Goal: Task Accomplishment & Management: Manage account settings

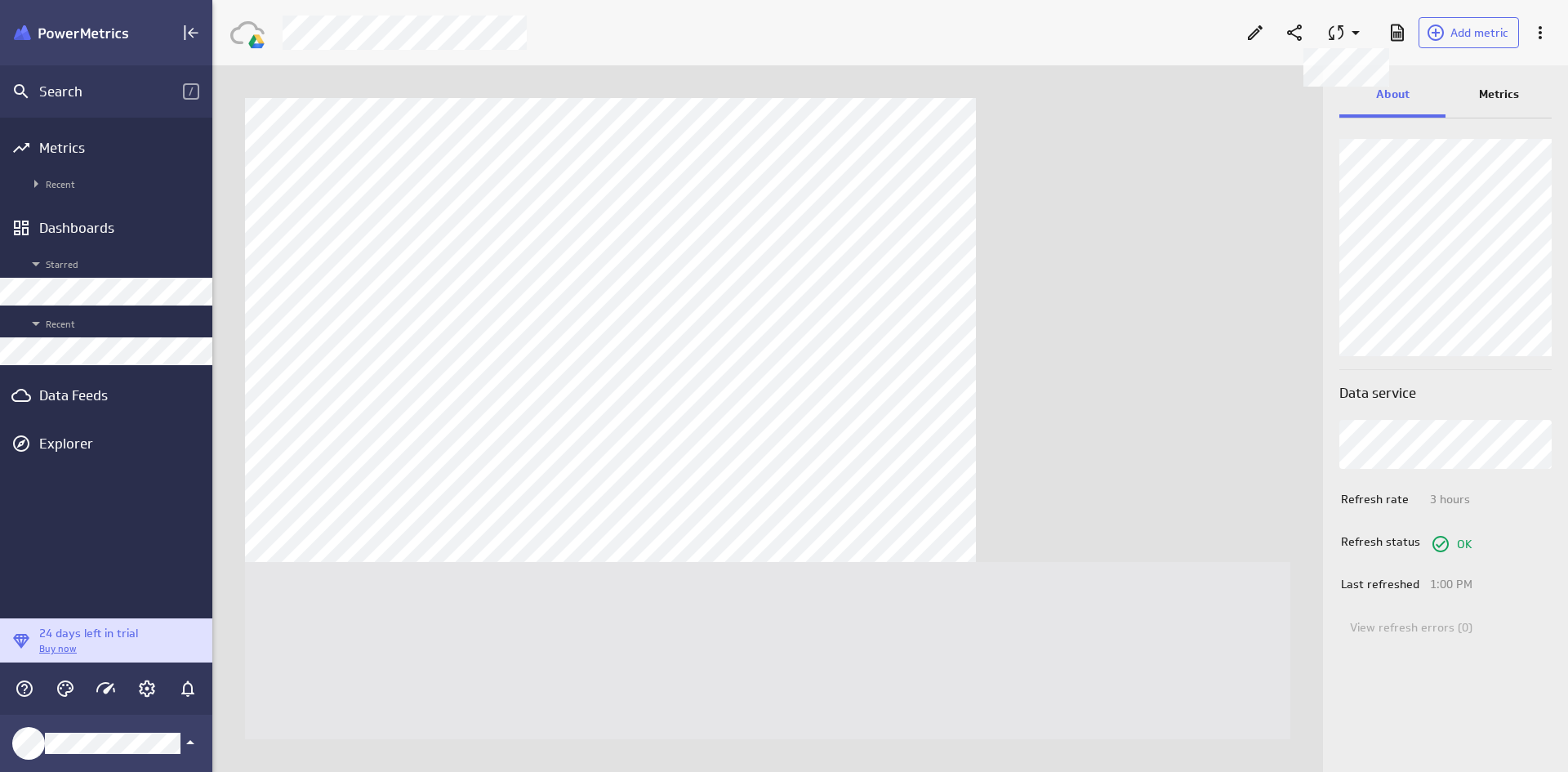
scroll to position [798, 1381]
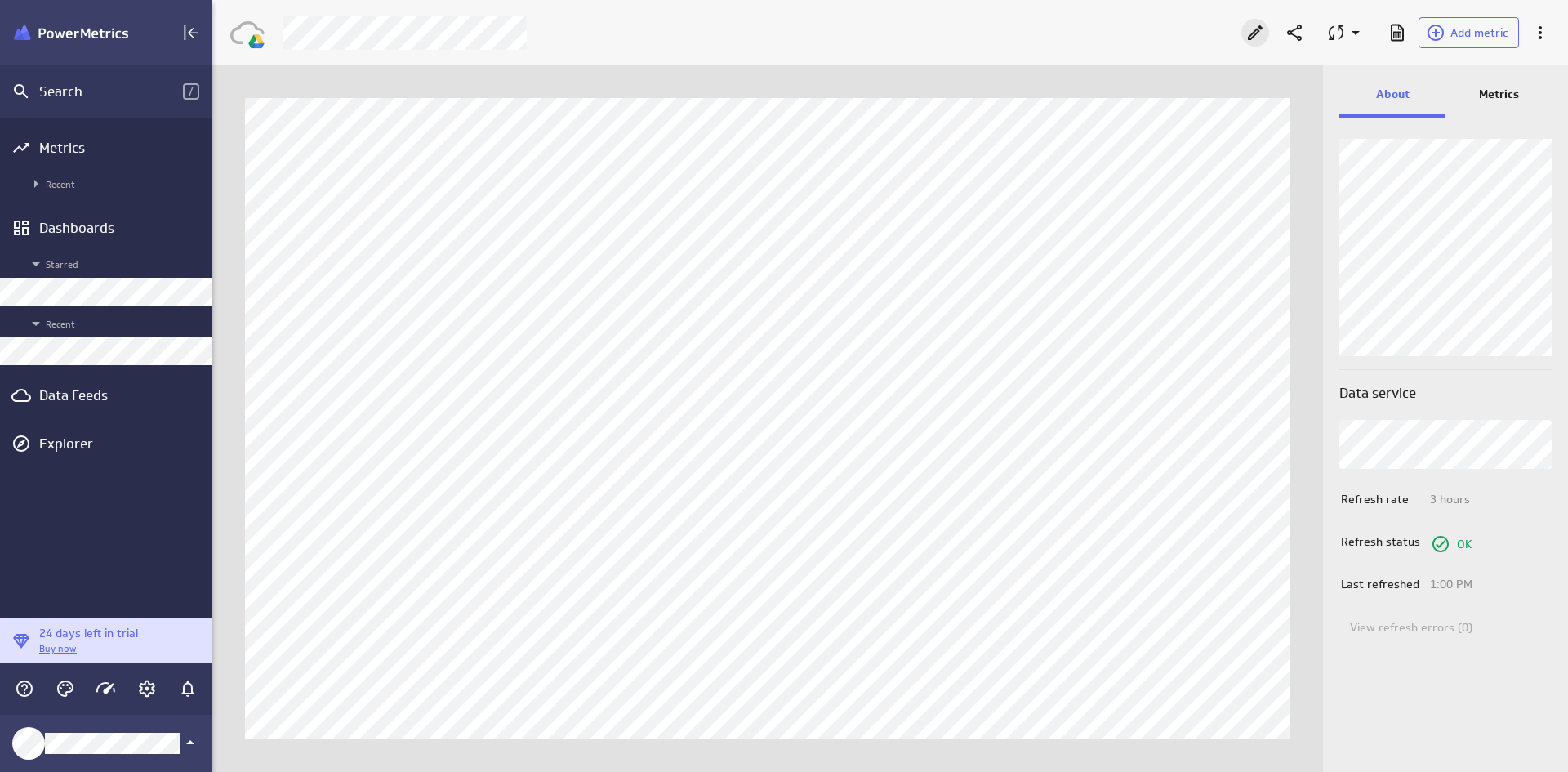
click at [1252, 40] on icon "Edit" at bounding box center [1254, 32] width 19 height 19
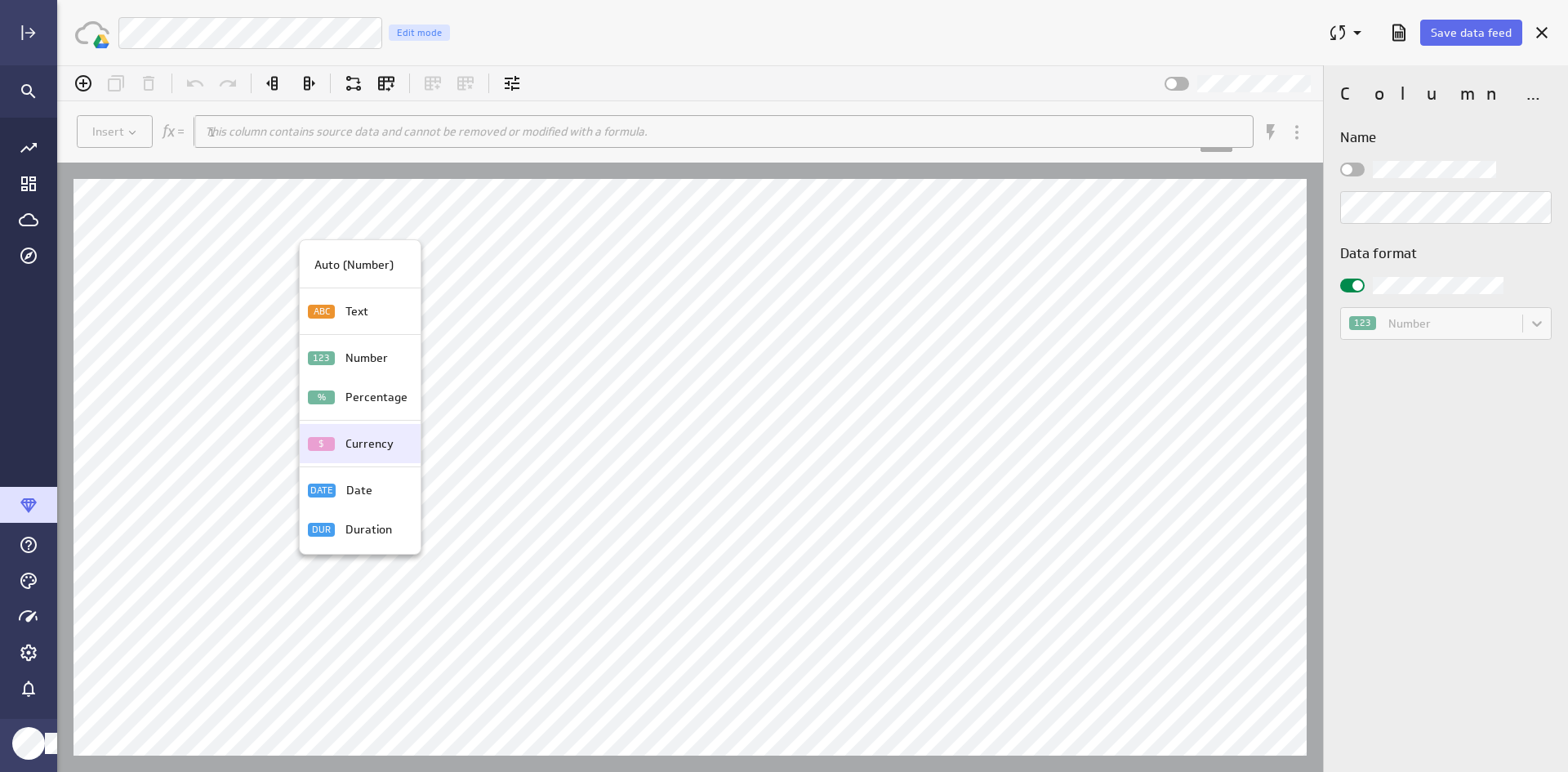
click at [362, 437] on p "Currency" at bounding box center [369, 444] width 48 height 18
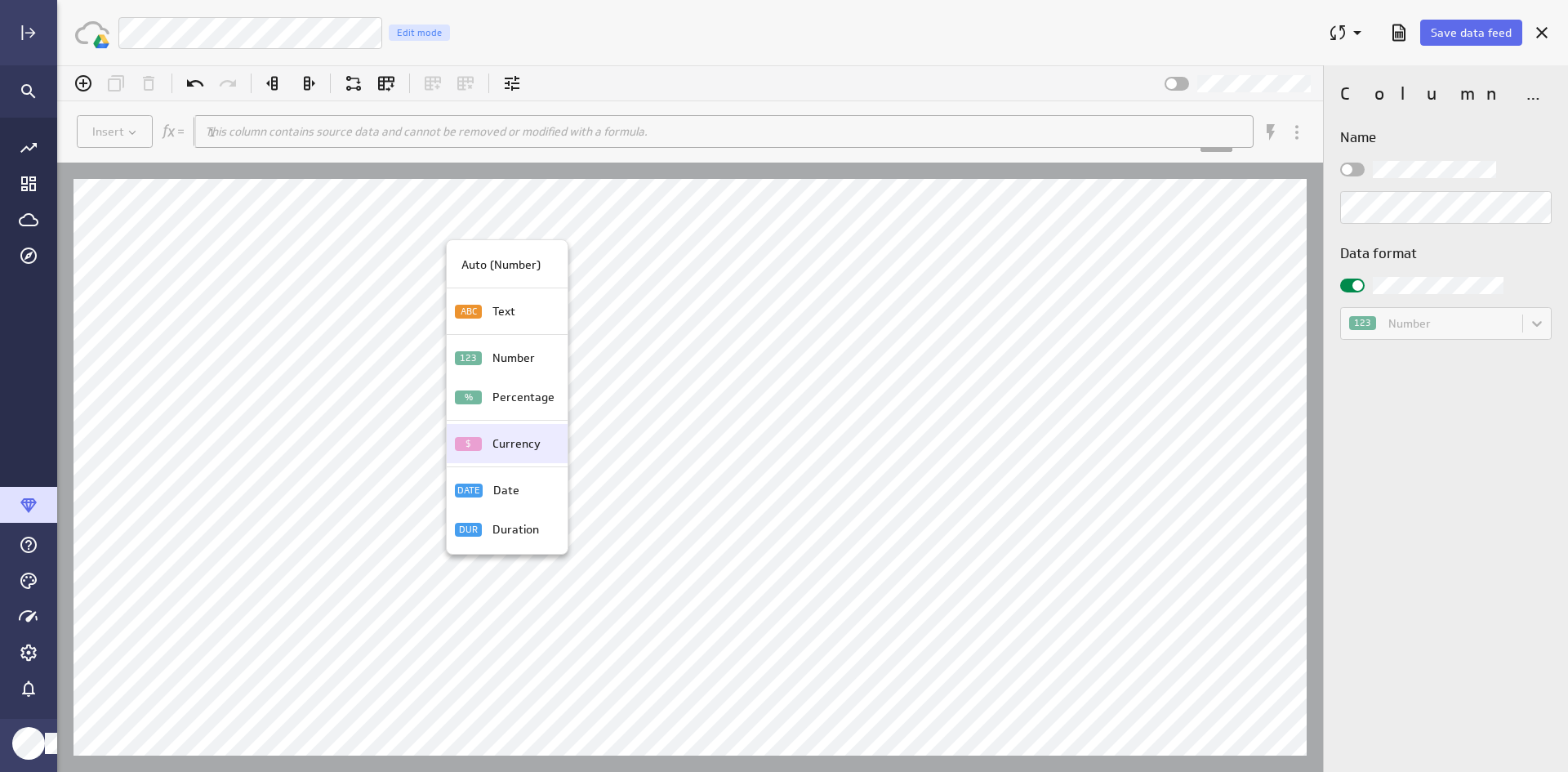
click at [494, 440] on p "Currency" at bounding box center [517, 444] width 48 height 18
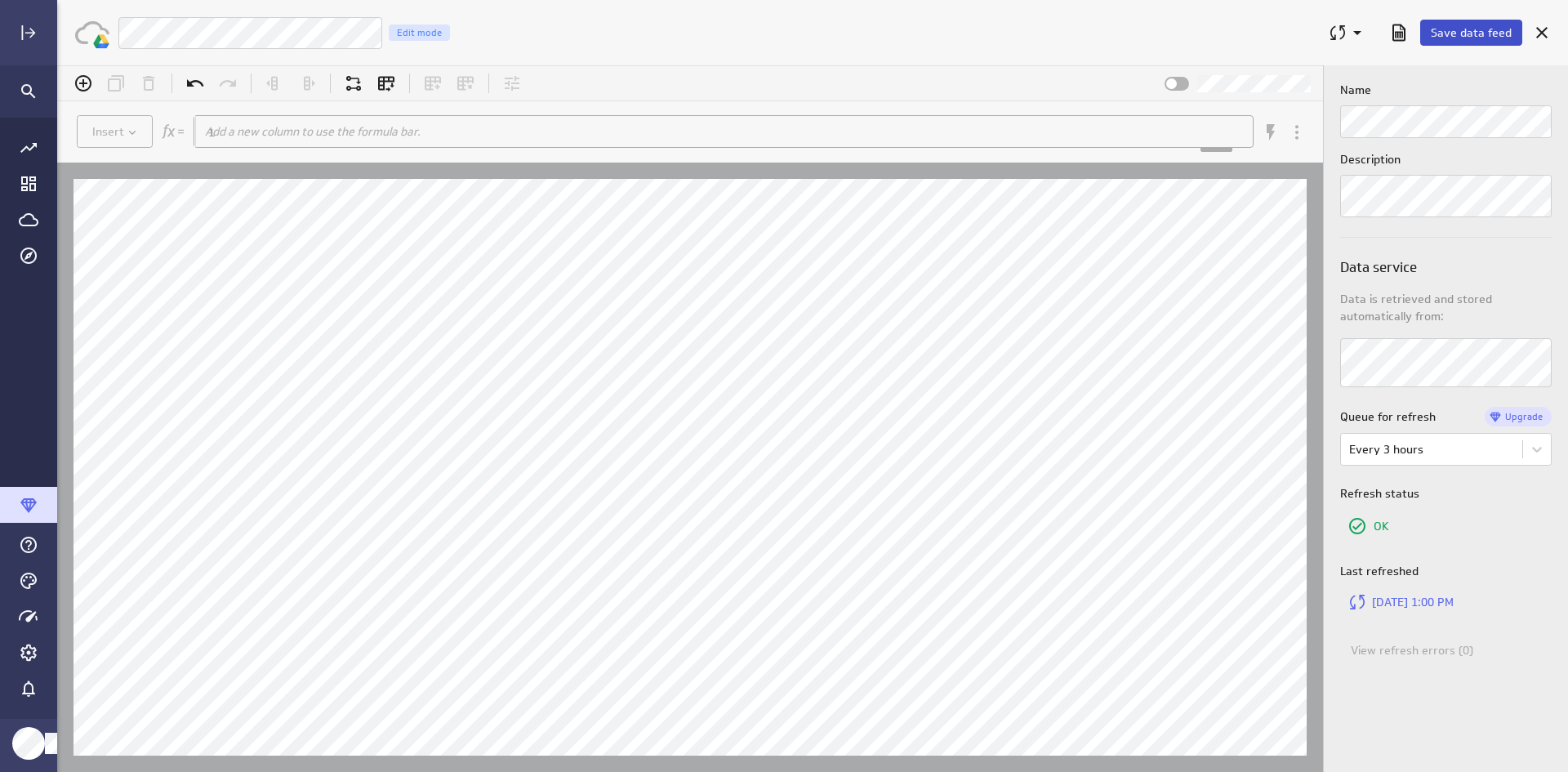
click at [1252, 41] on button "Save data feed" at bounding box center [1470, 32] width 102 height 26
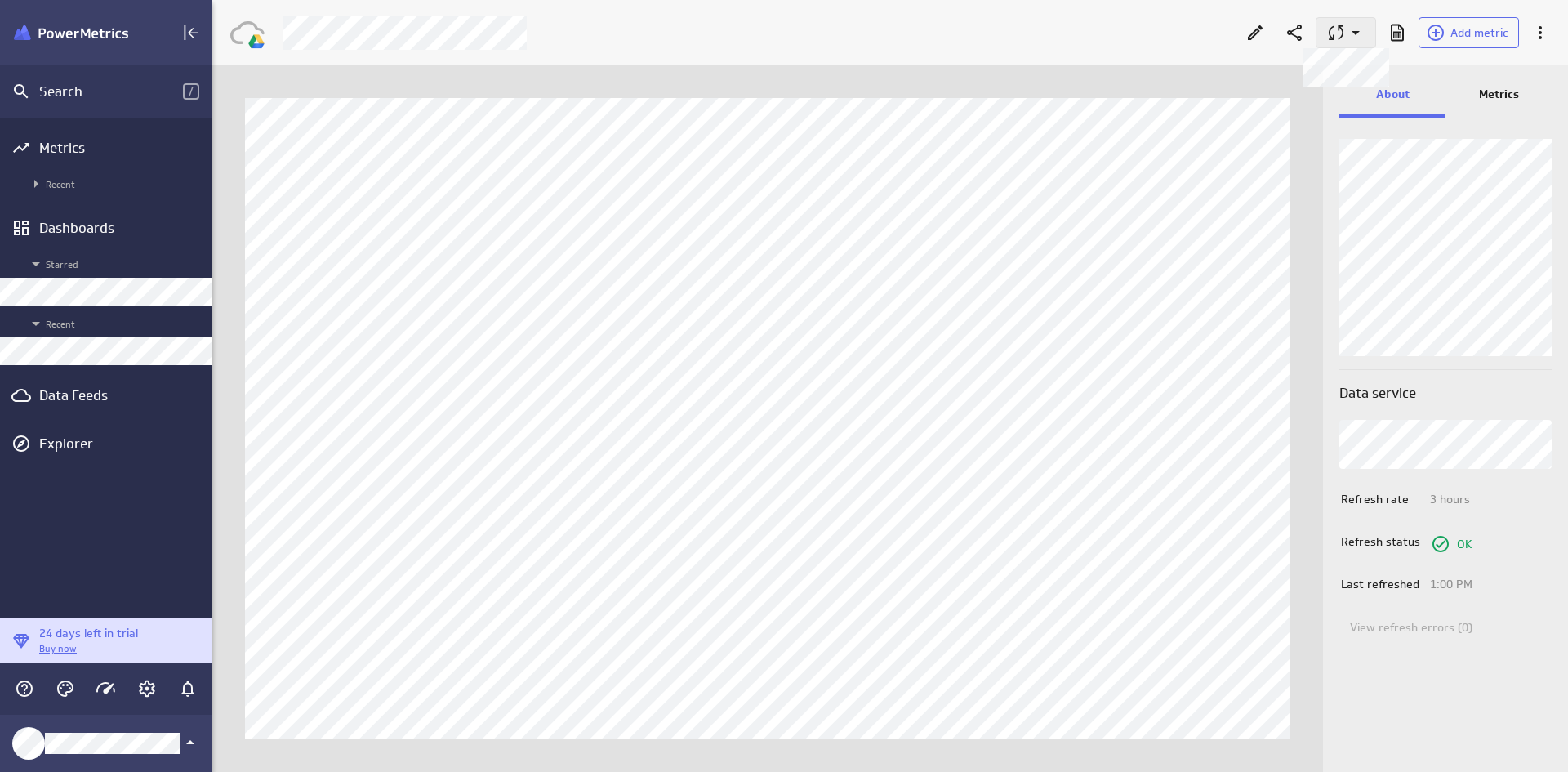
click at [1252, 33] on icon at bounding box center [1335, 32] width 19 height 19
click at [1252, 81] on p "Queue for refresh" at bounding box center [1423, 74] width 96 height 18
click at [1252, 47] on button at bounding box center [1346, 33] width 61 height 31
click at [1252, 106] on p "View refresh errors (0)" at bounding box center [1436, 113] width 122 height 18
click at [1244, 25] on div at bounding box center [784, 386] width 1568 height 772
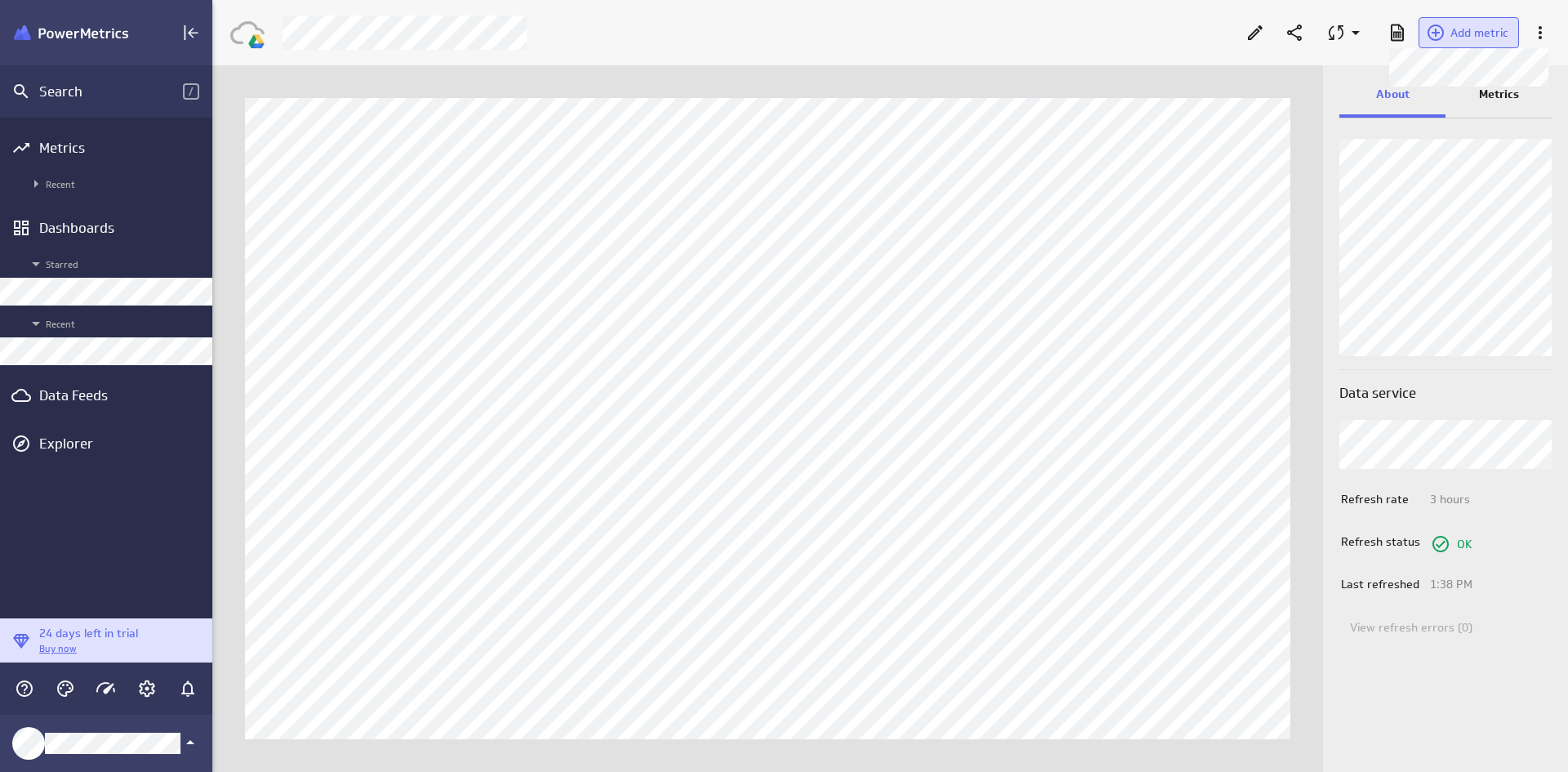
click at [1252, 31] on span "Add metric" at bounding box center [1479, 32] width 58 height 15
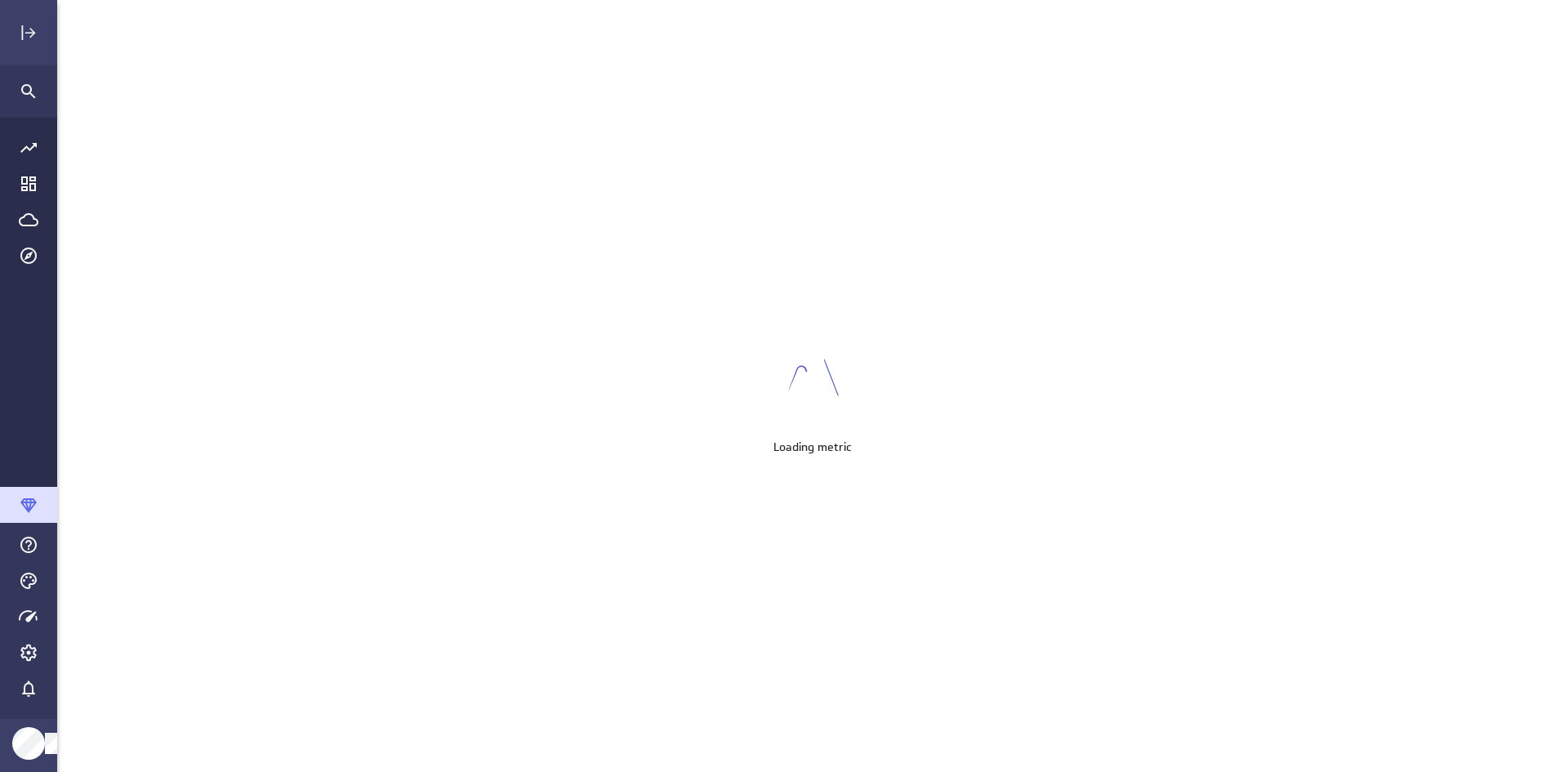
scroll to position [798, 1536]
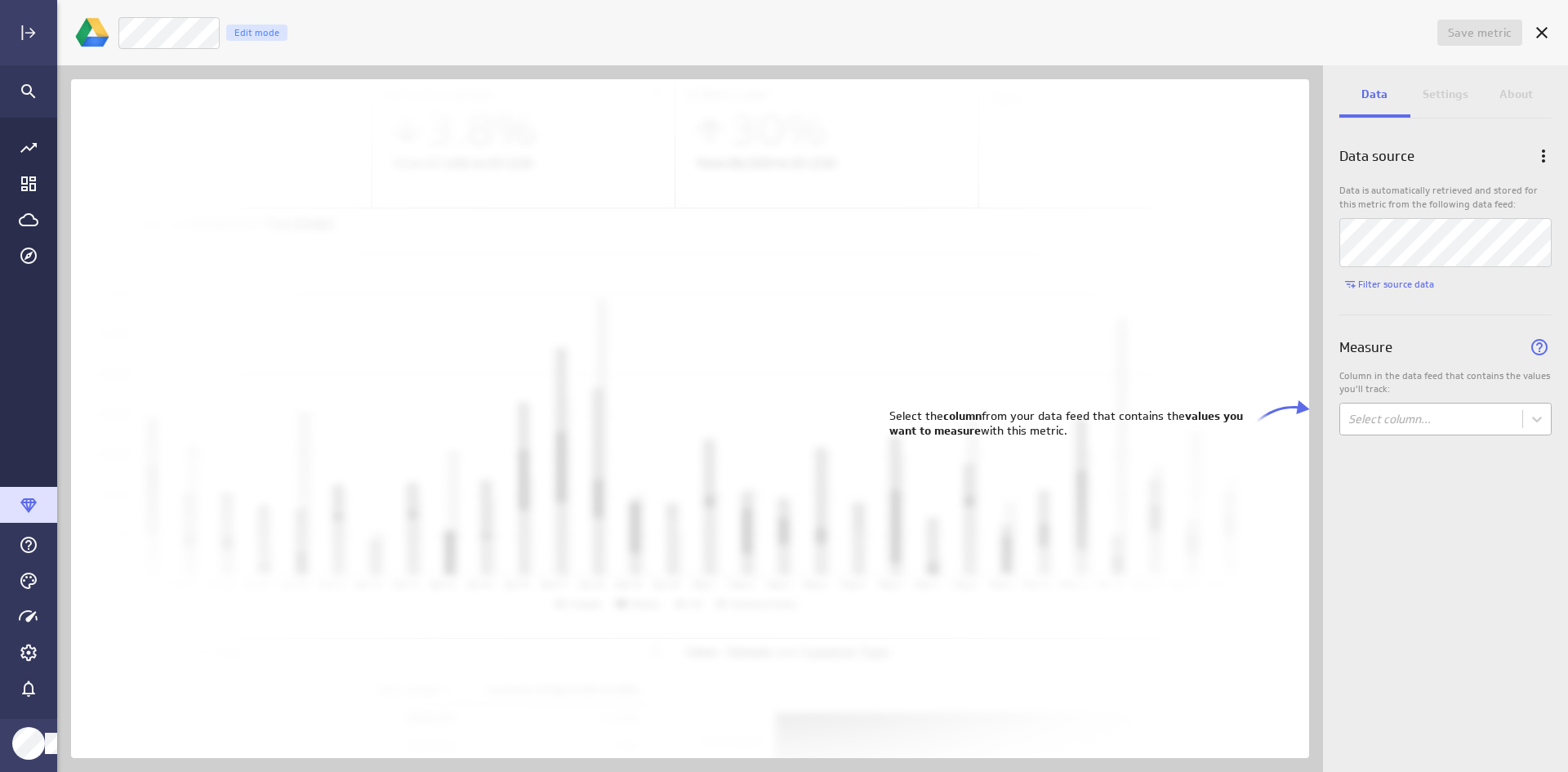
click at [1252, 409] on body "Save metric Untitled Edit mode Data Settings About Data source Data is automati…" at bounding box center [784, 386] width 1568 height 772
click at [1252, 462] on div "BEK Platform Rev" at bounding box center [1400, 456] width 95 height 15
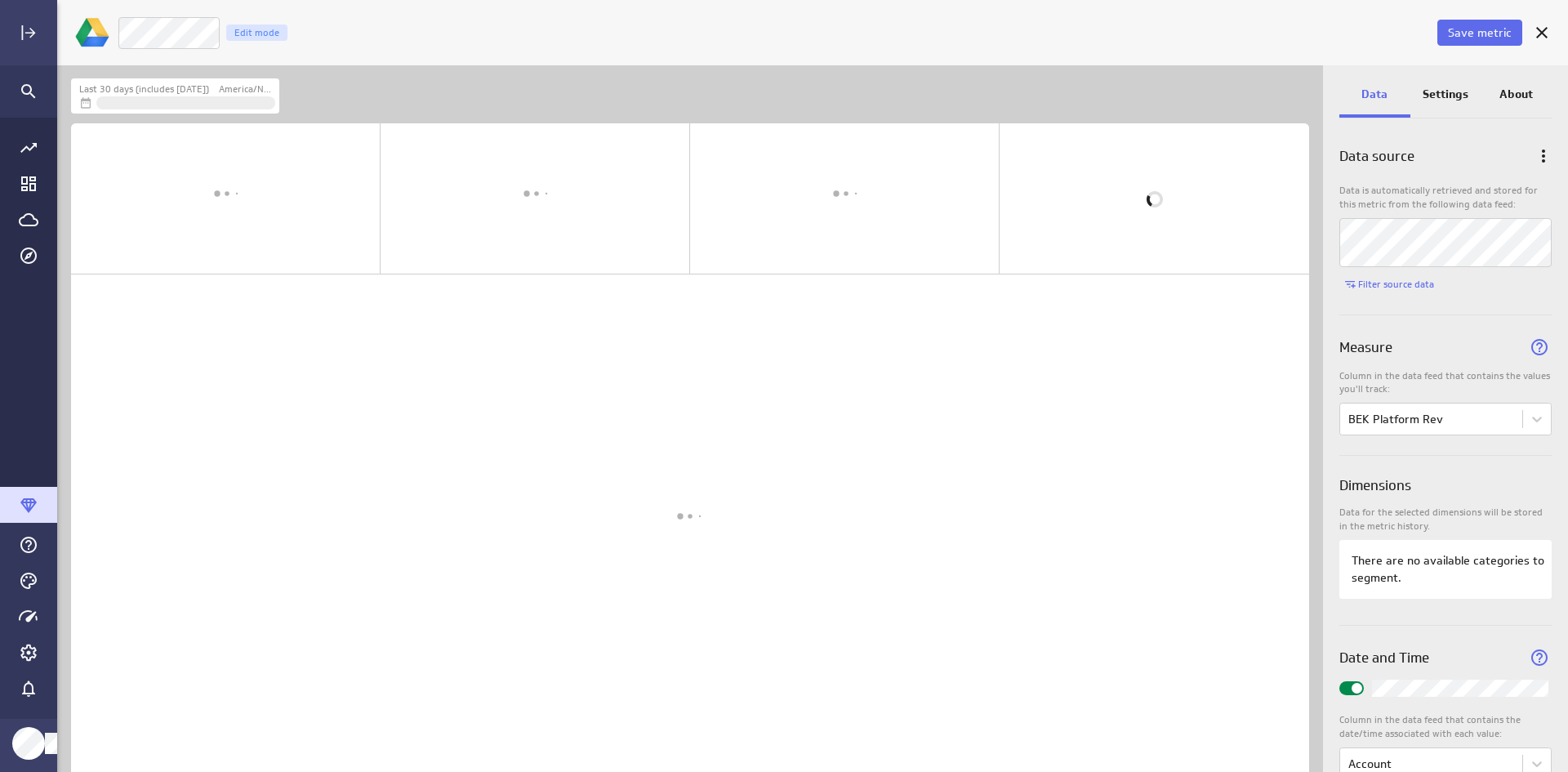
scroll to position [732, 1291]
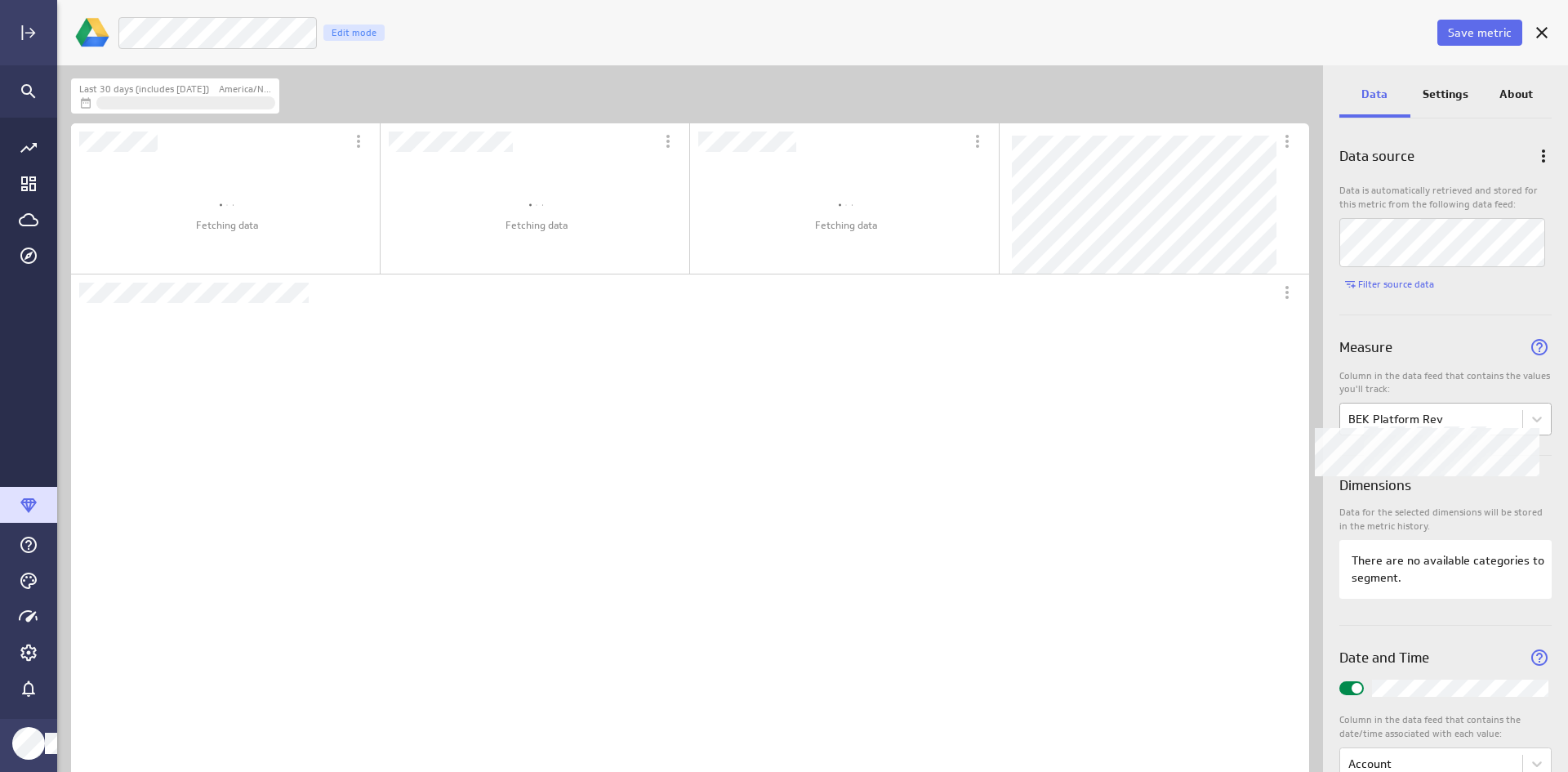
click at [1252, 426] on body "Save metric BEK Platform Rev Edit mode Last 30 days (includes [DATE]) America/N…" at bounding box center [784, 386] width 1568 height 772
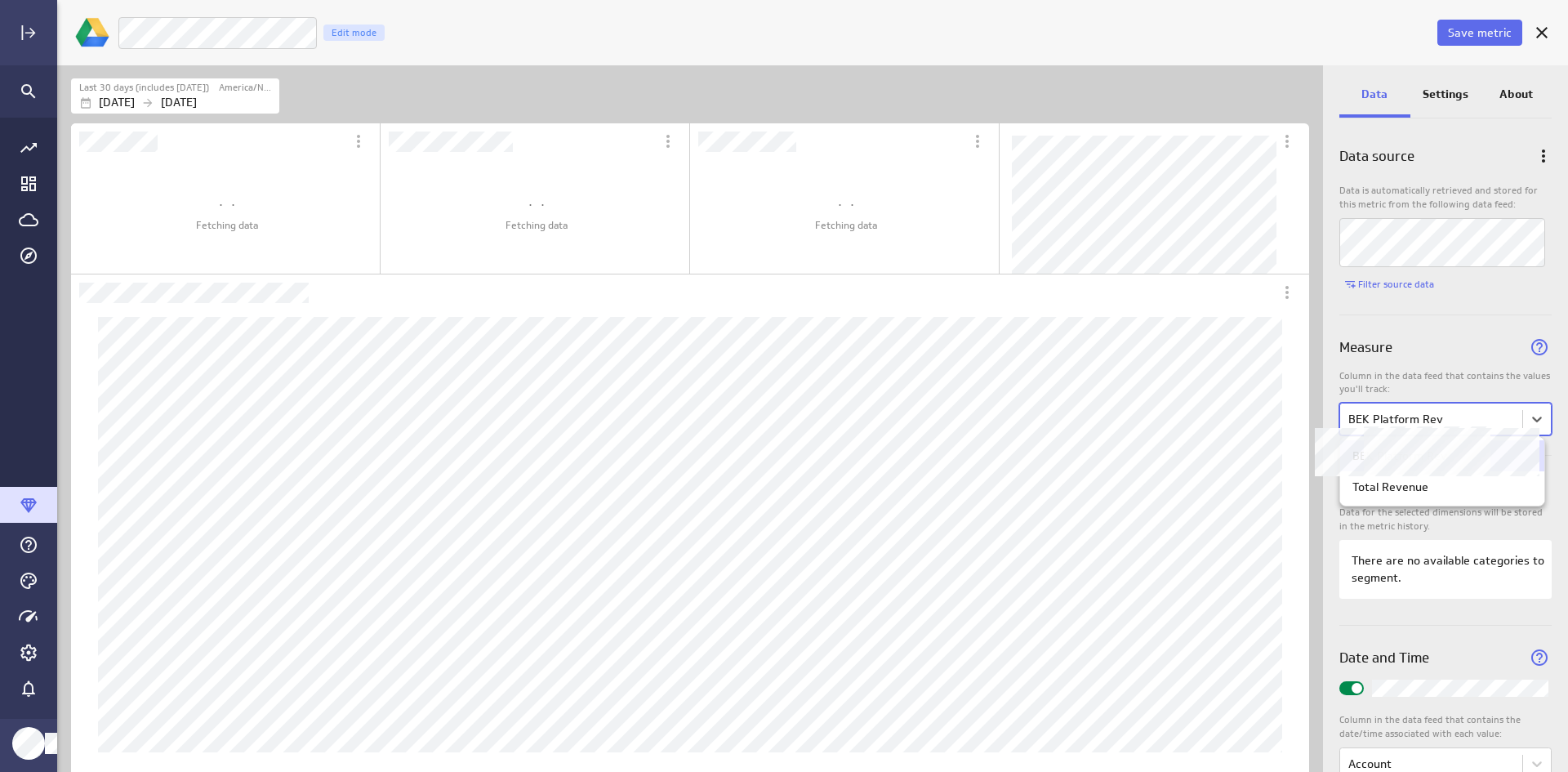
click at [1252, 491] on div "Total Revenue" at bounding box center [1442, 487] width 180 height 15
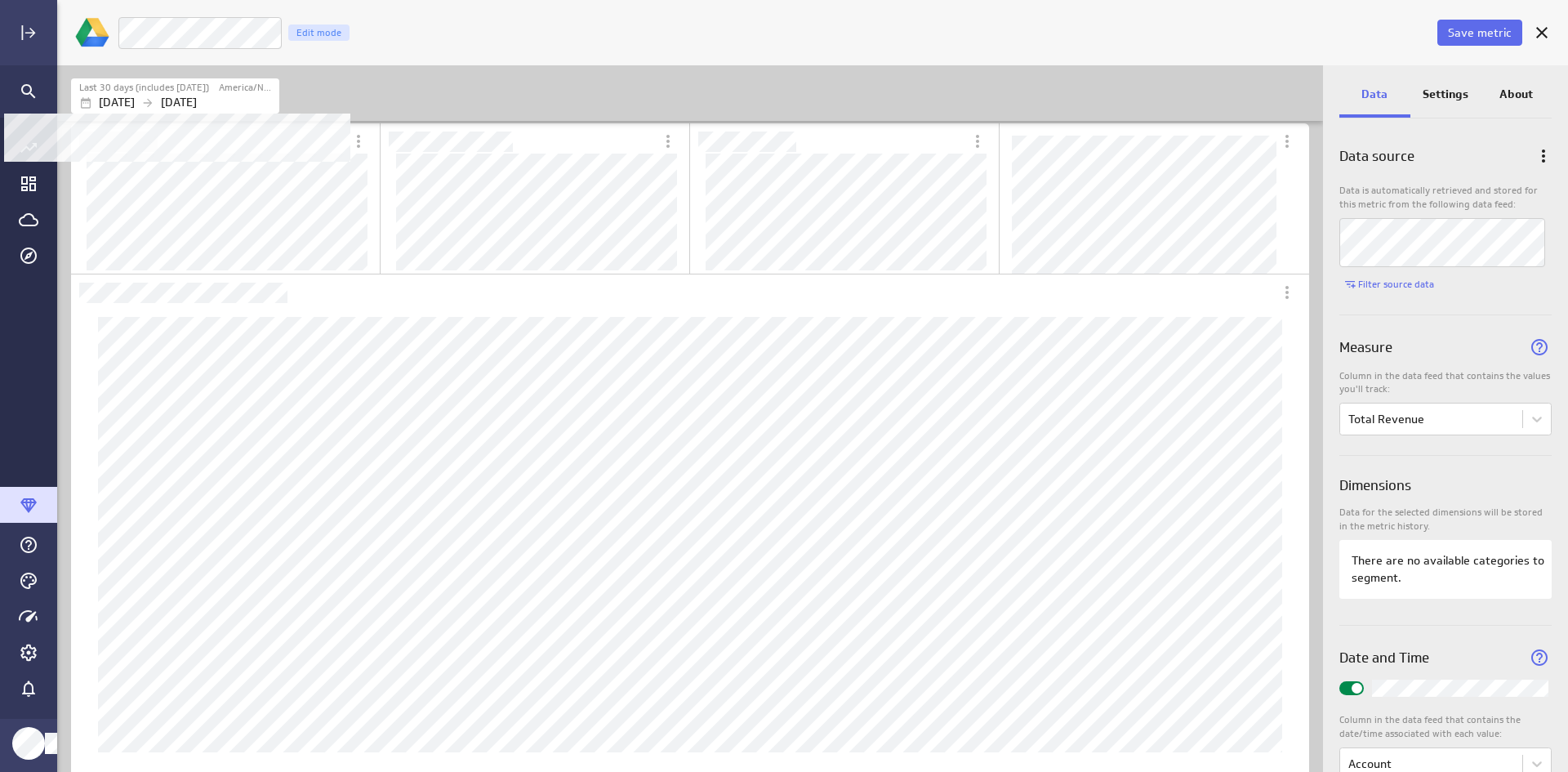
scroll to position [490, 0]
click at [197, 103] on p "[DATE]" at bounding box center [179, 102] width 36 height 18
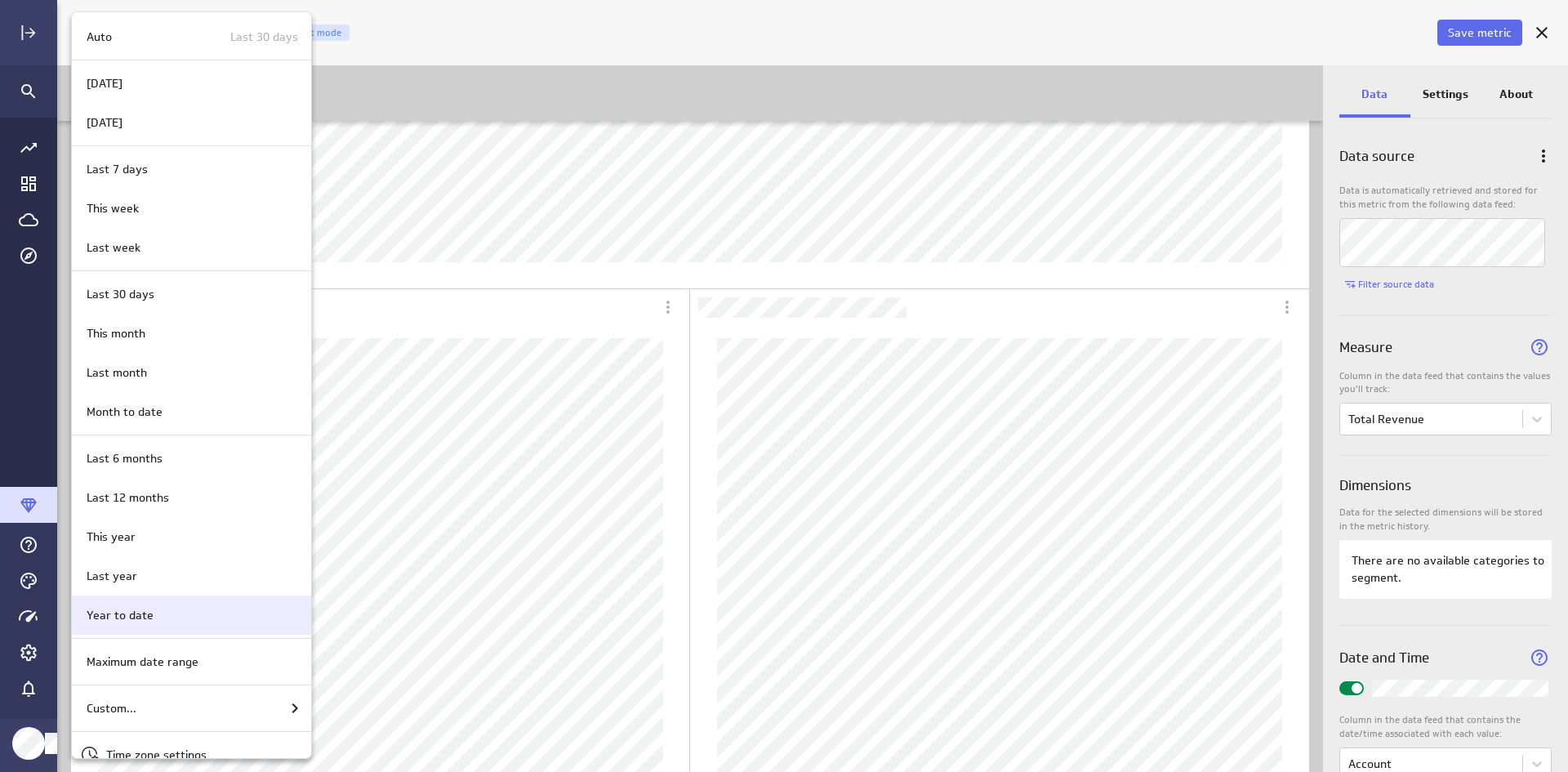
click at [184, 594] on div "Year to date" at bounding box center [192, 614] width 239 height 40
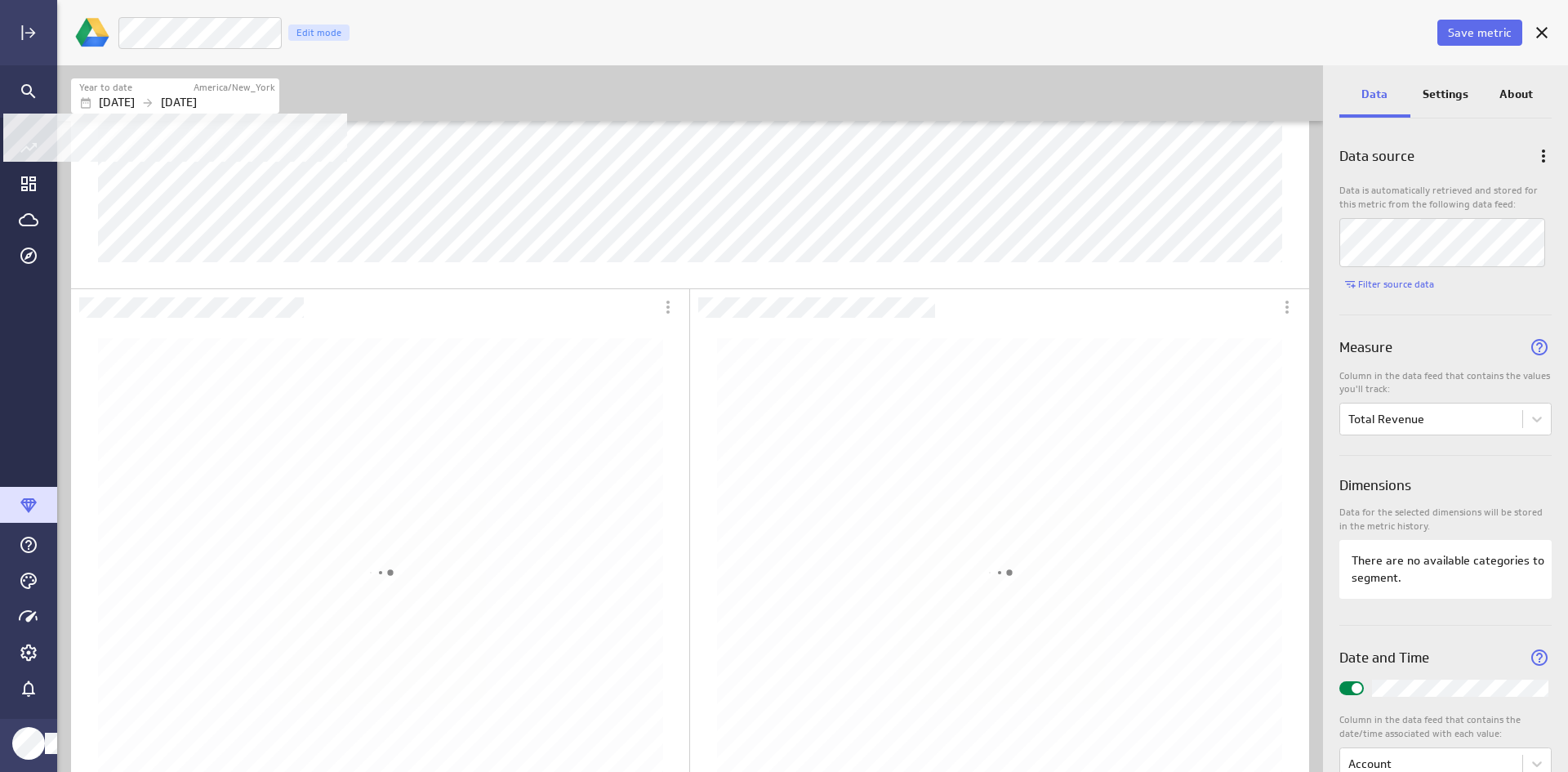
click at [265, 106] on div "[DATE] [DATE]" at bounding box center [177, 102] width 196 height 18
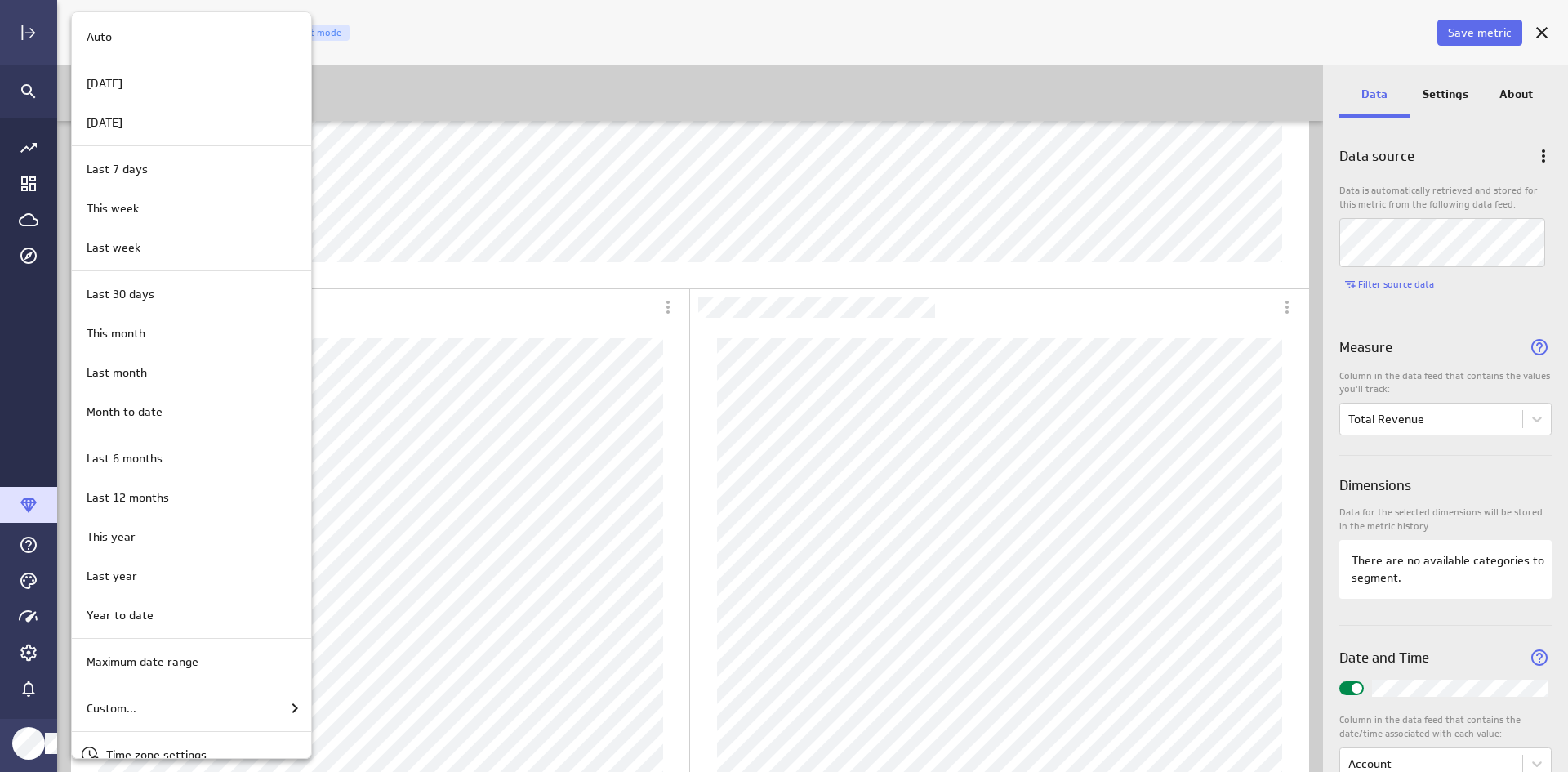
click at [566, 89] on div at bounding box center [784, 386] width 1568 height 772
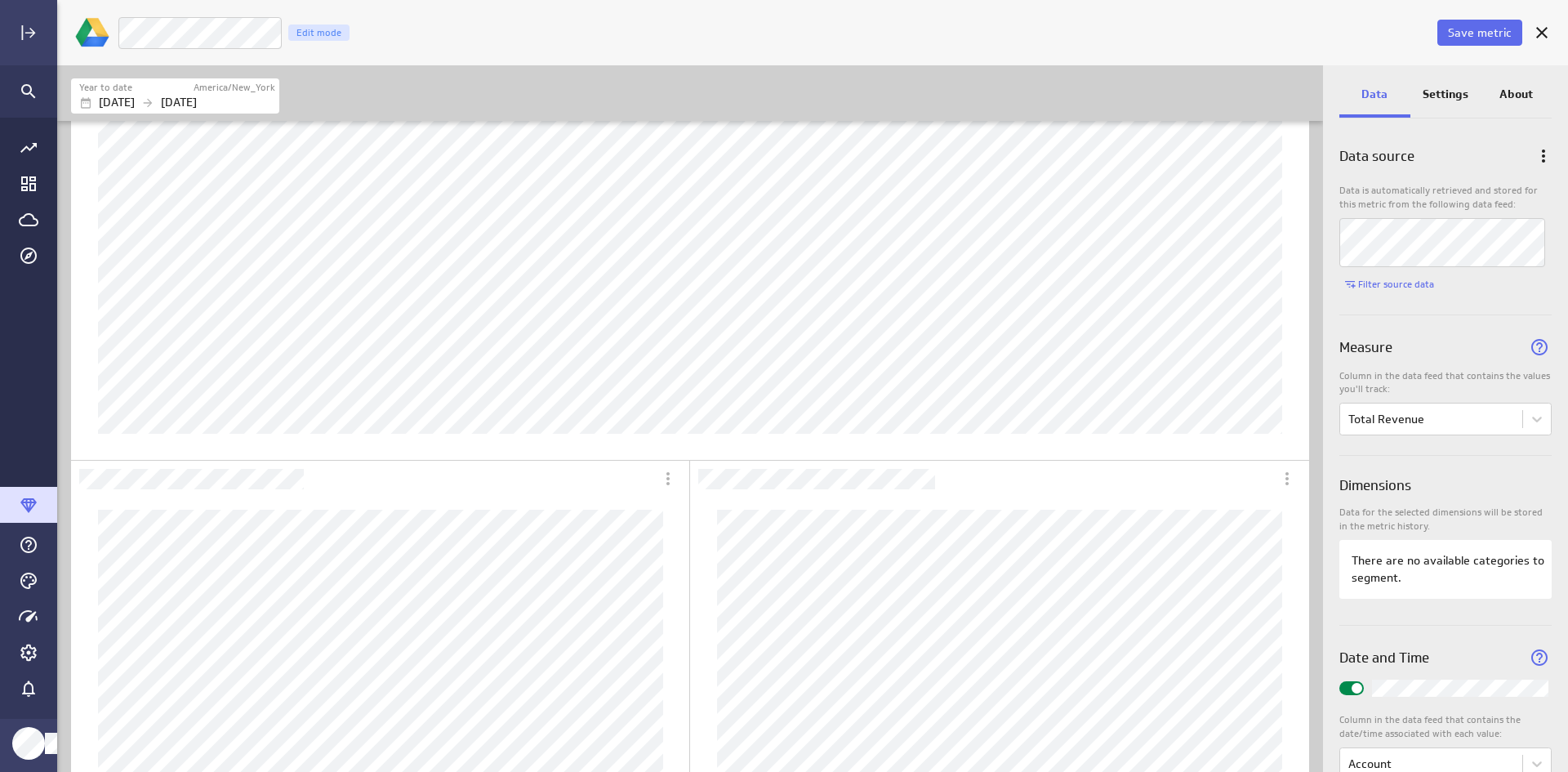
scroll to position [155, 0]
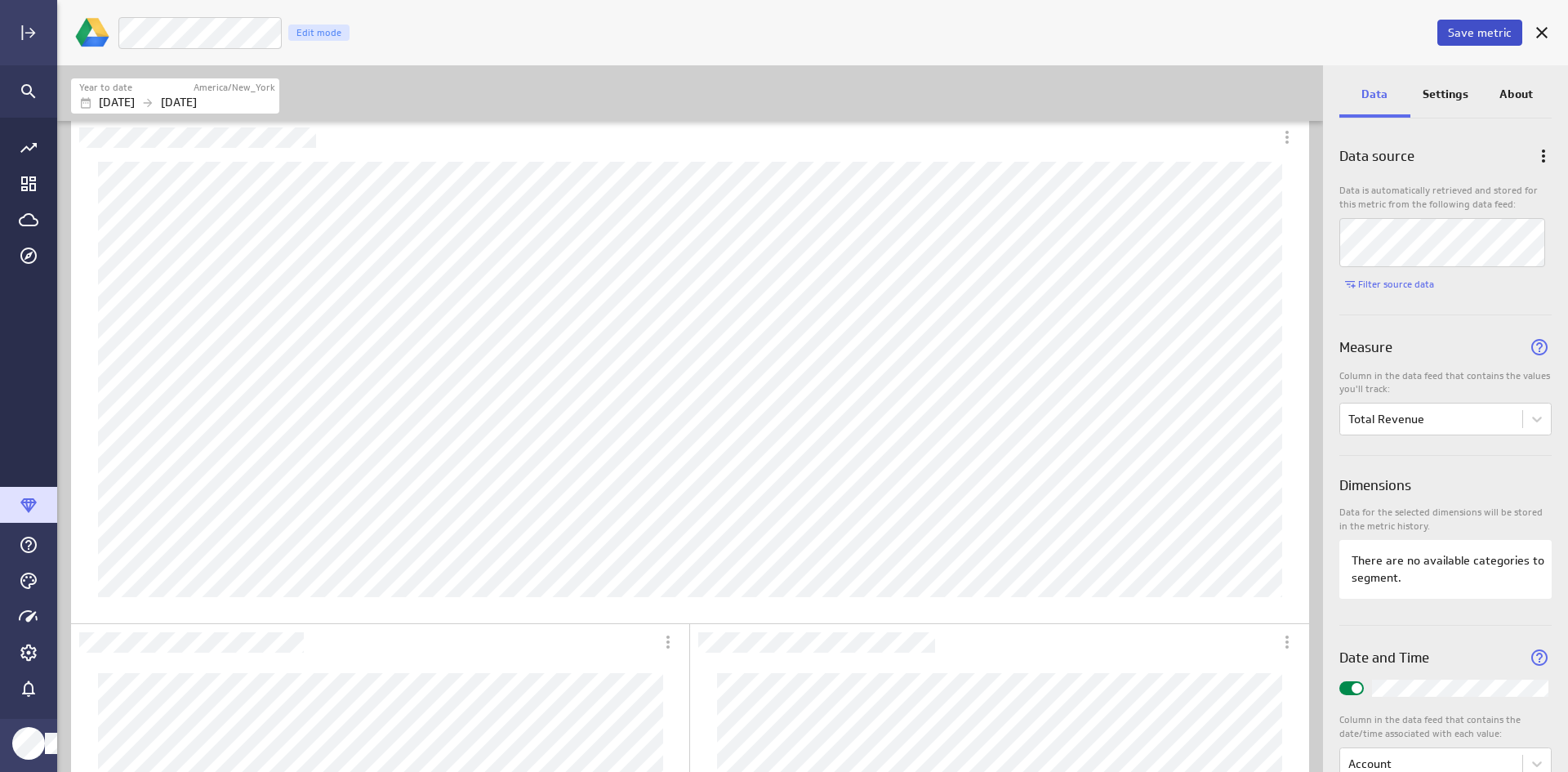
click at [1252, 34] on span "Save metric" at bounding box center [1479, 32] width 64 height 15
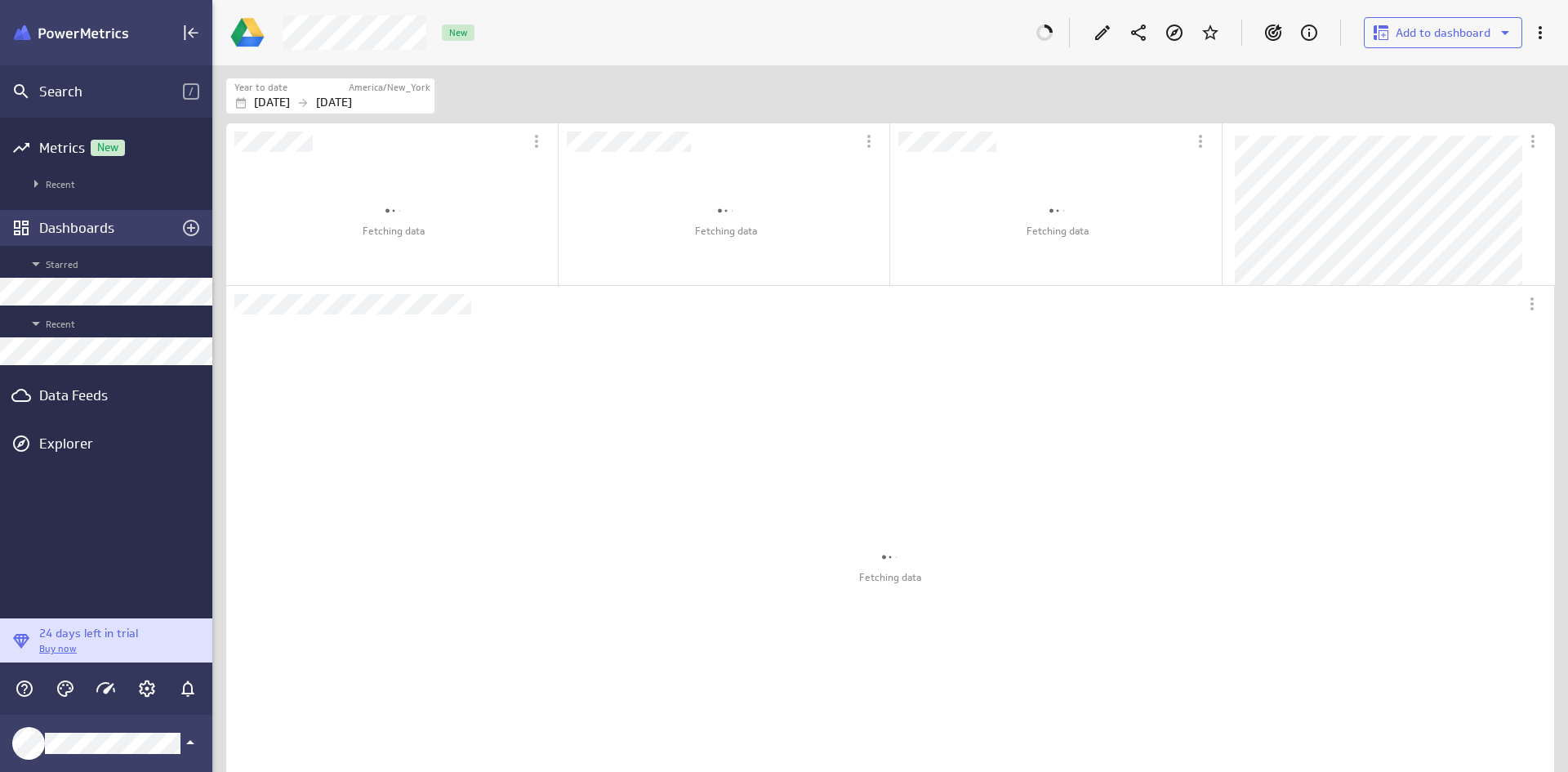
scroll to position [732, 1381]
click at [68, 228] on div "Dashboards" at bounding box center [106, 228] width 134 height 18
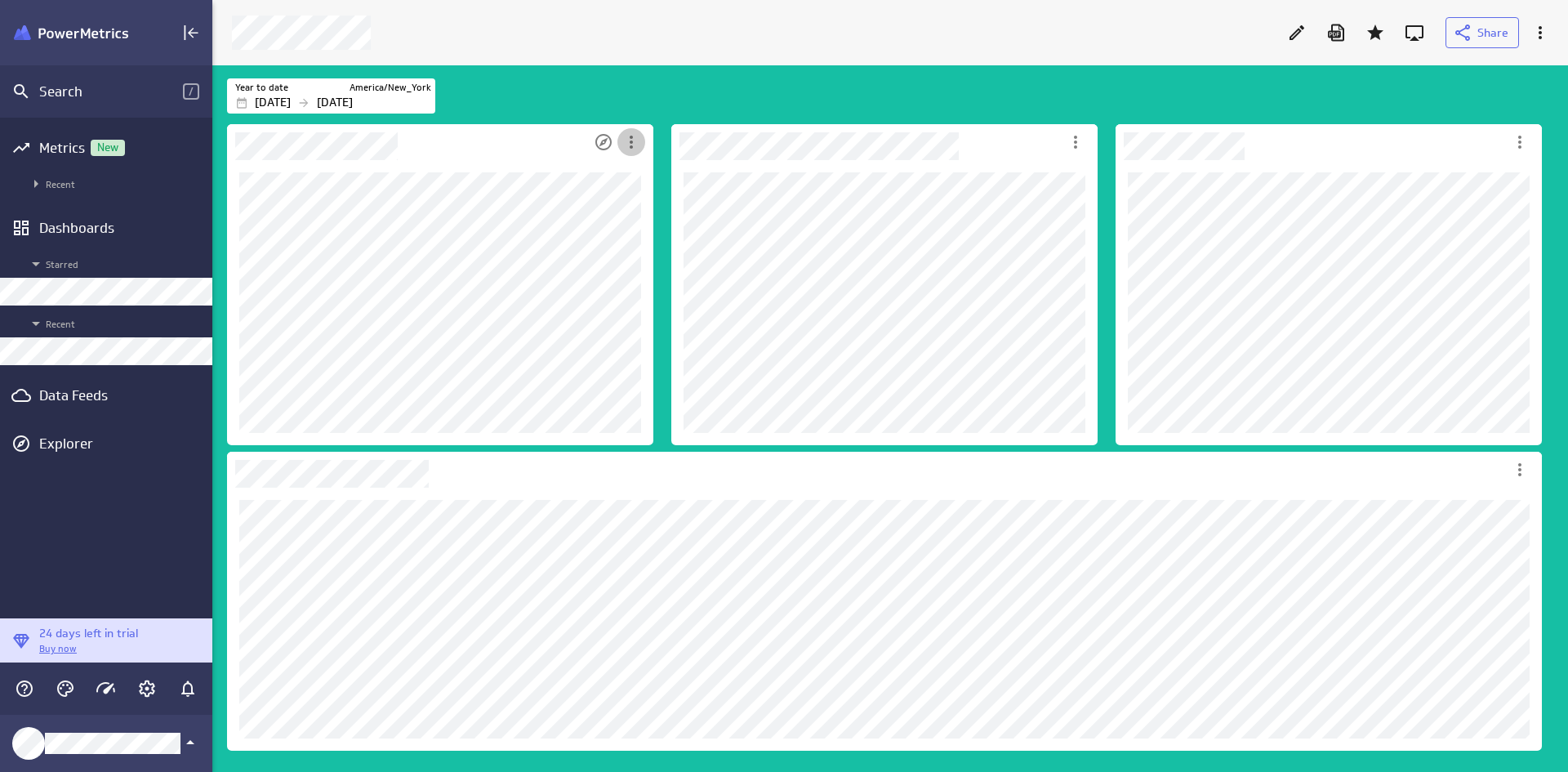
click at [634, 141] on icon "More actions" at bounding box center [631, 142] width 19 height 19
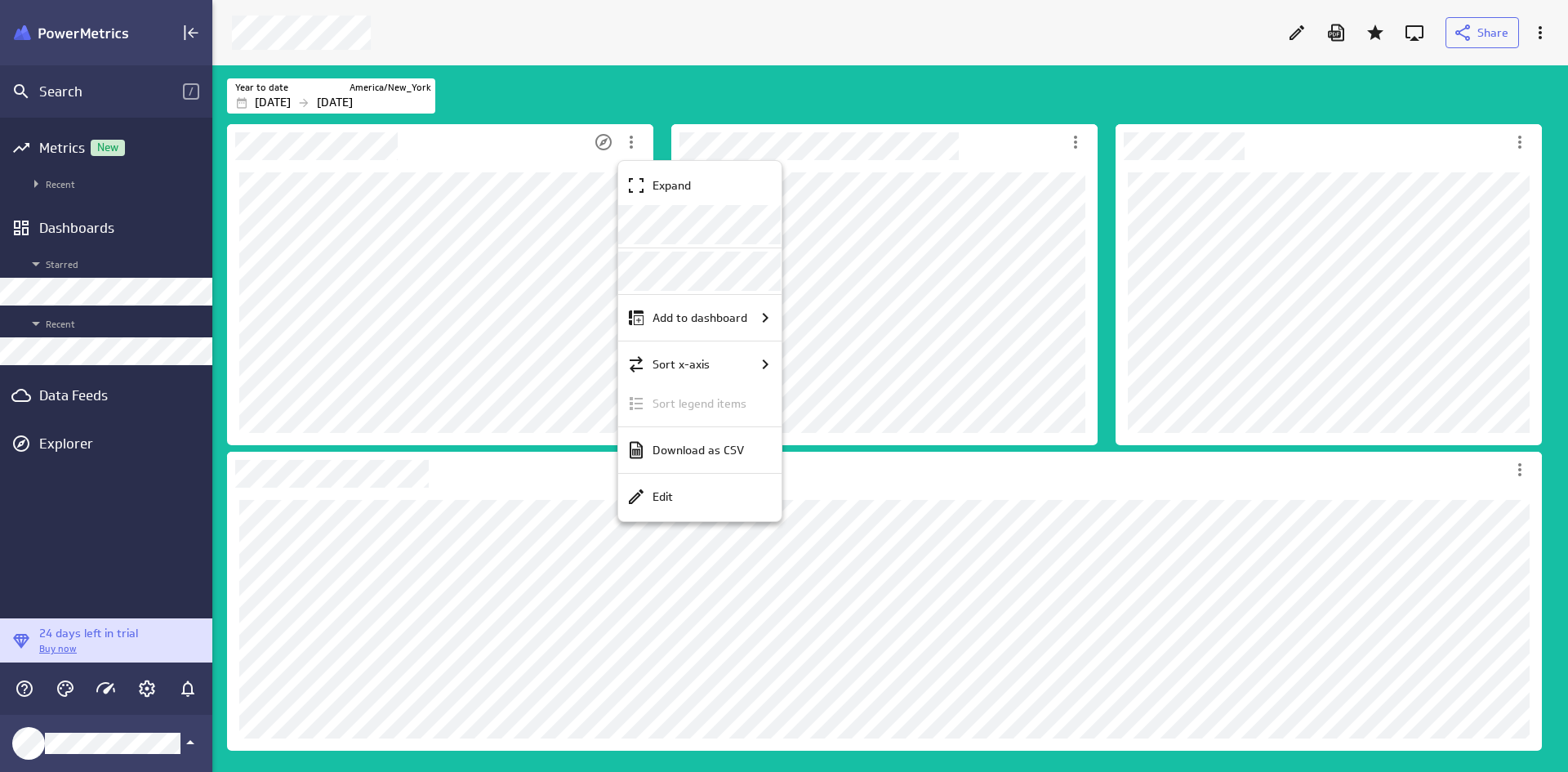
click at [496, 186] on div at bounding box center [784, 386] width 1568 height 772
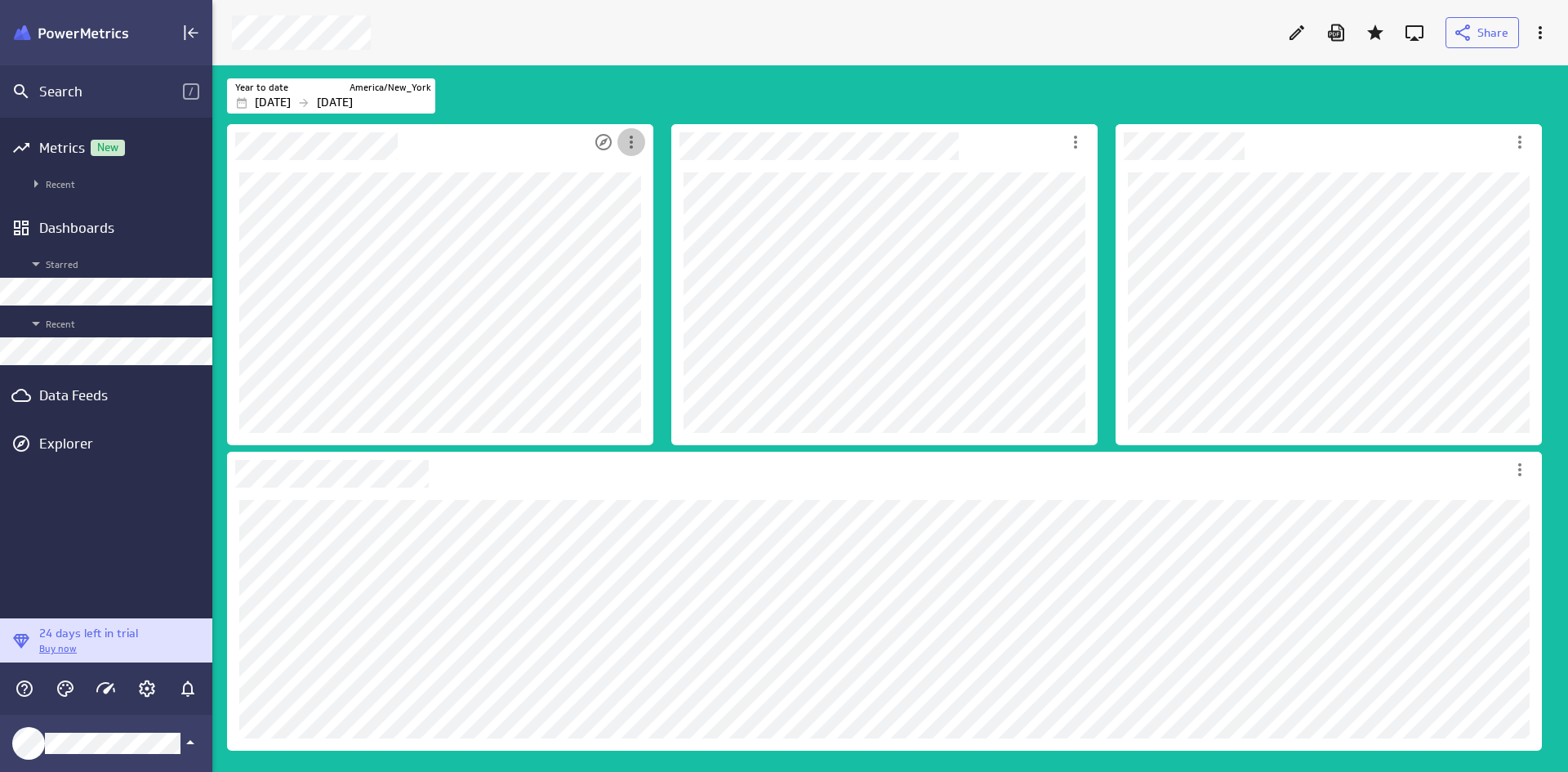
click at [627, 143] on icon "More actions" at bounding box center [631, 142] width 19 height 19
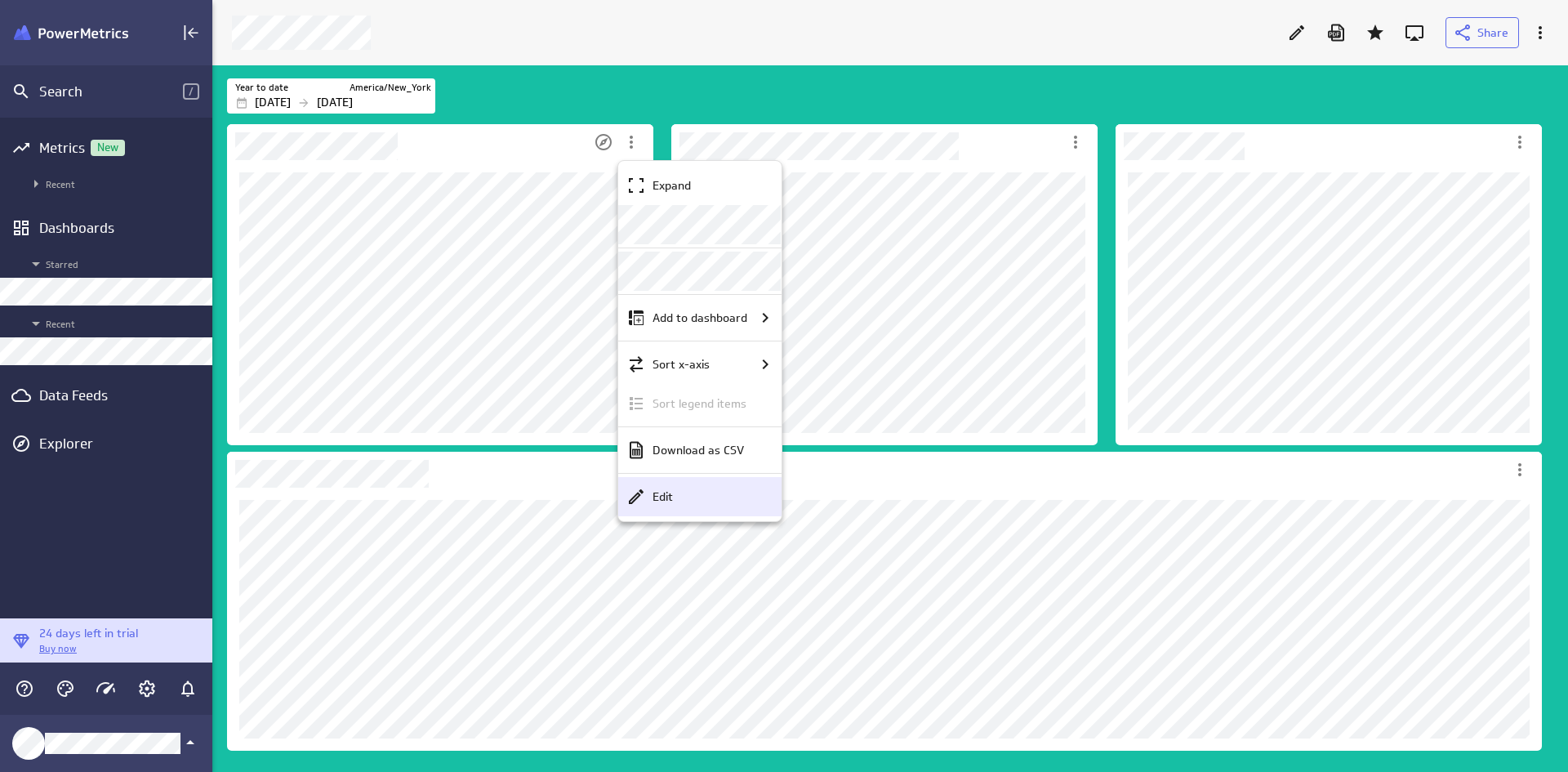
click at [674, 494] on div "Edit" at bounding box center [706, 497] width 122 height 18
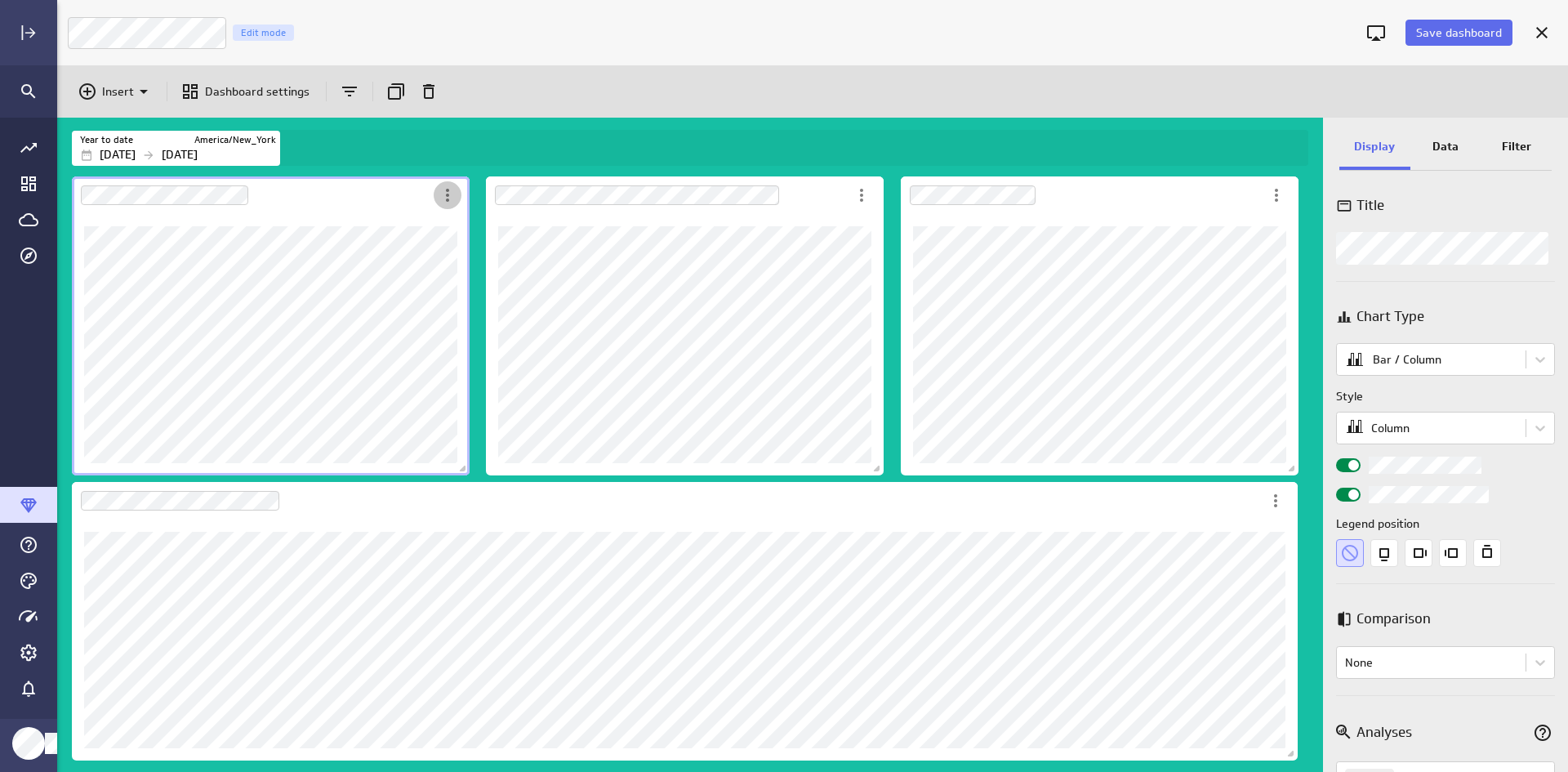
click at [451, 193] on icon "More actions" at bounding box center [447, 194] width 19 height 19
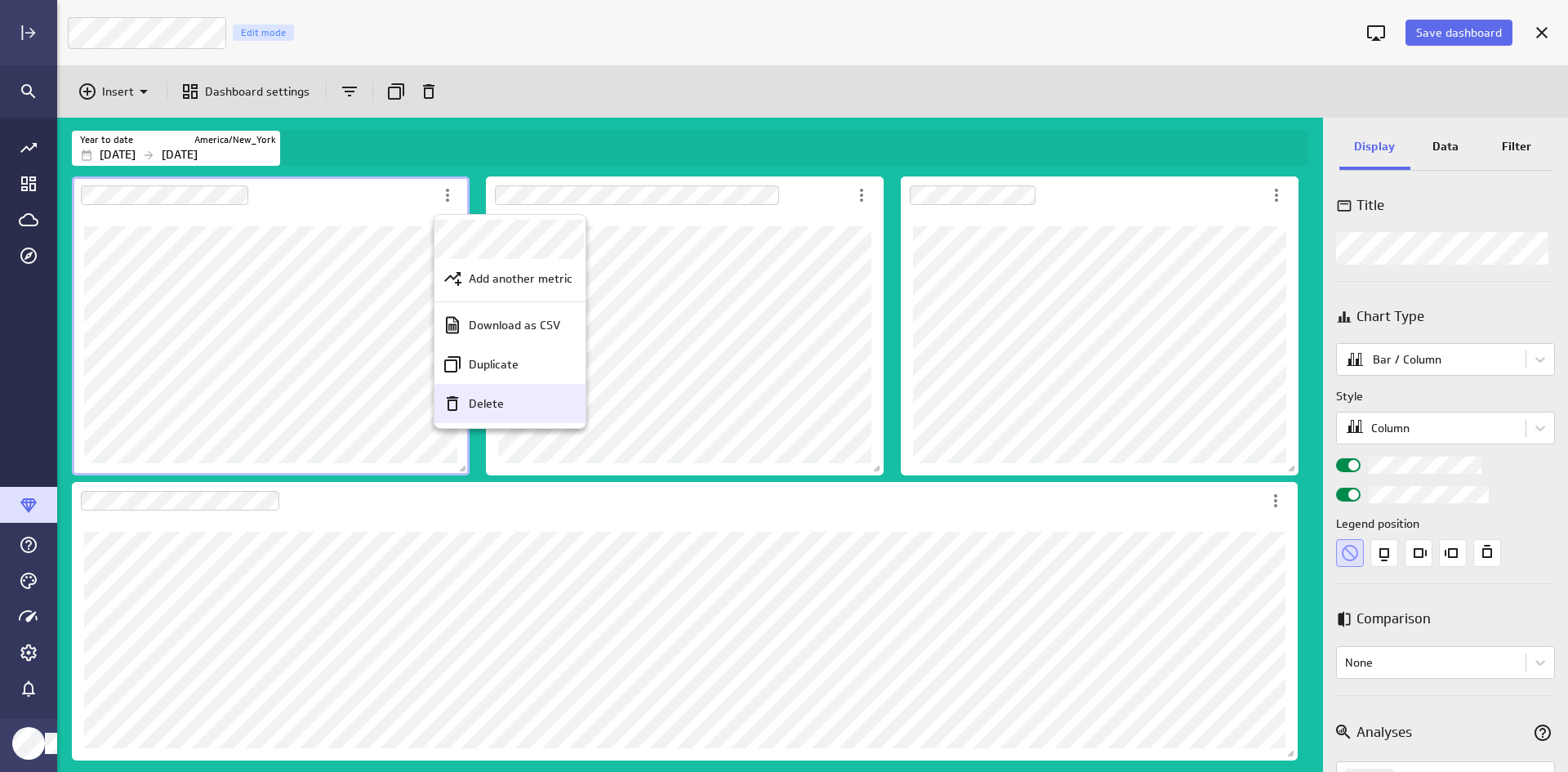
click at [489, 395] on p "Delete" at bounding box center [486, 404] width 35 height 18
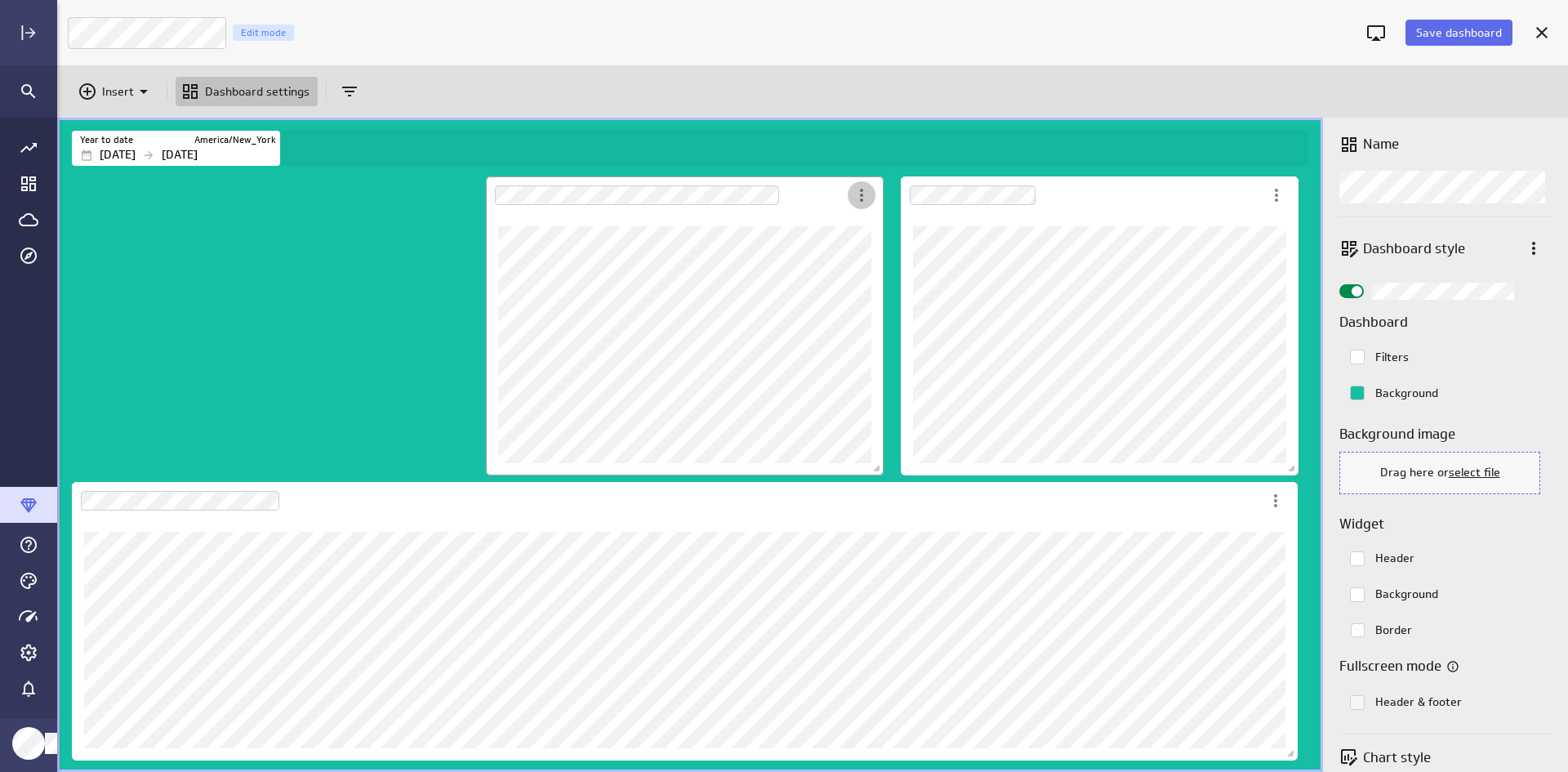
click at [865, 192] on icon "More actions" at bounding box center [861, 194] width 19 height 19
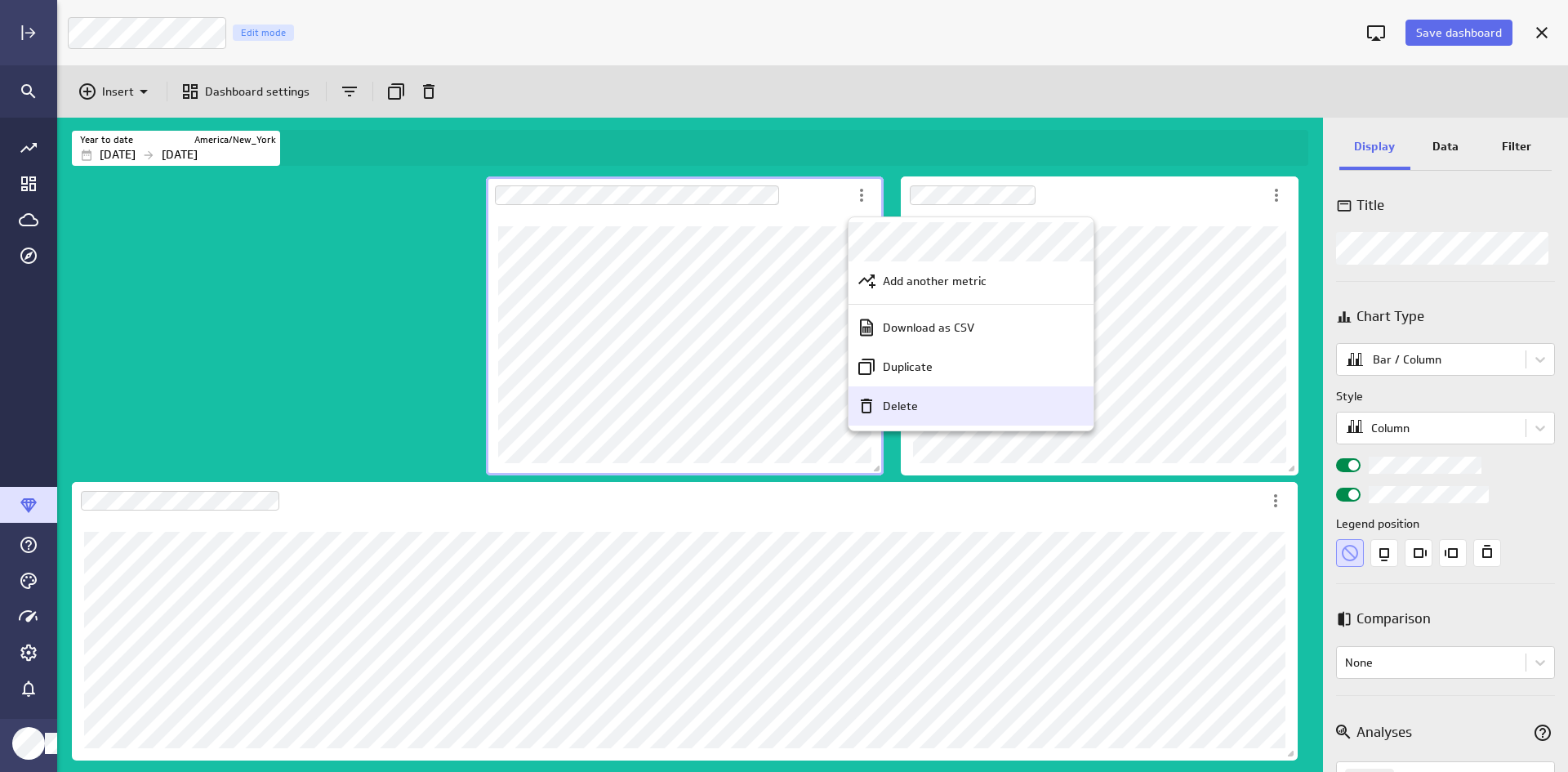
click at [898, 399] on p "Delete" at bounding box center [900, 406] width 35 height 18
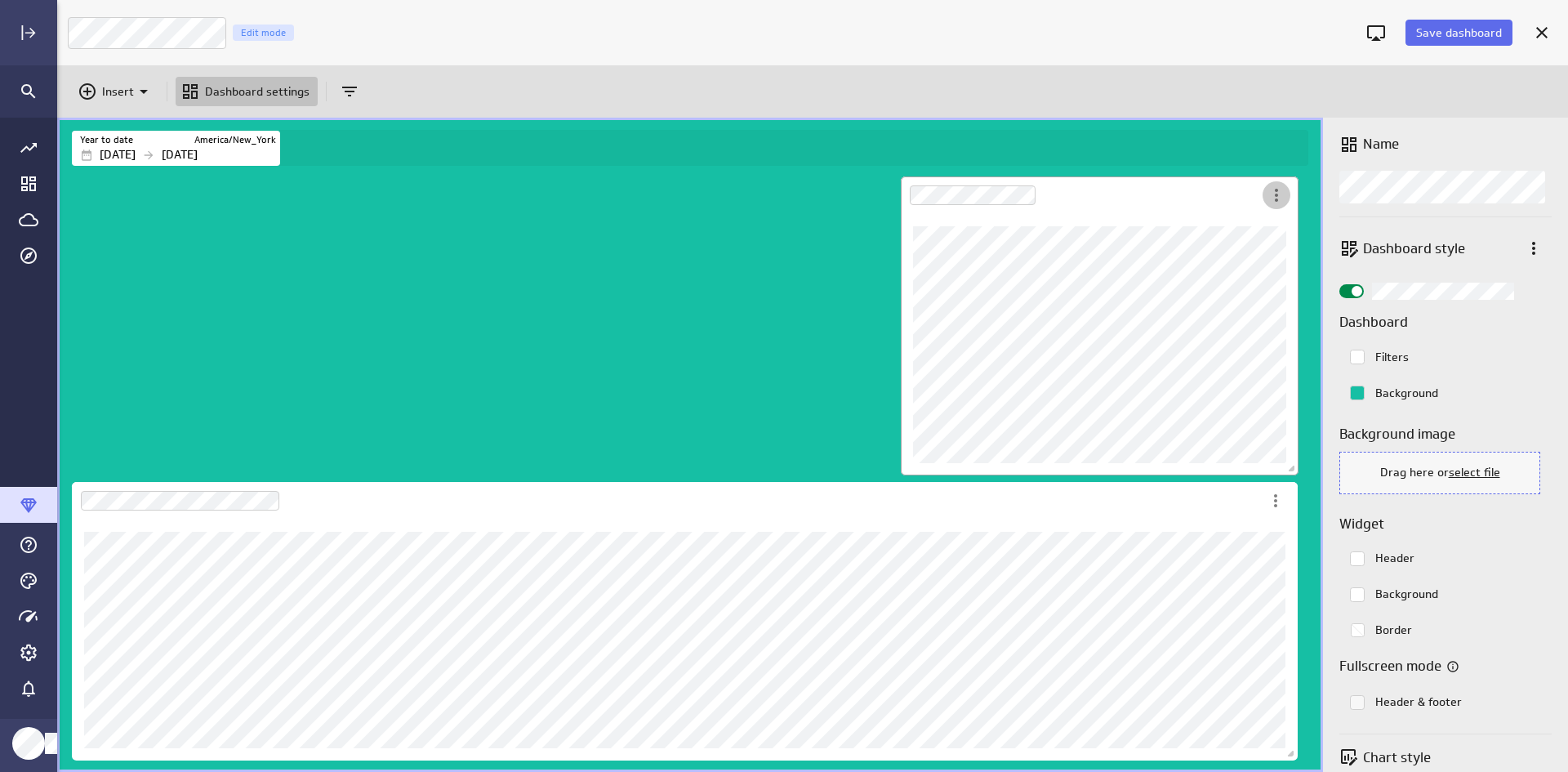
click at [1252, 196] on icon "More actions" at bounding box center [1275, 194] width 19 height 19
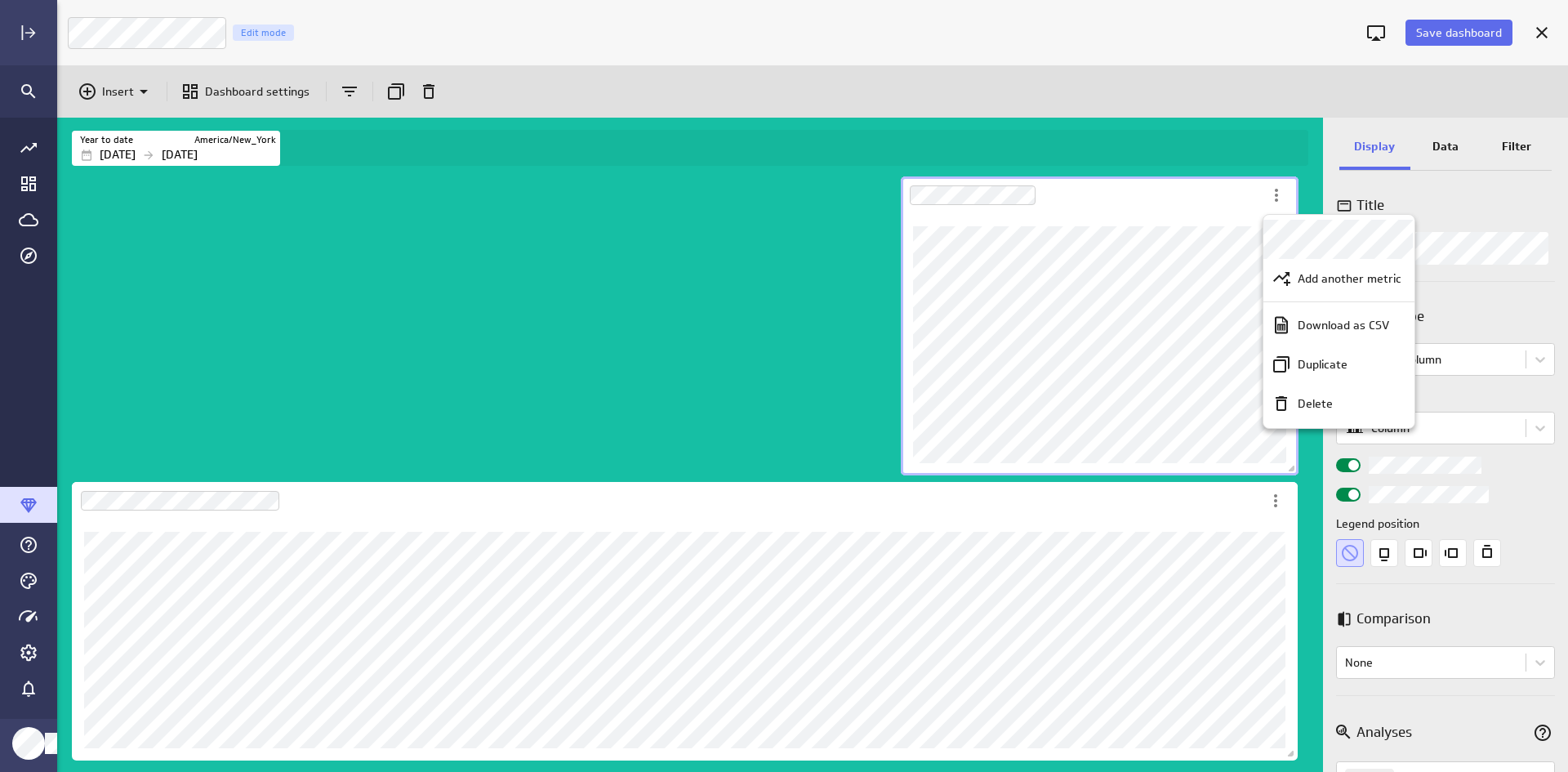
click at [1252, 408] on p "Delete" at bounding box center [1315, 404] width 35 height 18
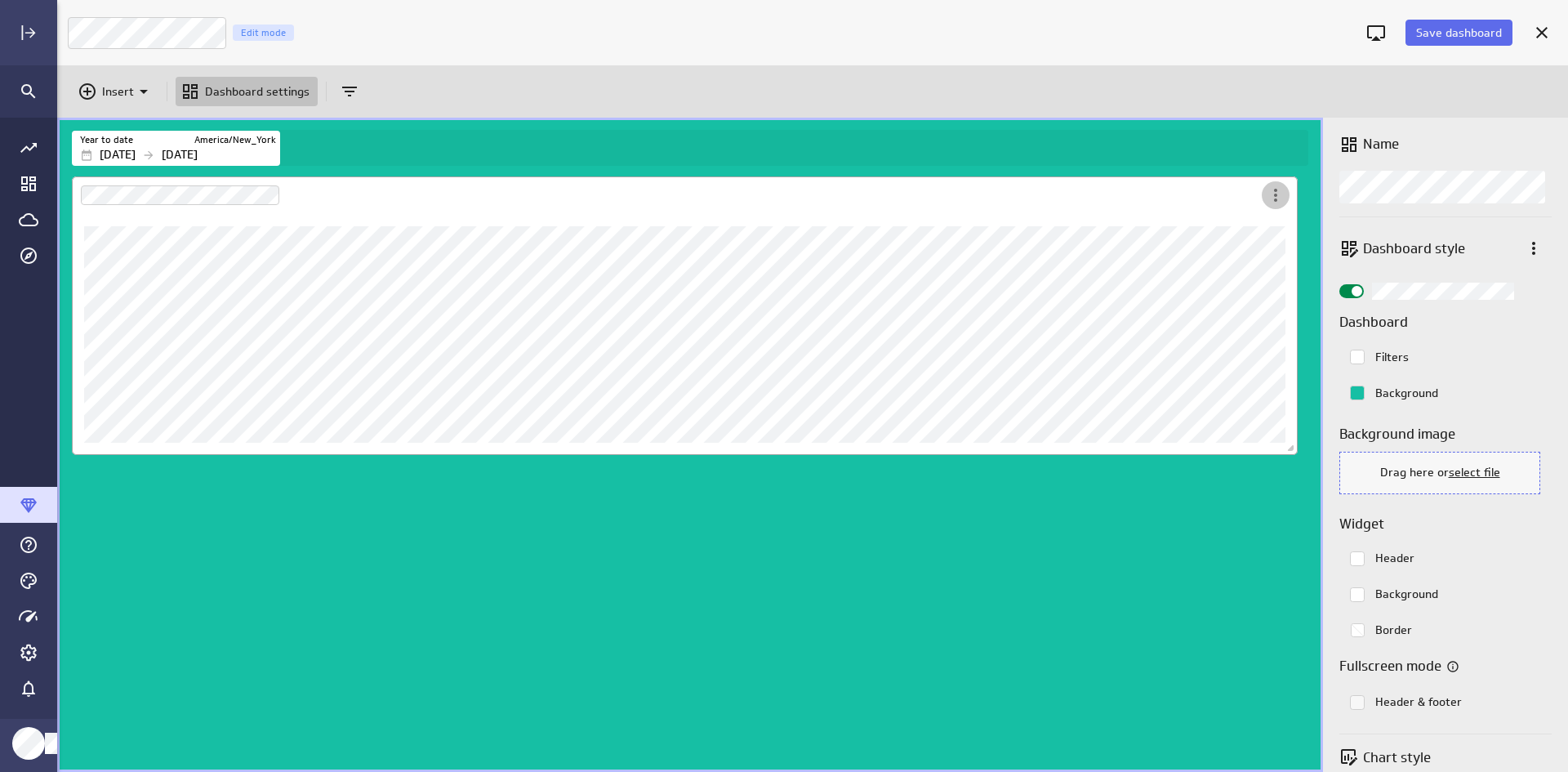
click at [1252, 200] on icon "More actions" at bounding box center [1275, 194] width 19 height 19
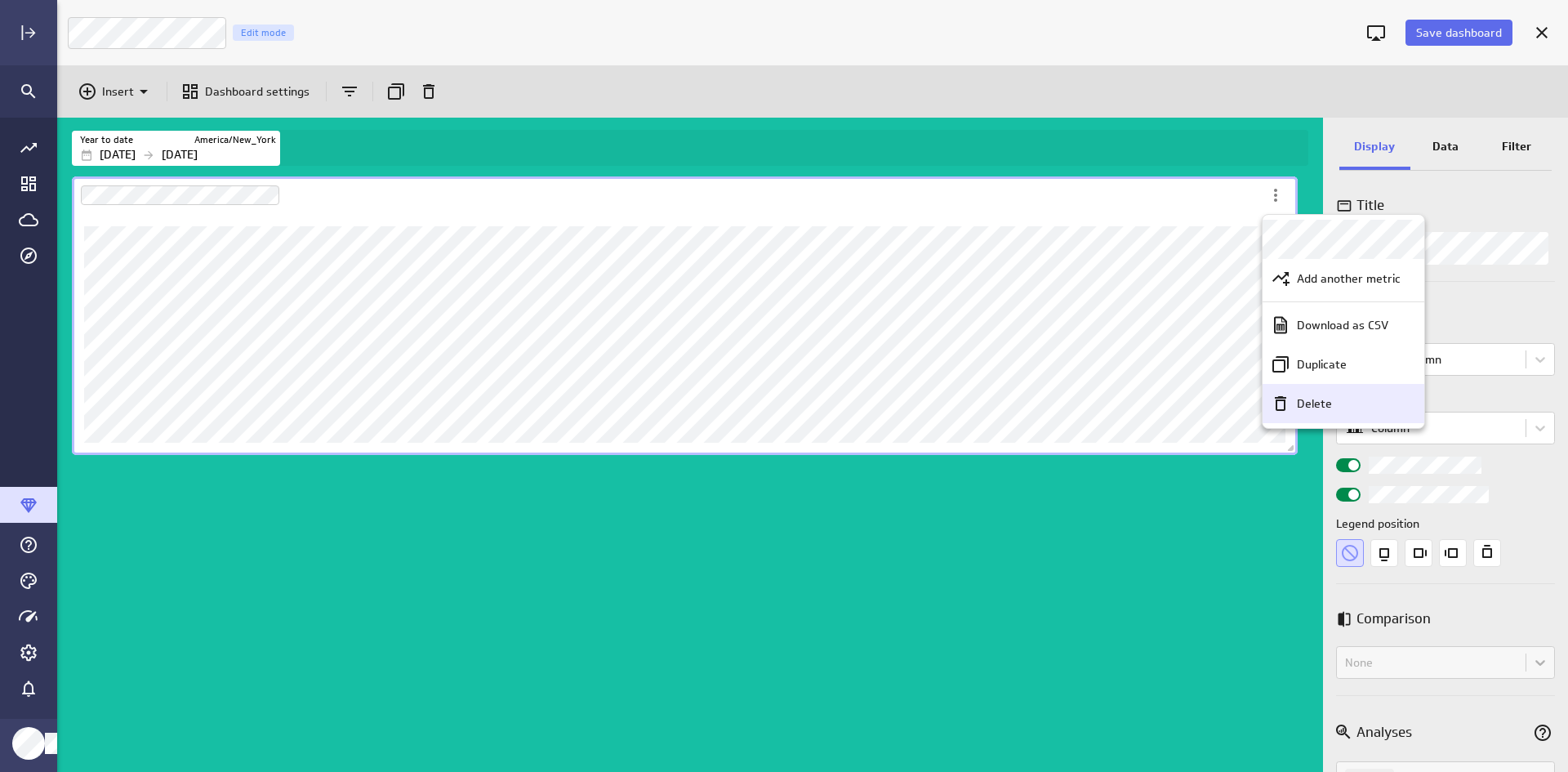
click at [1252, 393] on div "Delete" at bounding box center [1343, 404] width 162 height 40
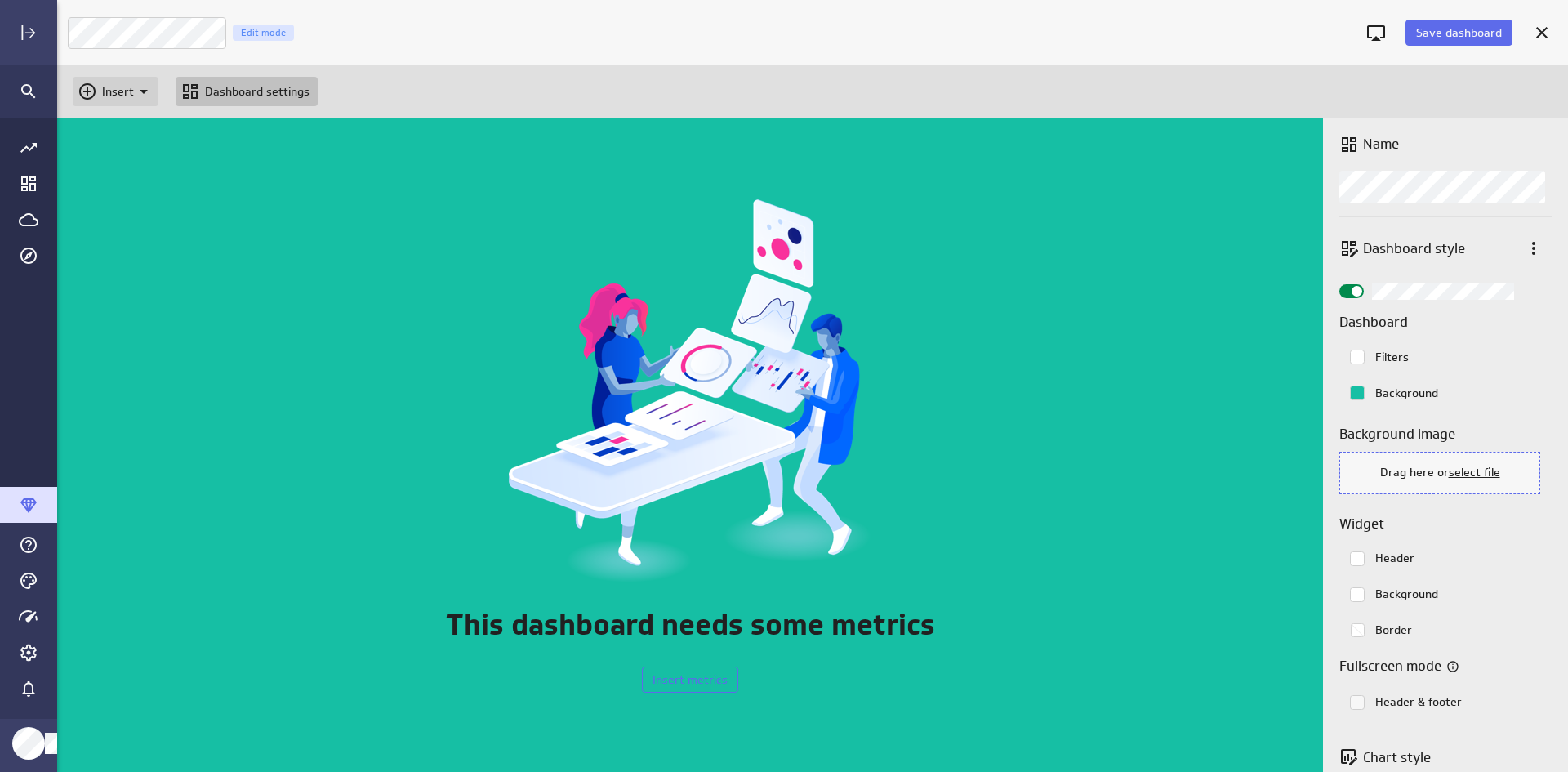
click at [121, 88] on p "Insert" at bounding box center [118, 91] width 32 height 18
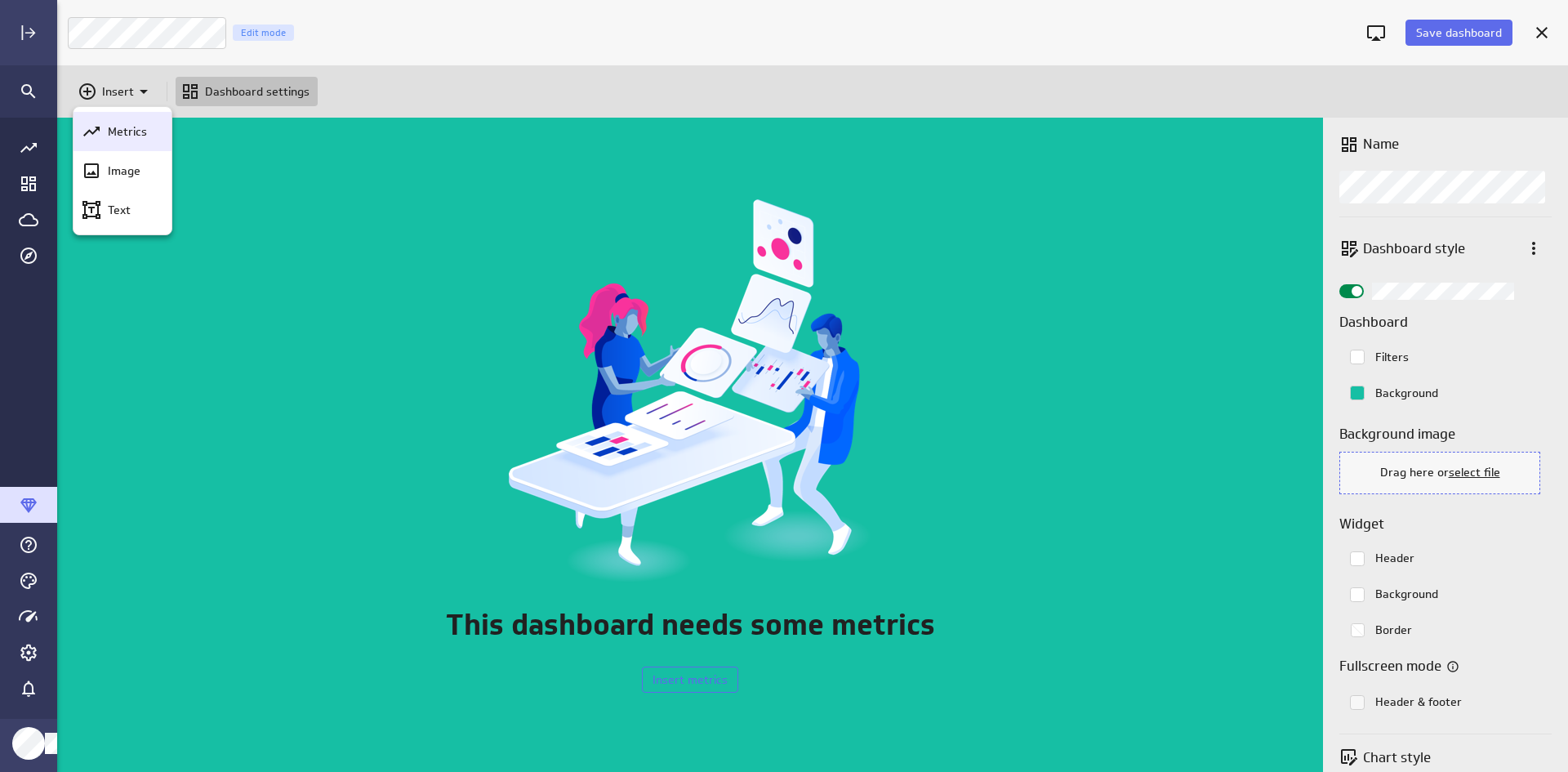
click at [131, 138] on p "Metrics" at bounding box center [127, 132] width 40 height 18
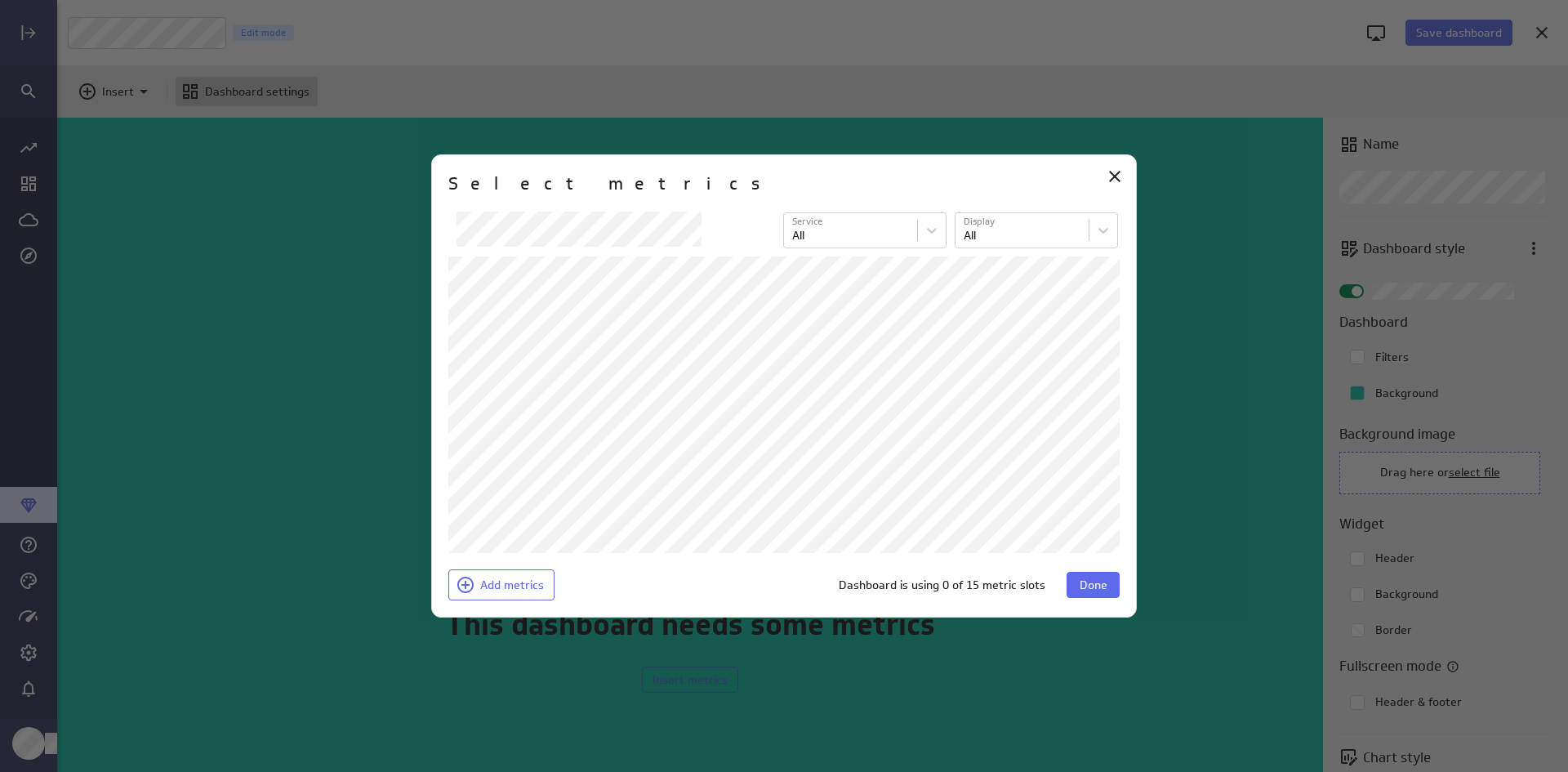
click at [209, 563] on div at bounding box center [784, 386] width 1568 height 772
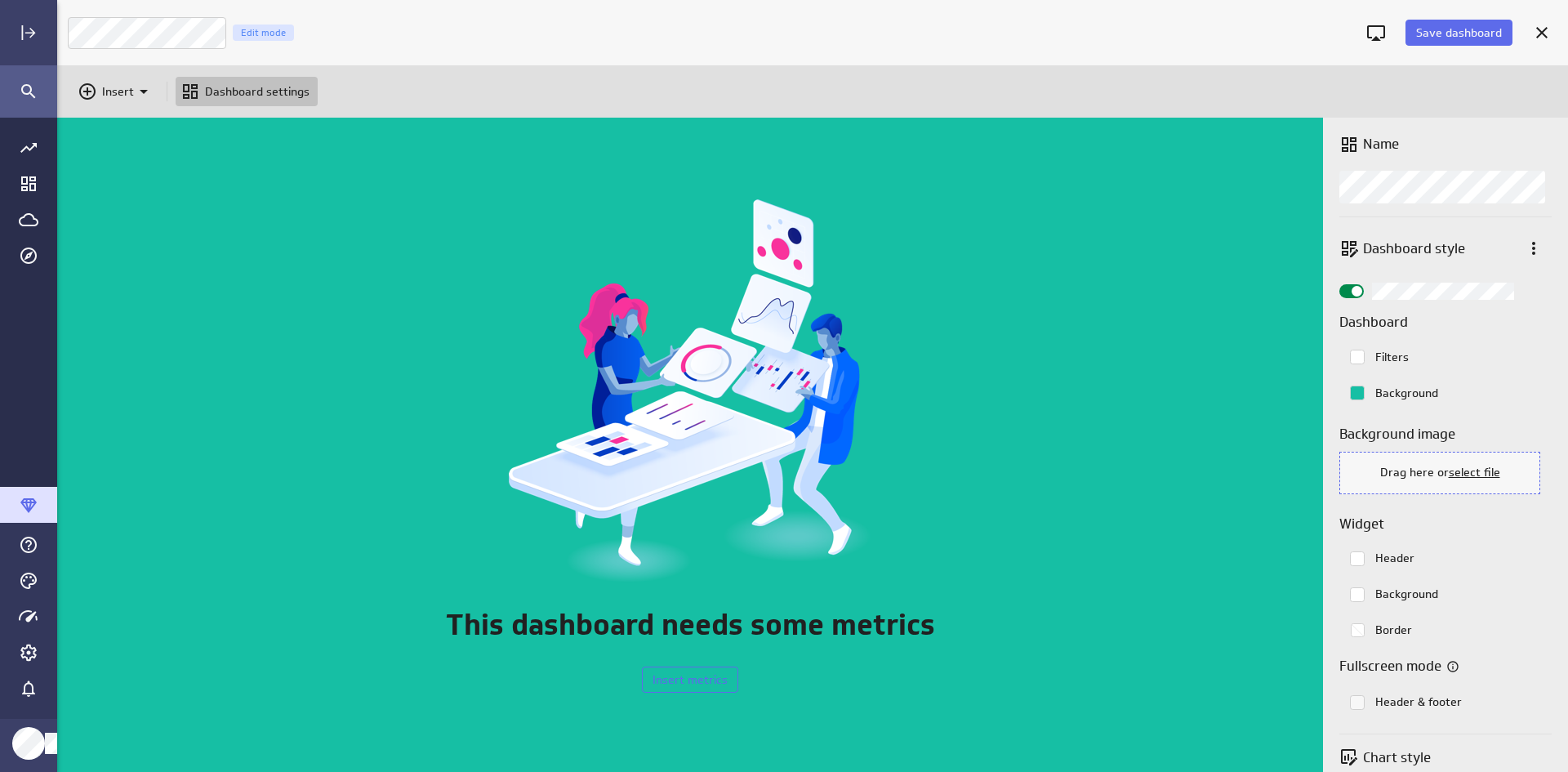
click at [20, 88] on icon "Search" at bounding box center [28, 91] width 19 height 19
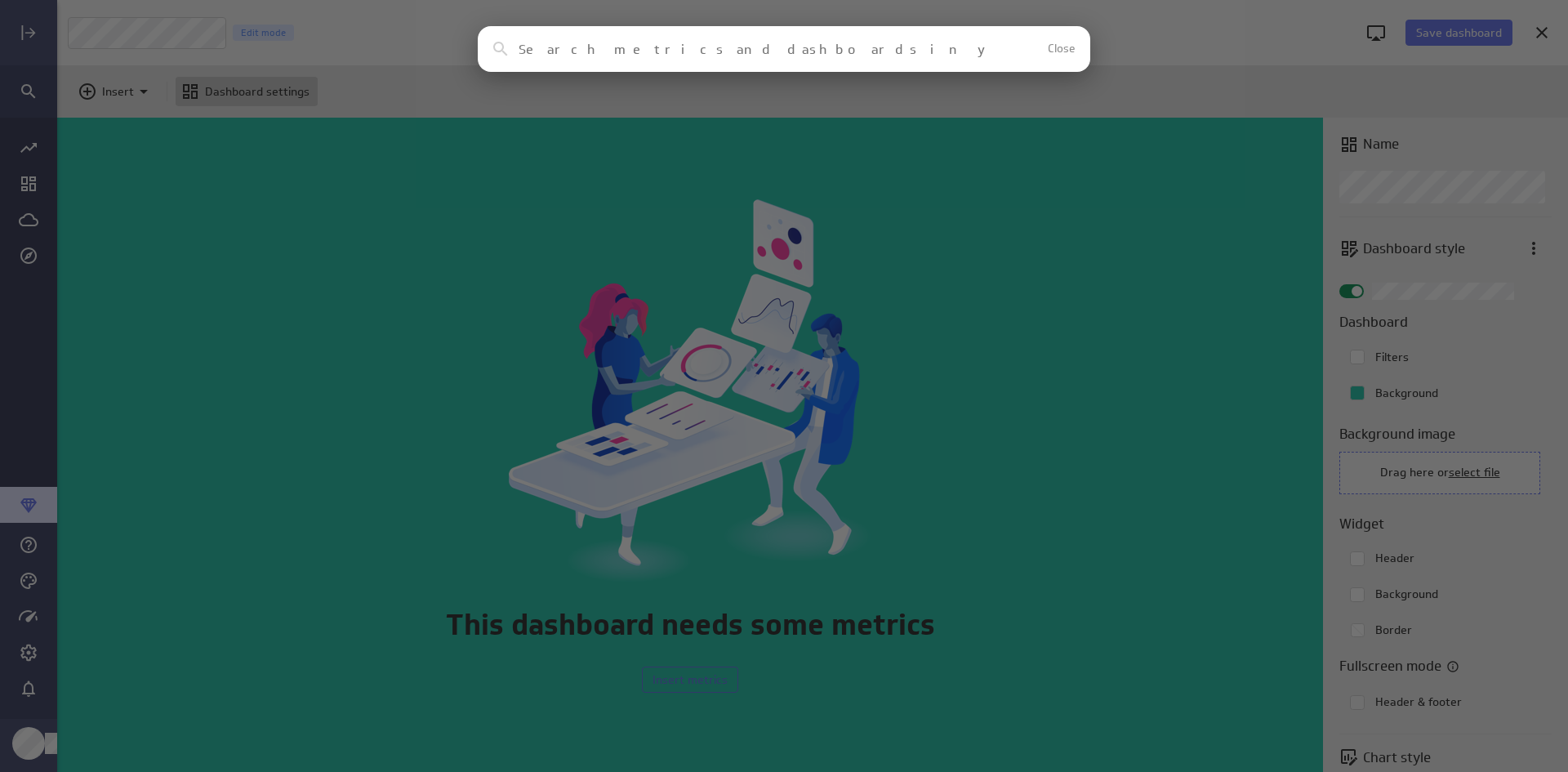
click at [417, 249] on div "Clear Close No results found No assets in your account match this search reques…" at bounding box center [784, 386] width 1568 height 772
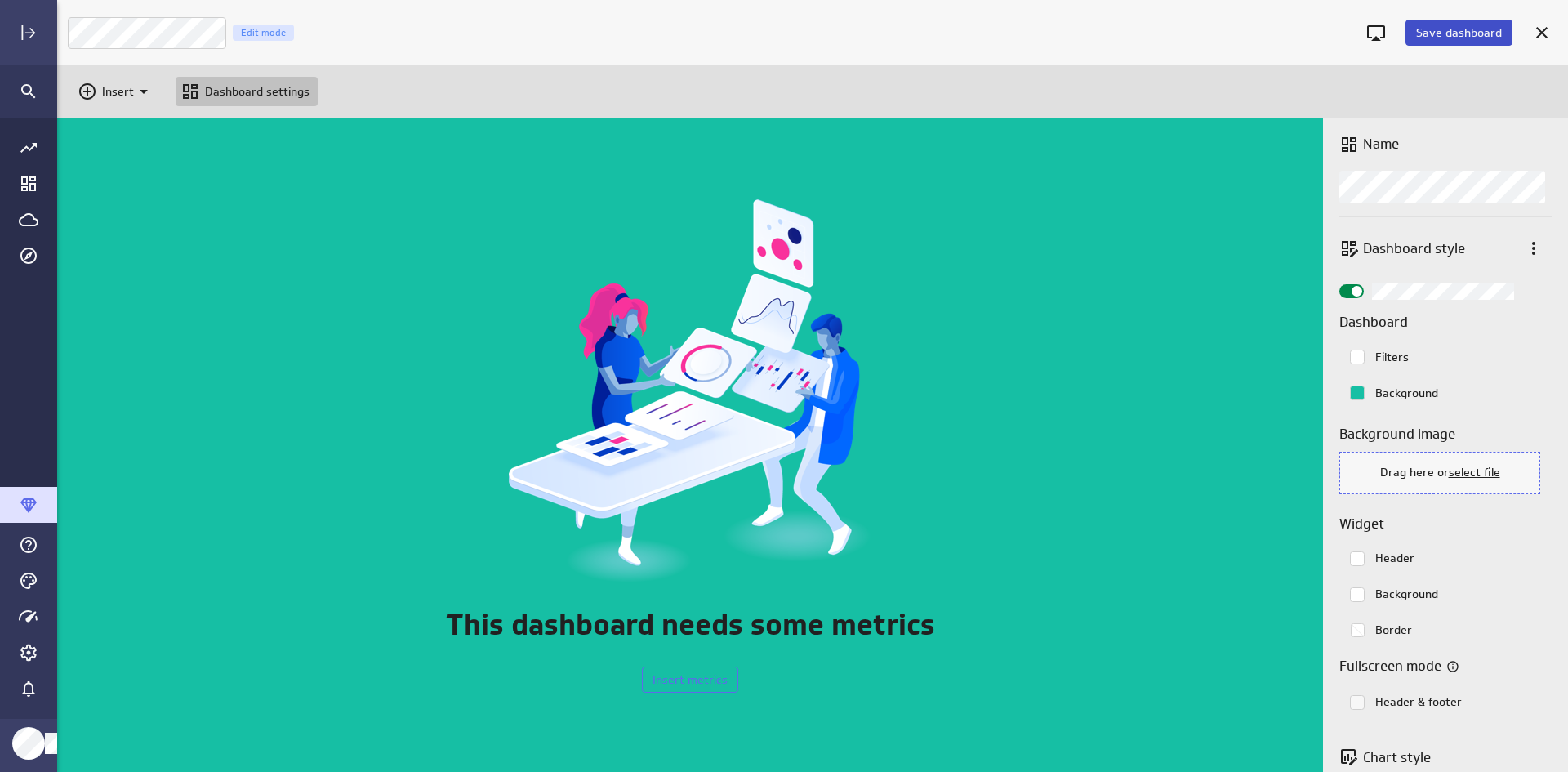
click at [1252, 23] on button "Save dashboard" at bounding box center [1458, 32] width 107 height 26
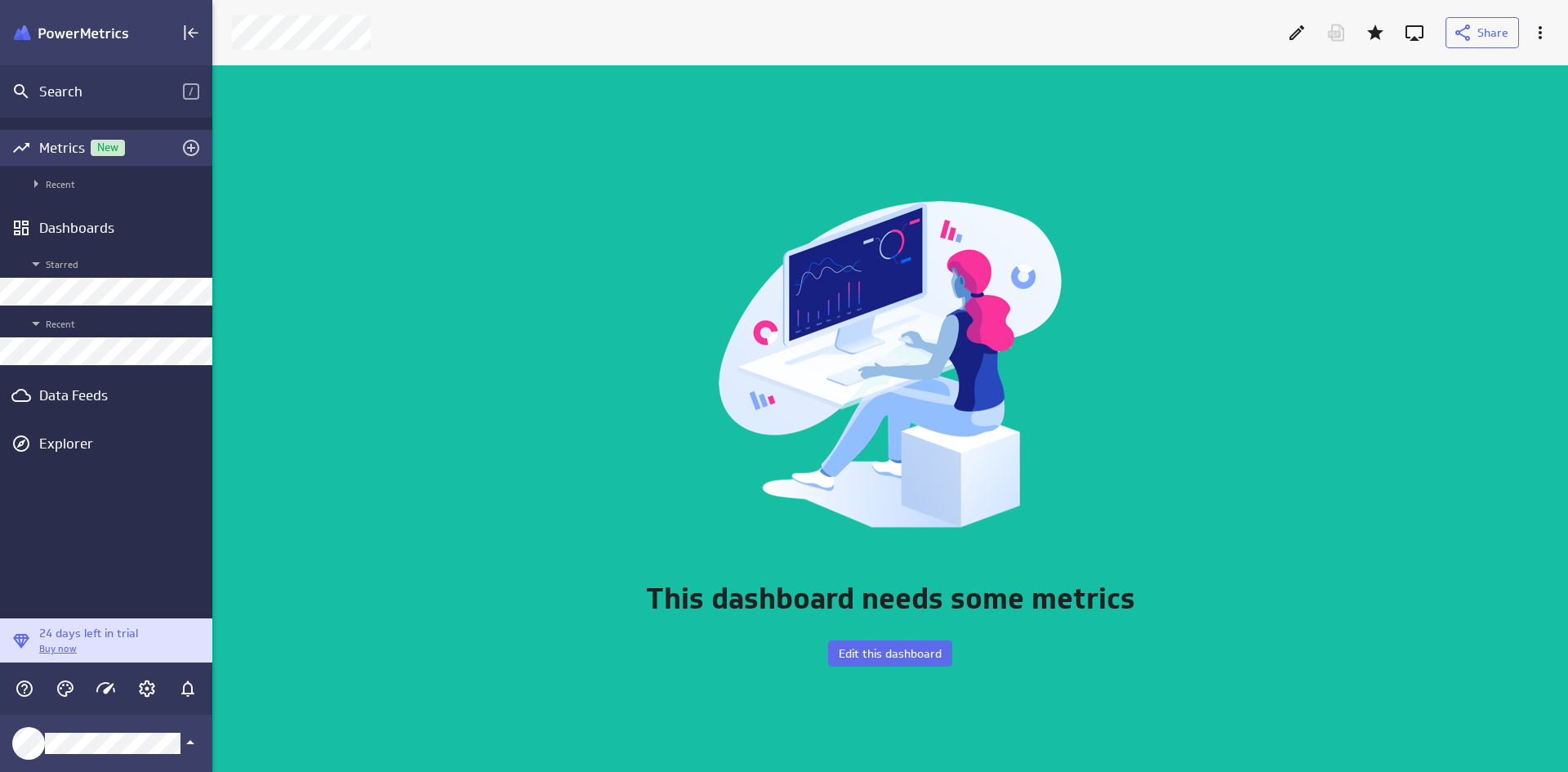
click at [101, 151] on span "New" at bounding box center [107, 147] width 34 height 11
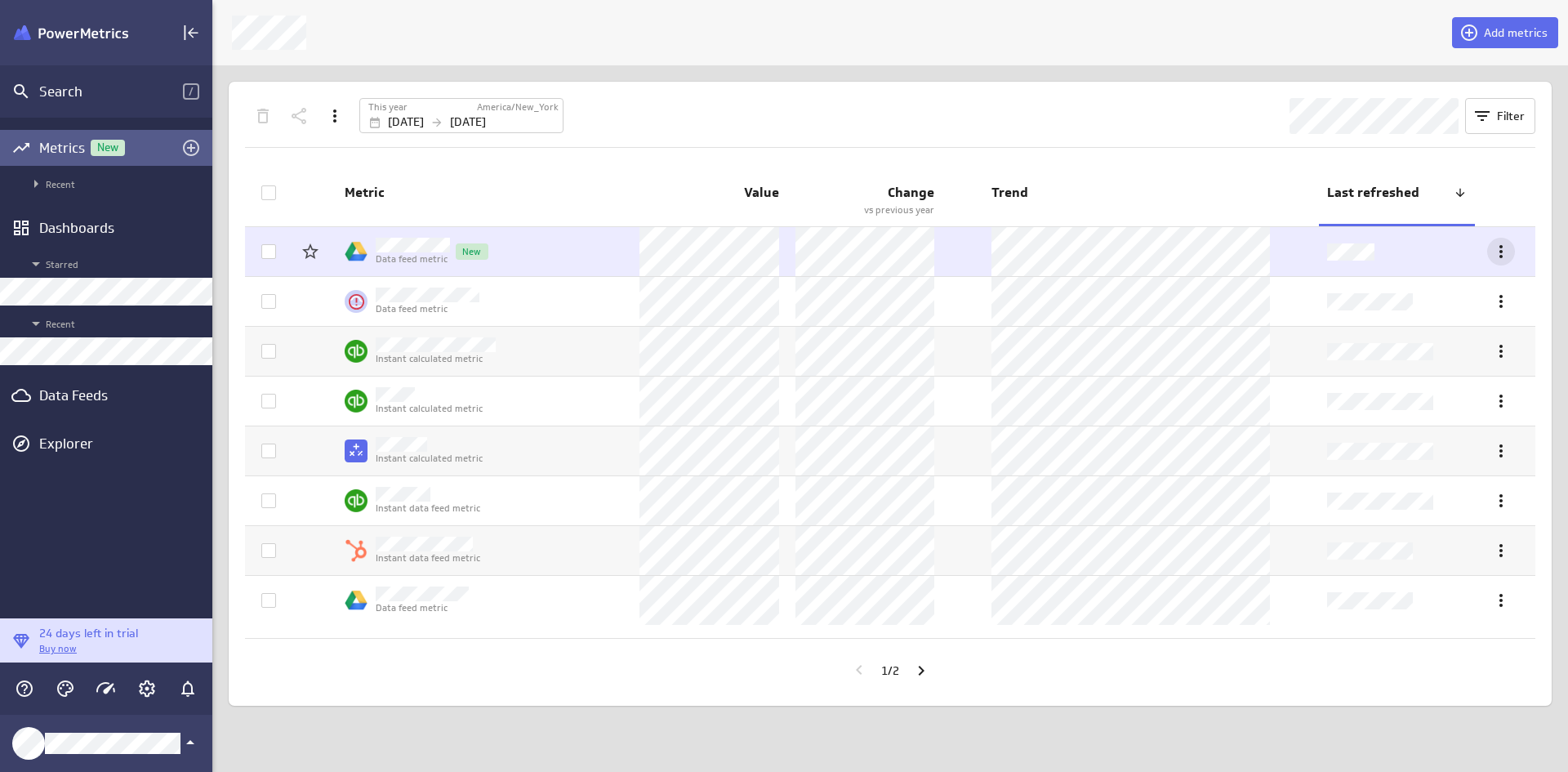
click at [1252, 255] on icon "More actions" at bounding box center [1500, 251] width 19 height 19
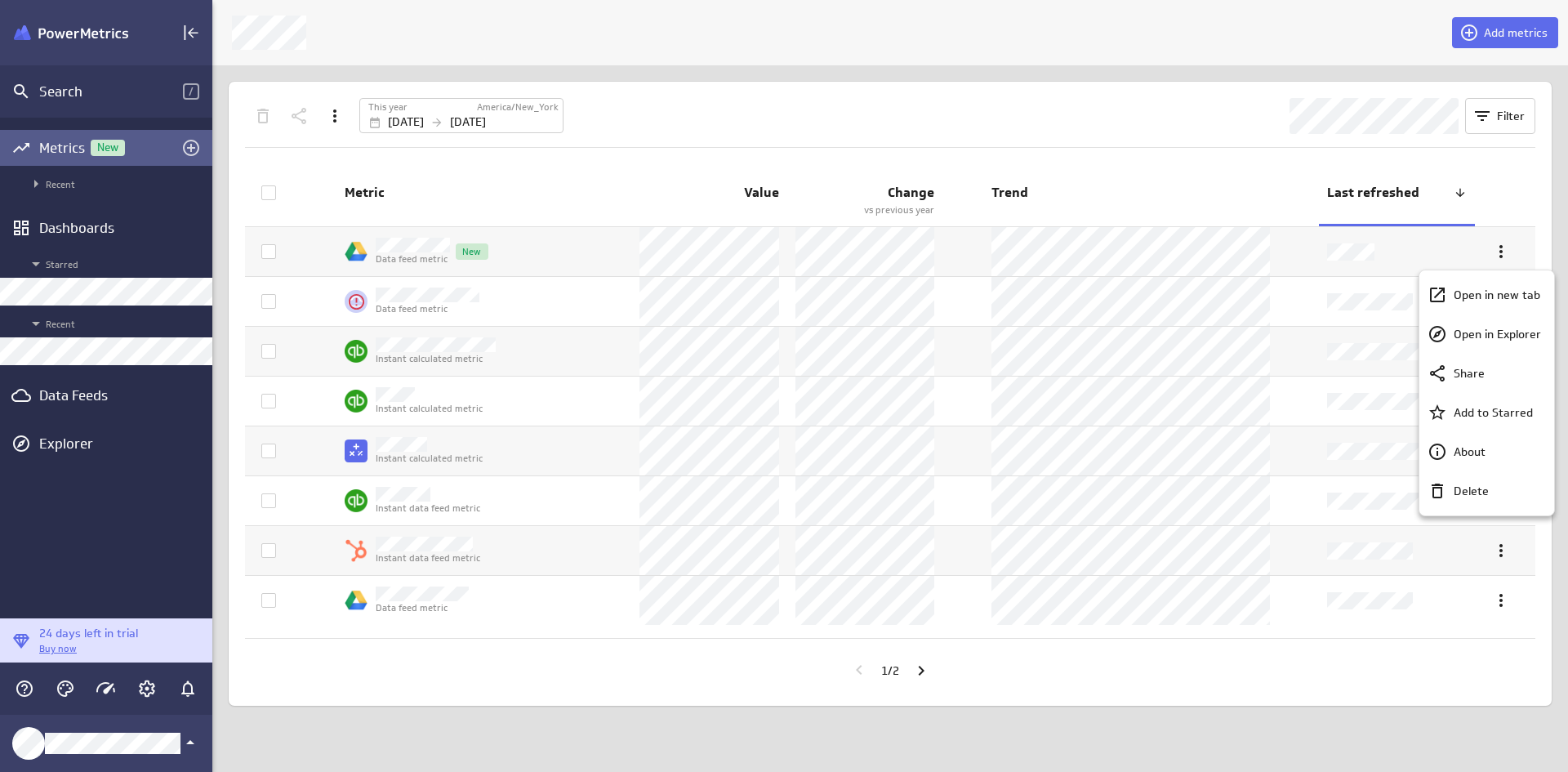
click at [1136, 246] on div at bounding box center [784, 386] width 1568 height 772
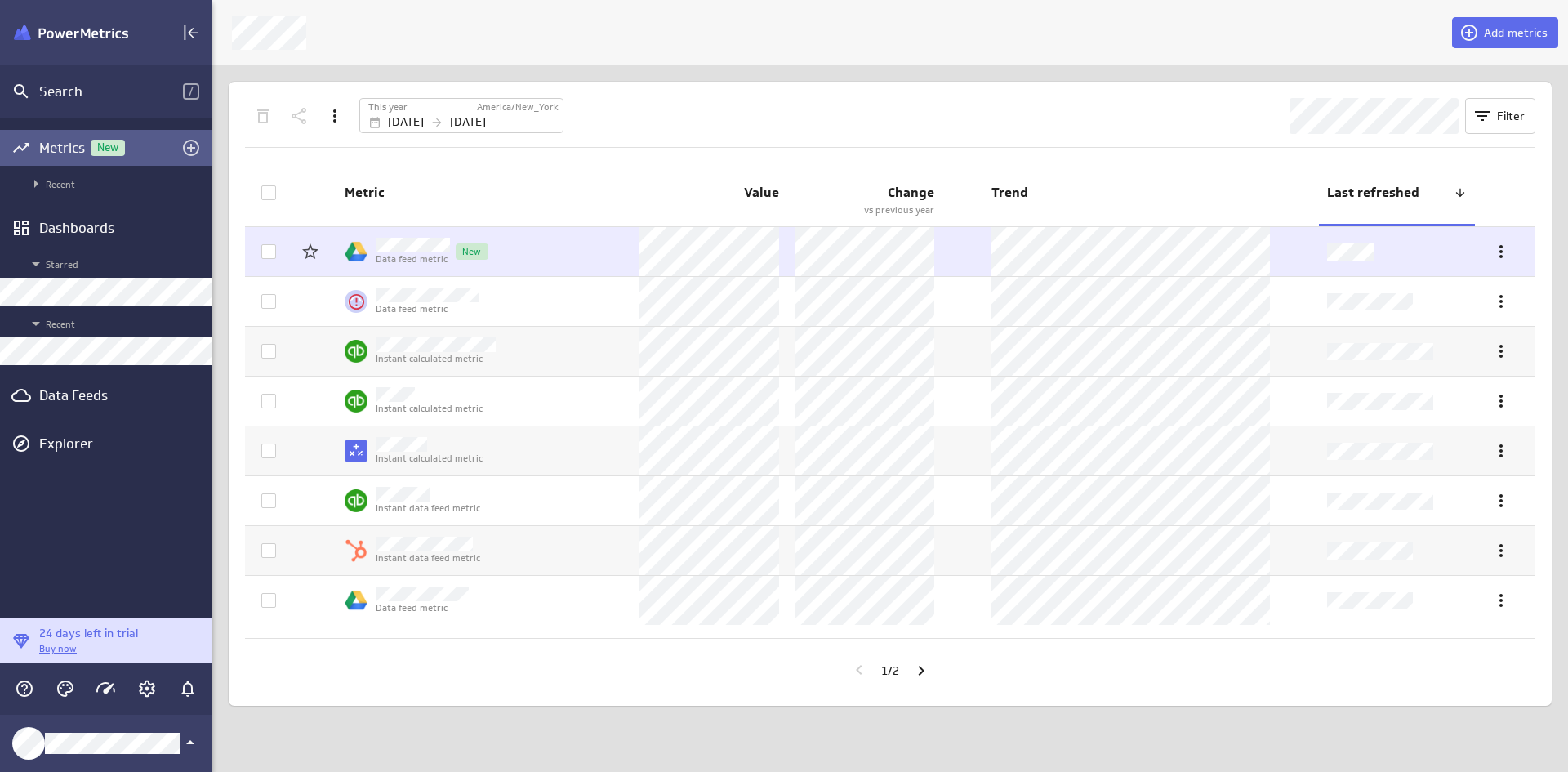
click at [608, 240] on td "Data feed metric New" at bounding box center [483, 251] width 295 height 49
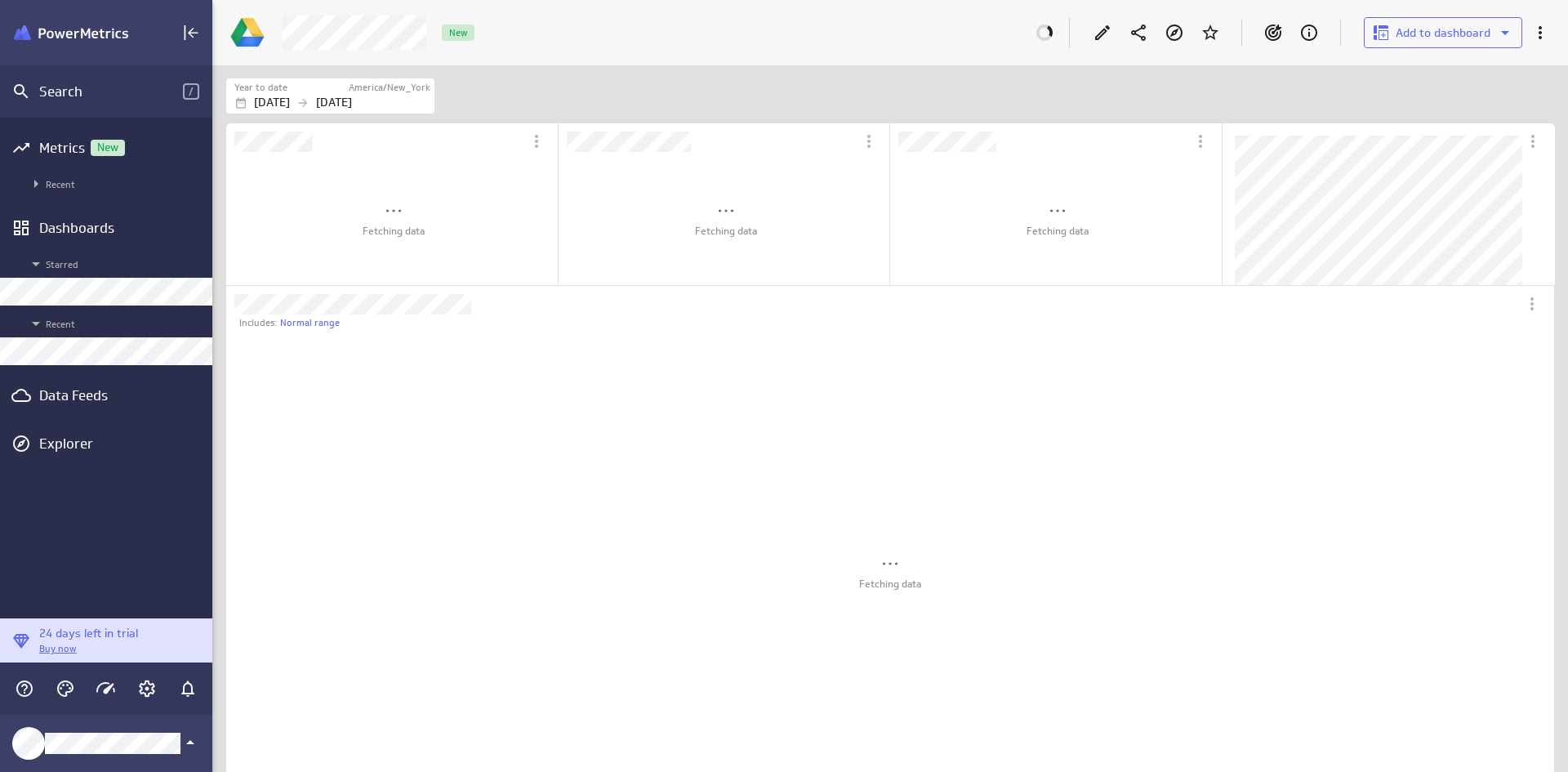
scroll to position [8, 8]
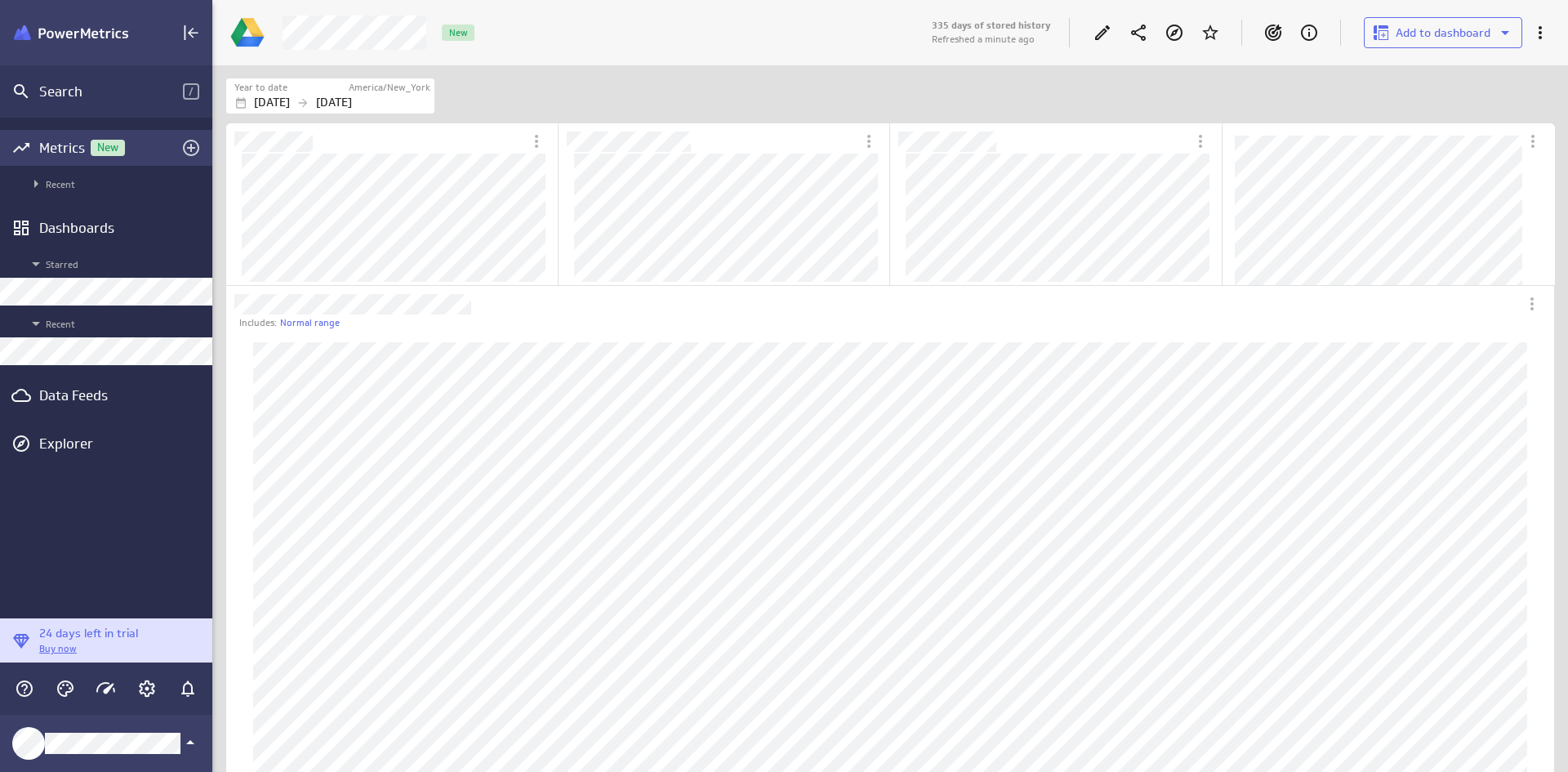
click at [110, 146] on span "New" at bounding box center [107, 147] width 34 height 11
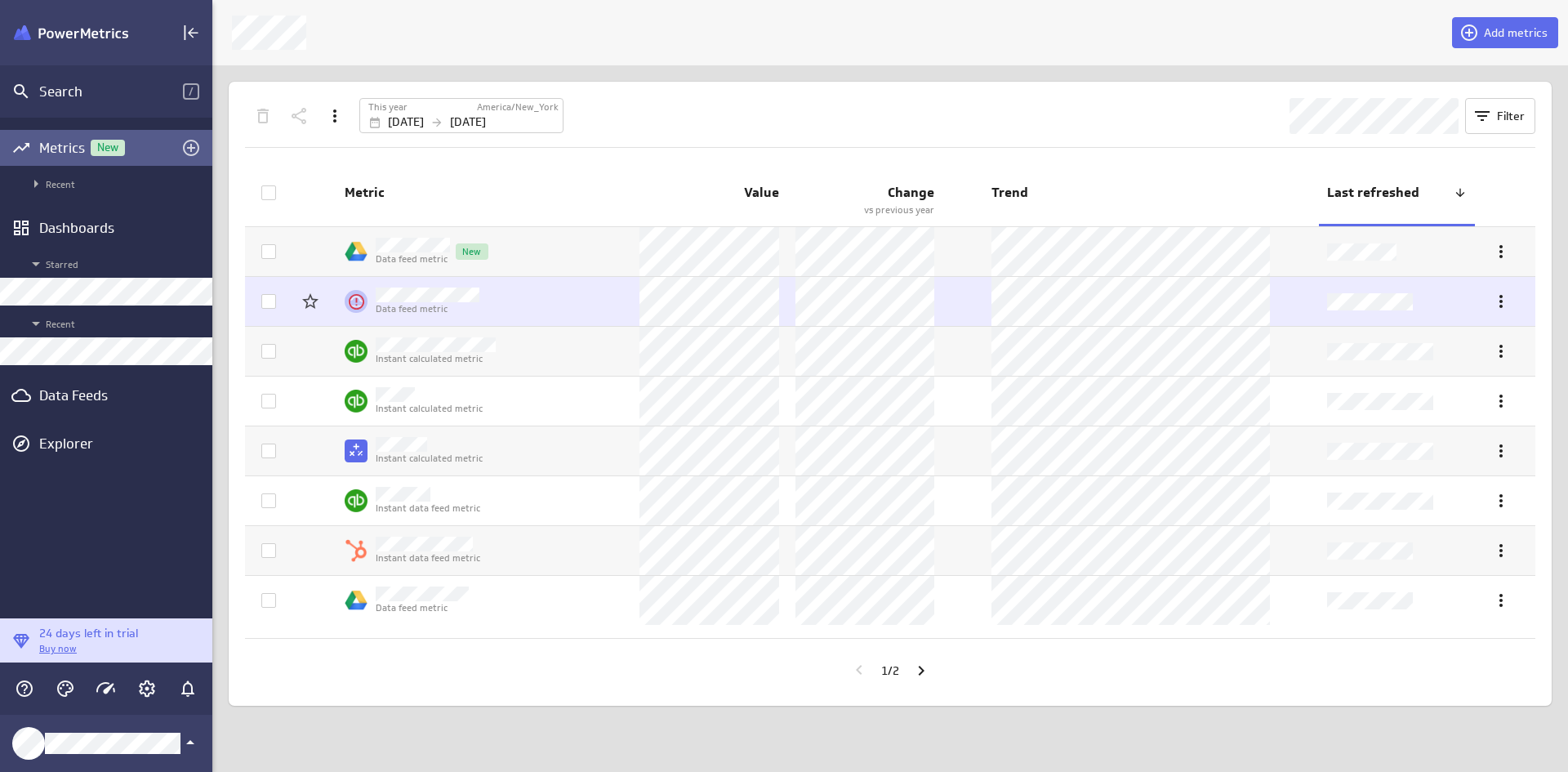
click at [270, 299] on icon at bounding box center [269, 301] width 13 height 13
click at [0, 0] on input "checkbox" at bounding box center [0, 0] width 0 height 0
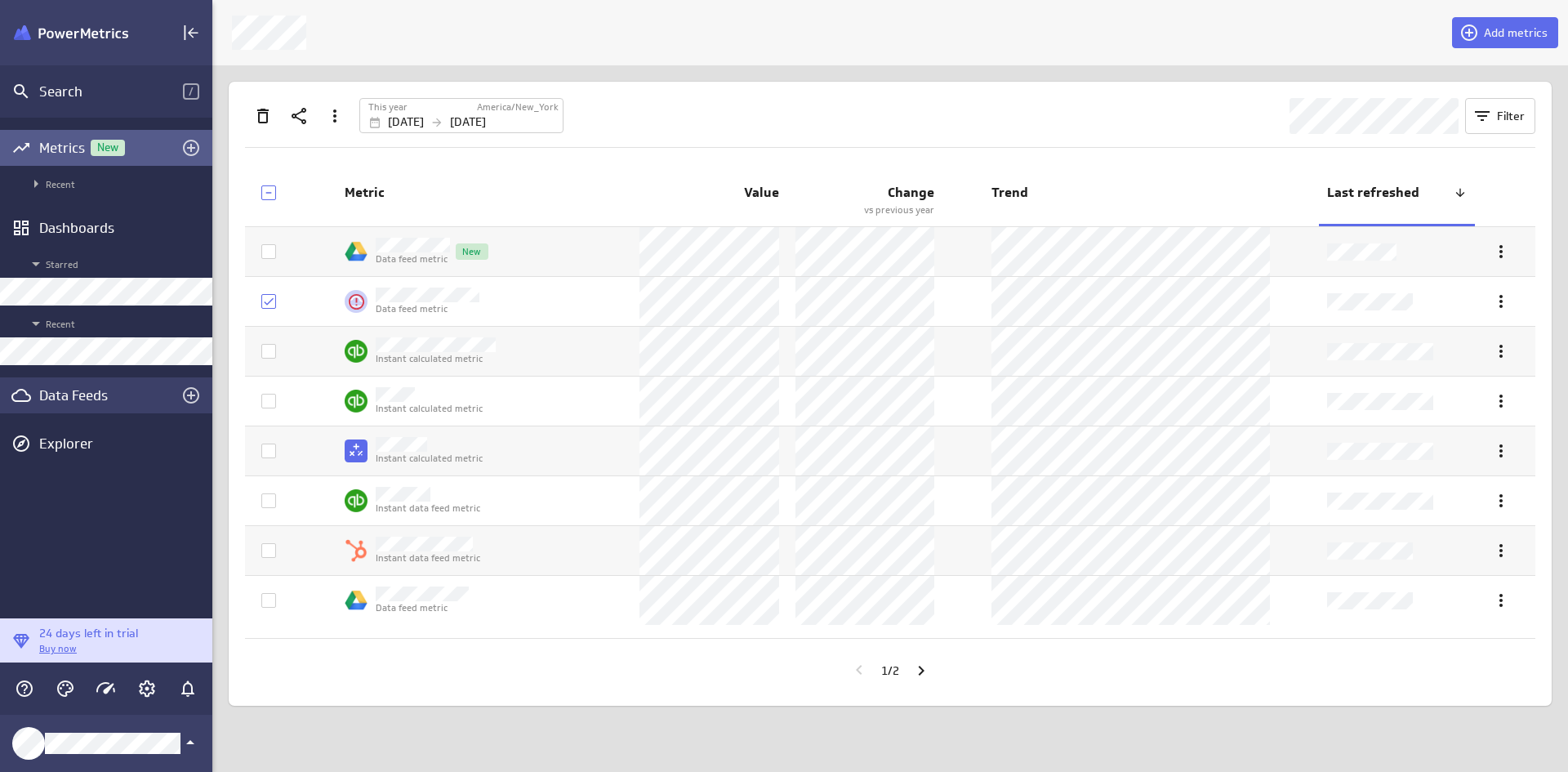
click at [122, 398] on div "Data Feeds" at bounding box center [106, 395] width 134 height 18
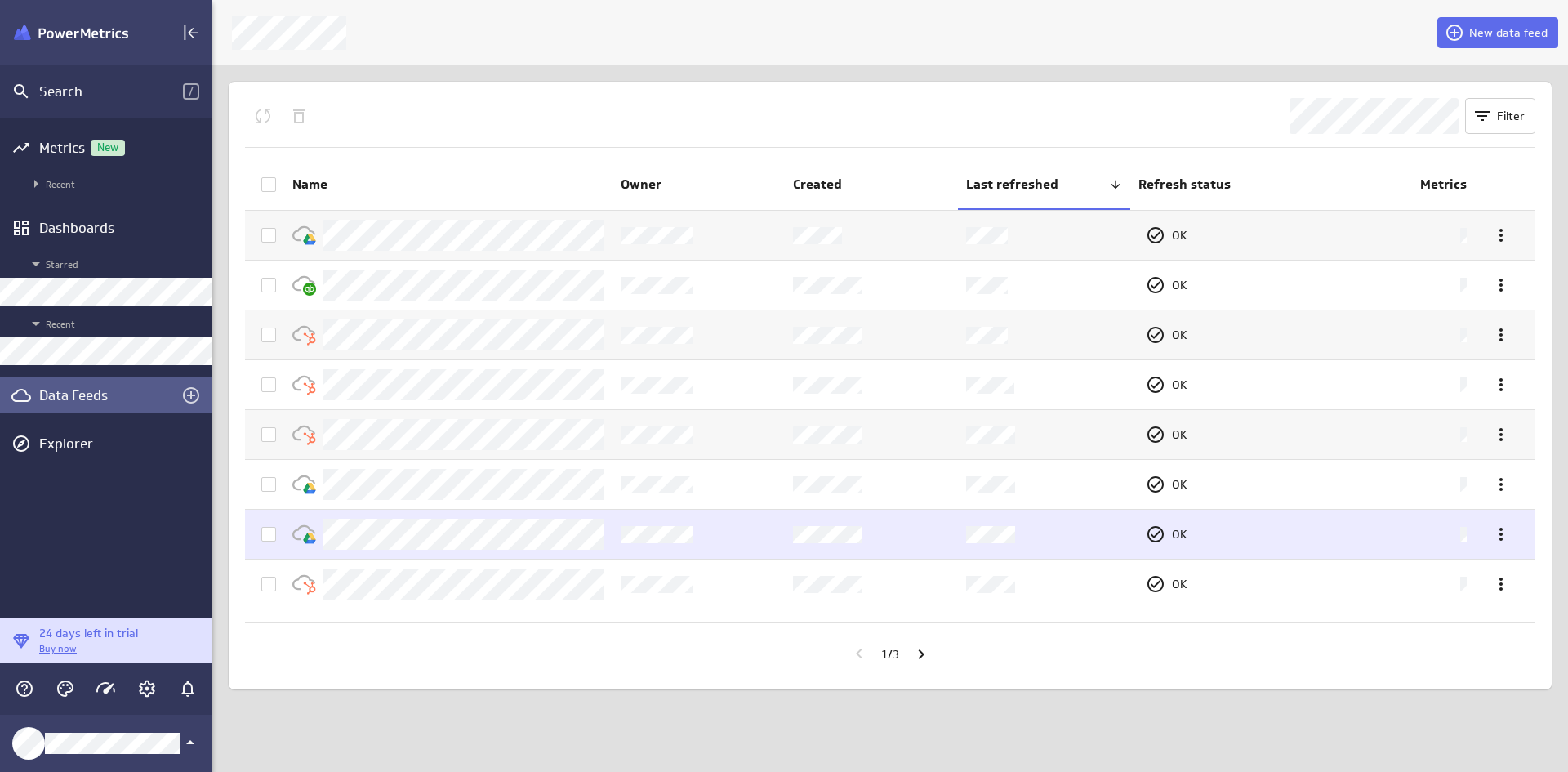
click at [271, 532] on icon at bounding box center [269, 534] width 13 height 13
click at [0, 0] on input "checkbox" at bounding box center [0, 0] width 0 height 0
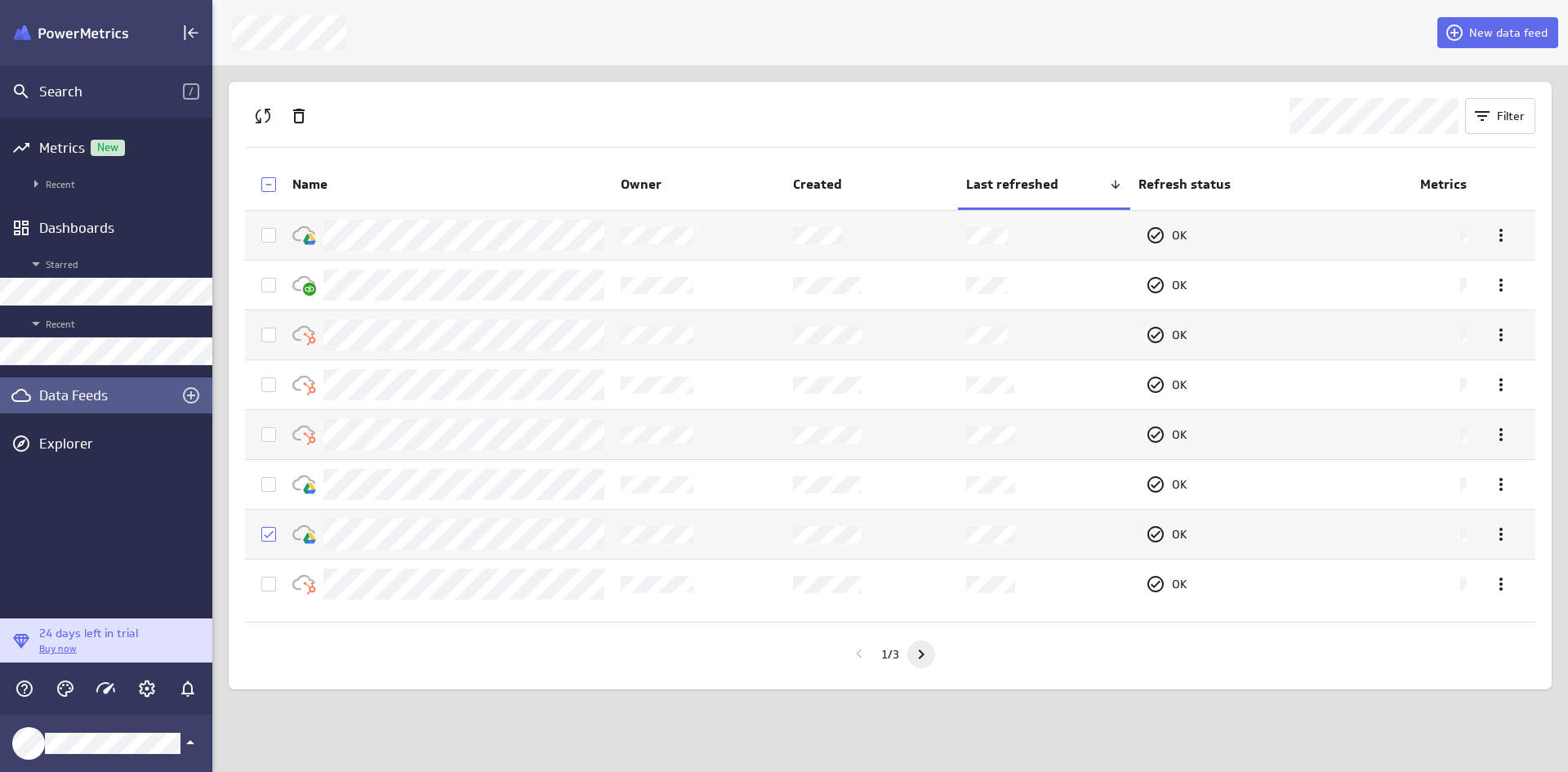
click at [923, 594] on icon "Go to next page" at bounding box center [921, 654] width 19 height 19
click at [927, 594] on icon "Go to next page" at bounding box center [921, 654] width 19 height 19
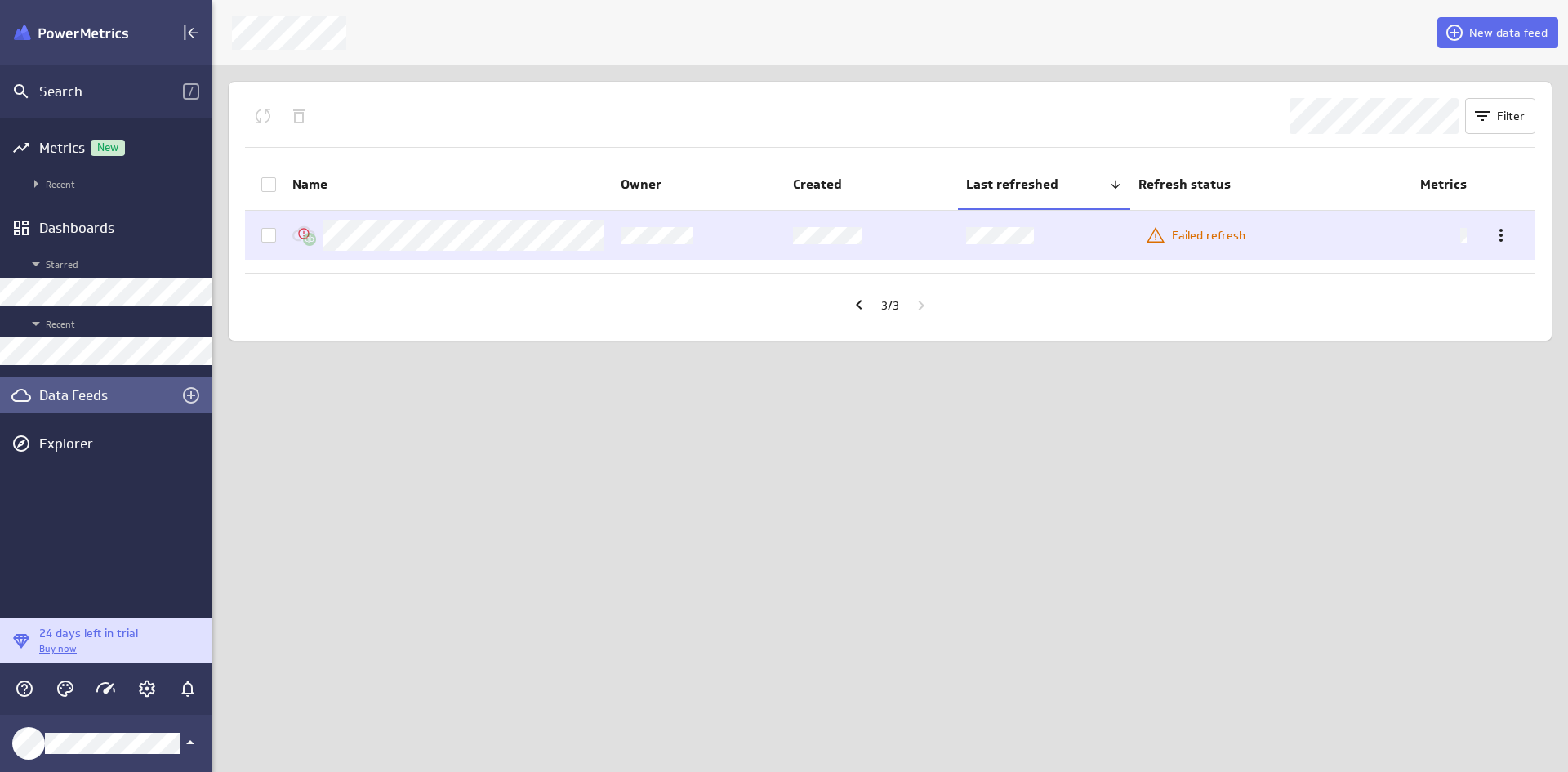
click at [273, 240] on icon at bounding box center [269, 235] width 13 height 13
click at [0, 0] on input "checkbox" at bounding box center [0, 0] width 0 height 0
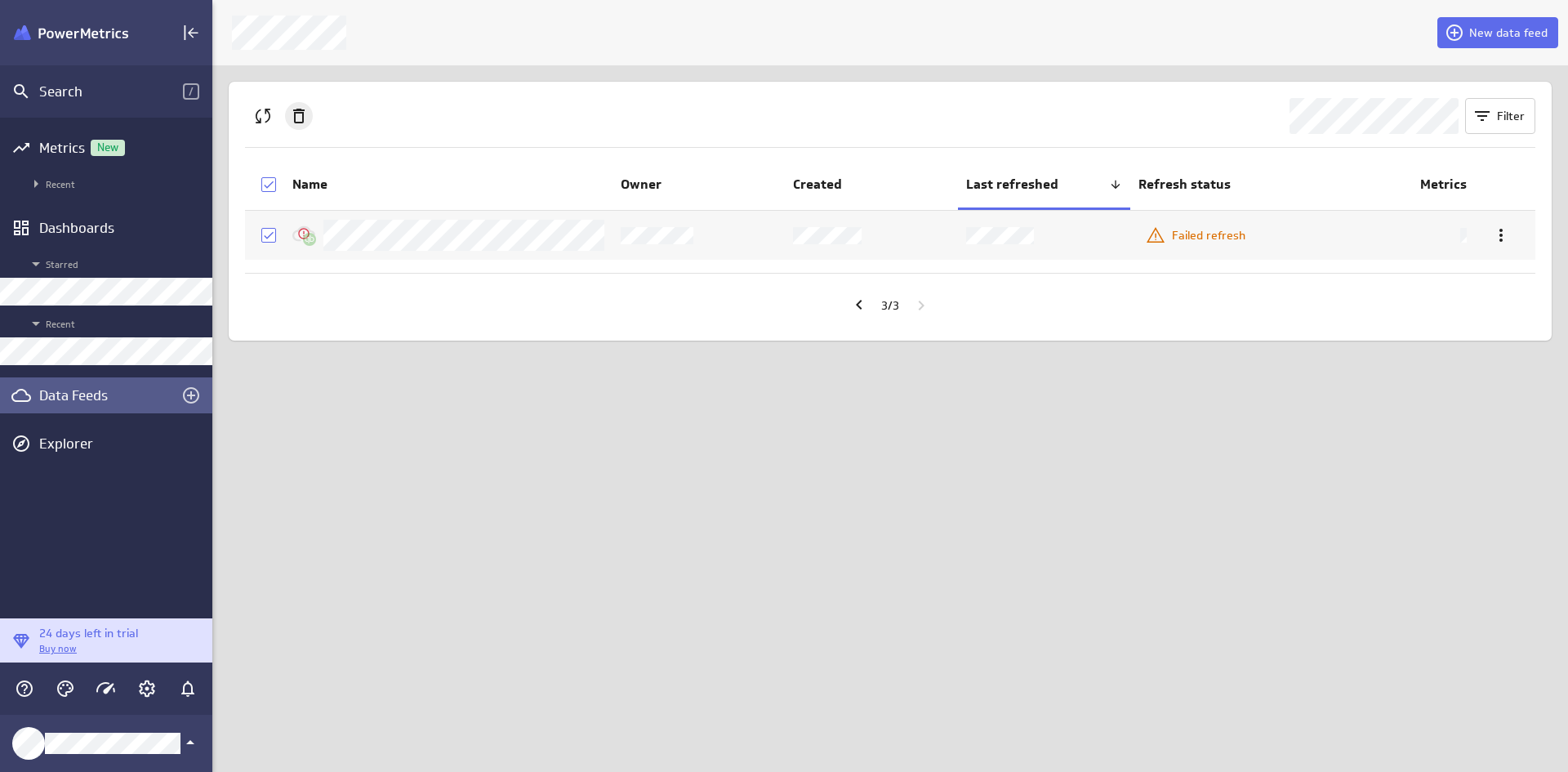
click at [312, 119] on div "Delete" at bounding box center [298, 116] width 28 height 28
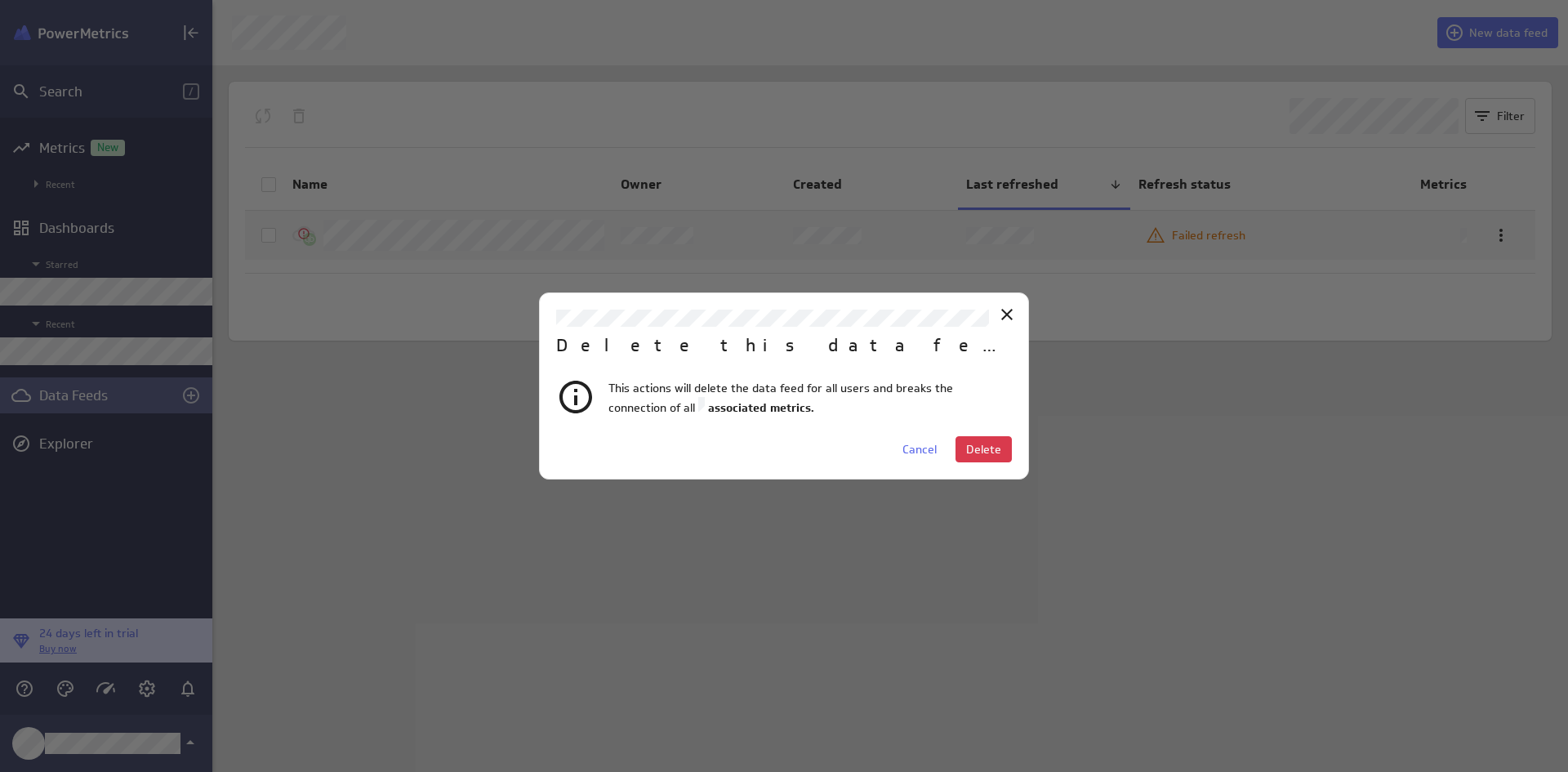
click at [956, 426] on div "Delete this data feed? This actions will delete the data feed for all users and…" at bounding box center [784, 385] width 490 height 187
click at [992, 442] on span "Delete" at bounding box center [983, 450] width 35 height 15
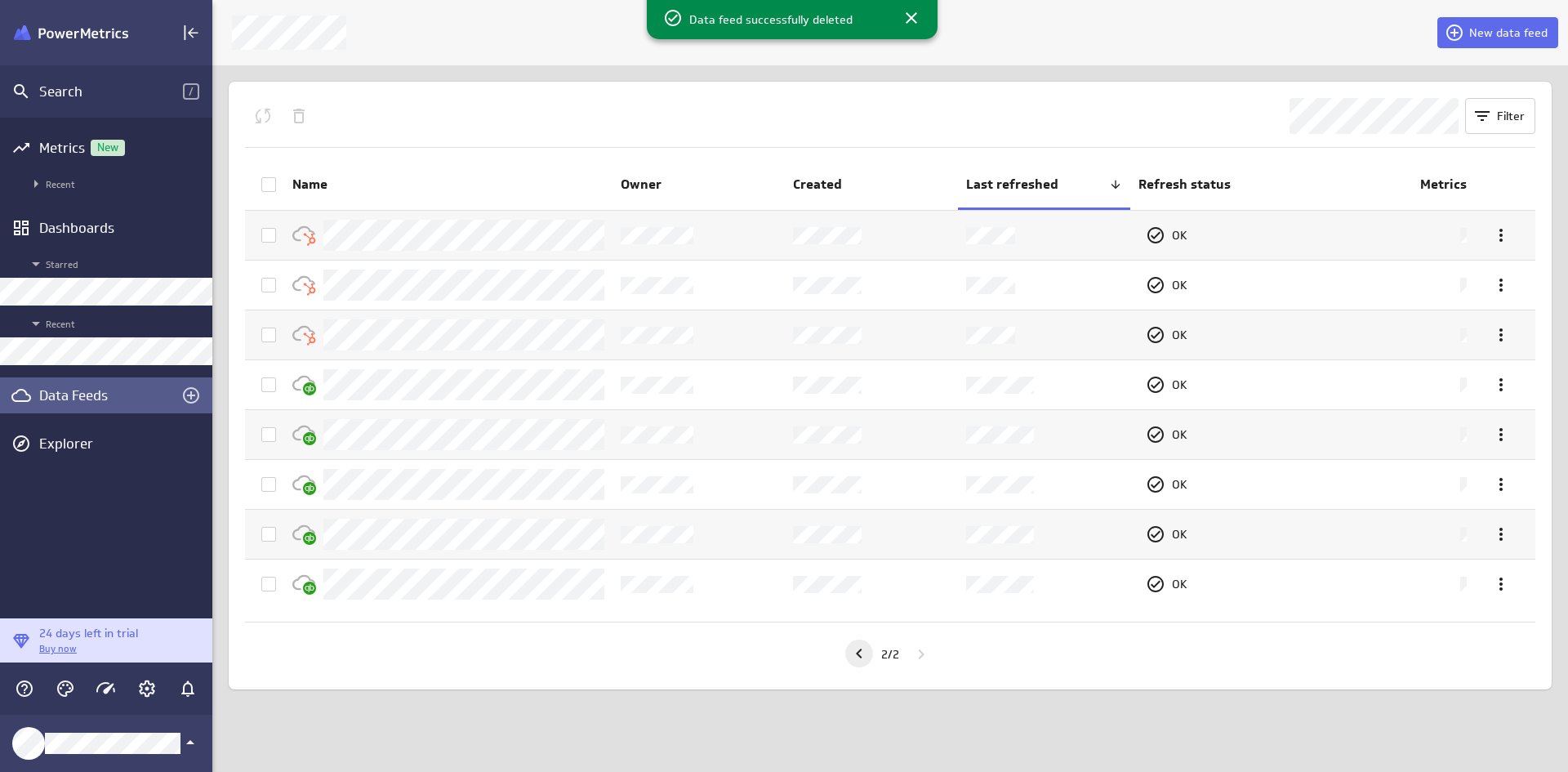
click at [854, 594] on icon "Go to previous page" at bounding box center [858, 653] width 19 height 19
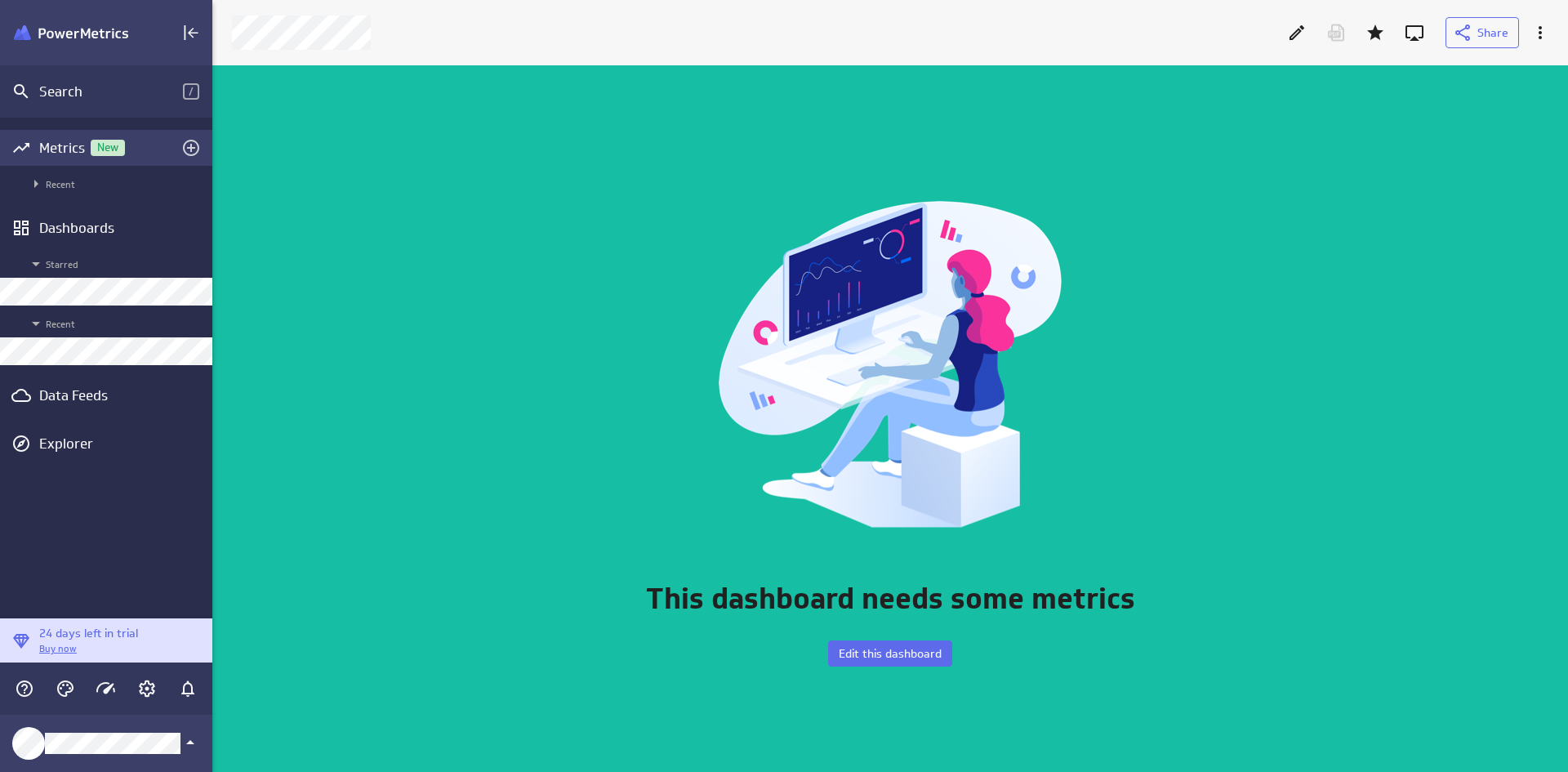
click at [126, 157] on div "Metrics New" at bounding box center [106, 147] width 213 height 36
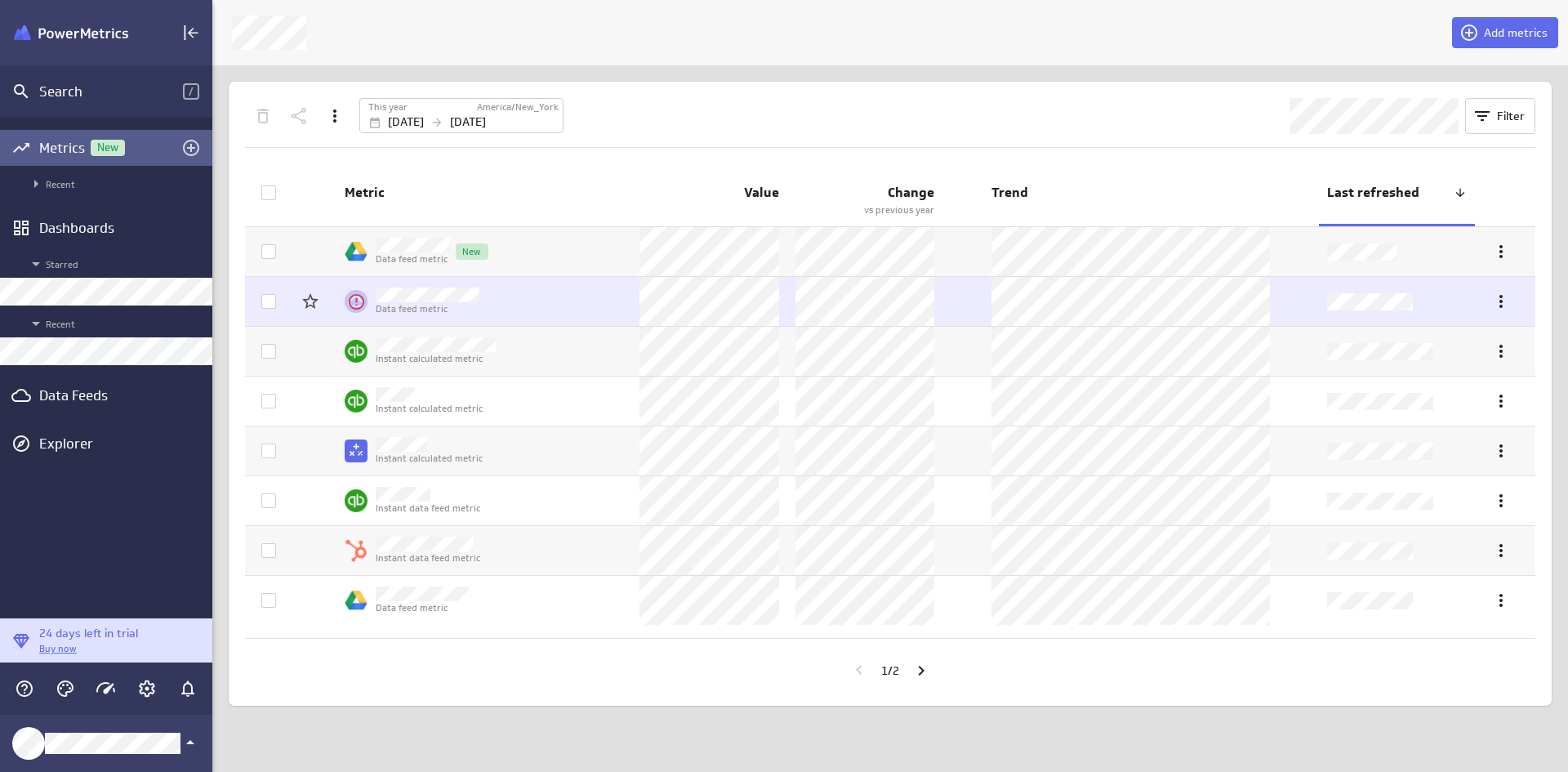
click at [275, 299] on span at bounding box center [269, 301] width 15 height 15
click at [0, 0] on input "checkbox" at bounding box center [0, 0] width 0 height 0
click at [1252, 301] on icon "More actions" at bounding box center [1500, 301] width 19 height 19
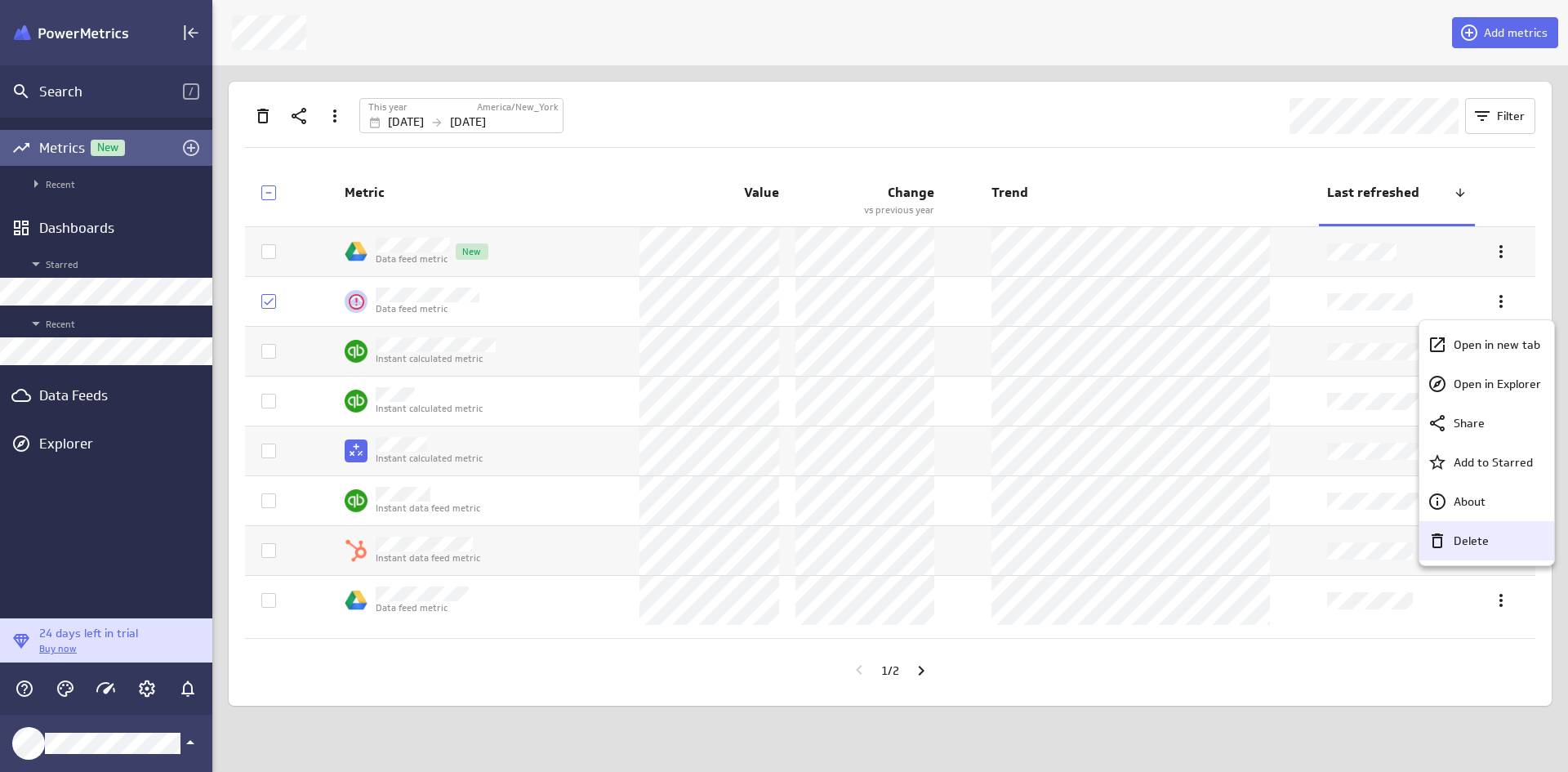
click at [1252, 544] on div "Delete" at bounding box center [1493, 541] width 94 height 18
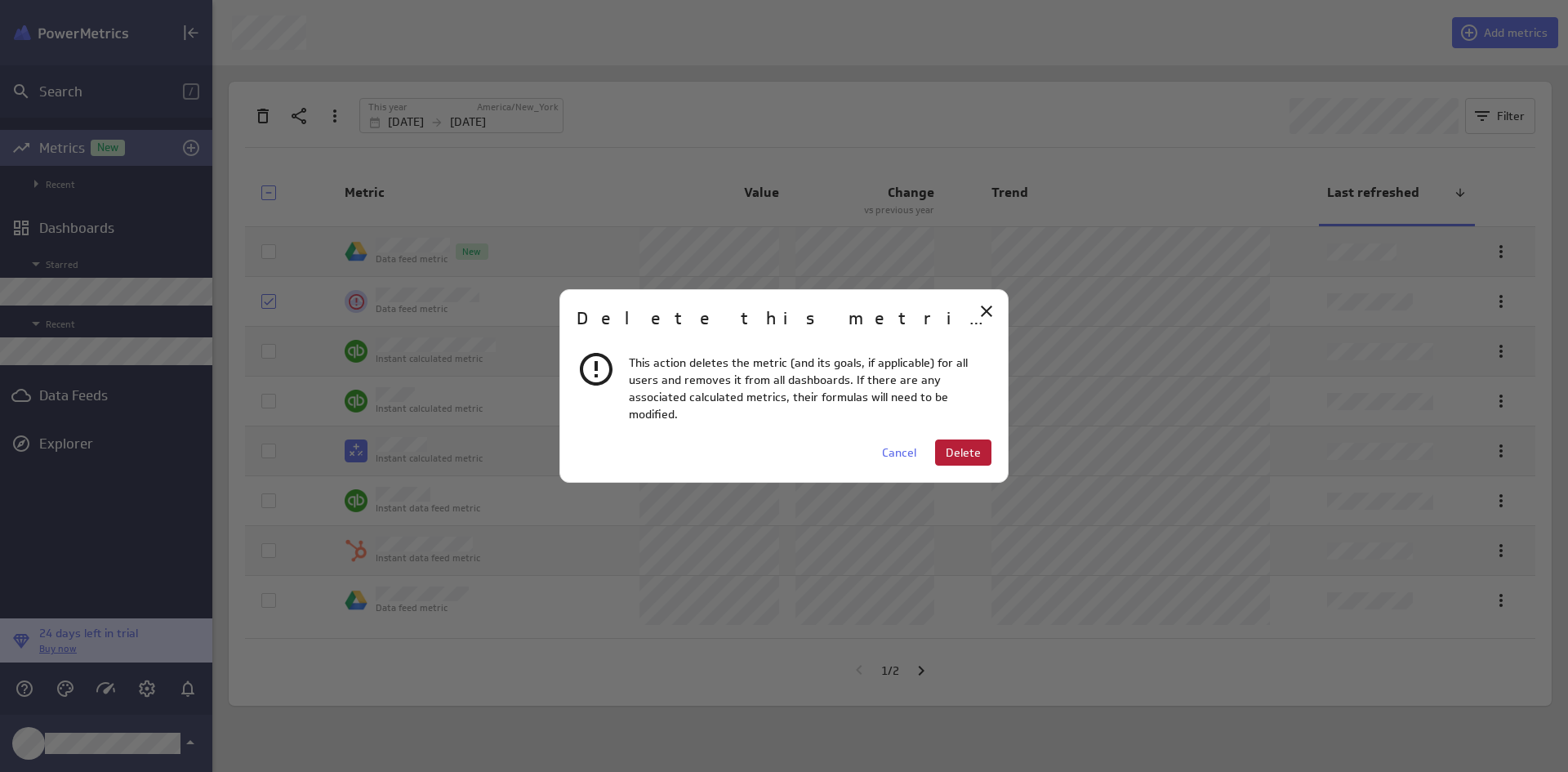
click at [963, 439] on button "Delete" at bounding box center [962, 452] width 56 height 26
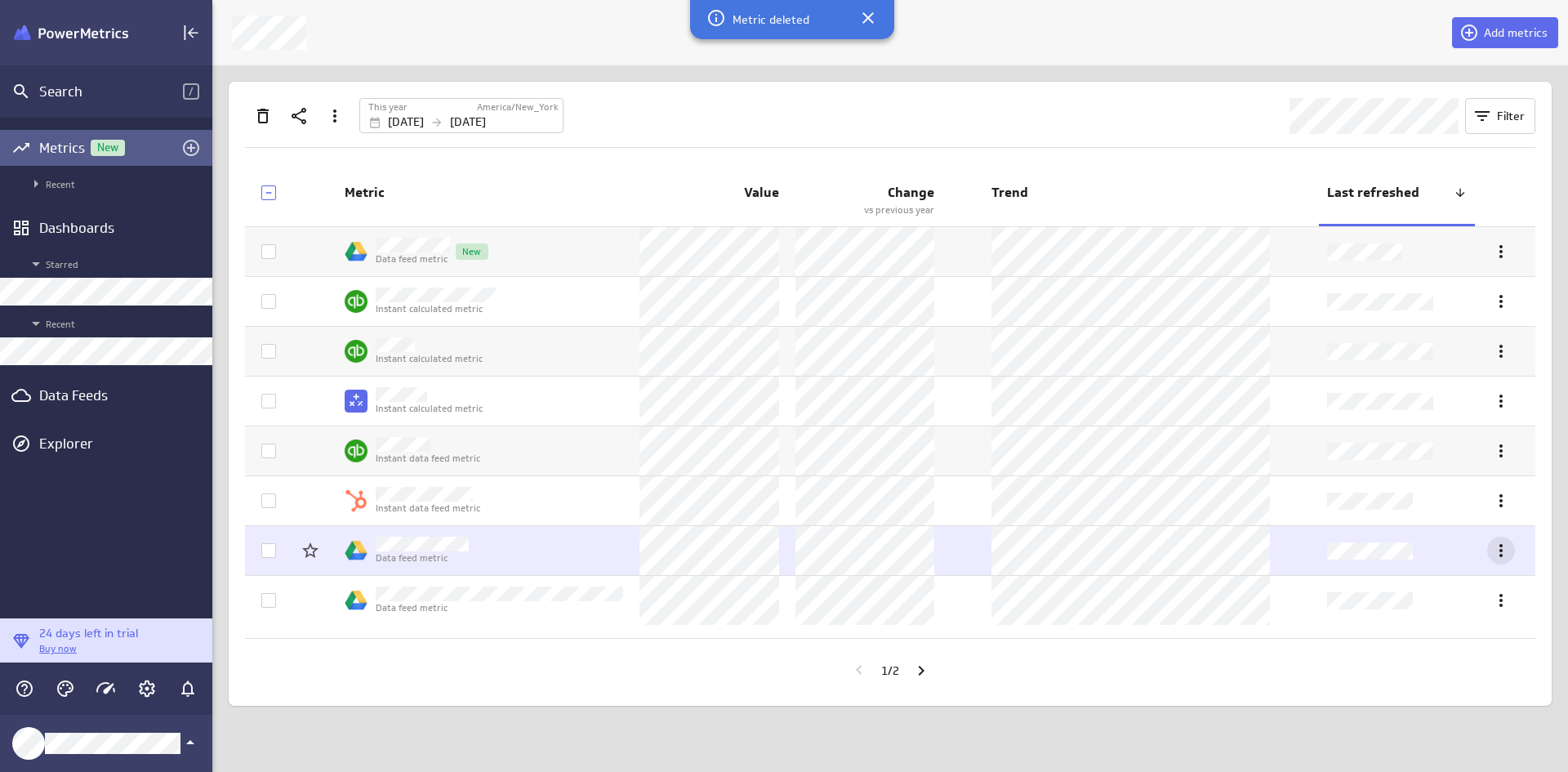
click at [1252, 551] on icon "More actions" at bounding box center [1501, 551] width 4 height 13
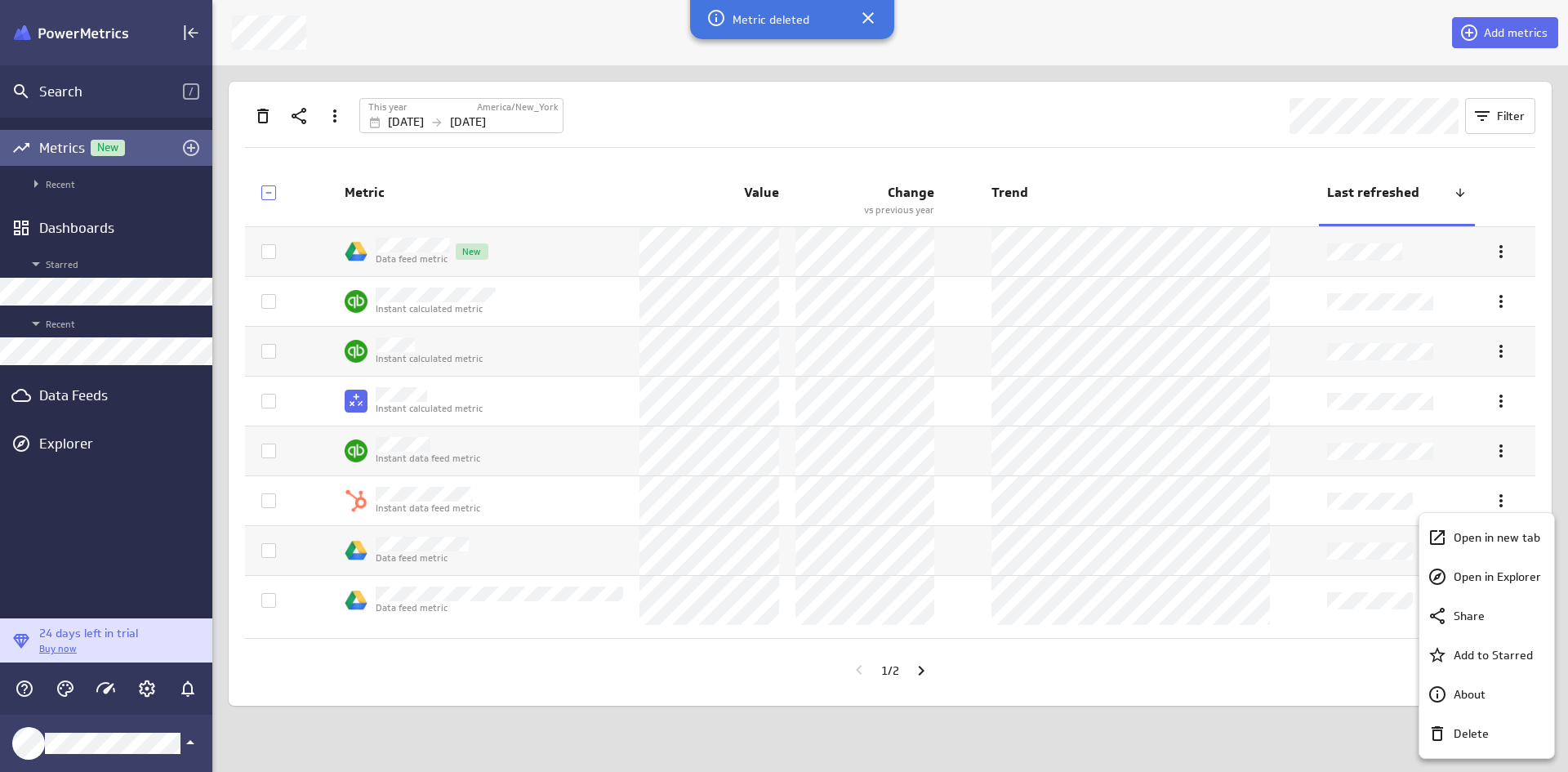
click at [1252, 510] on div at bounding box center [784, 386] width 1568 height 772
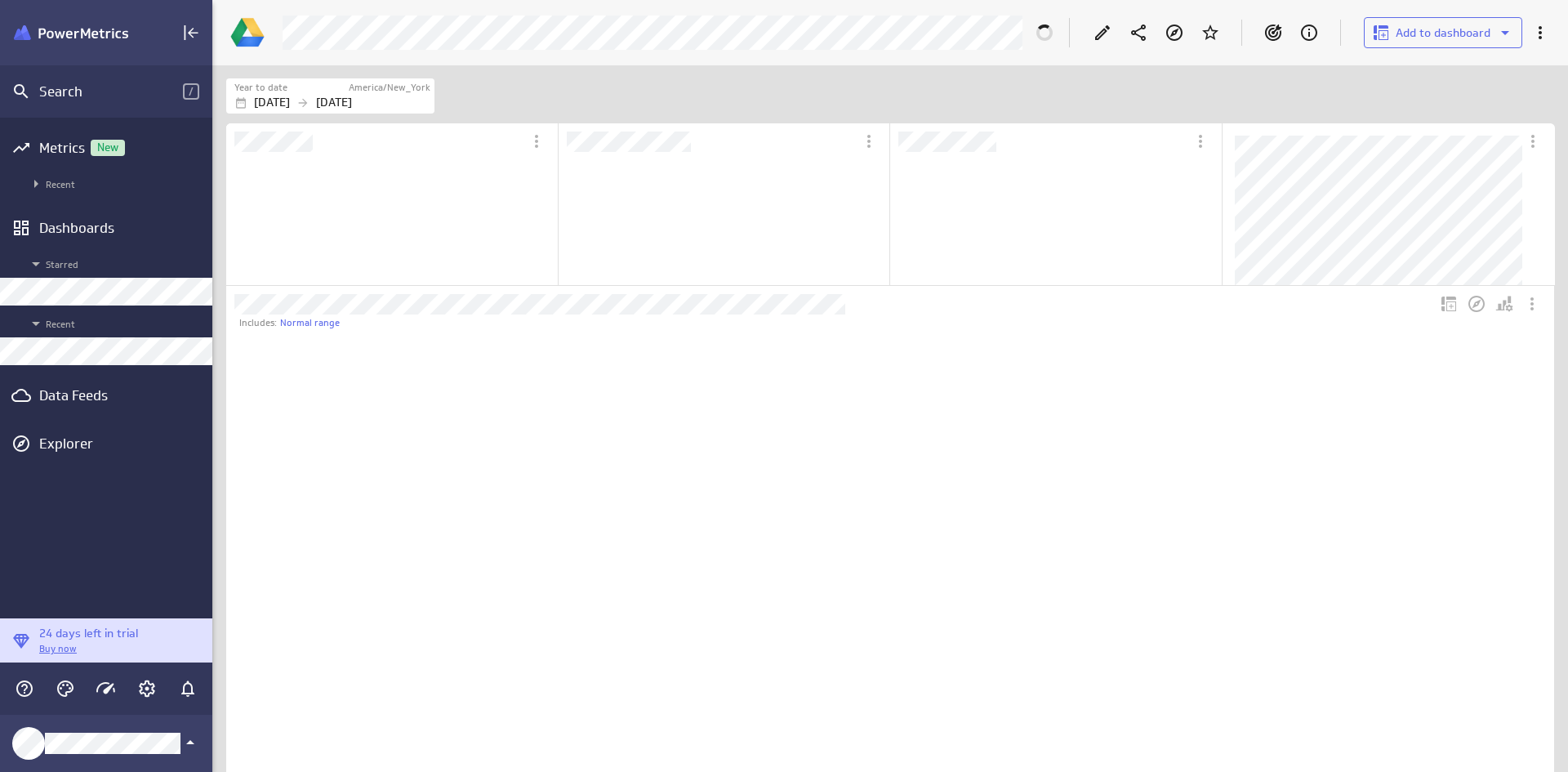
scroll to position [154, 329]
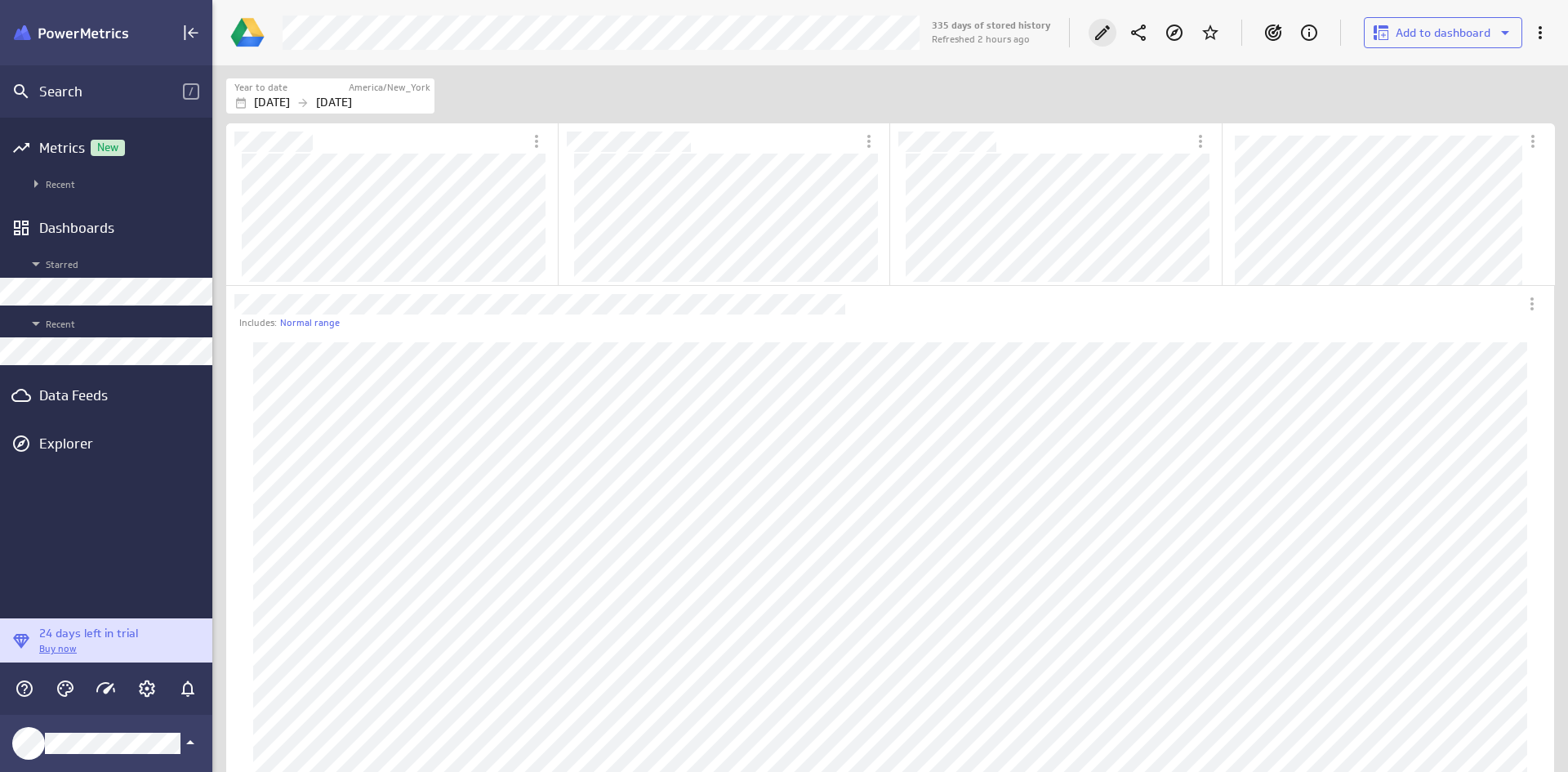
click at [1094, 35] on icon "Edit" at bounding box center [1102, 32] width 19 height 19
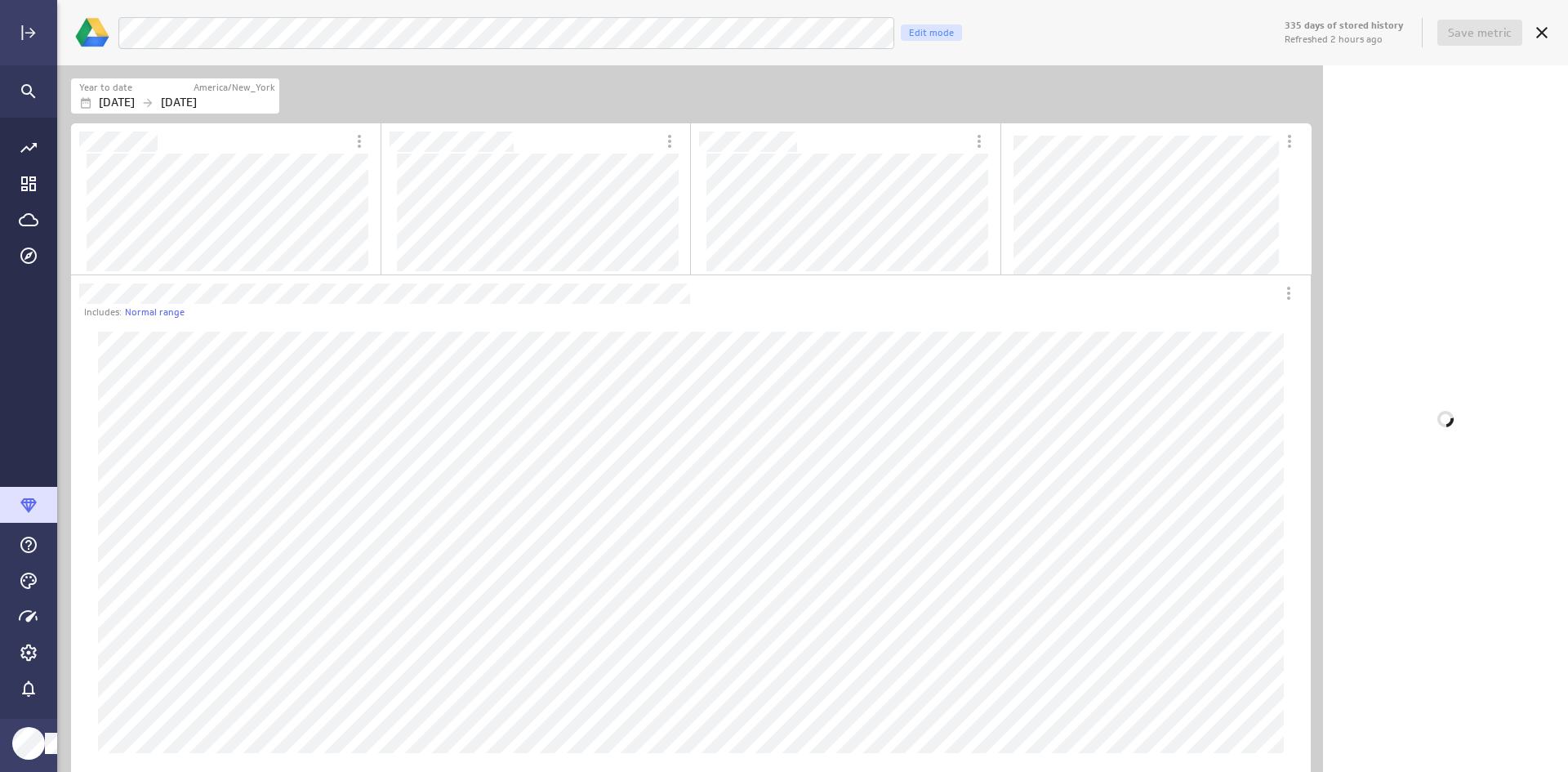
scroll to position [1254, 1263]
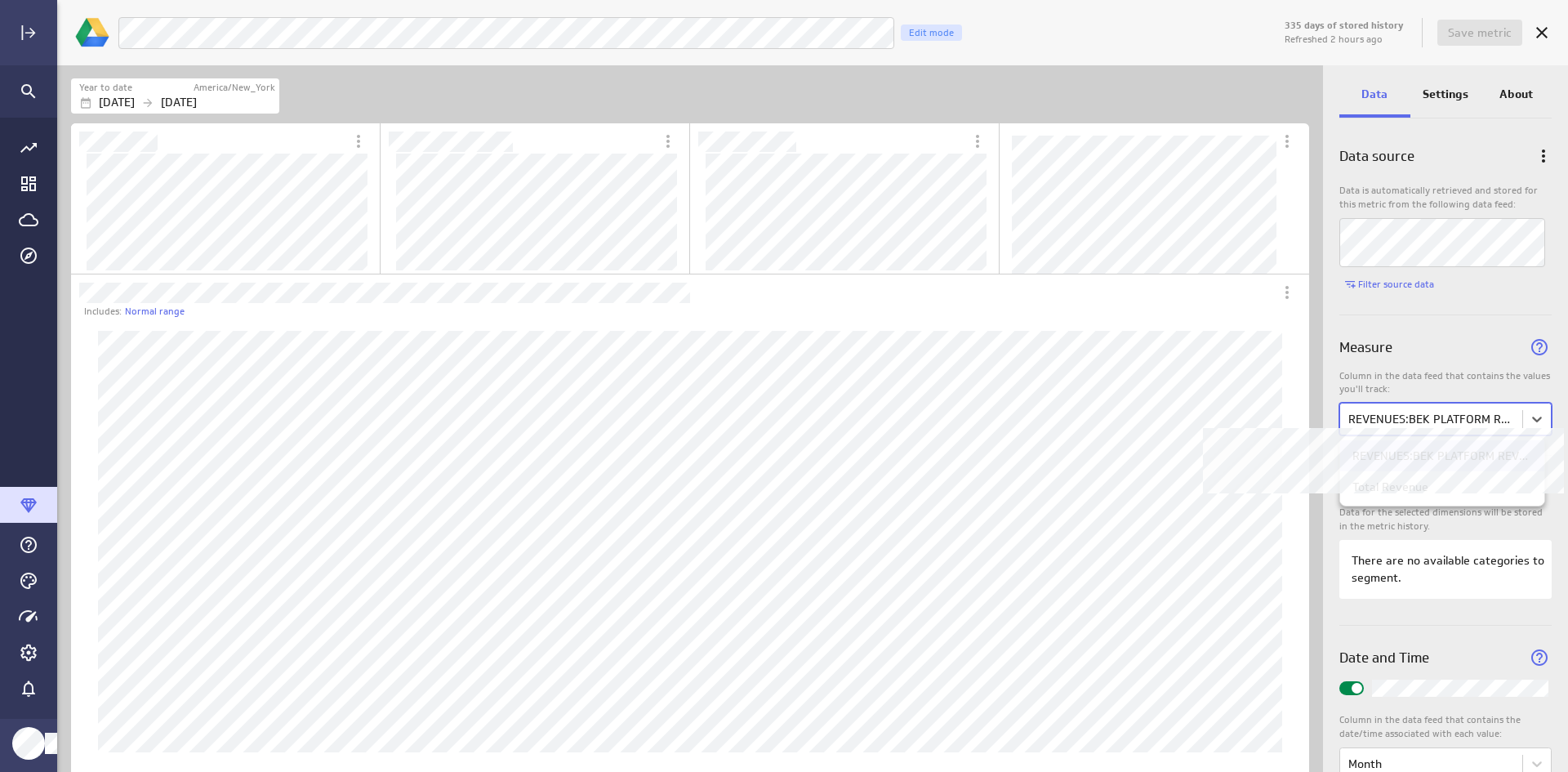
click at [1252, 423] on div at bounding box center [784, 386] width 1568 height 772
click at [1252, 364] on div "Measure" at bounding box center [1445, 342] width 213 height 54
click at [1252, 393] on div at bounding box center [784, 386] width 1568 height 772
click at [1252, 360] on div "Measure" at bounding box center [1445, 342] width 213 height 54
click at [1252, 28] on icon "Cancel" at bounding box center [1541, 32] width 19 height 19
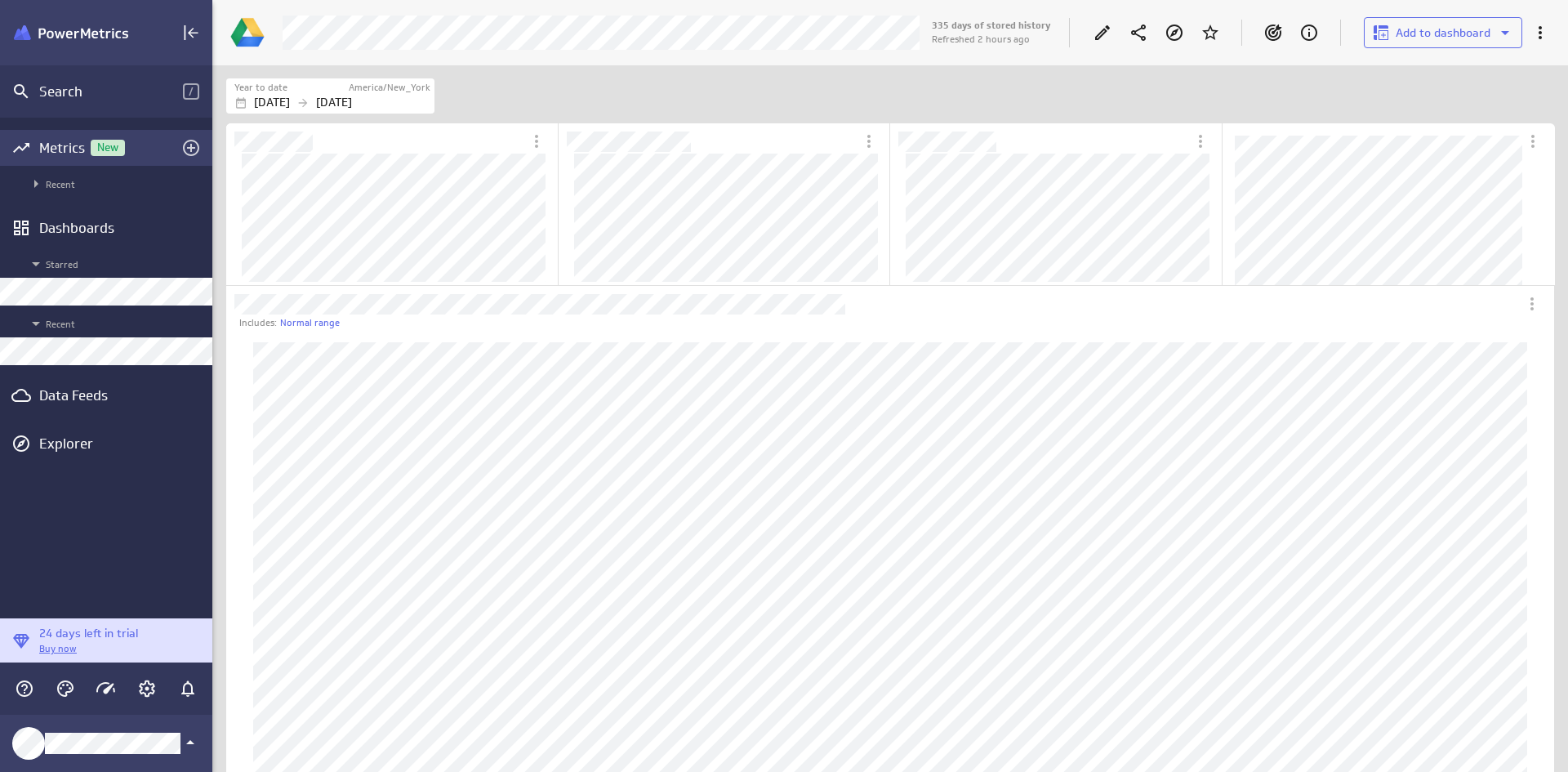
click at [99, 146] on span "New" at bounding box center [107, 147] width 34 height 11
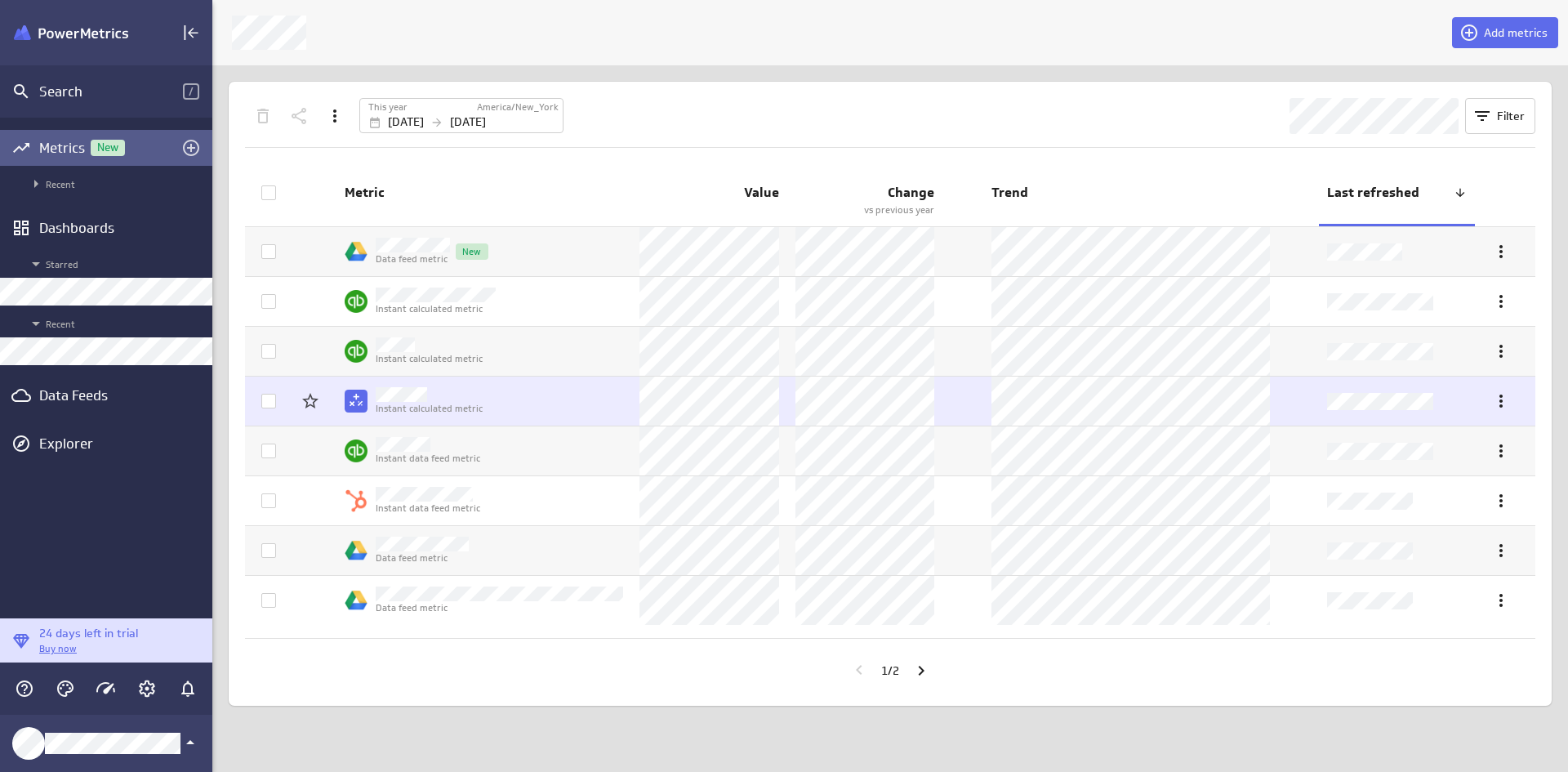
click at [265, 404] on icon at bounding box center [269, 401] width 13 height 13
click at [0, 0] on input "checkbox" at bounding box center [0, 0] width 0 height 0
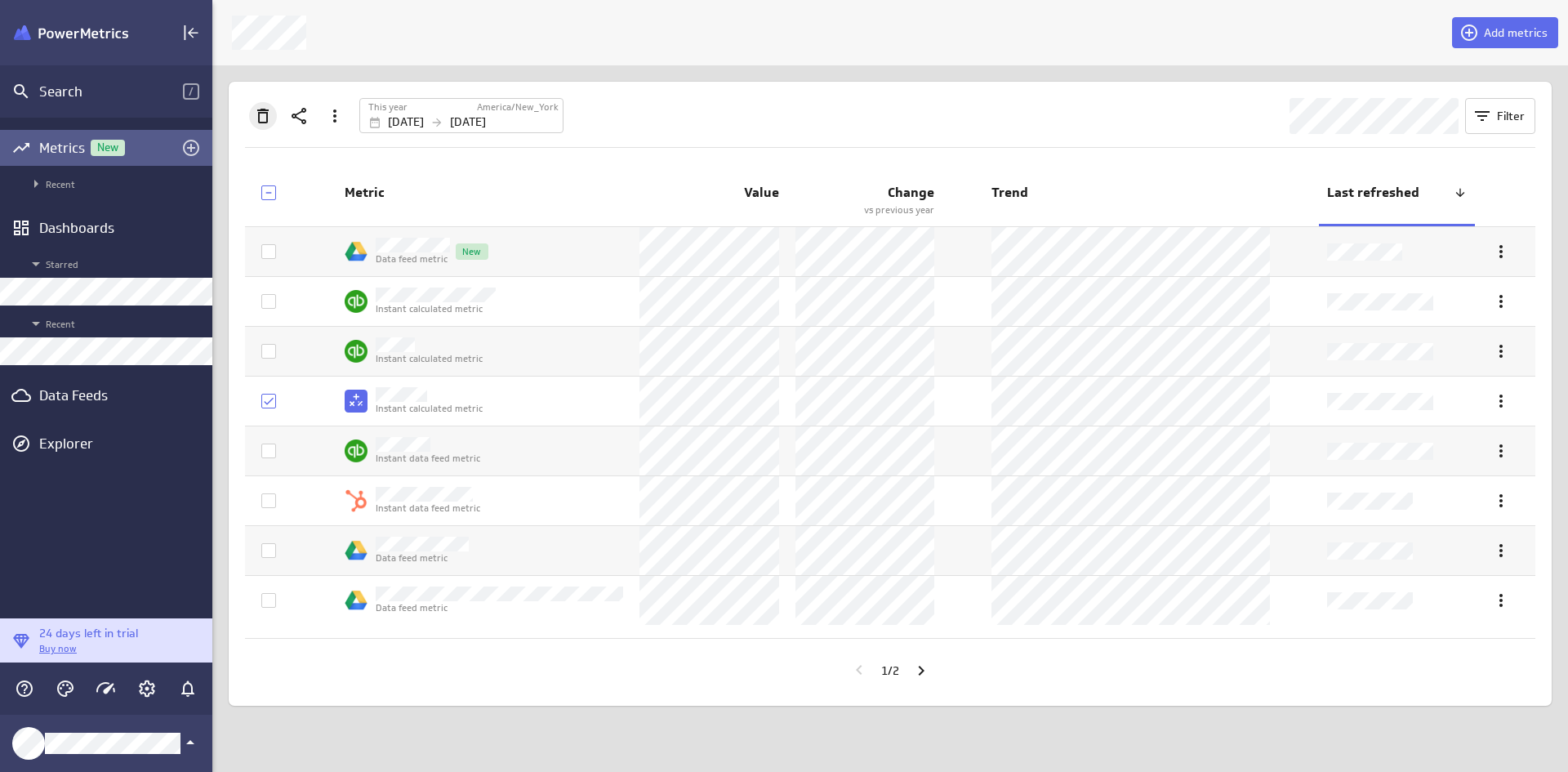
drag, startPoint x: 250, startPoint y: 98, endPoint x: 255, endPoint y: 109, distance: 12.1
click at [250, 98] on div "This year America/New_York [DATE] [DATE] Filter Metric Value Change vs previous…" at bounding box center [889, 394] width 1323 height 625
click at [256, 110] on icon "Delete" at bounding box center [262, 115] width 19 height 19
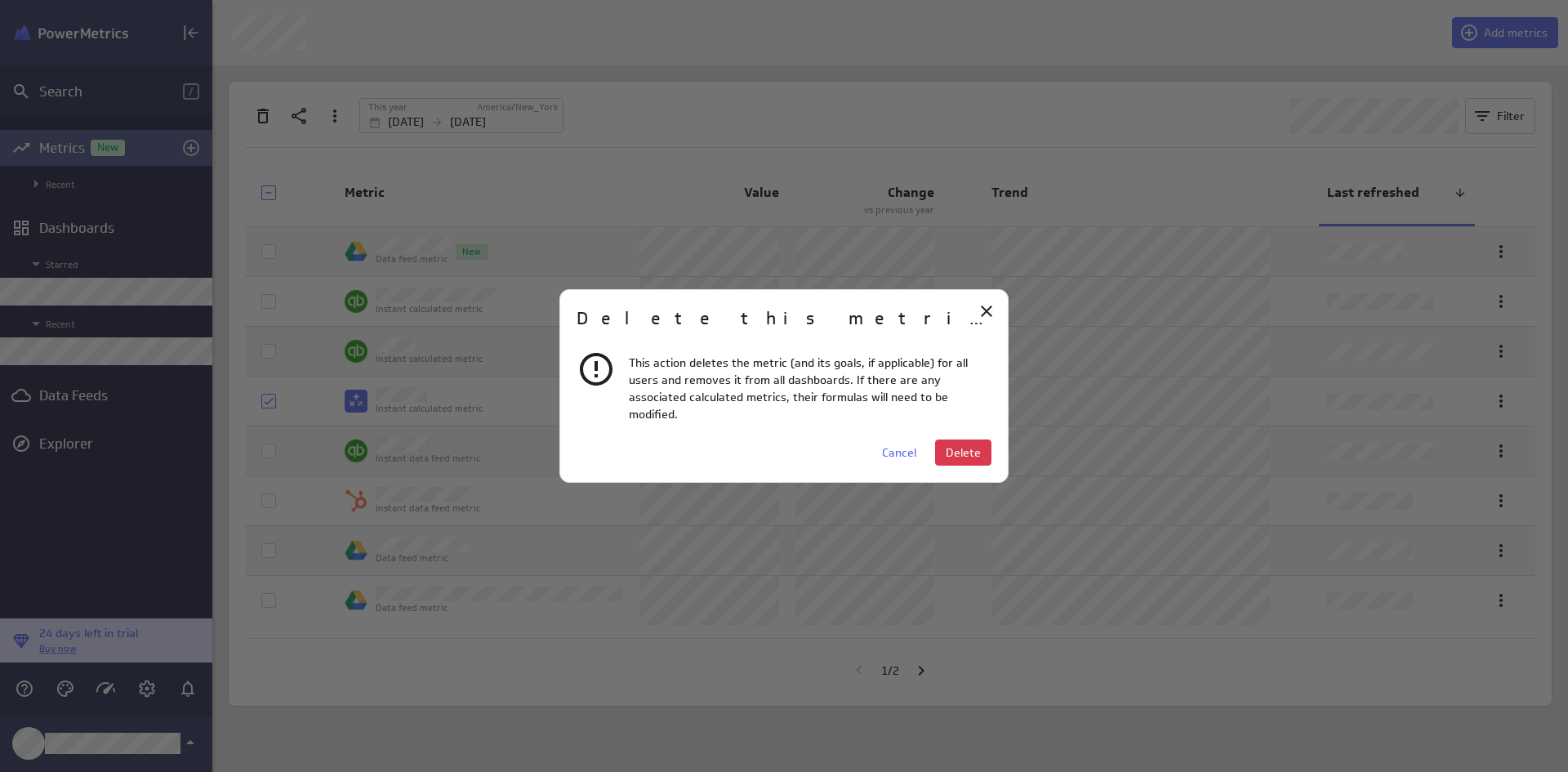
click at [993, 446] on div "Delete this metric? This action deletes the metric (and its goals, if applicabl…" at bounding box center [784, 386] width 449 height 194
click at [983, 444] on button "Delete" at bounding box center [962, 452] width 56 height 26
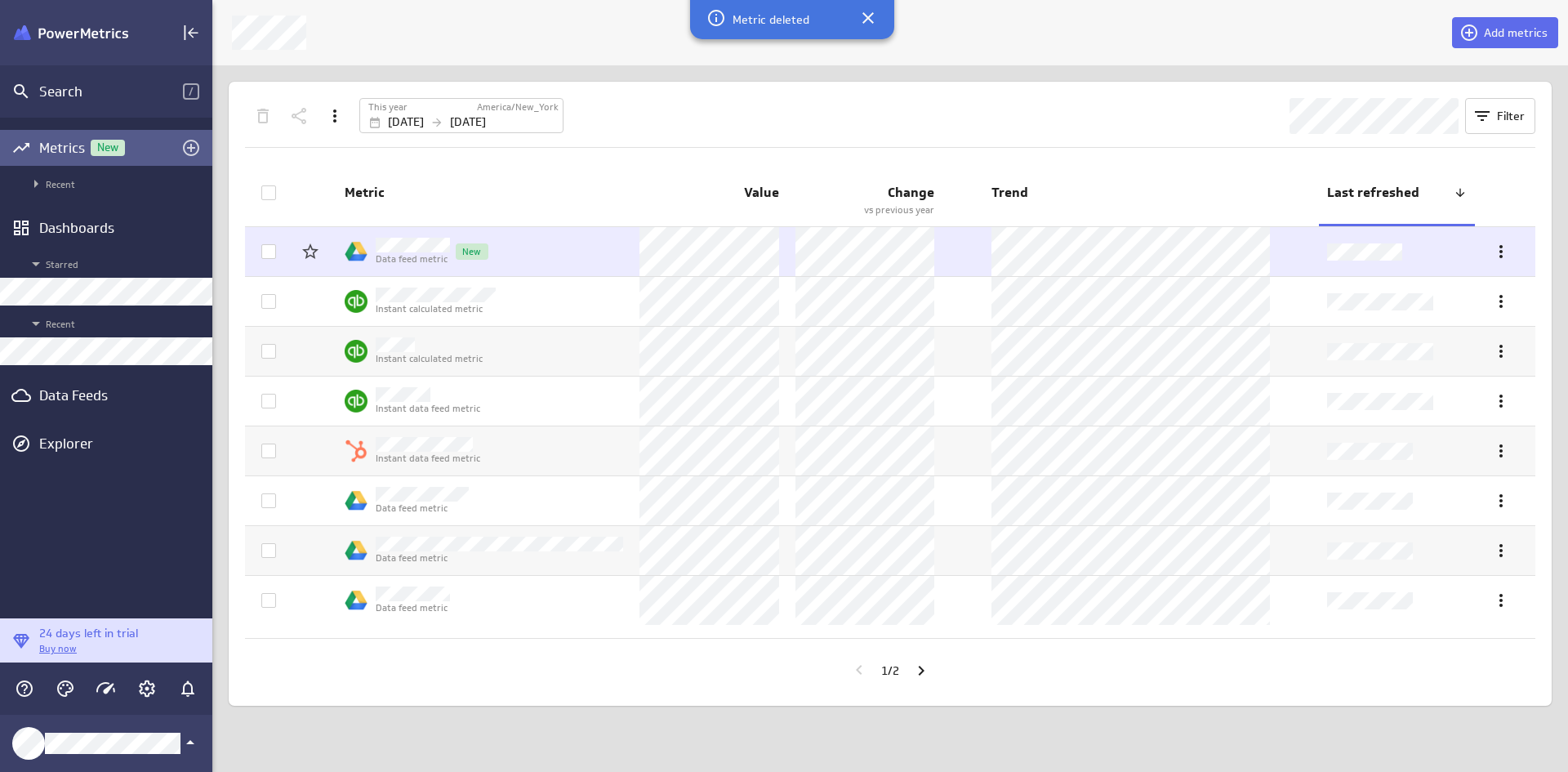
click at [569, 252] on td "Data feed metric New" at bounding box center [483, 251] width 295 height 49
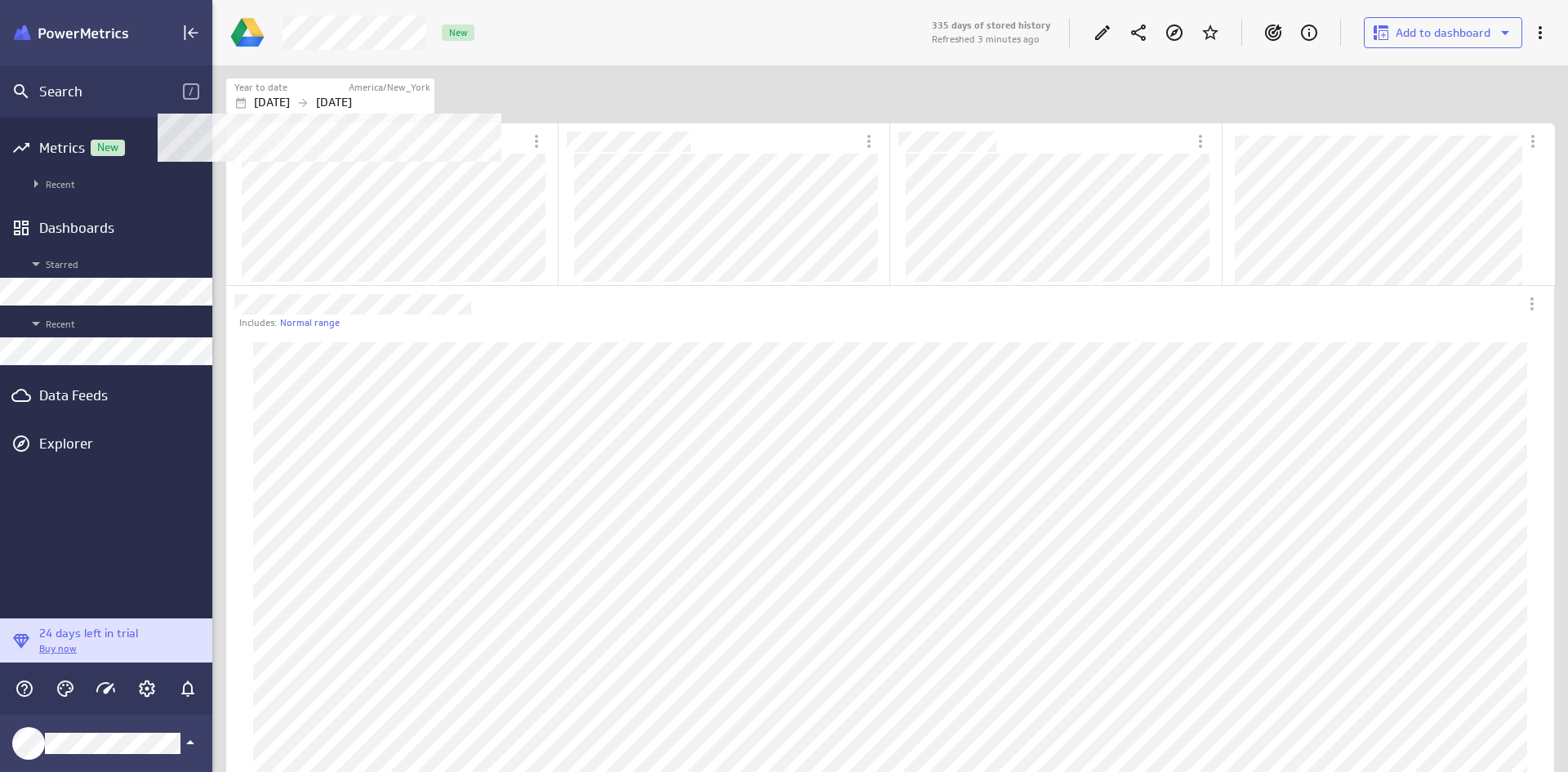
click at [352, 105] on p "[DATE]" at bounding box center [333, 102] width 36 height 18
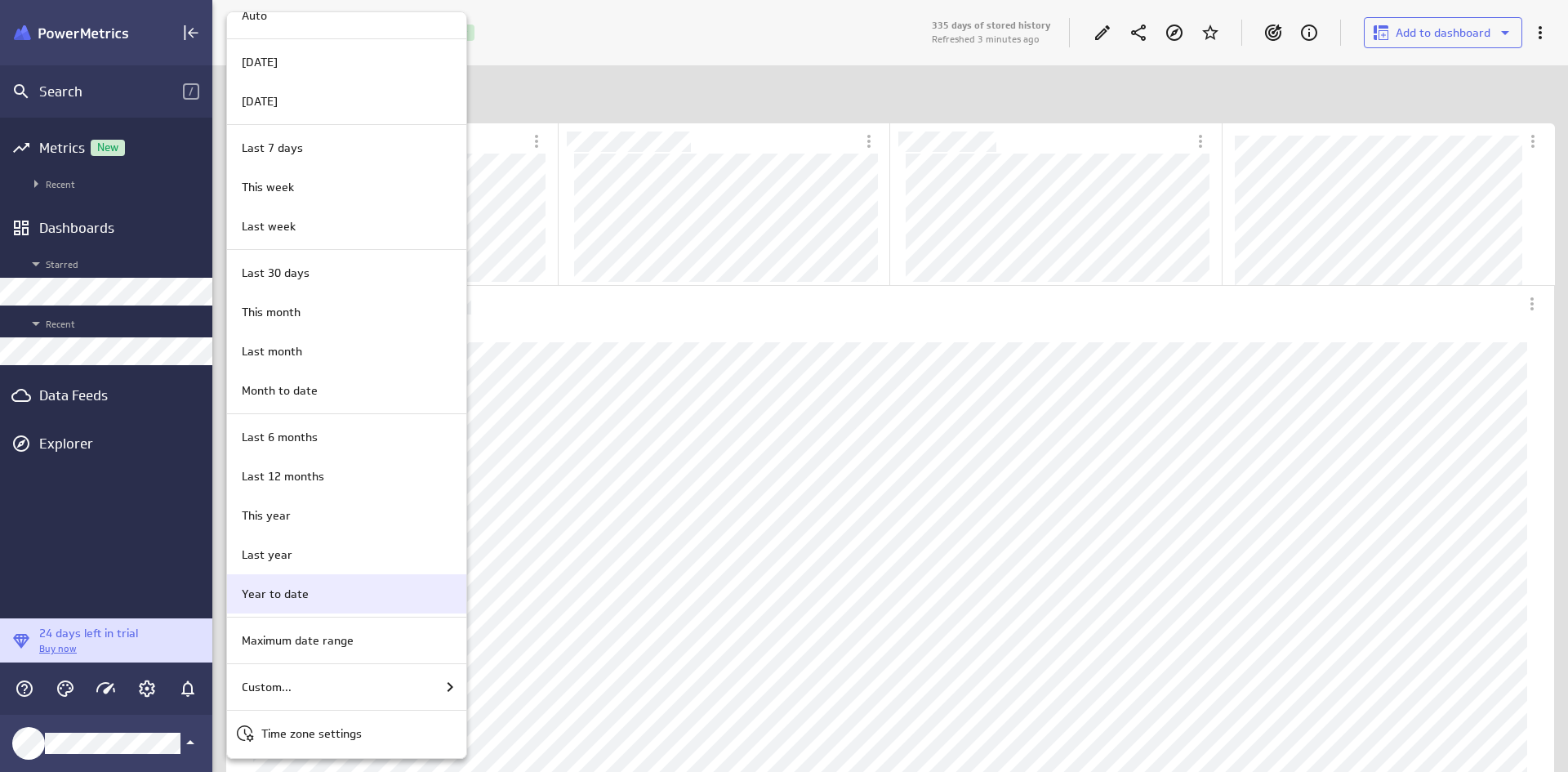
click at [330, 592] on div "Year to date" at bounding box center [343, 594] width 218 height 18
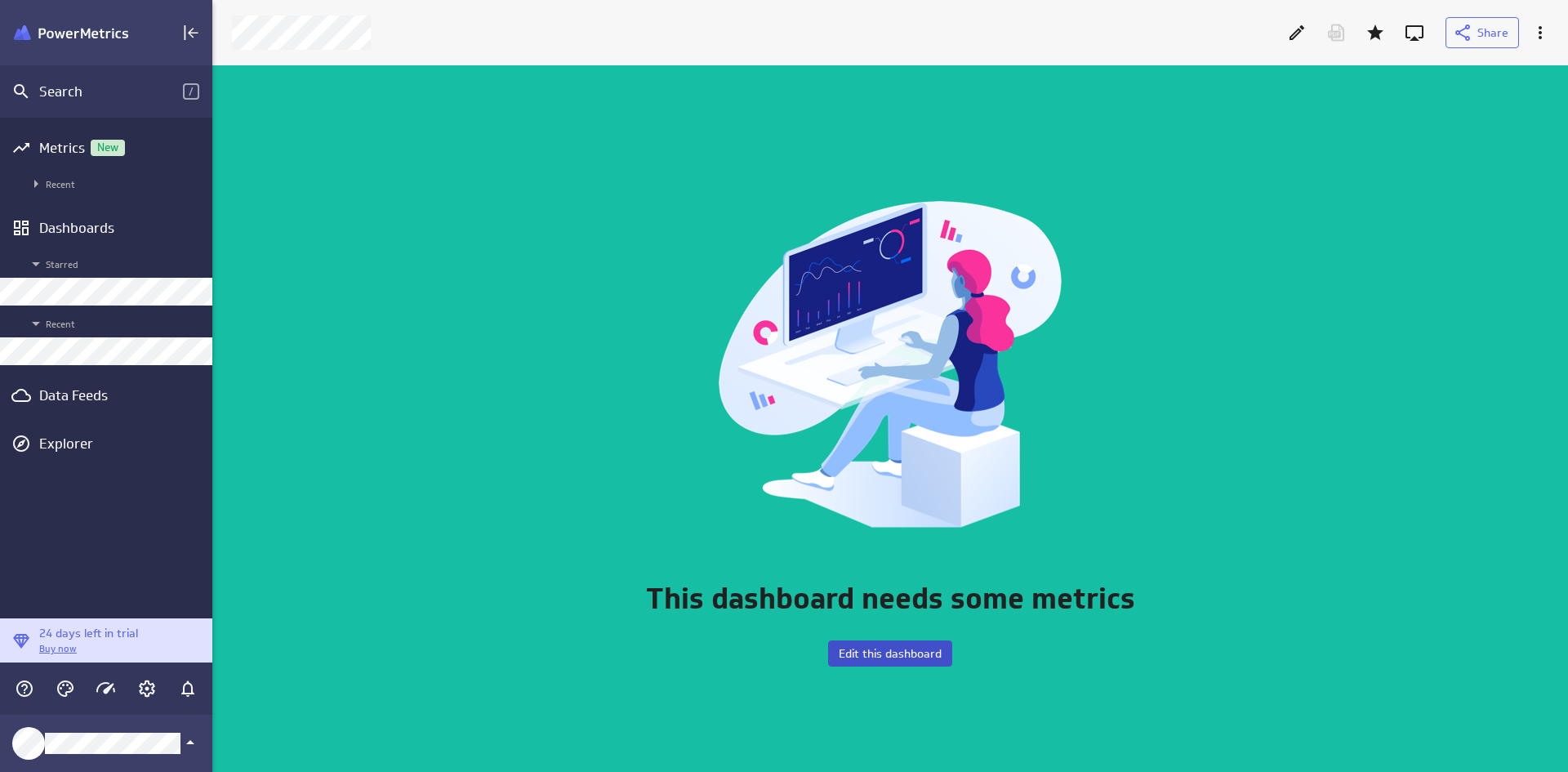
click at [913, 594] on button "Edit this dashboard" at bounding box center [889, 653] width 124 height 26
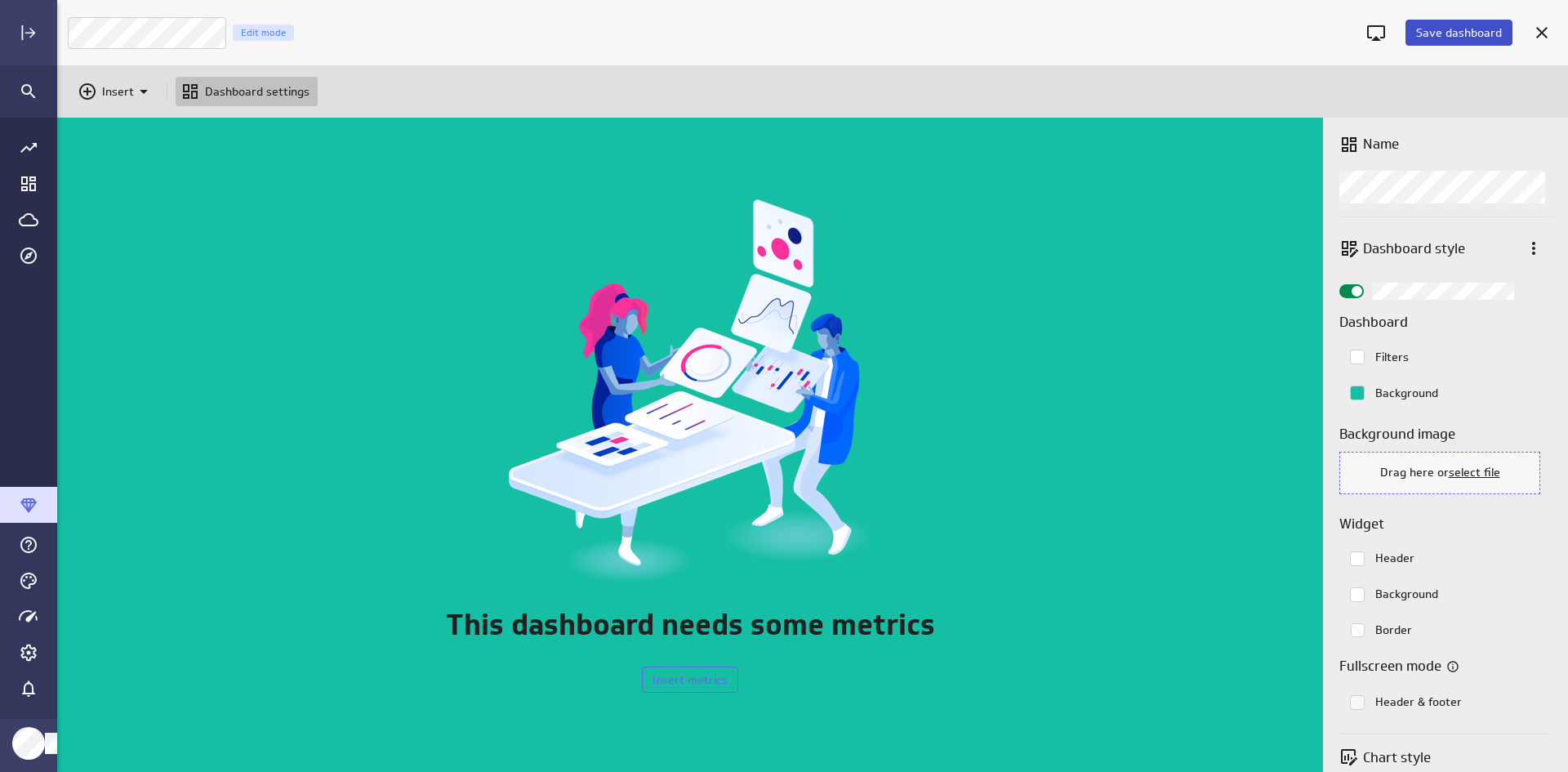
click at [1252, 32] on span "Save dashboard" at bounding box center [1458, 32] width 86 height 15
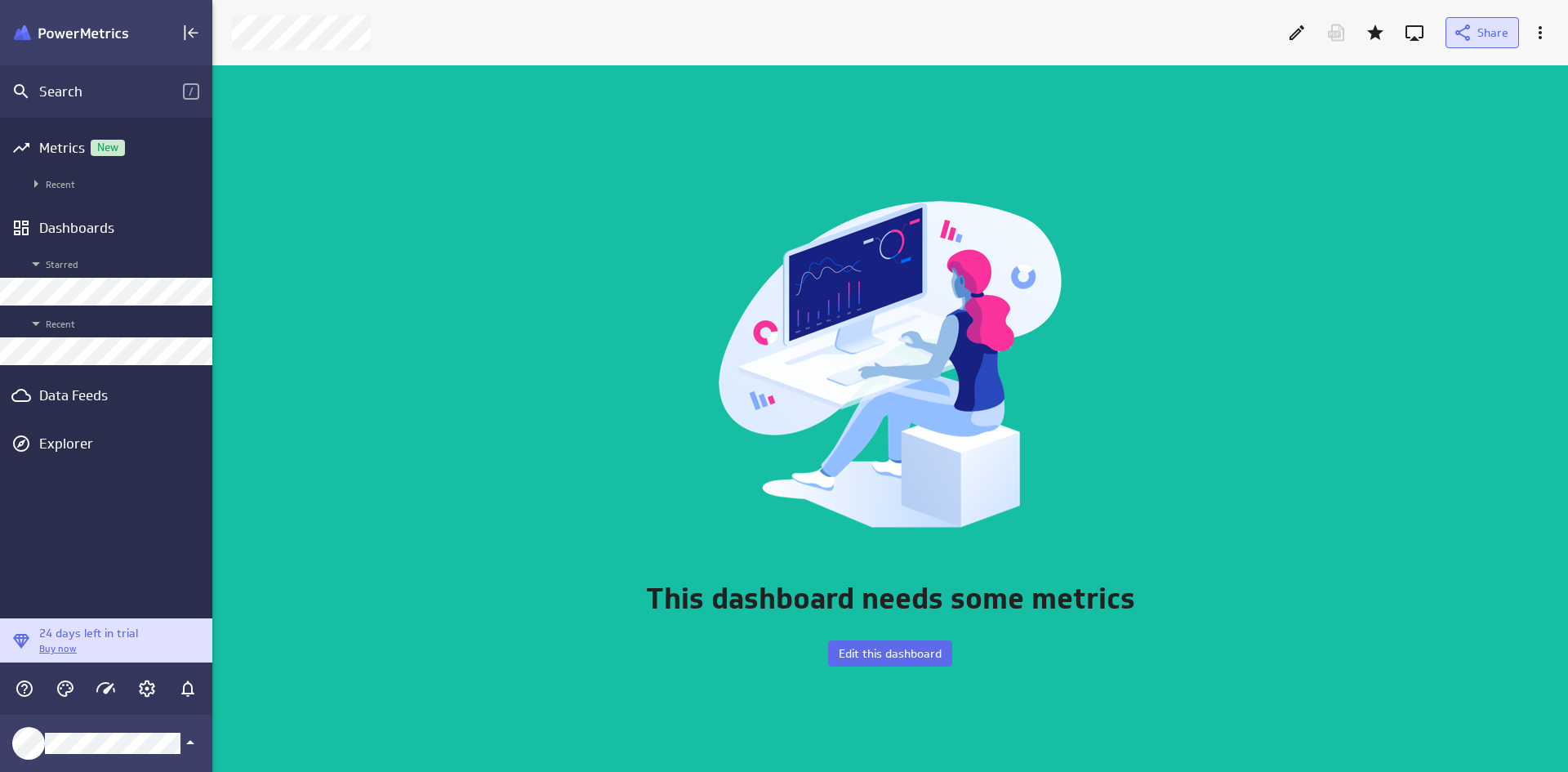
click at [1252, 44] on button "Share" at bounding box center [1482, 33] width 74 height 31
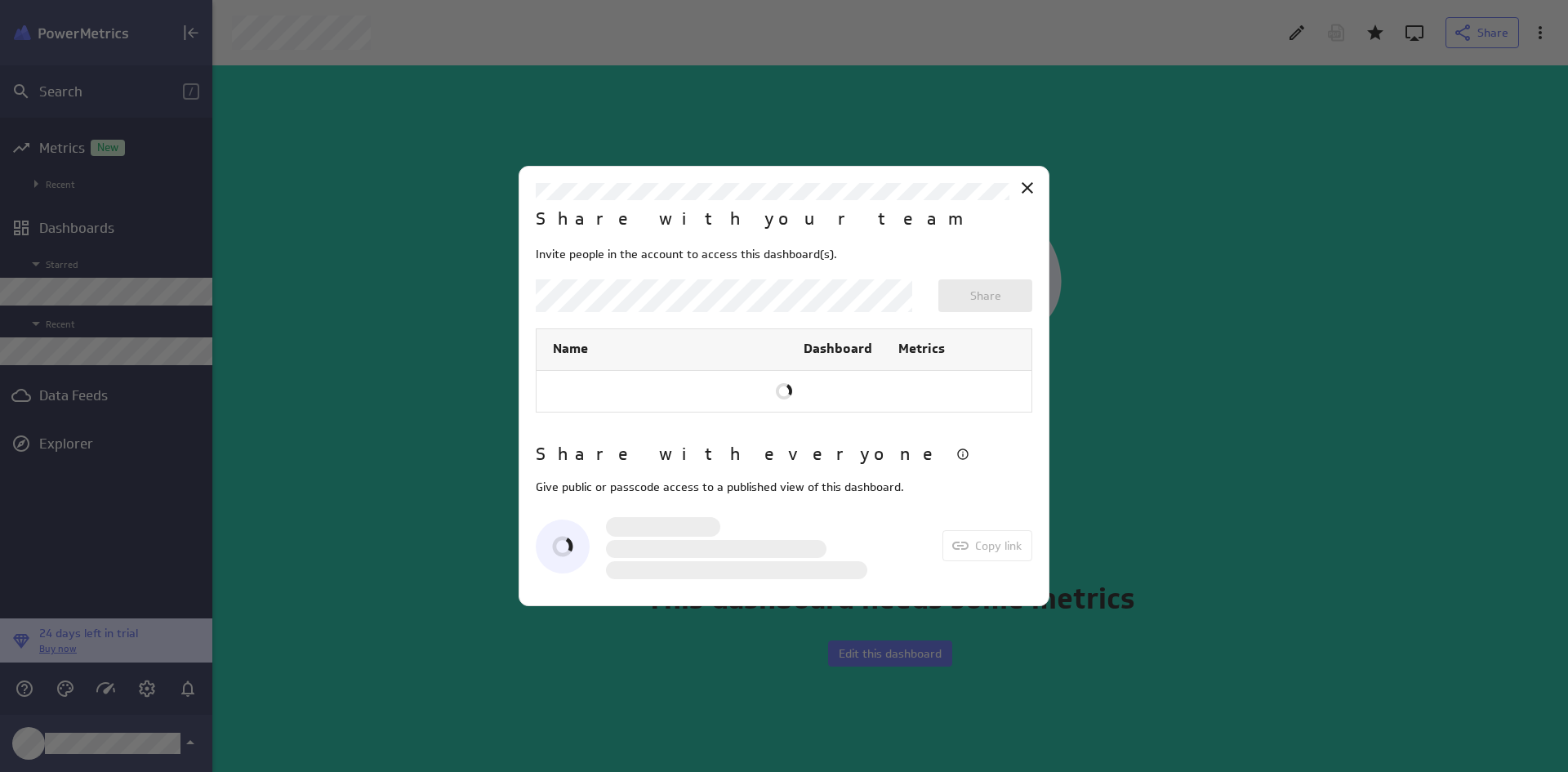
click at [1252, 193] on div at bounding box center [784, 386] width 1568 height 772
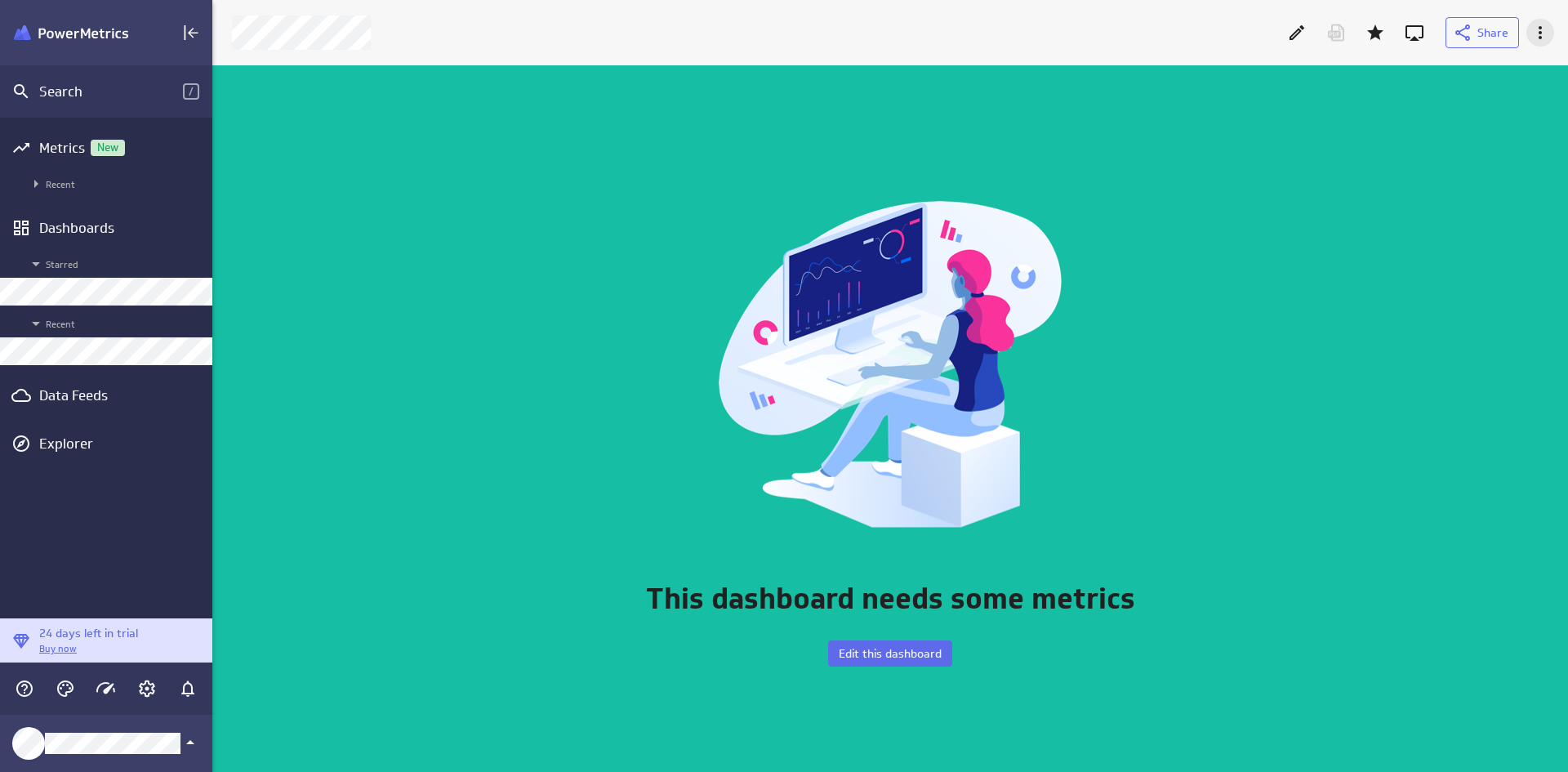
click at [1252, 25] on icon "More actions" at bounding box center [1539, 32] width 19 height 19
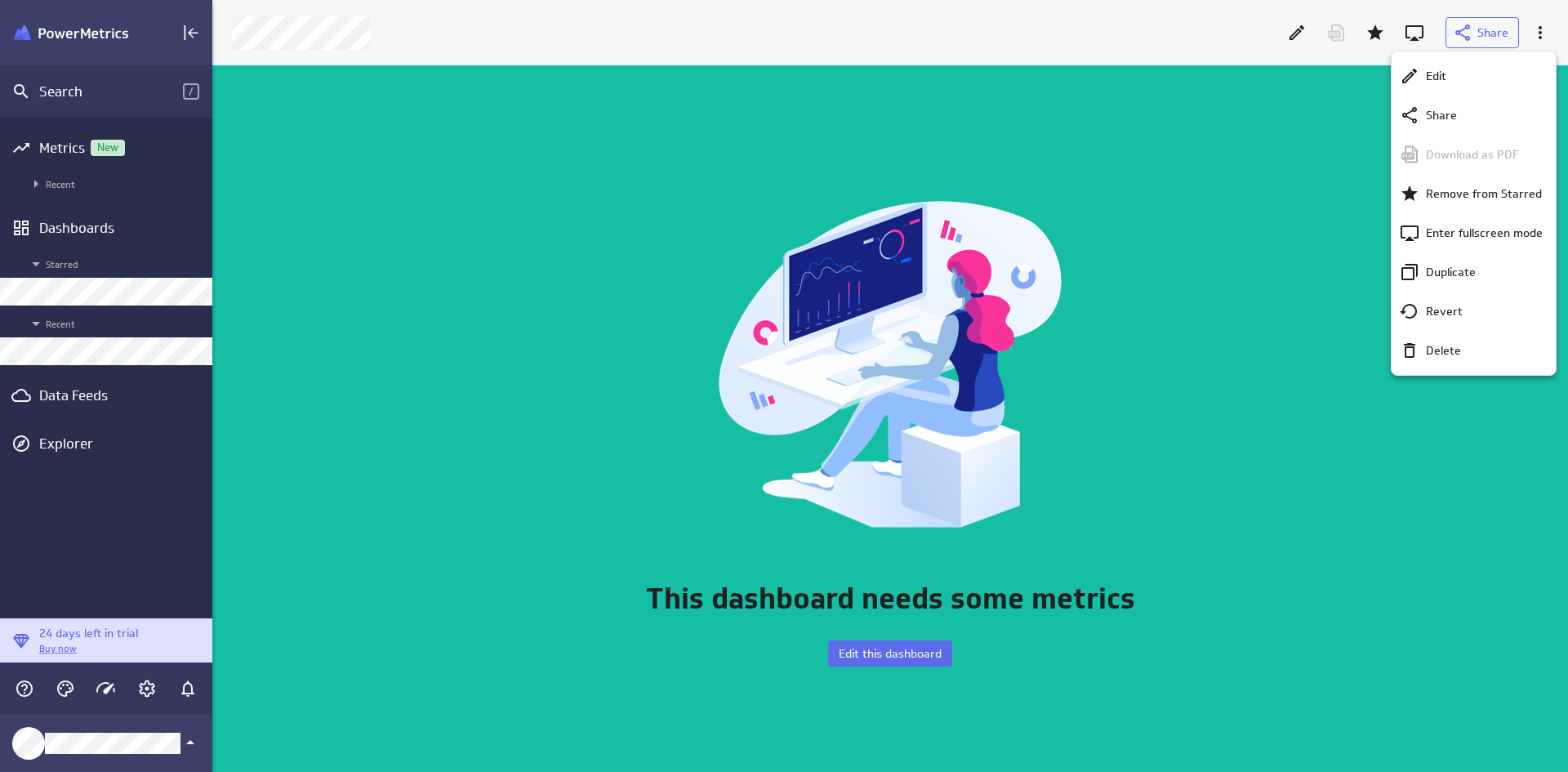
click at [1233, 205] on div at bounding box center [784, 386] width 1568 height 772
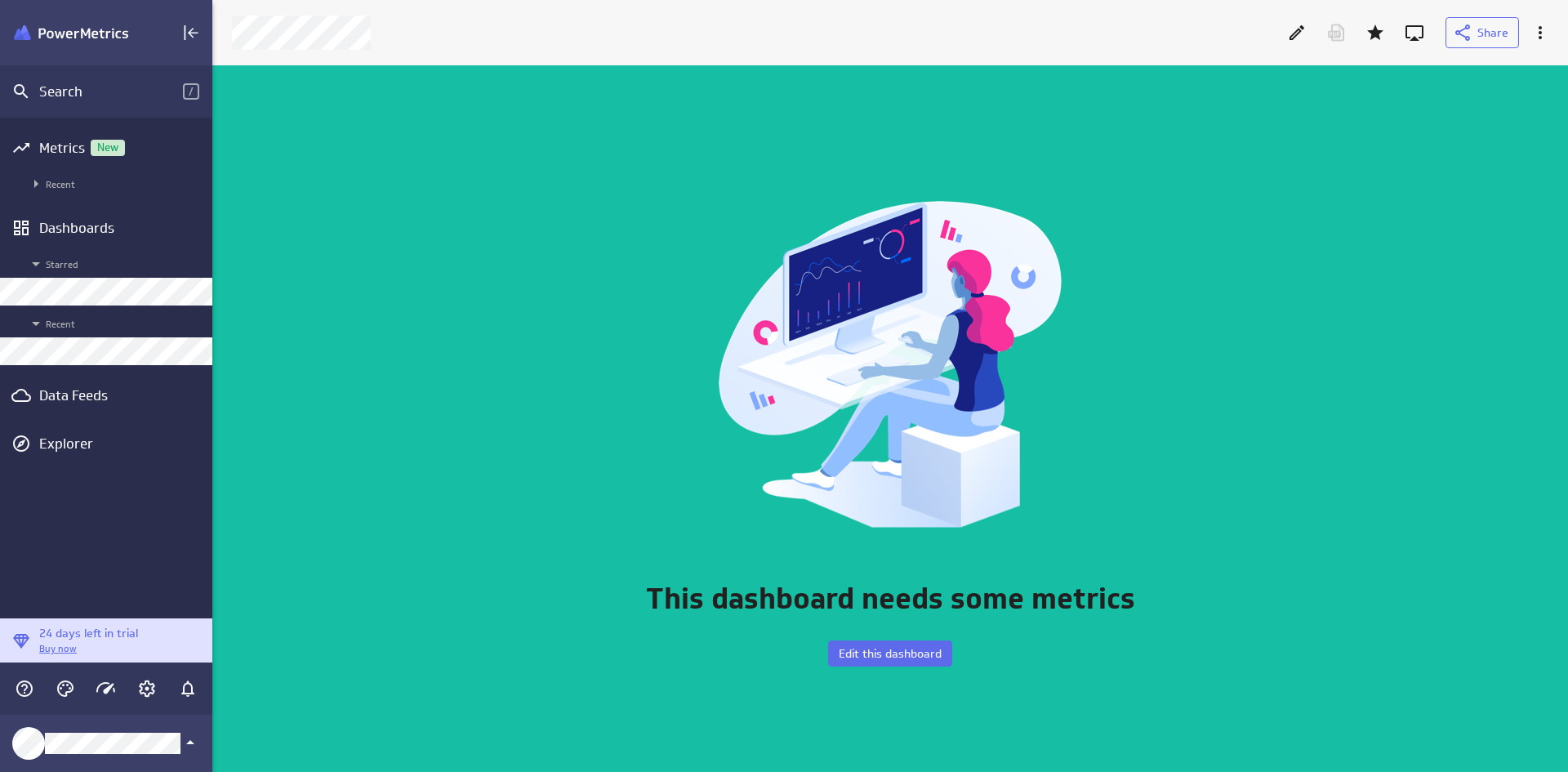
click at [294, 148] on div "This dashboard needs some metrics Edit this dashboard" at bounding box center [890, 418] width 1355 height 707
drag, startPoint x: 894, startPoint y: 649, endPoint x: 869, endPoint y: 649, distance: 25.0
click at [896, 594] on span "Edit this dashboard" at bounding box center [890, 653] width 103 height 15
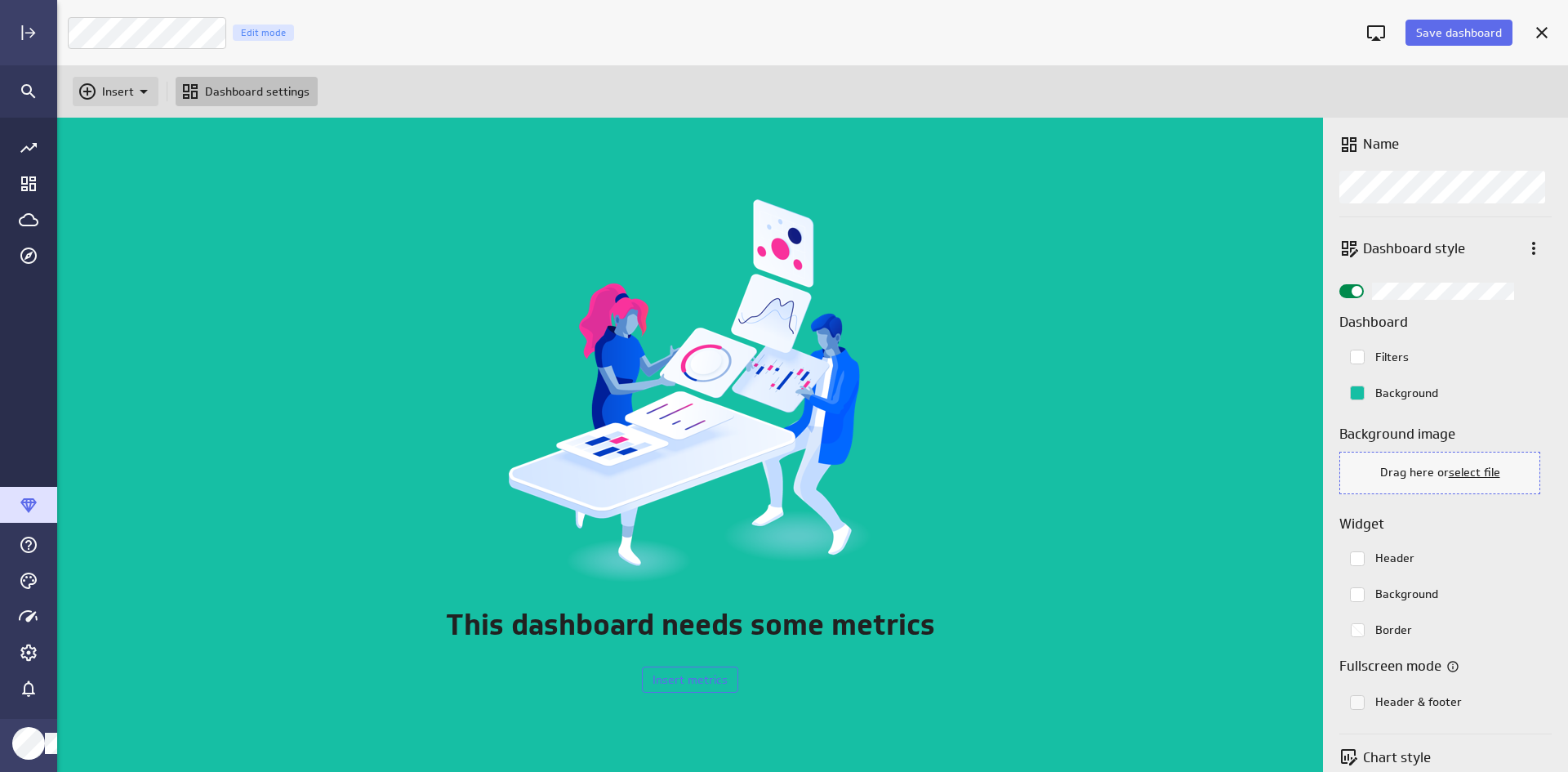
click at [76, 90] on div "Insert" at bounding box center [115, 91] width 86 height 29
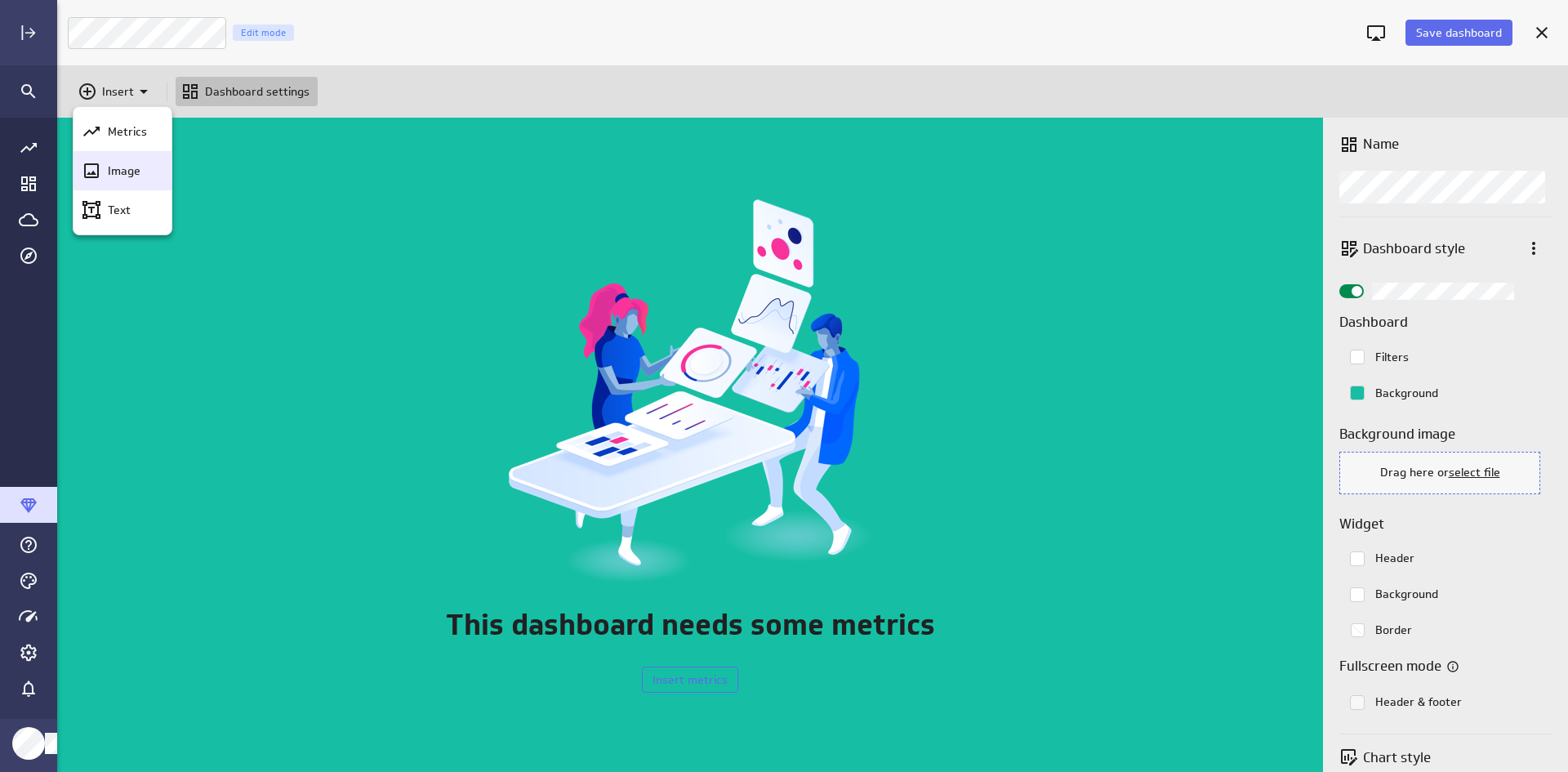
click at [112, 155] on div "Image" at bounding box center [122, 170] width 98 height 40
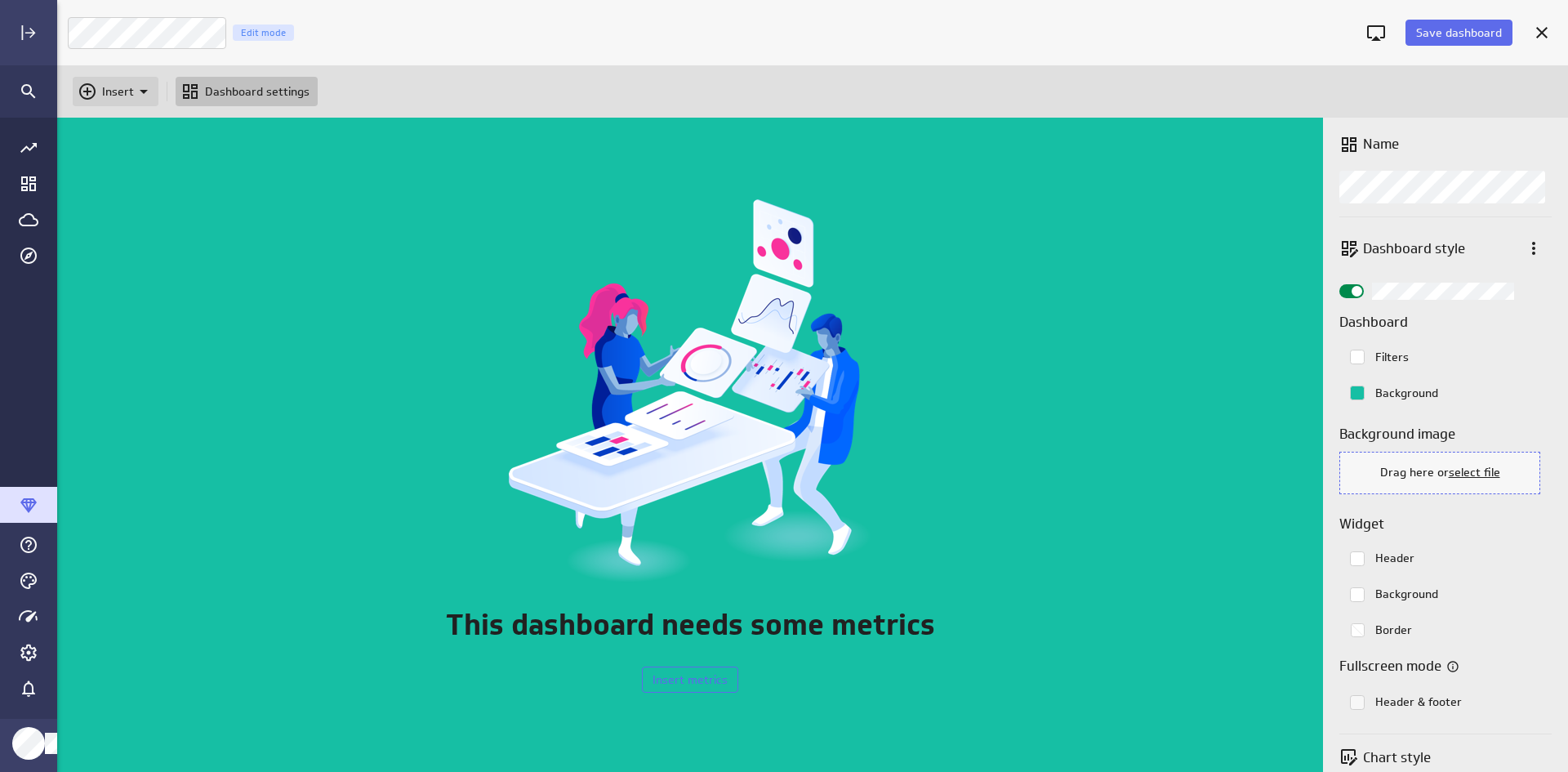
click at [106, 88] on p "Insert" at bounding box center [118, 91] width 32 height 18
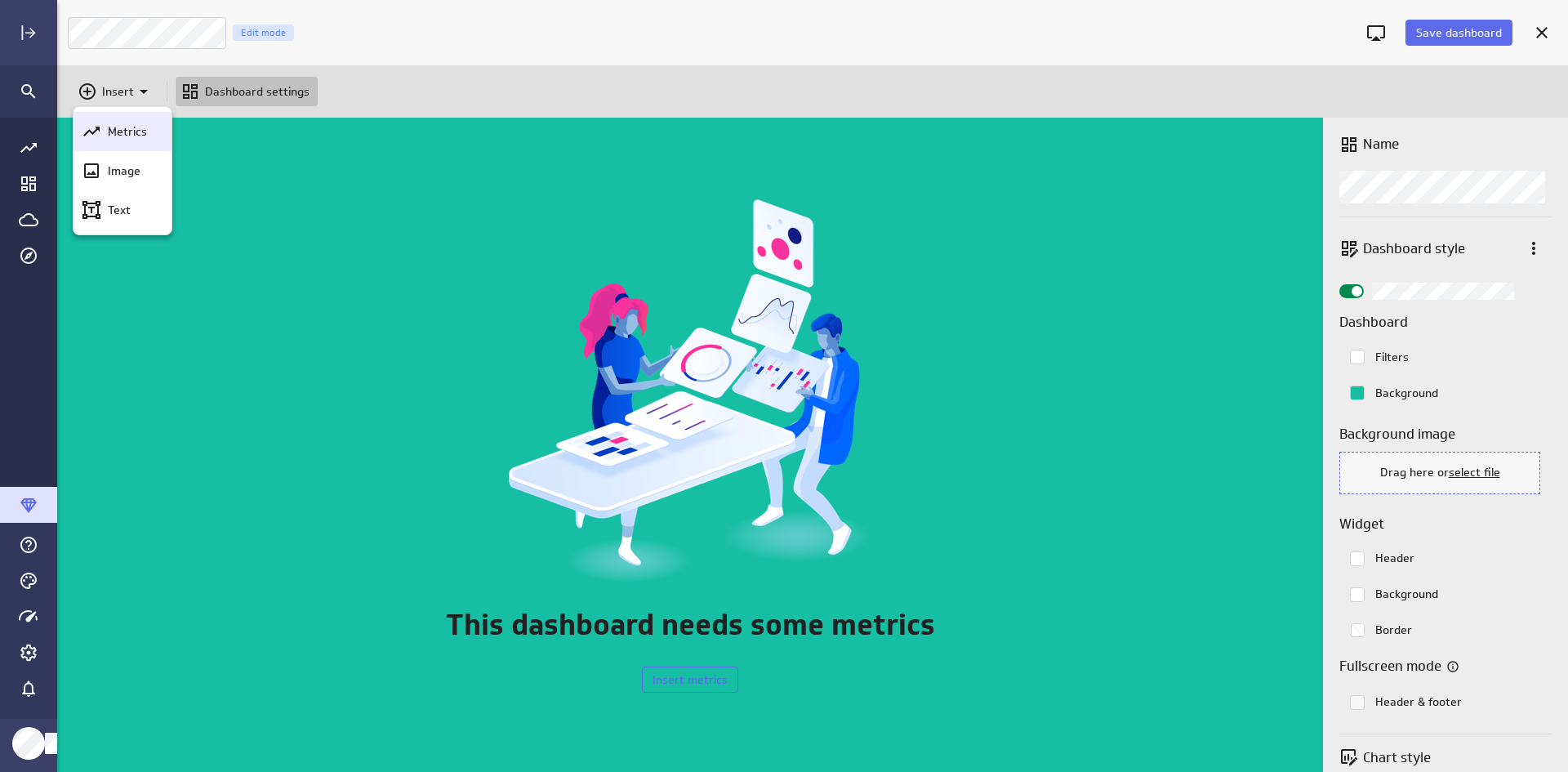
click at [134, 150] on div "Metrics" at bounding box center [122, 131] width 98 height 40
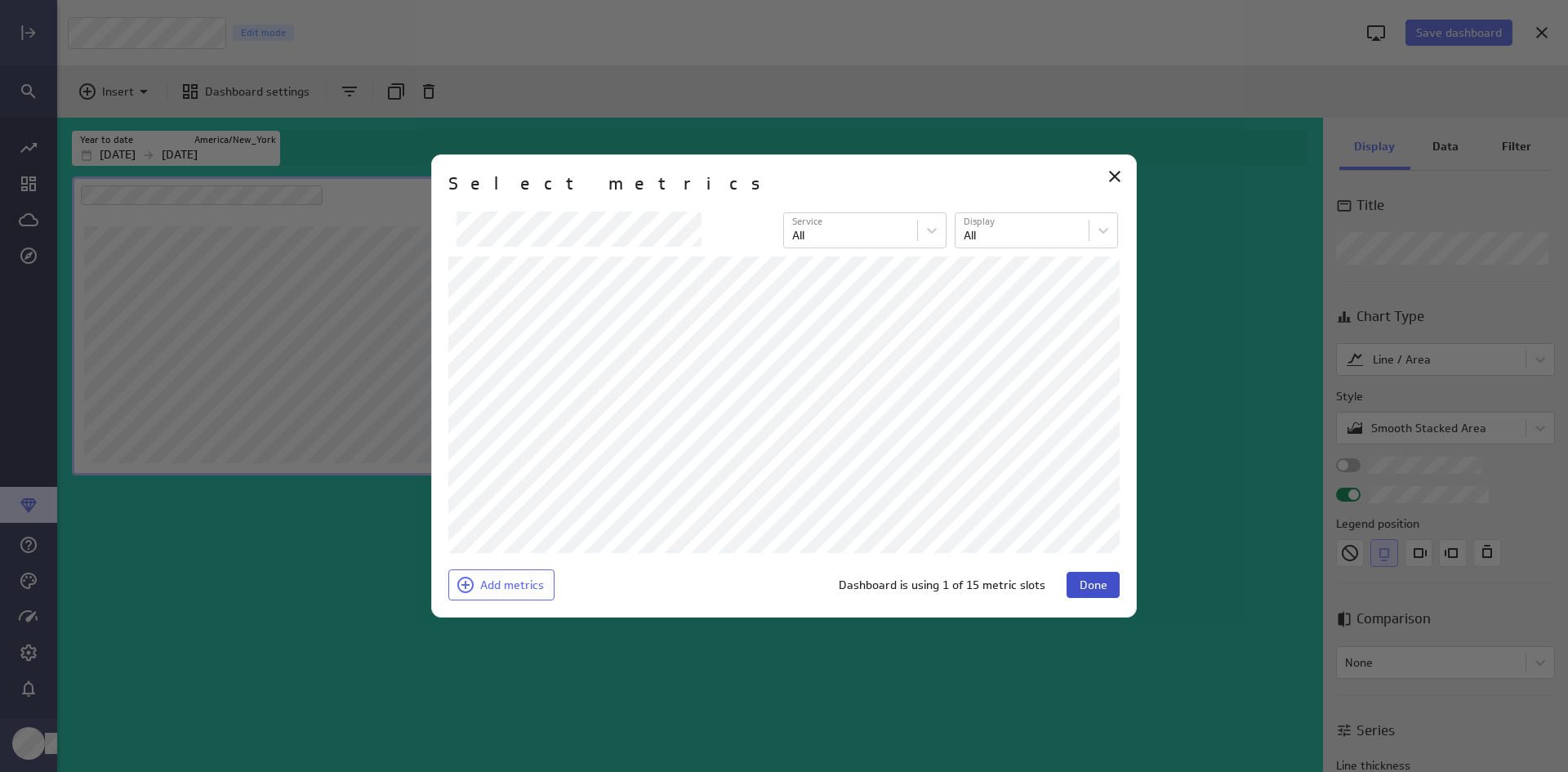
click at [1108, 586] on button "Done" at bounding box center [1093, 585] width 53 height 26
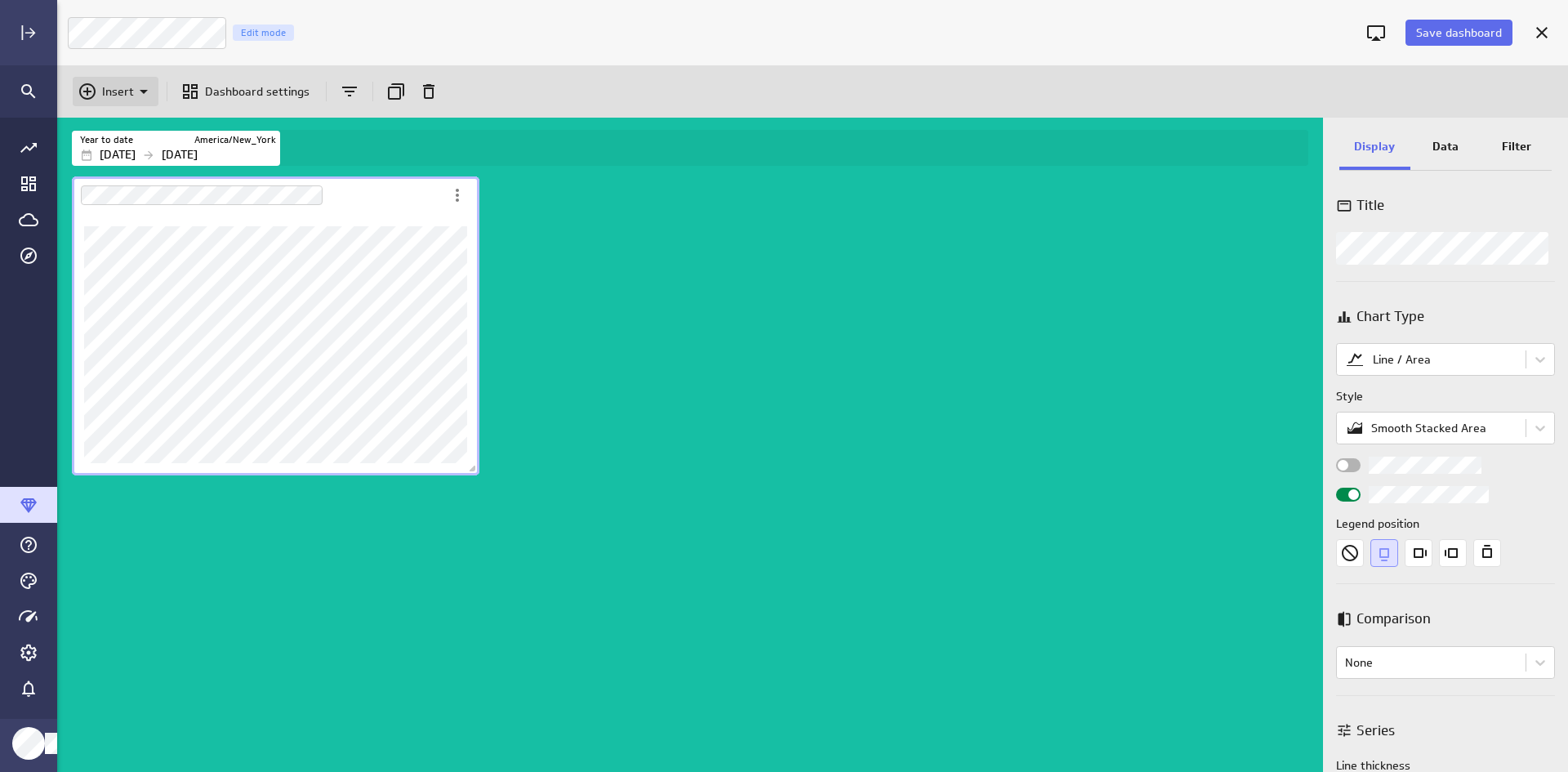
click at [136, 91] on icon "Insert" at bounding box center [143, 91] width 19 height 19
click at [499, 251] on div at bounding box center [784, 386] width 1568 height 772
click at [466, 200] on icon "More actions" at bounding box center [457, 194] width 19 height 19
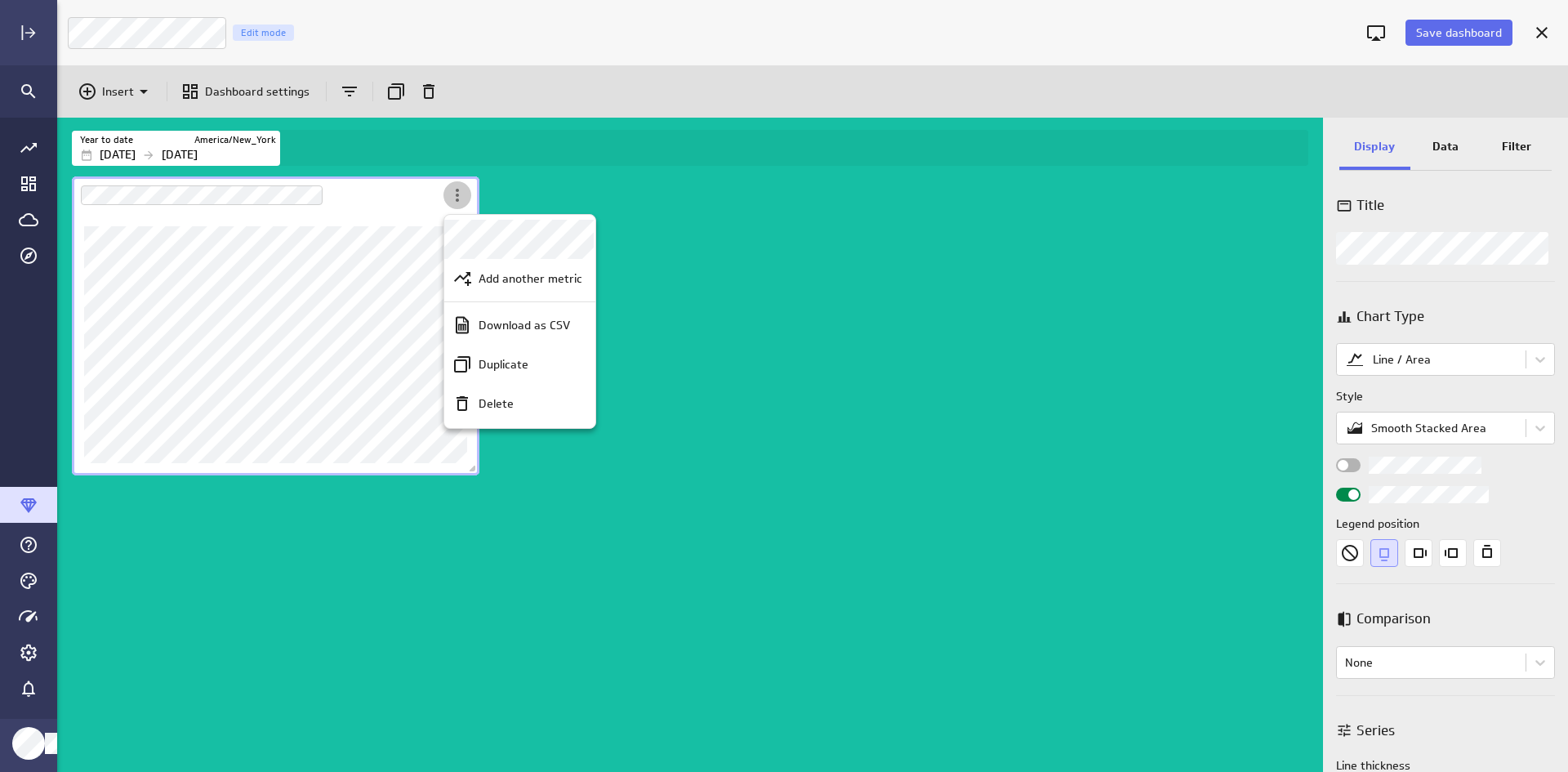
click at [466, 200] on div at bounding box center [784, 386] width 1568 height 772
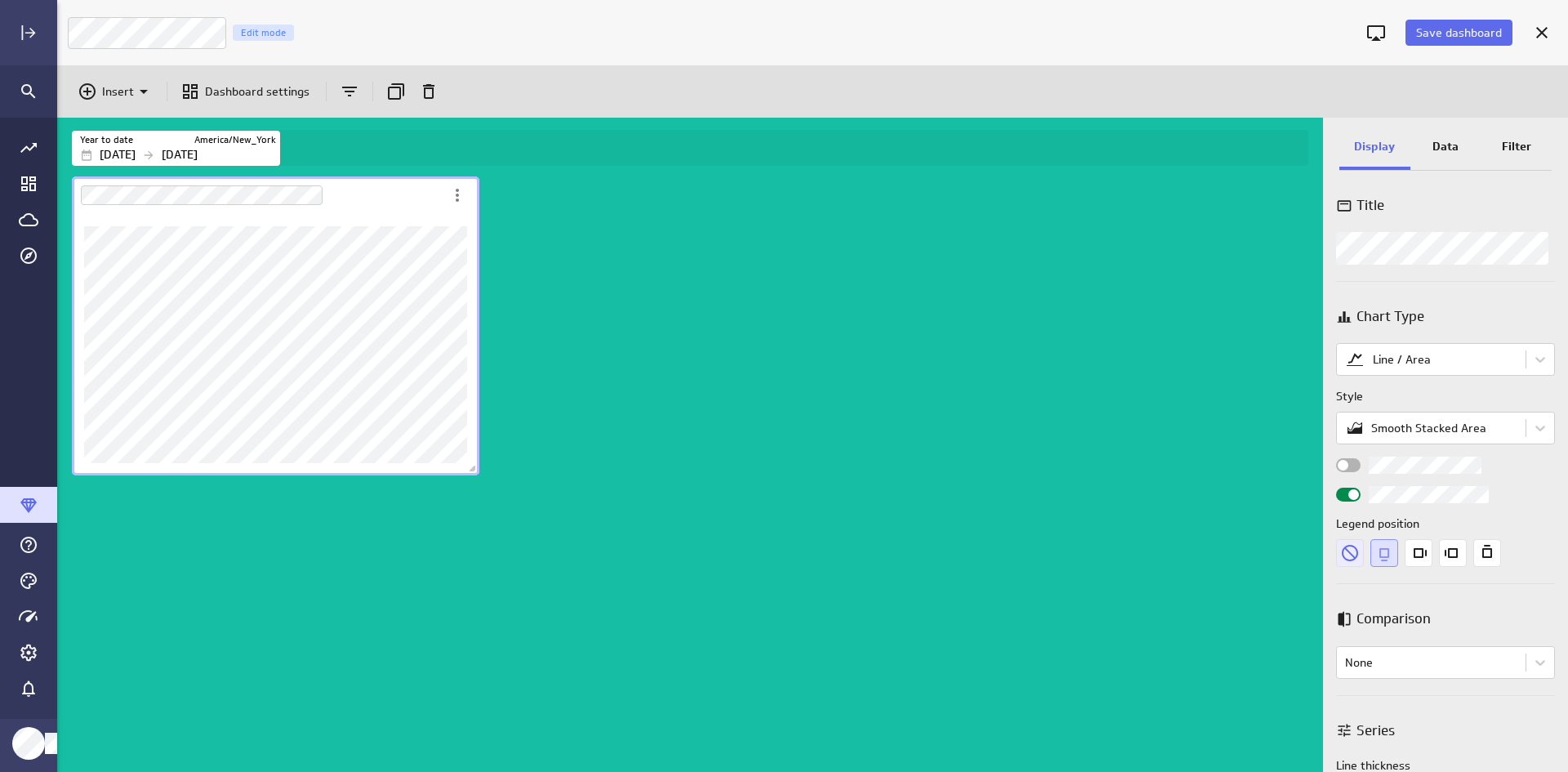
click at [1252, 551] on icon "None" at bounding box center [1350, 553] width 28 height 28
click at [1252, 532] on label "Legend position" at bounding box center [1446, 524] width 219 height 18
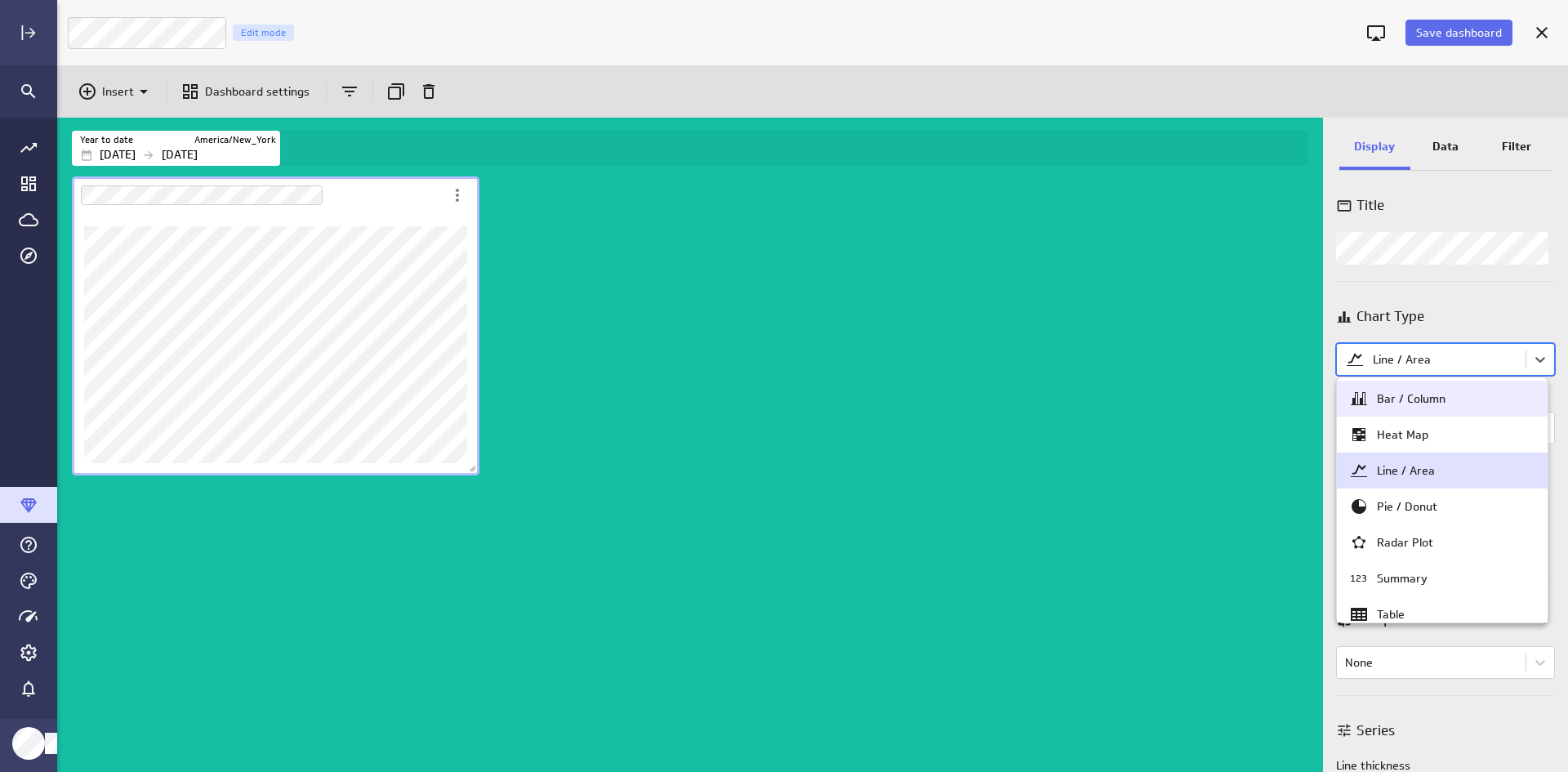
click at [1252, 359] on body "Save dashboard Financial KPIs Edit mode Insert Dashboard settings Year to date …" at bounding box center [784, 386] width 1568 height 772
click at [1252, 405] on div "Bar / Column" at bounding box center [1411, 399] width 68 height 15
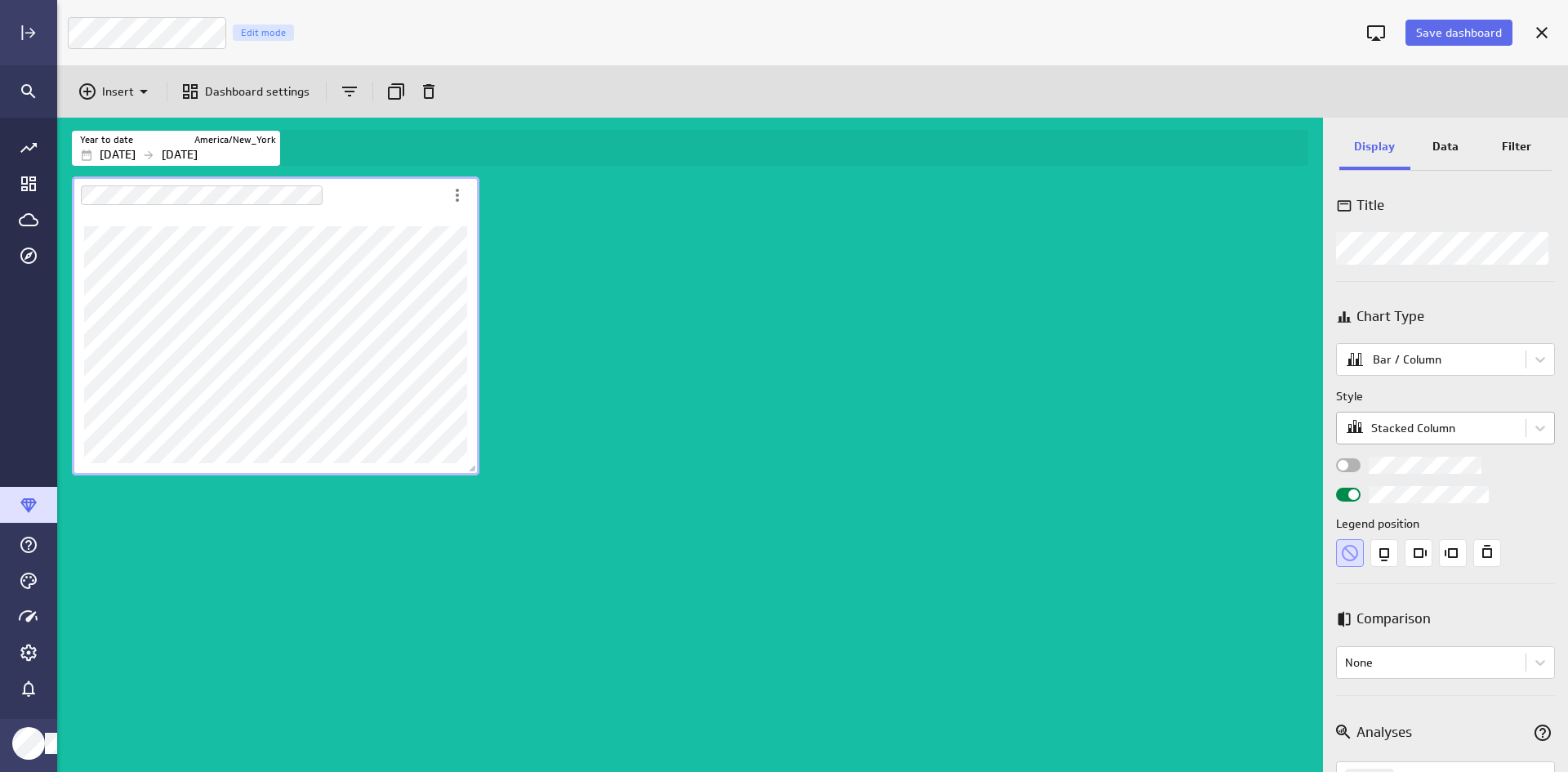
click at [1252, 421] on body "Save dashboard Financial KPIs Edit mode Insert Dashboard settings Year to date …" at bounding box center [784, 386] width 1568 height 772
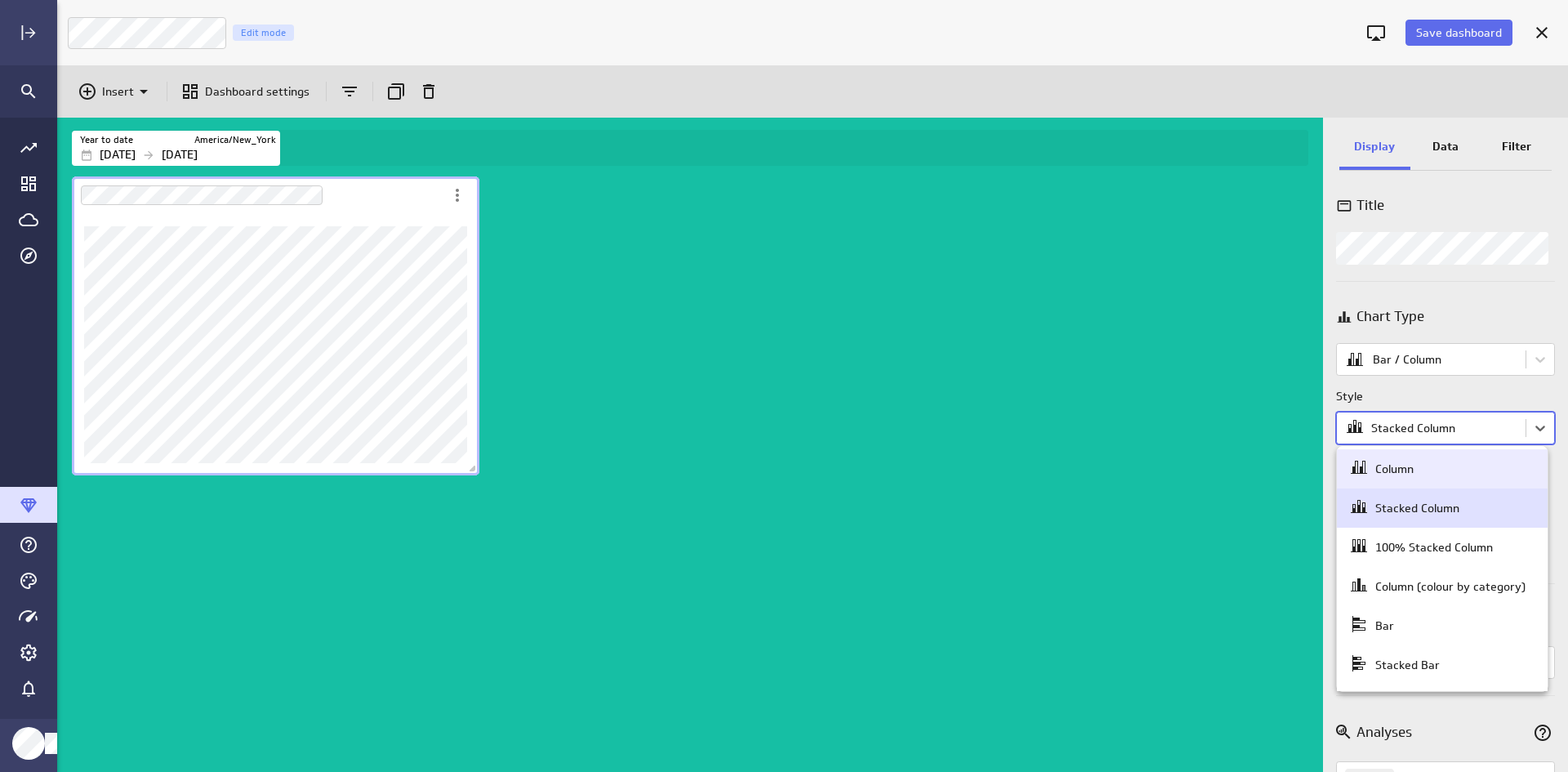
click at [1252, 450] on div "Column" at bounding box center [1442, 469] width 211 height 40
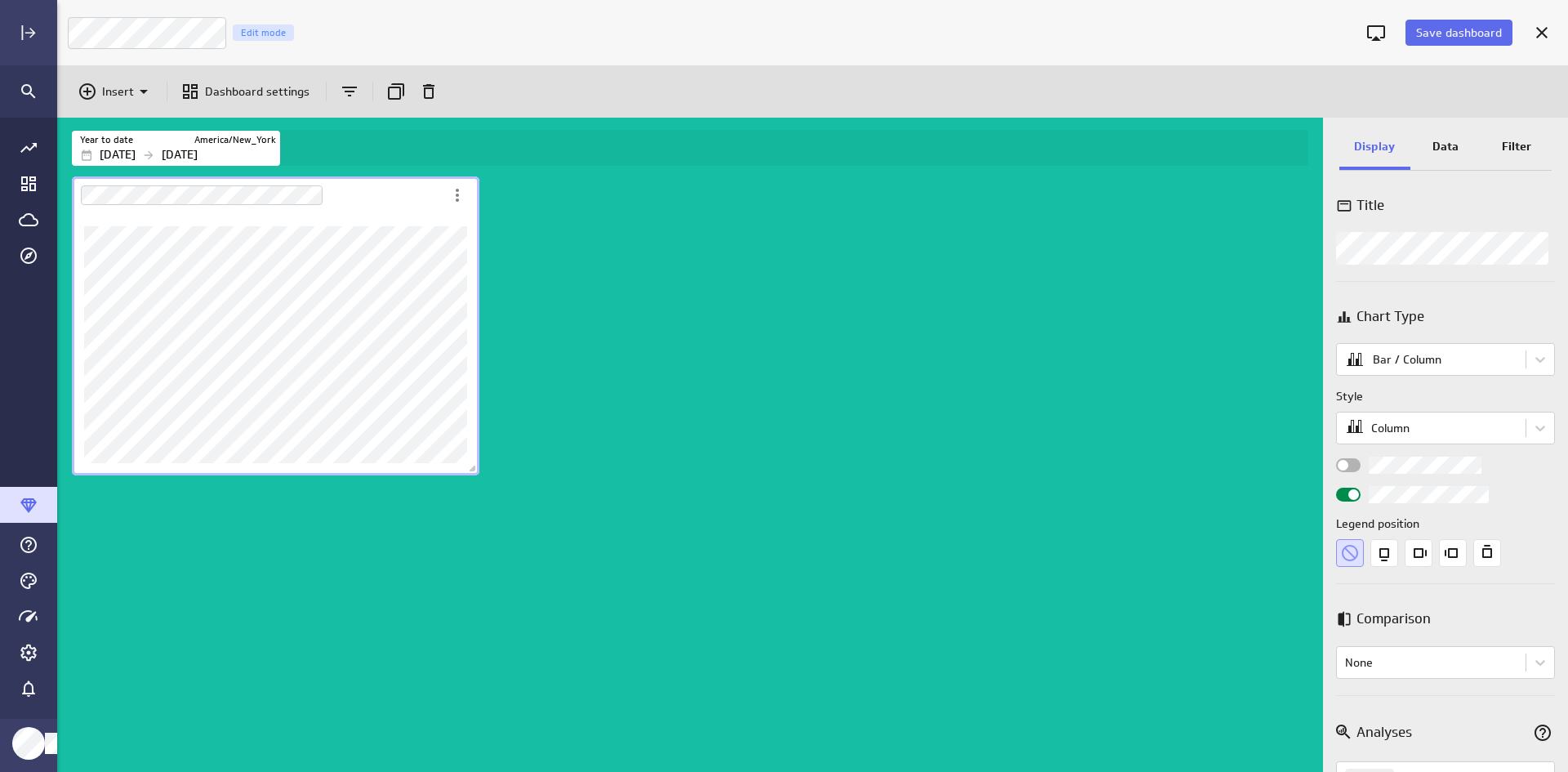
click at [0, 0] on input "Widget Properties" at bounding box center [0, 0] width 0 height 0
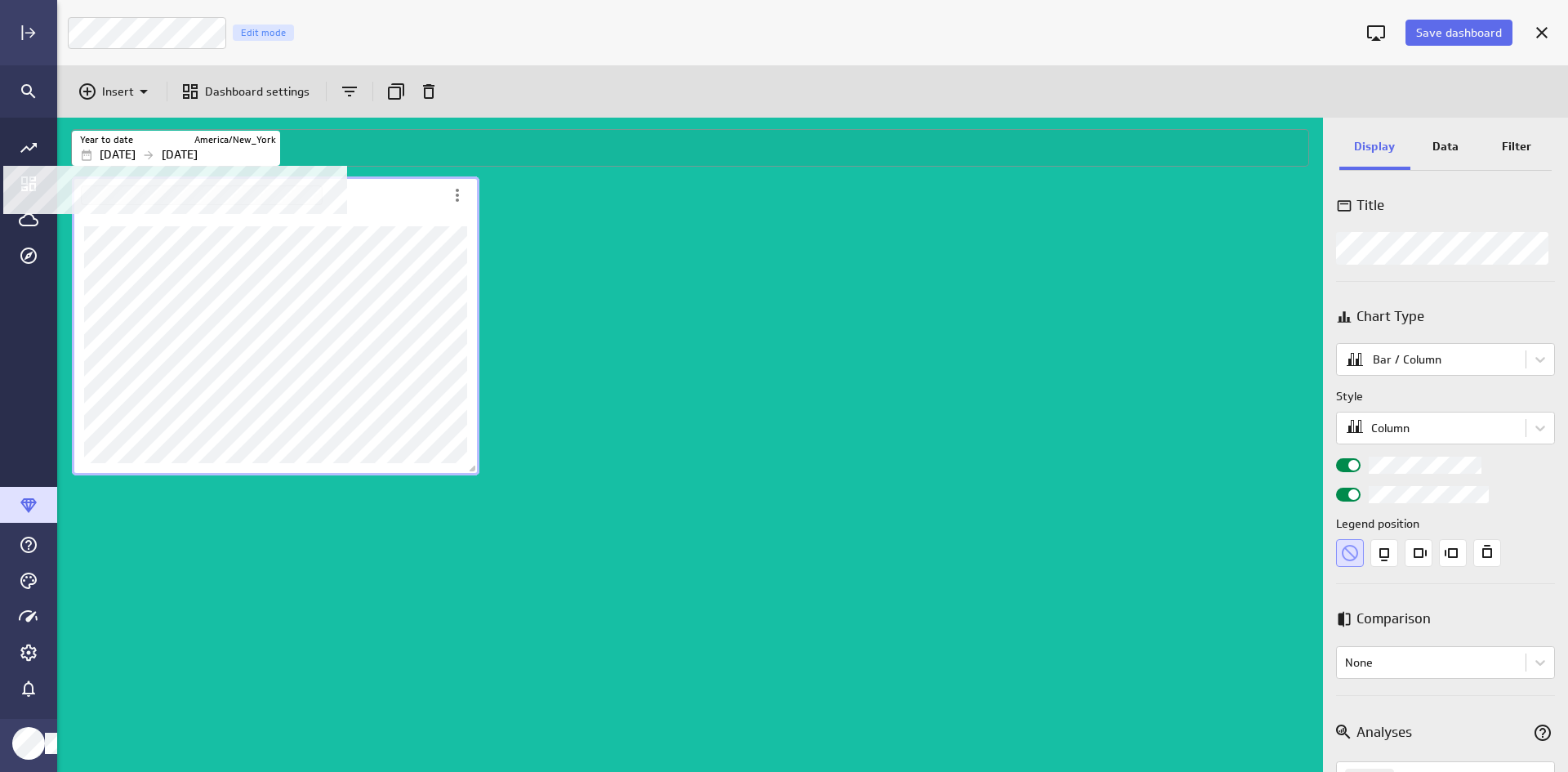
click at [198, 156] on p "[DATE]" at bounding box center [180, 155] width 36 height 18
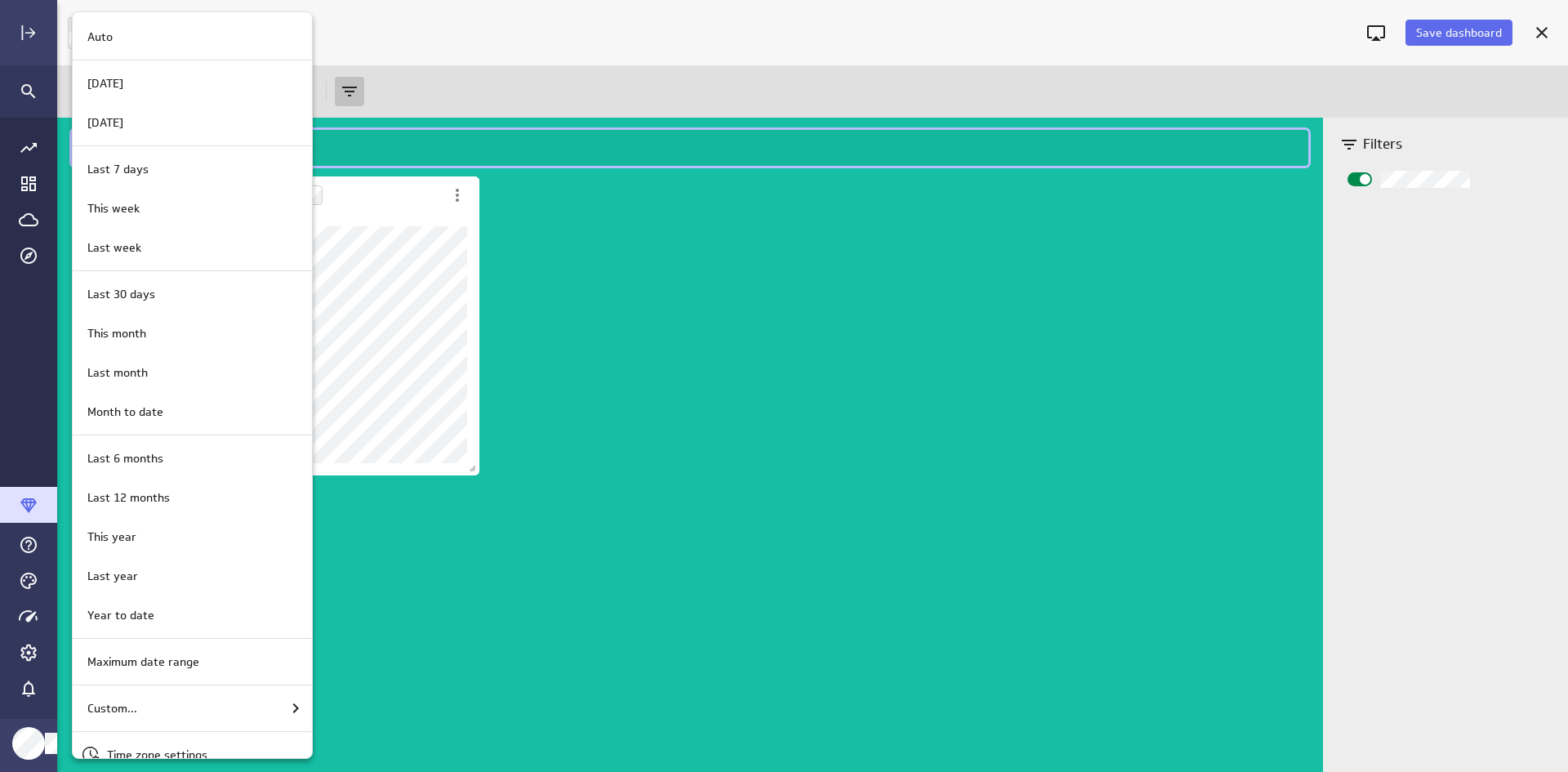
click at [592, 170] on div at bounding box center [784, 386] width 1568 height 772
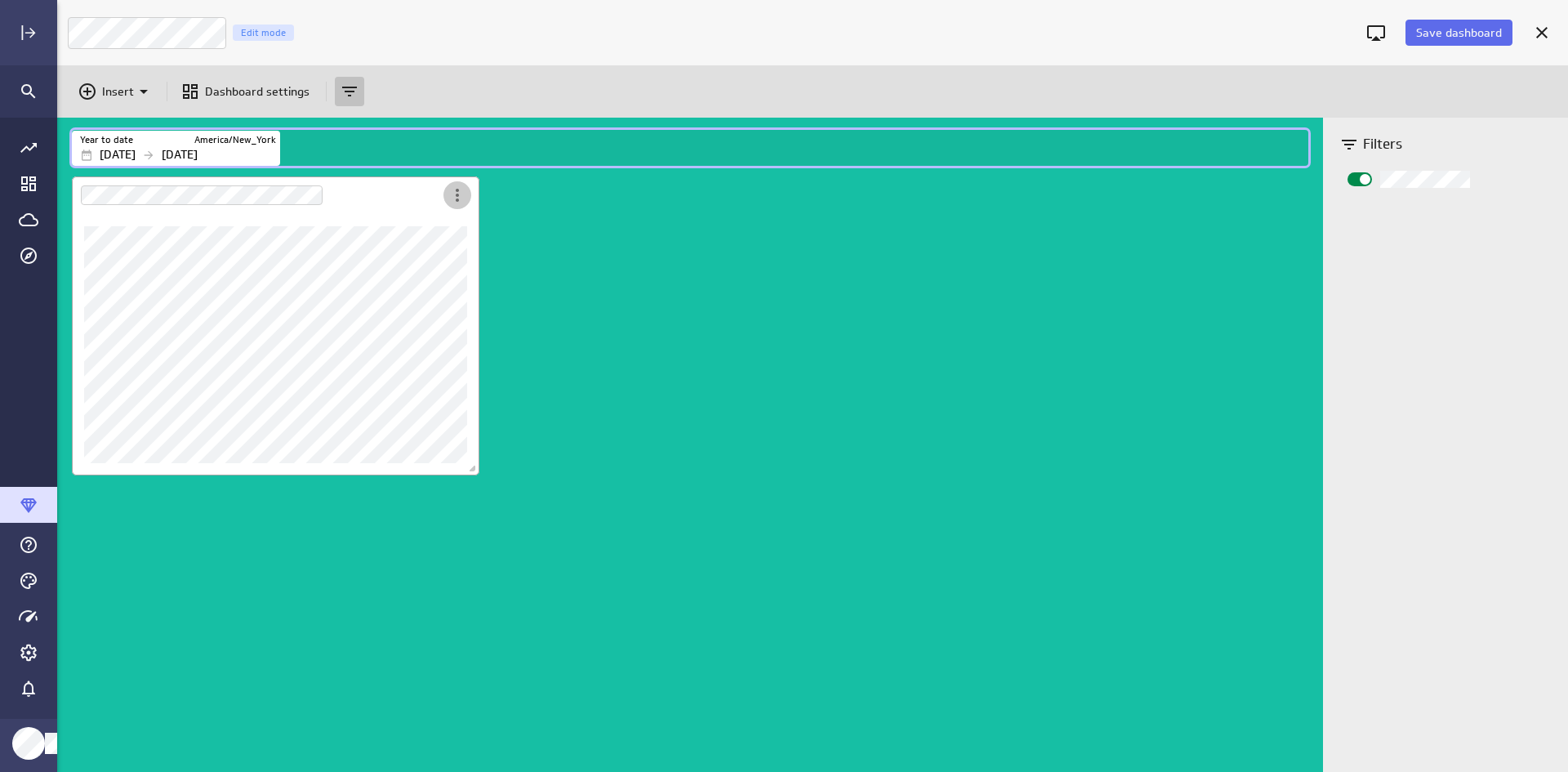
click at [455, 194] on icon "More actions" at bounding box center [457, 194] width 19 height 19
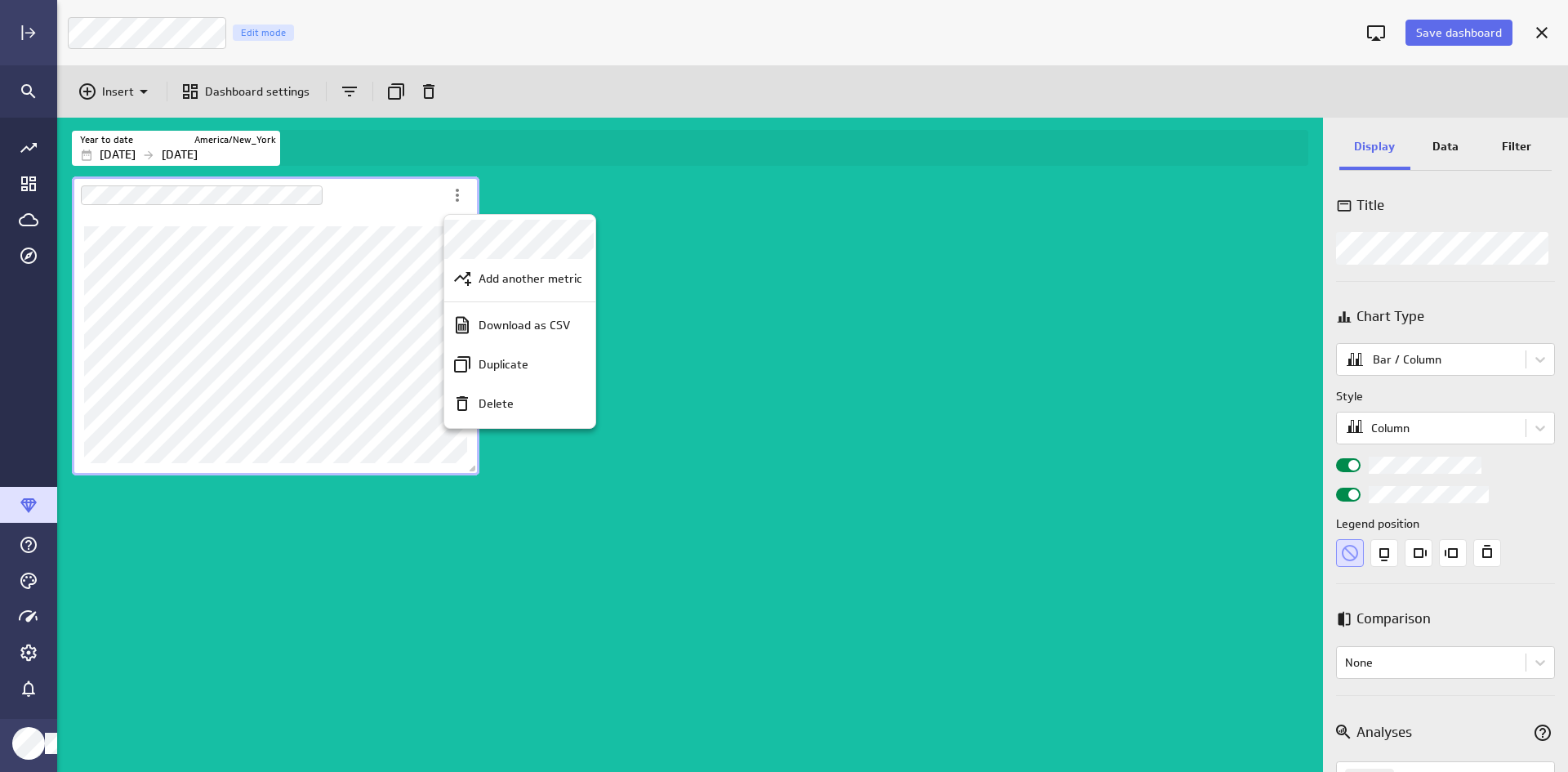
click at [415, 208] on div at bounding box center [784, 386] width 1568 height 772
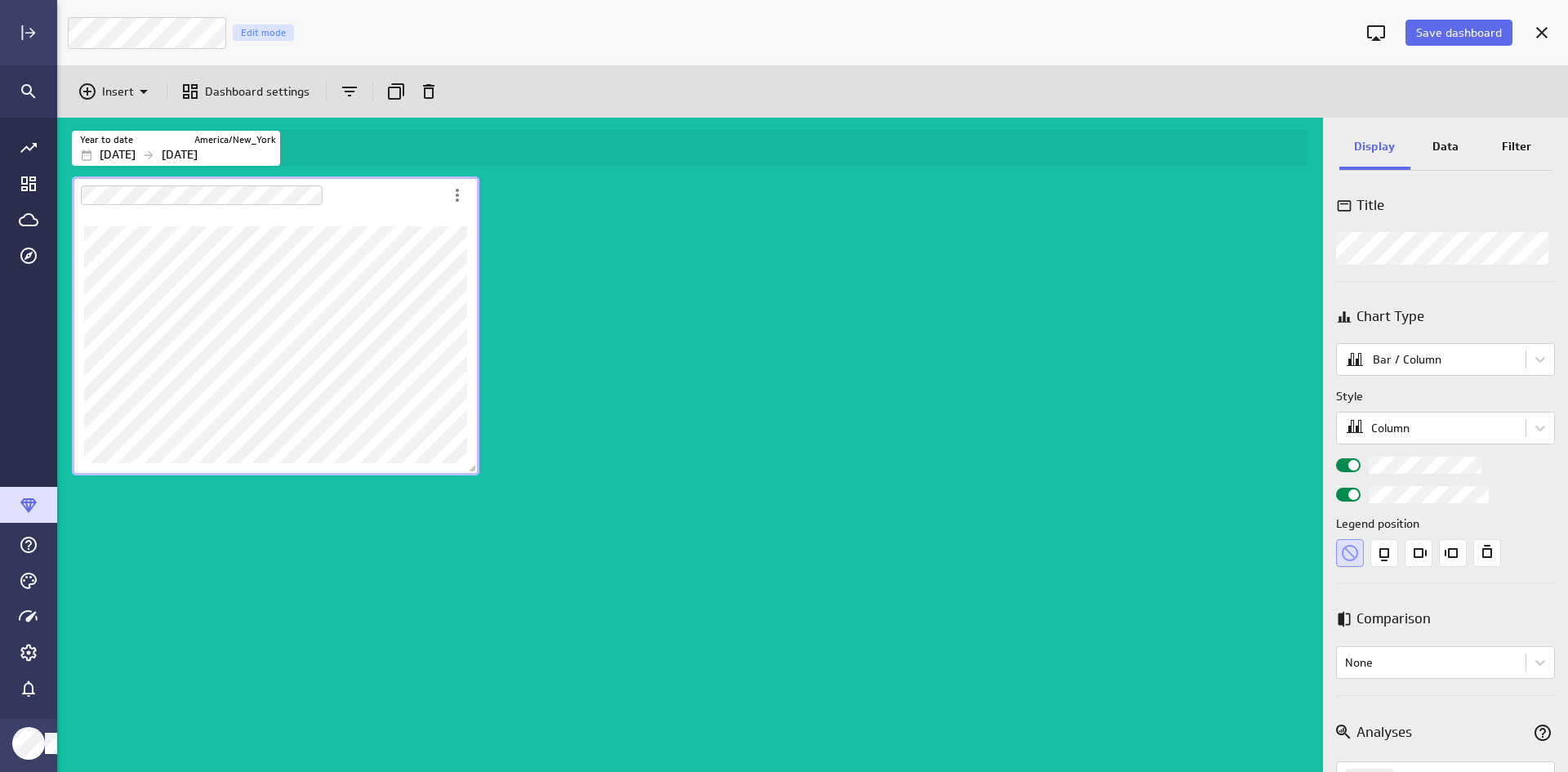
click at [1252, 141] on p "Data" at bounding box center [1445, 146] width 26 height 18
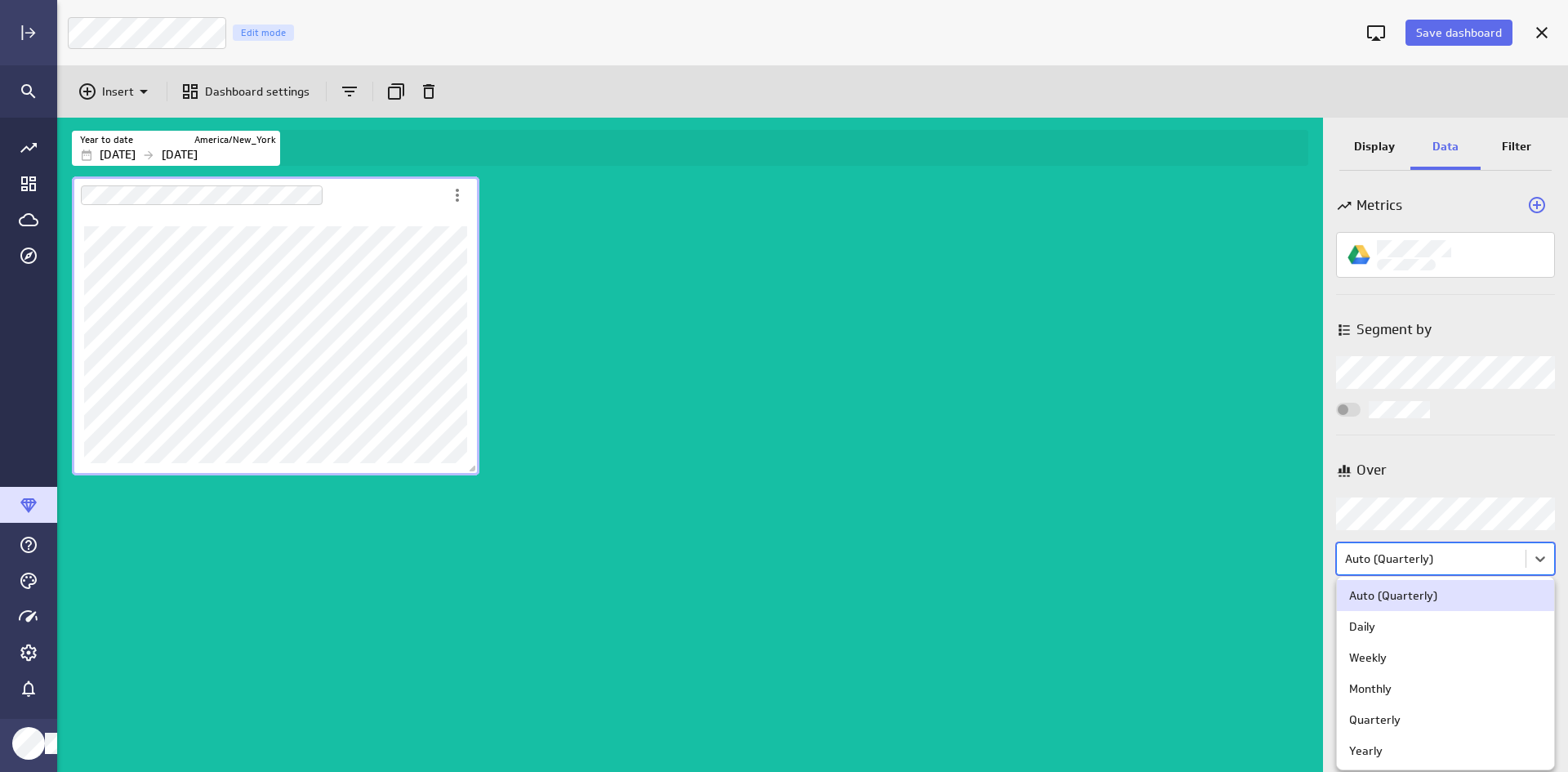
click at [1252, 568] on body "Save dashboard Financial KPIs Edit mode Insert Dashboard settings Year to date …" at bounding box center [784, 386] width 1568 height 772
click at [1252, 594] on div "Monthly" at bounding box center [1446, 689] width 217 height 31
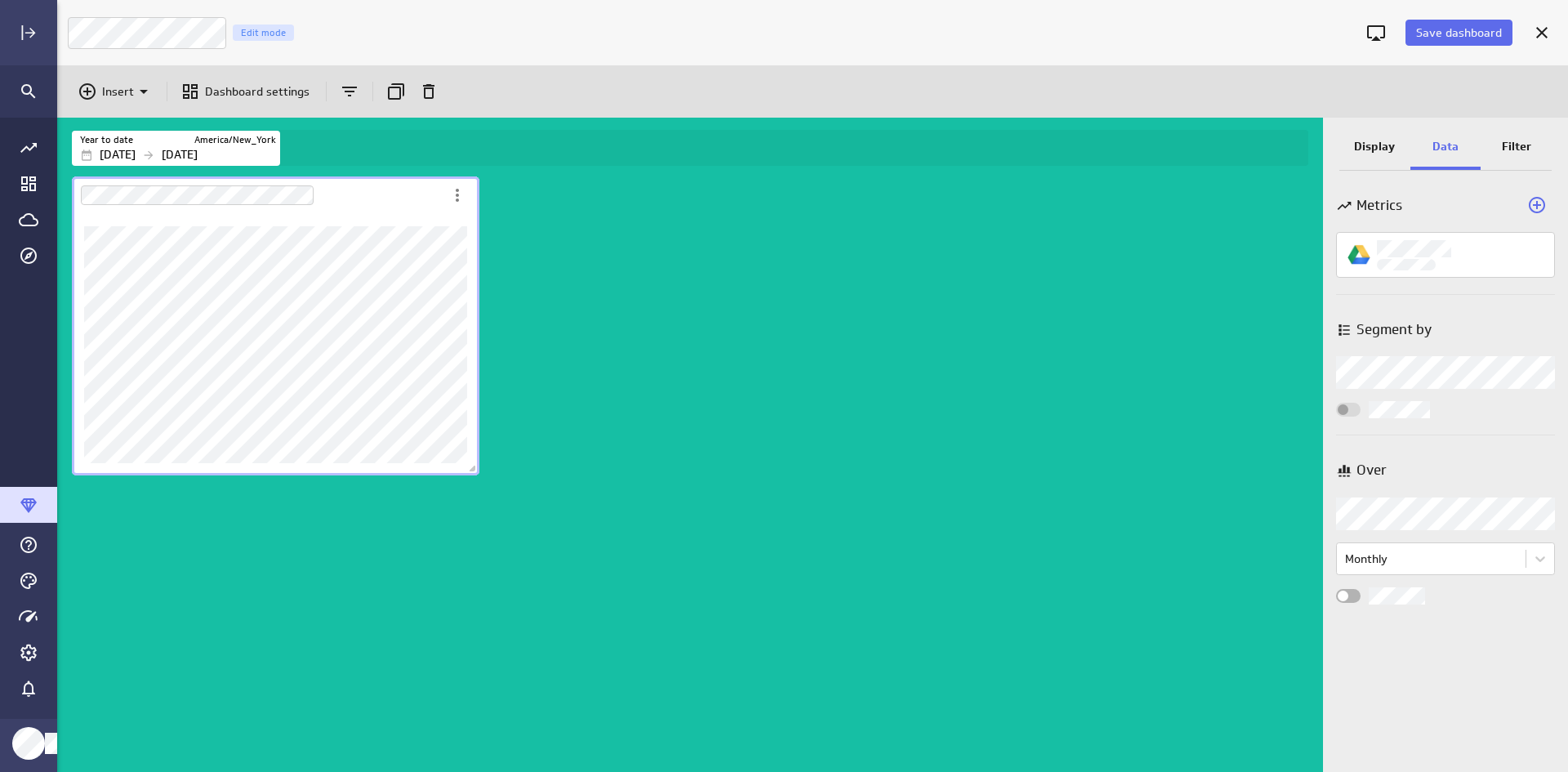
click at [761, 506] on div "Dashboard content with 1 widget" at bounding box center [692, 473] width 1249 height 599
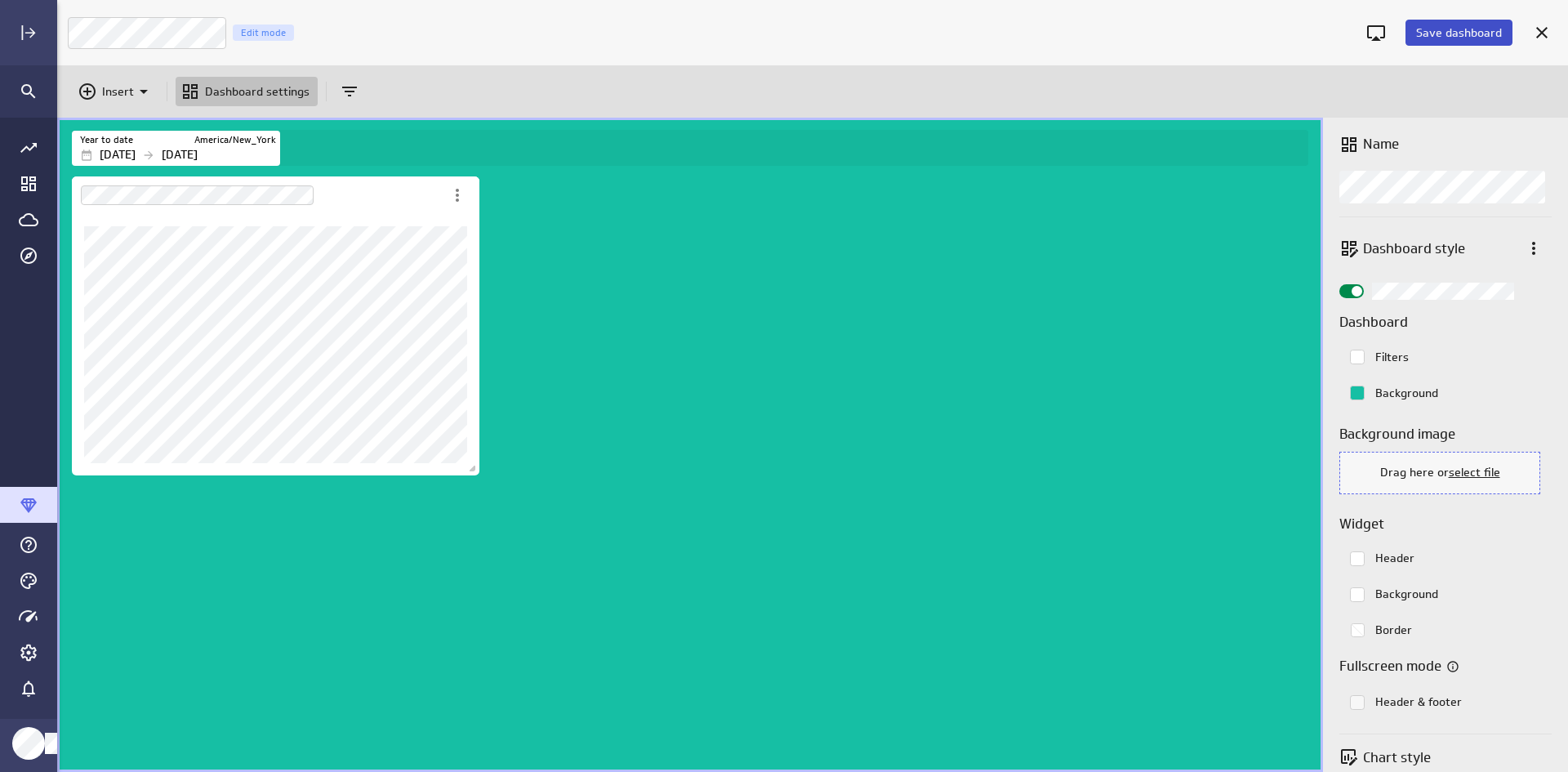
click at [1252, 41] on button "Save dashboard" at bounding box center [1458, 32] width 107 height 26
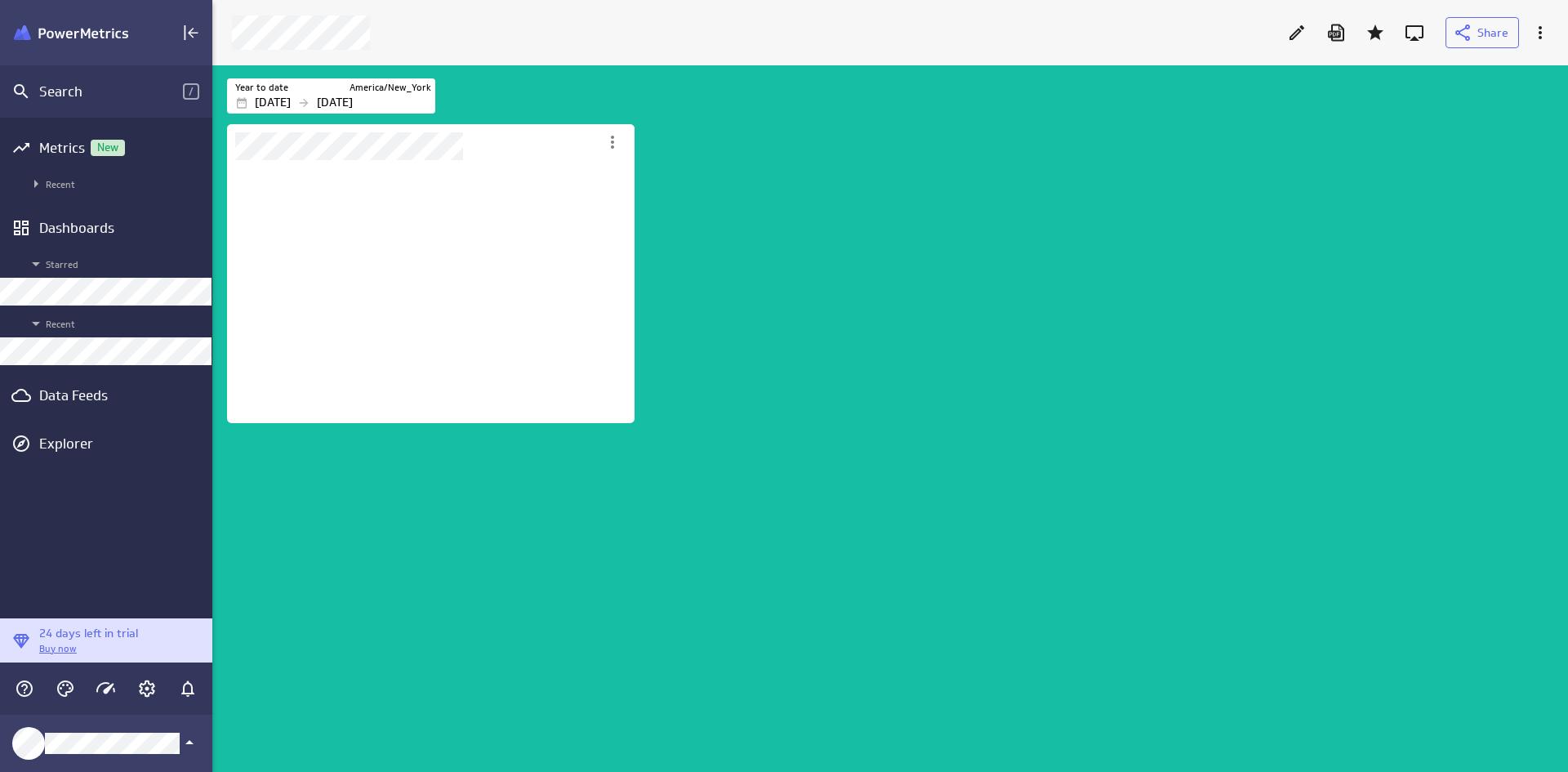
scroll to position [676, 1358]
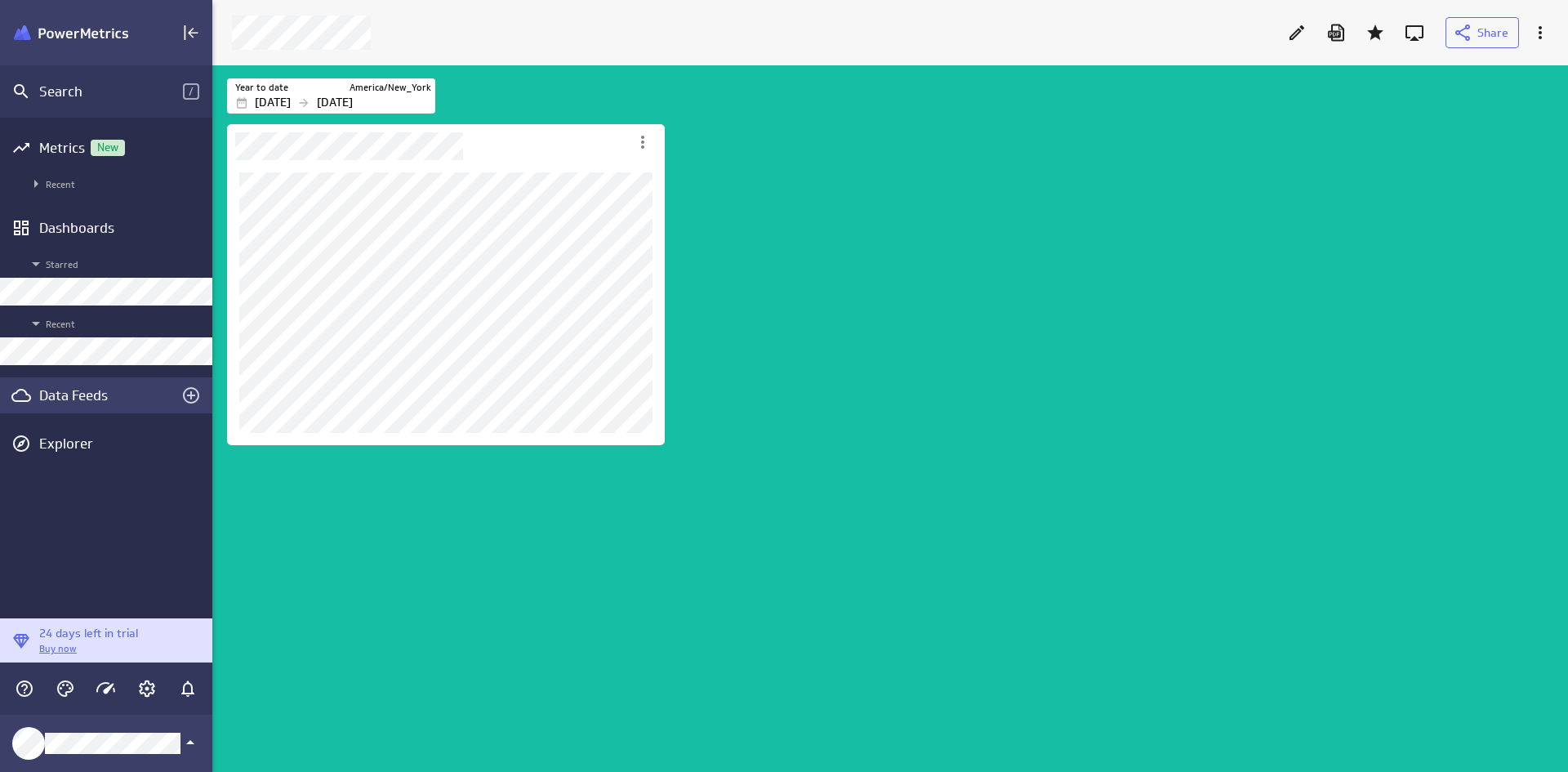
click at [162, 397] on div "Data Feeds" at bounding box center [106, 395] width 134 height 18
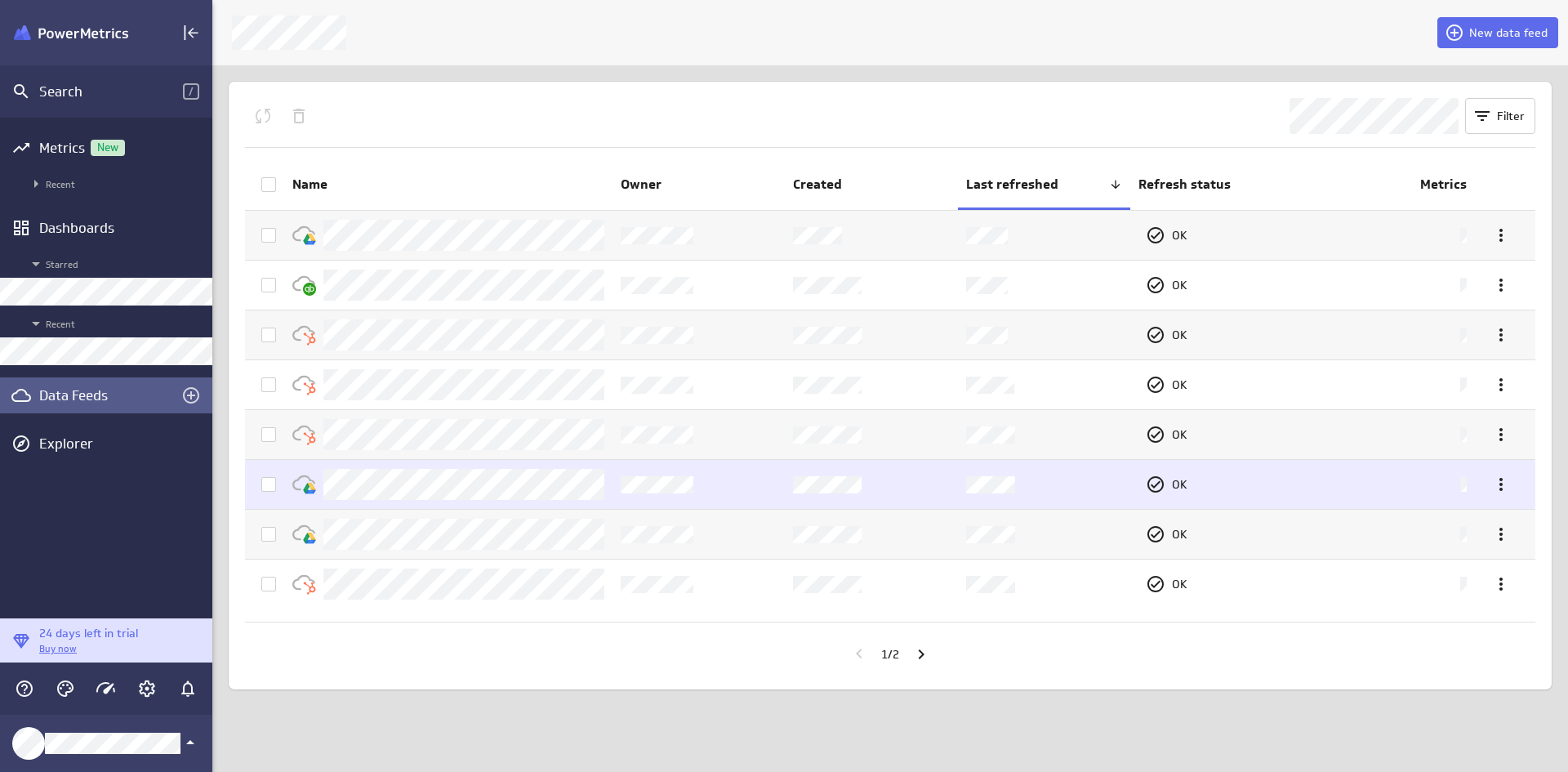
click at [271, 481] on icon at bounding box center [269, 485] width 13 height 13
click at [0, 0] on input "checkbox" at bounding box center [0, 0] width 0 height 0
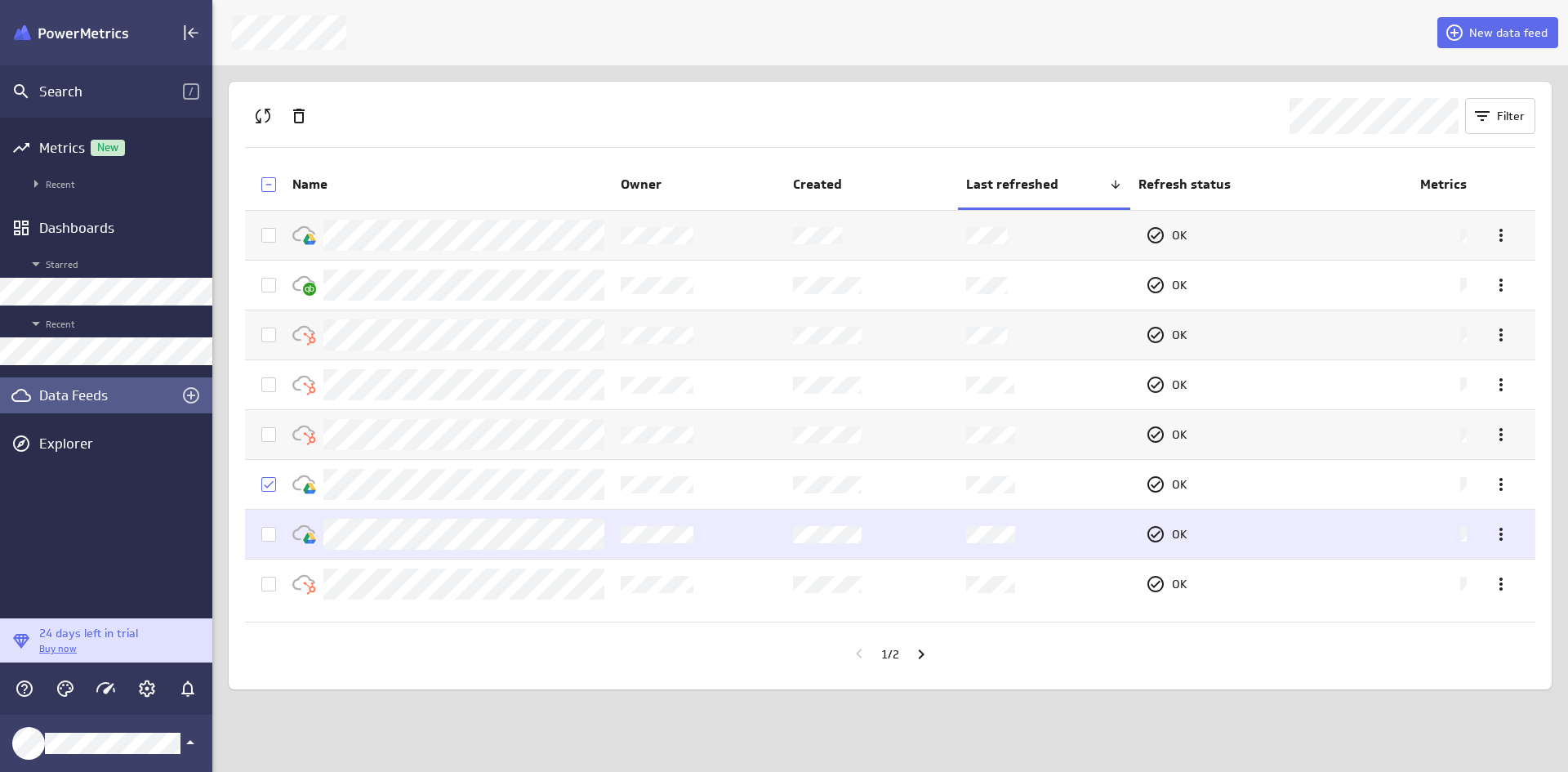
click at [273, 532] on icon at bounding box center [269, 534] width 13 height 13
click at [0, 0] on input "checkbox" at bounding box center [0, 0] width 0 height 0
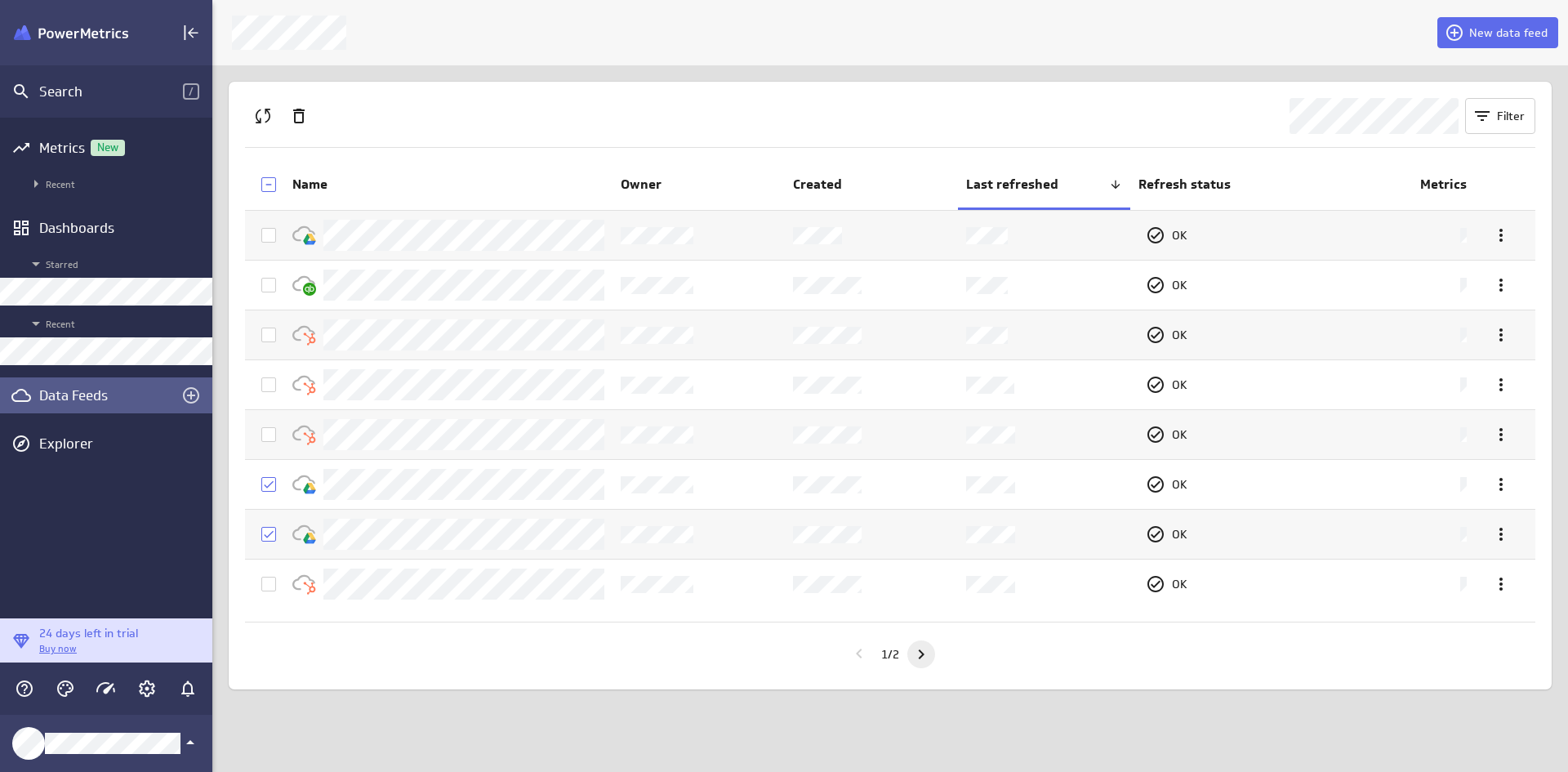
click at [920, 594] on icon "Go to next page" at bounding box center [921, 654] width 19 height 19
click at [860, 594] on icon "Go to previous page" at bounding box center [858, 653] width 19 height 19
click at [920, 594] on icon "Go to next page" at bounding box center [921, 654] width 19 height 19
click at [854, 594] on icon "Go to previous page" at bounding box center [858, 653] width 19 height 19
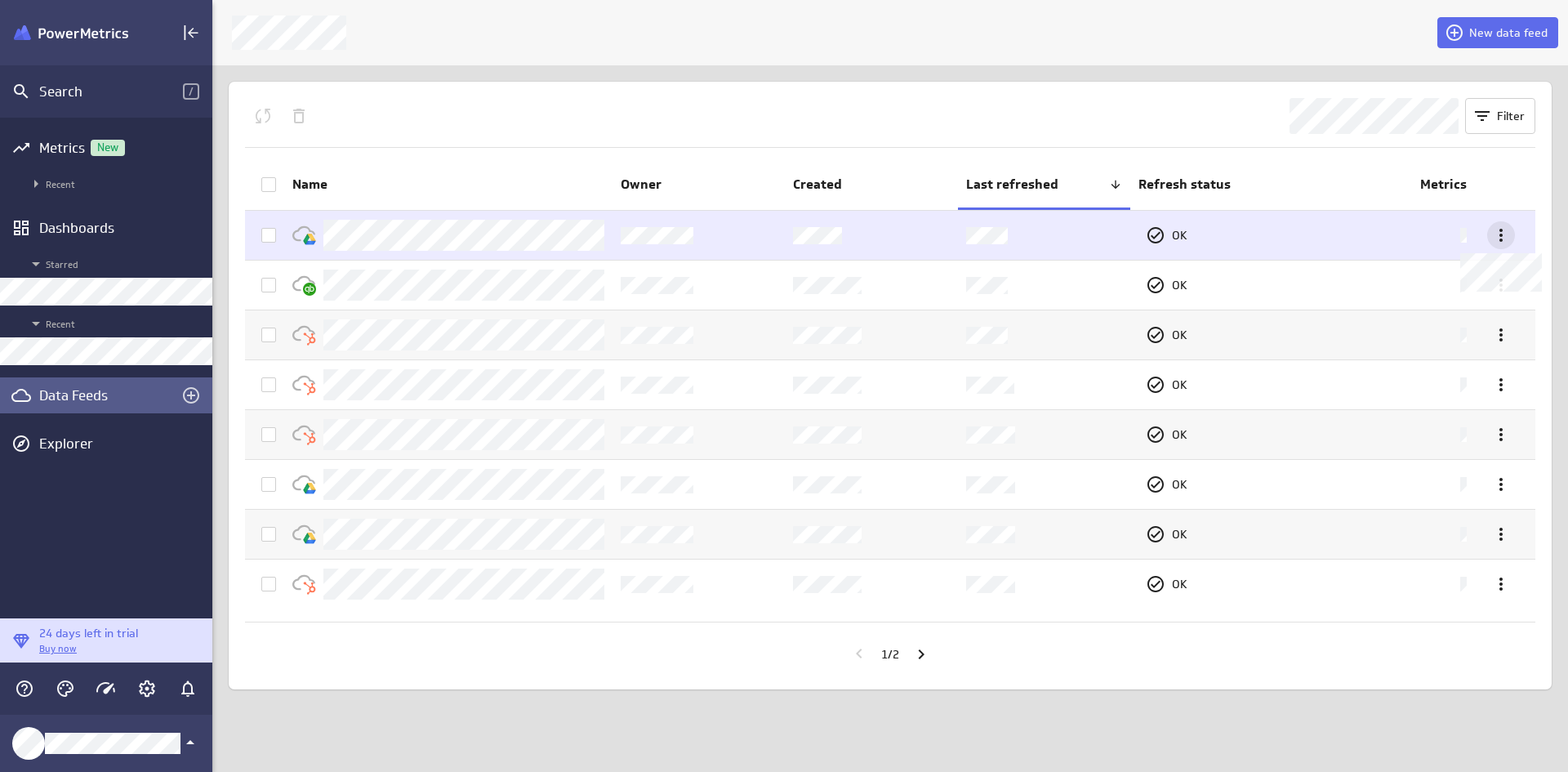
click at [1252, 236] on icon at bounding box center [1501, 235] width 4 height 13
click at [1252, 236] on div at bounding box center [784, 386] width 1568 height 772
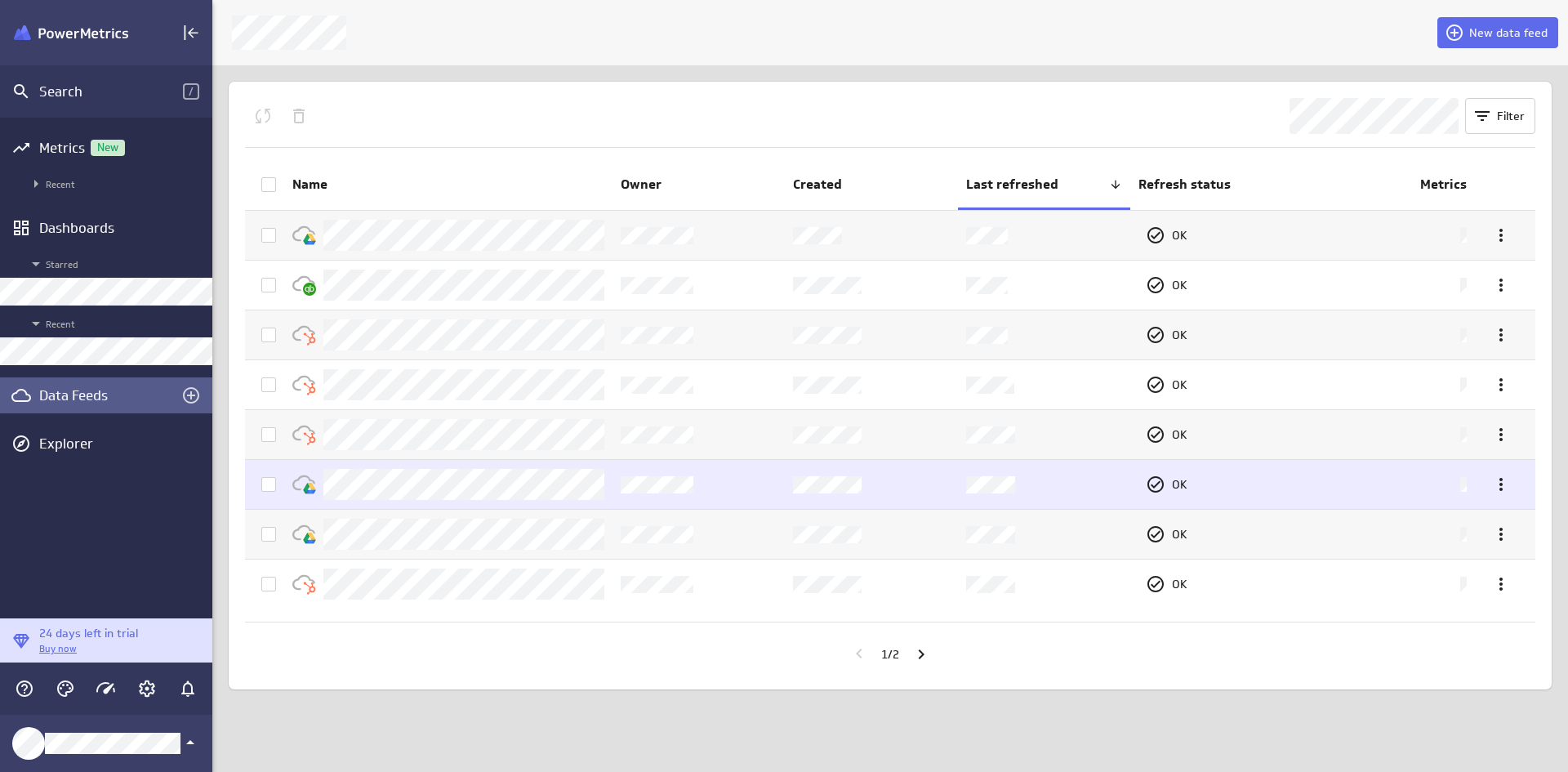
click at [275, 494] on td at bounding box center [264, 484] width 40 height 49
click at [1252, 490] on icon "More actions" at bounding box center [1500, 484] width 19 height 19
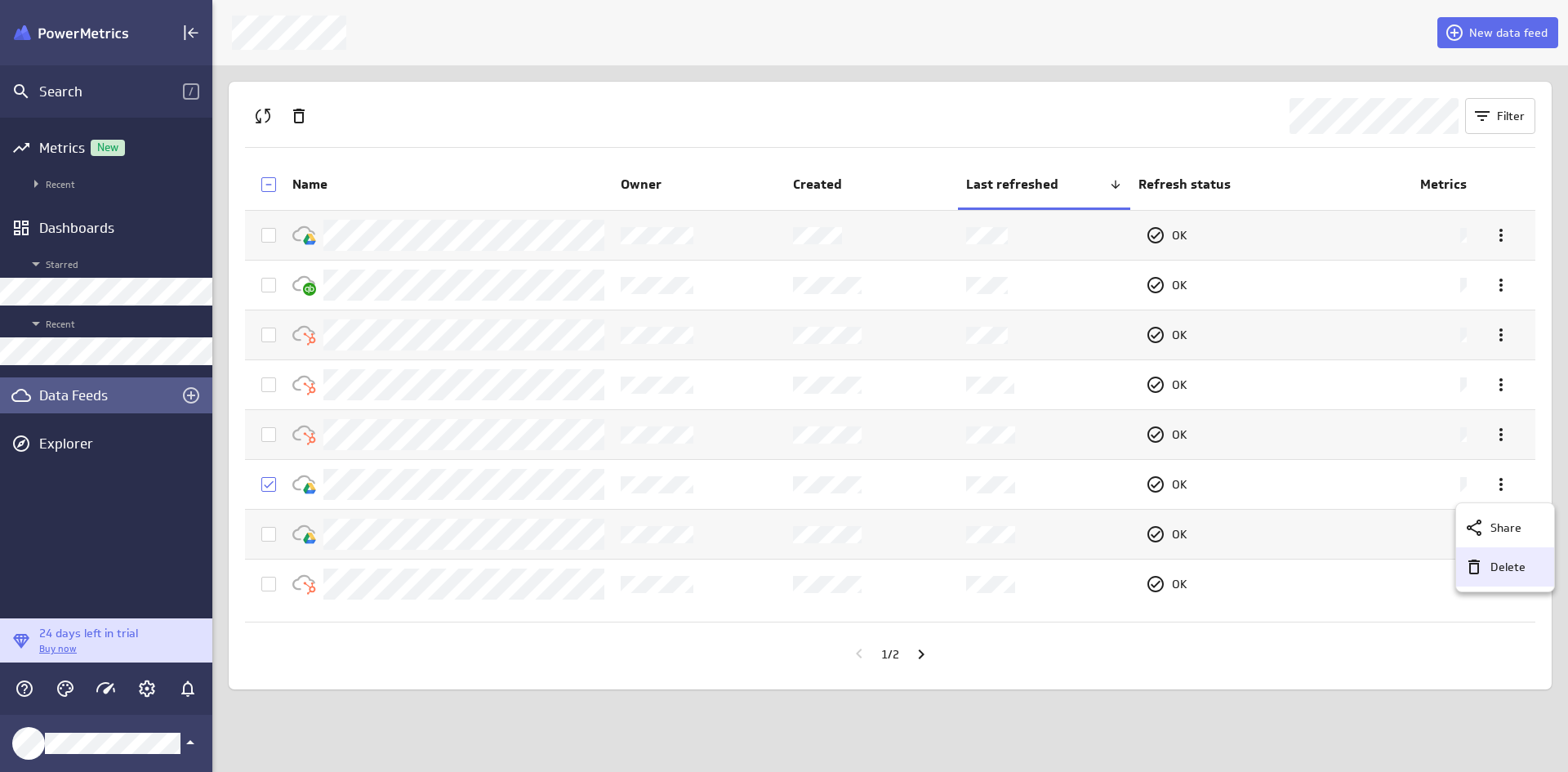
click at [1252, 560] on p "Delete" at bounding box center [1507, 567] width 35 height 18
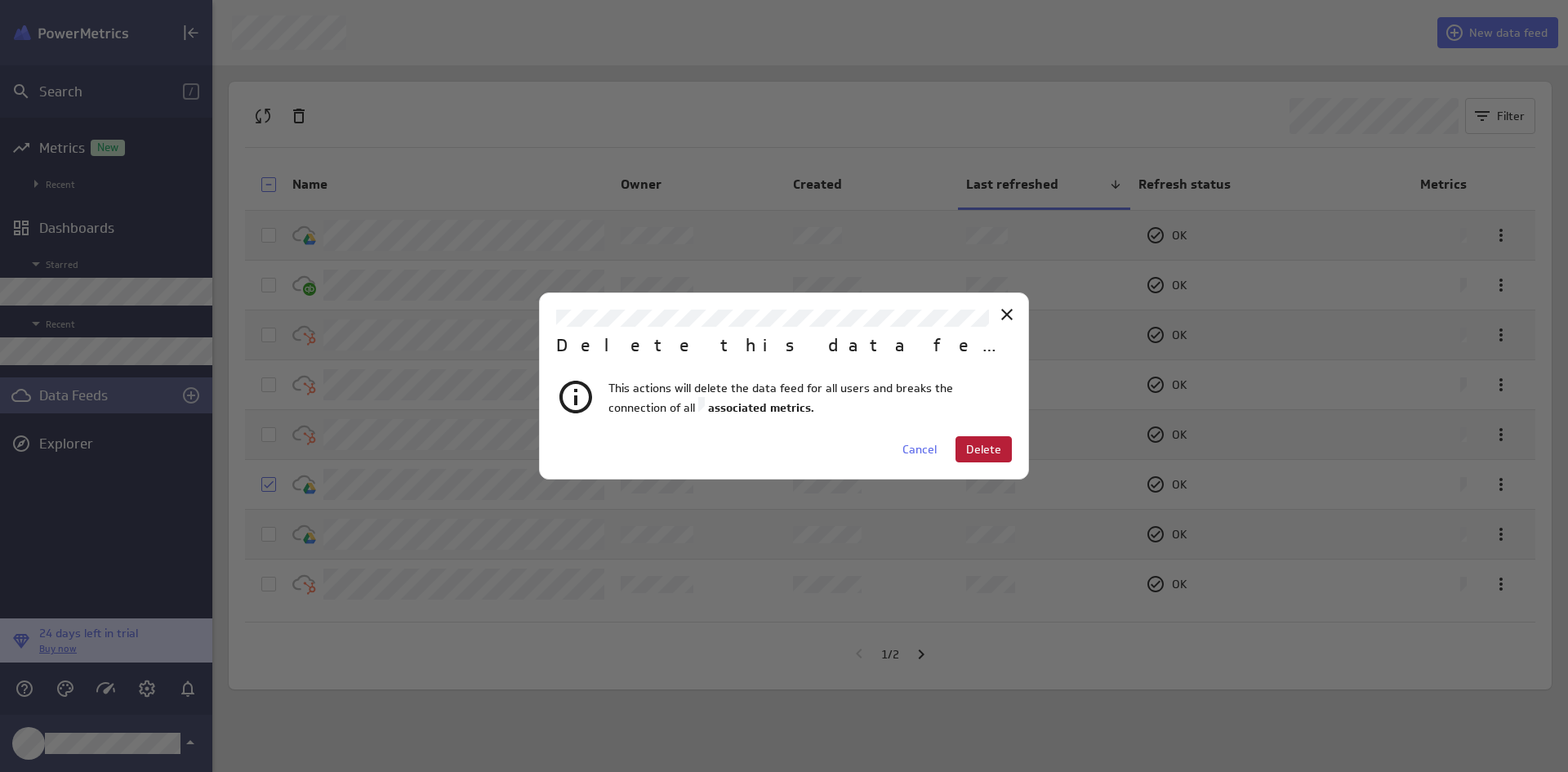
click at [982, 446] on span "Delete" at bounding box center [983, 450] width 35 height 15
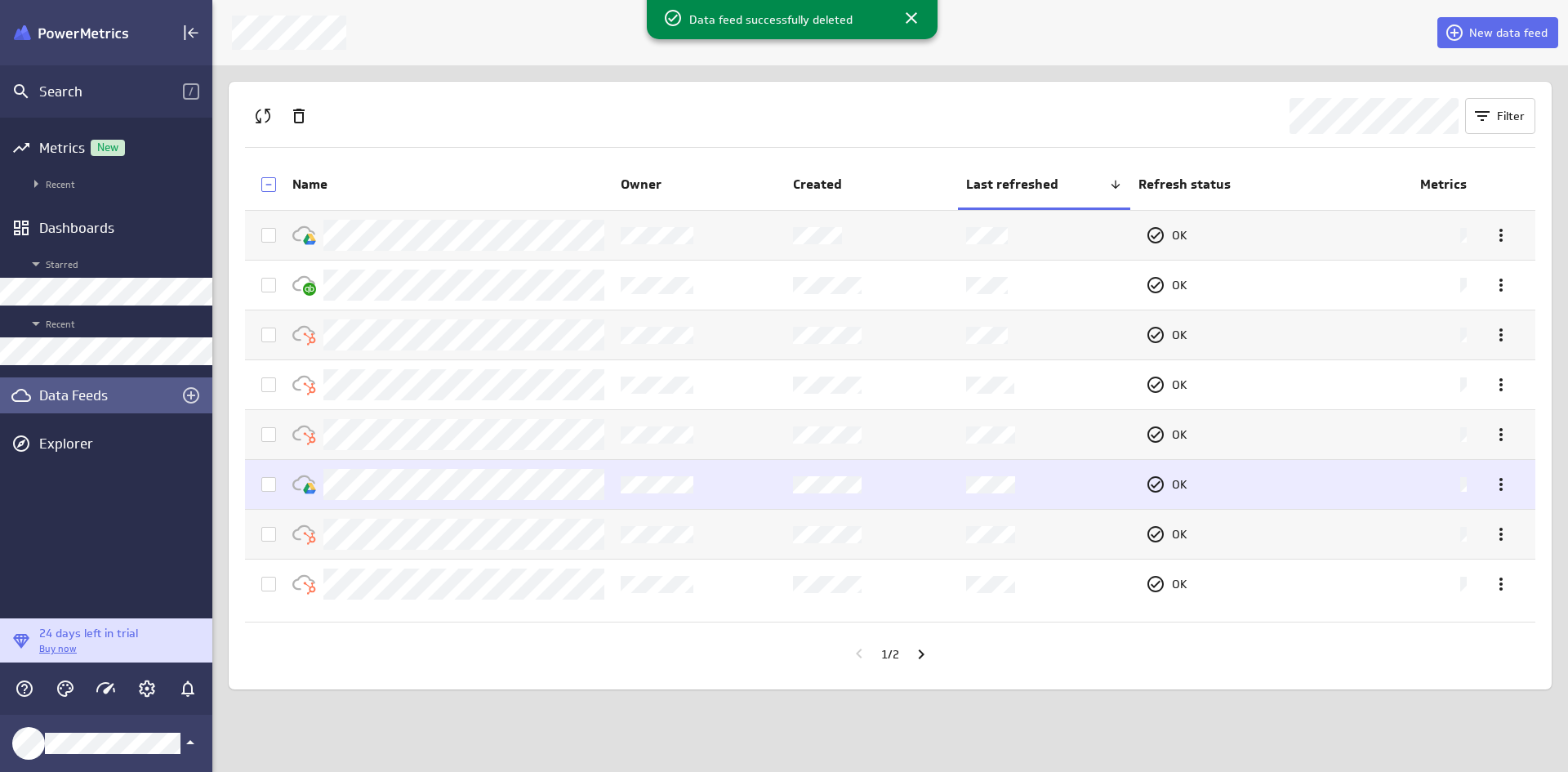
click at [269, 481] on icon at bounding box center [269, 485] width 13 height 13
click at [0, 0] on input "checkbox" at bounding box center [0, 0] width 0 height 0
click at [1252, 485] on icon at bounding box center [1500, 484] width 19 height 19
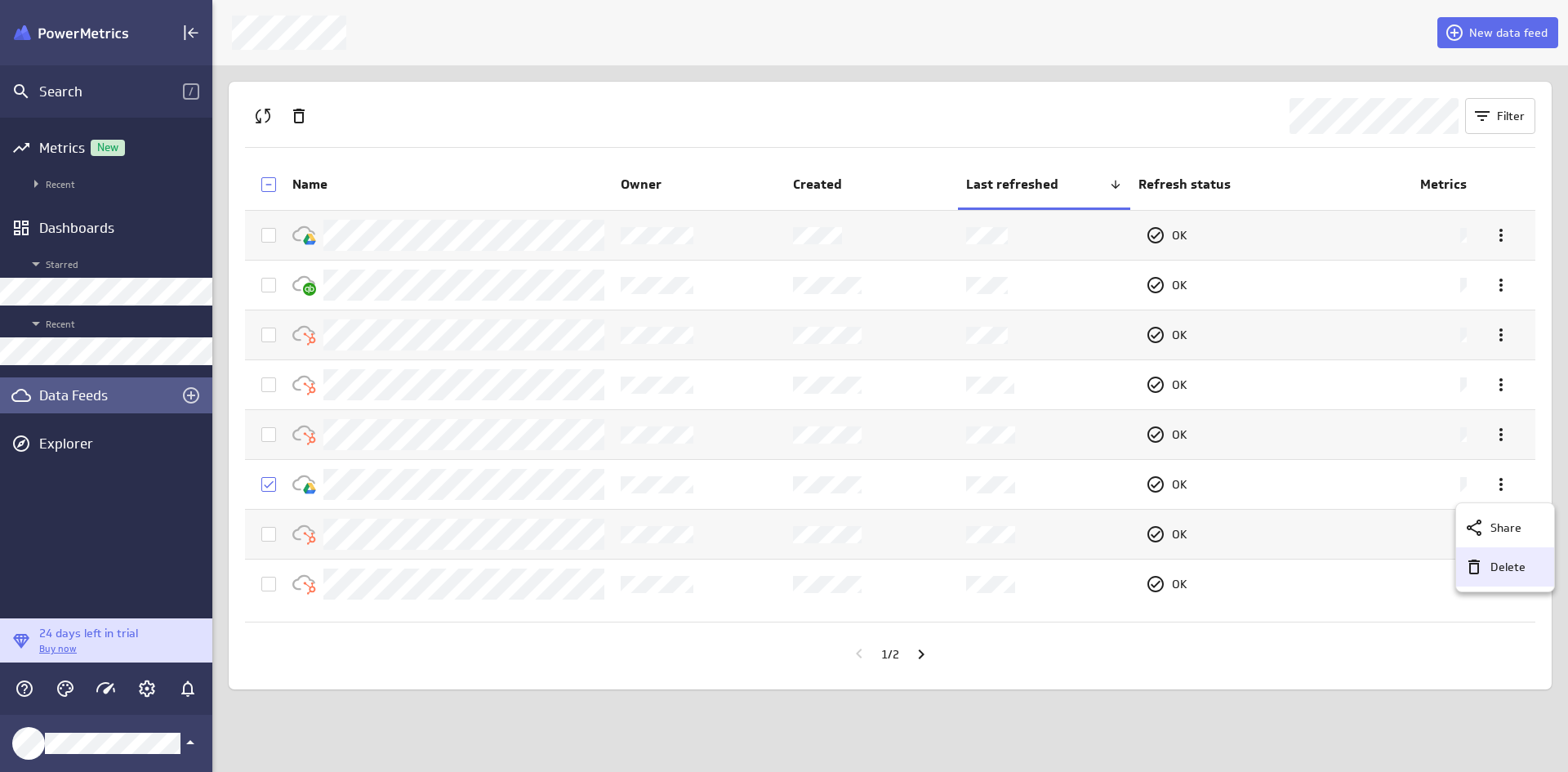
click at [1252, 559] on div "Delete" at bounding box center [1512, 567] width 57 height 18
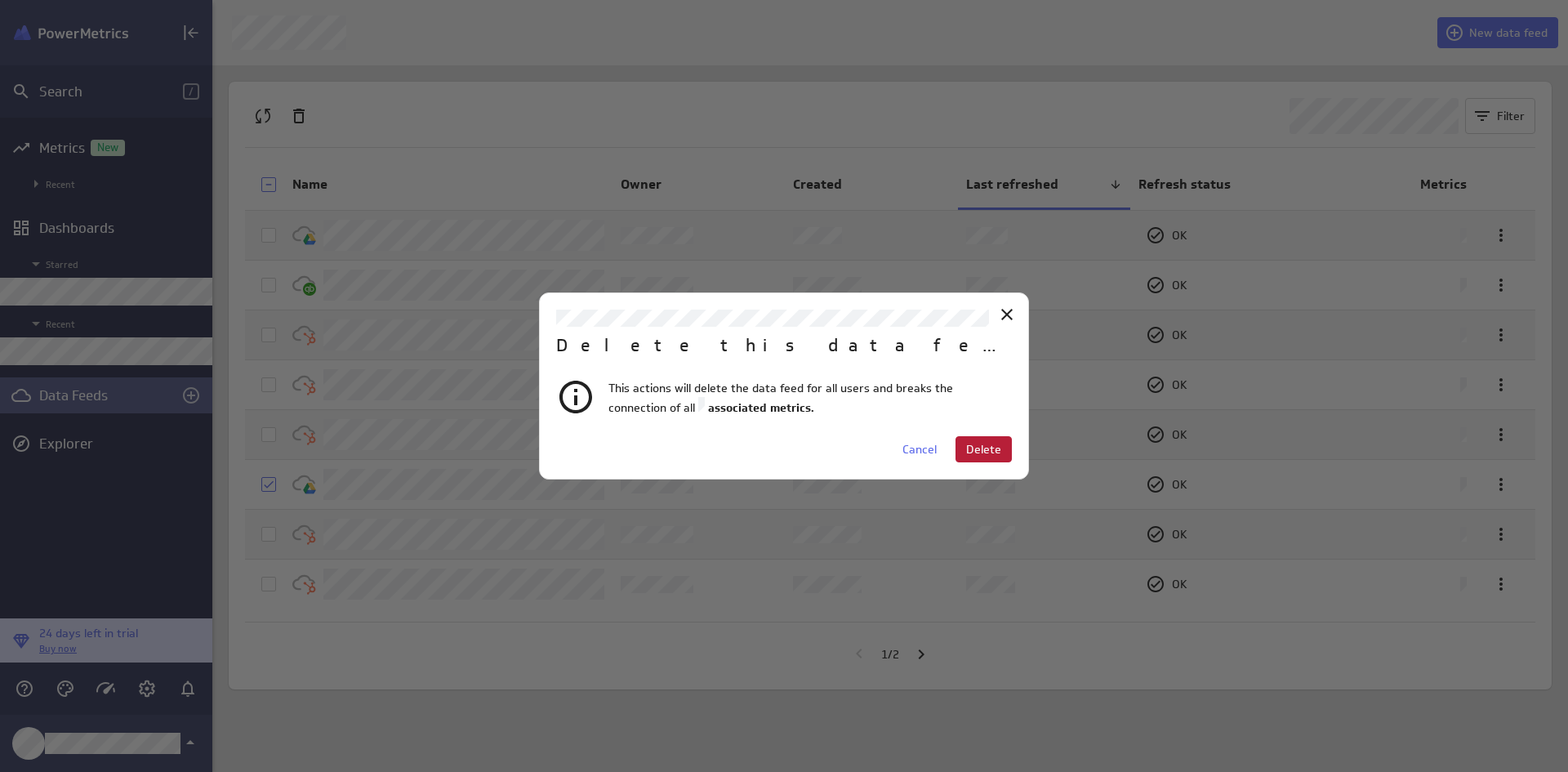
click at [970, 453] on span "Delete" at bounding box center [983, 450] width 35 height 15
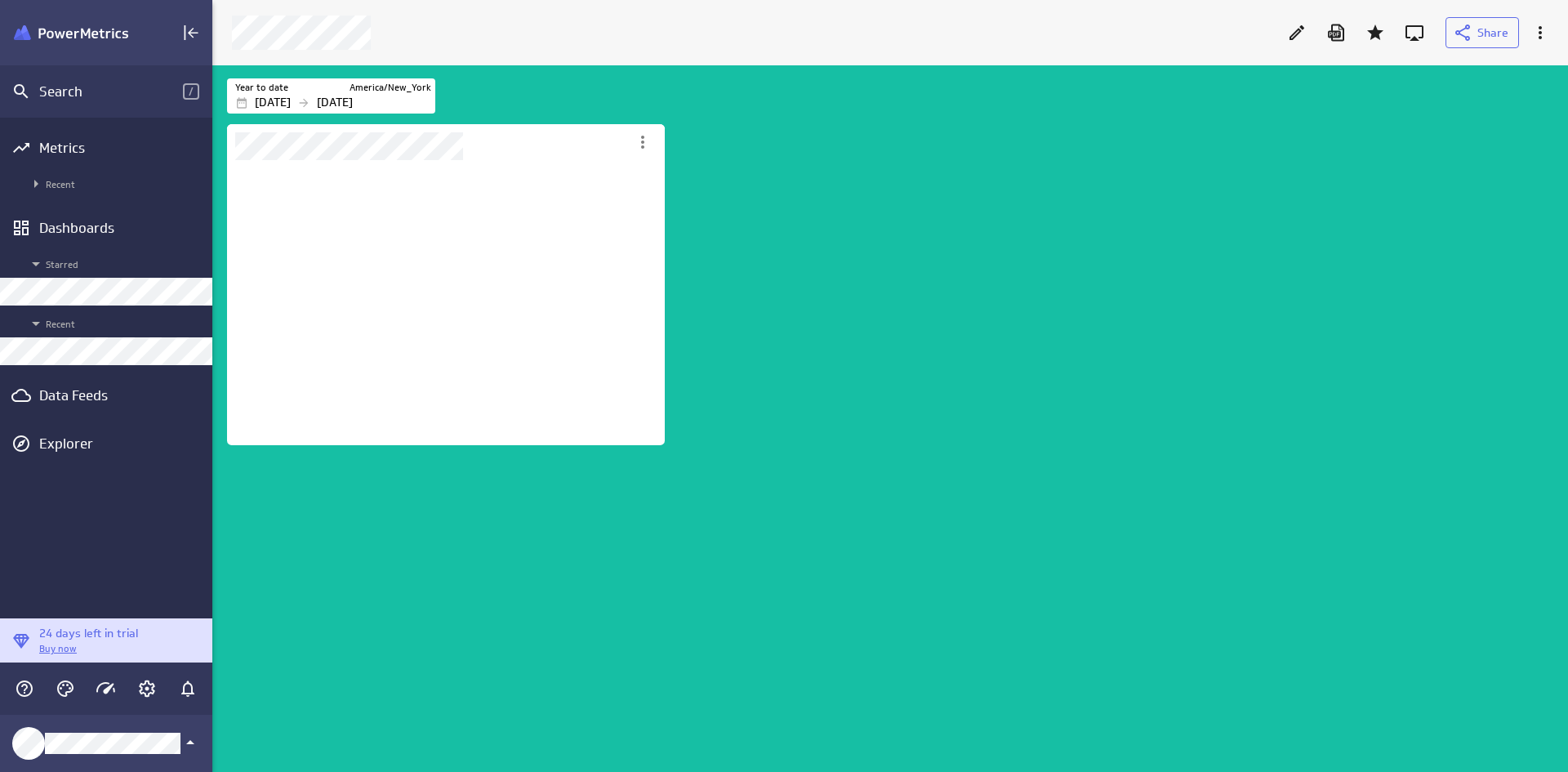
scroll to position [732, 1381]
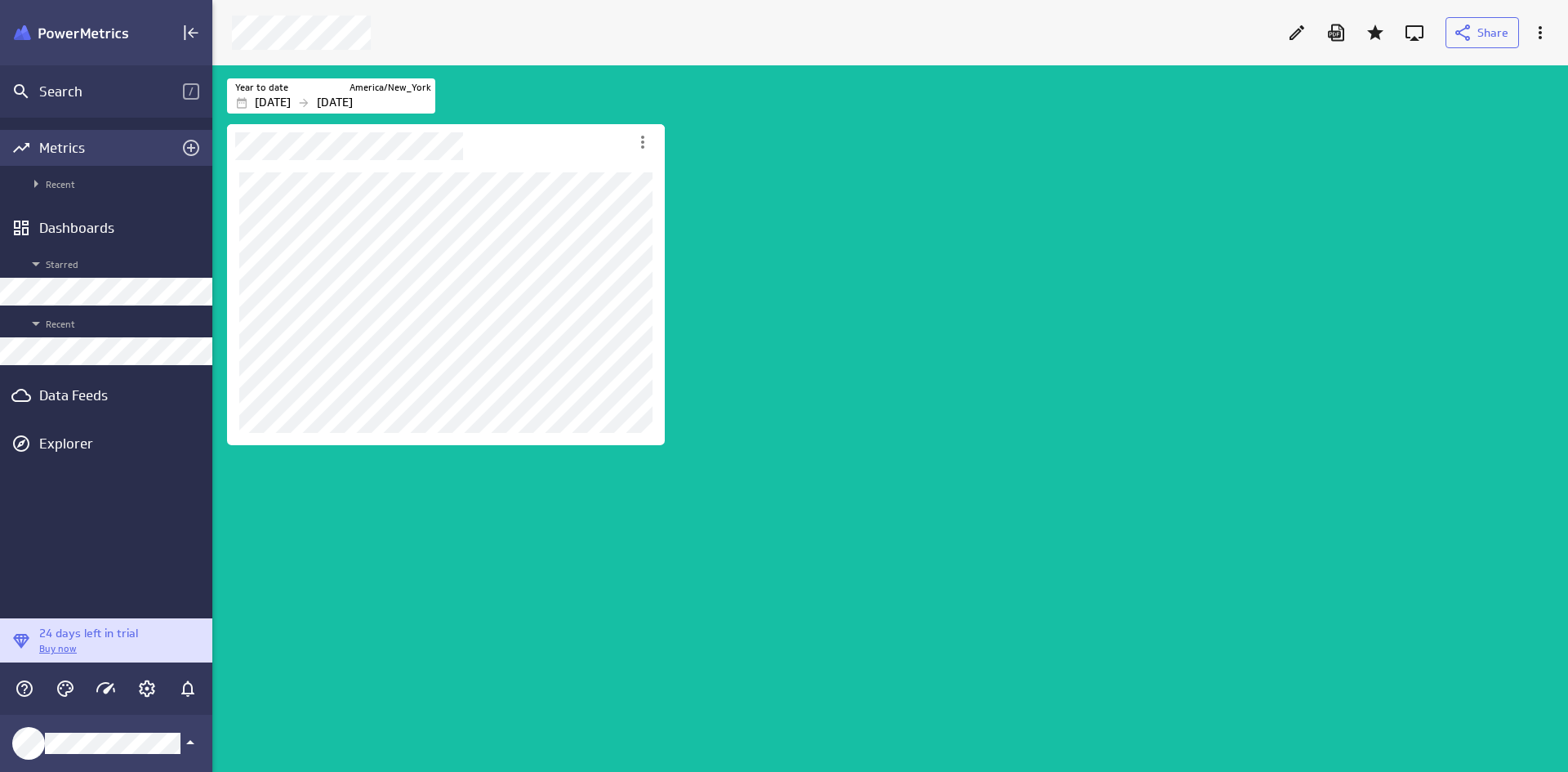
click at [111, 132] on div "Metrics" at bounding box center [106, 147] width 213 height 36
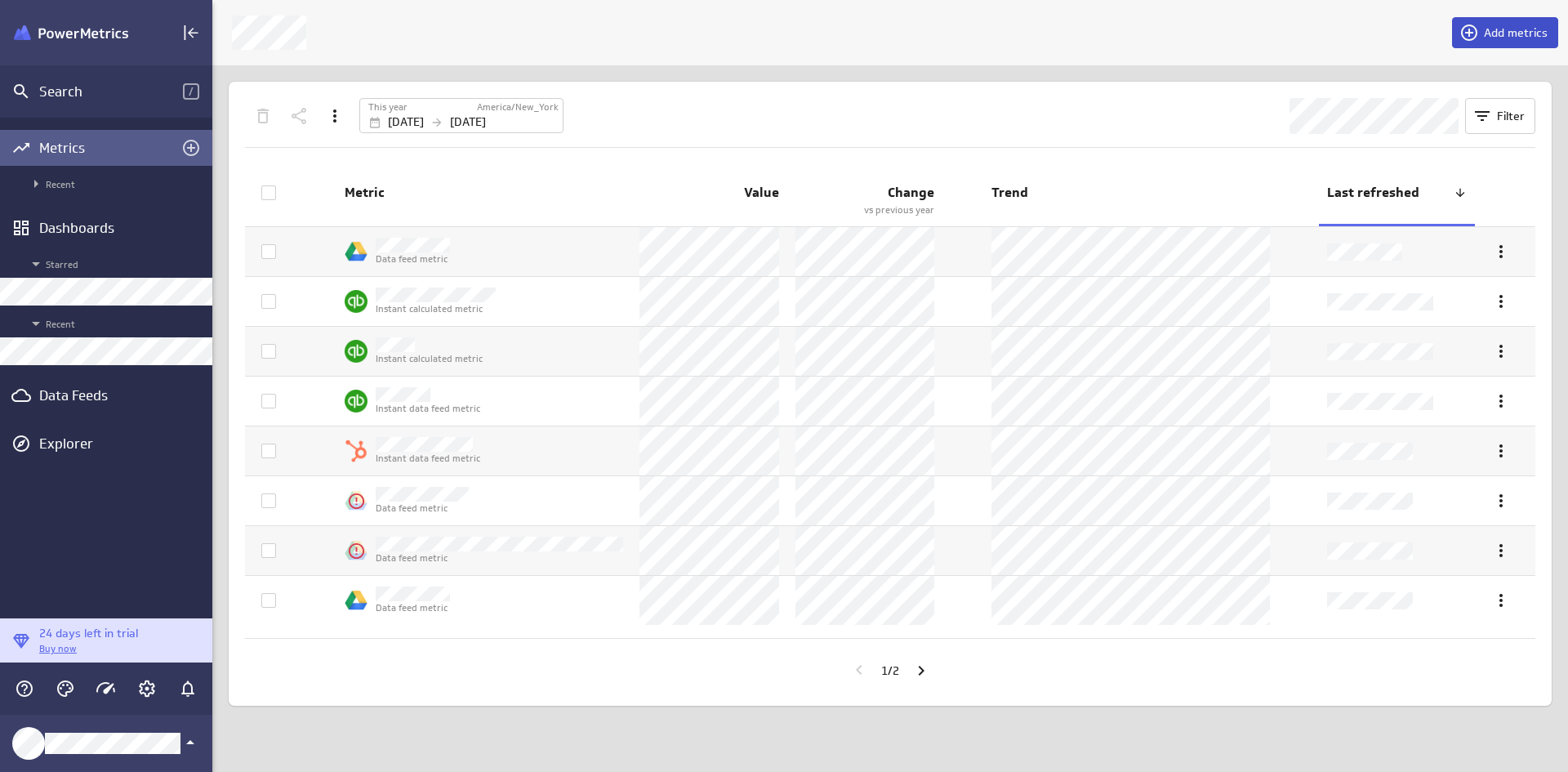
click at [1252, 29] on icon at bounding box center [1469, 32] width 19 height 19
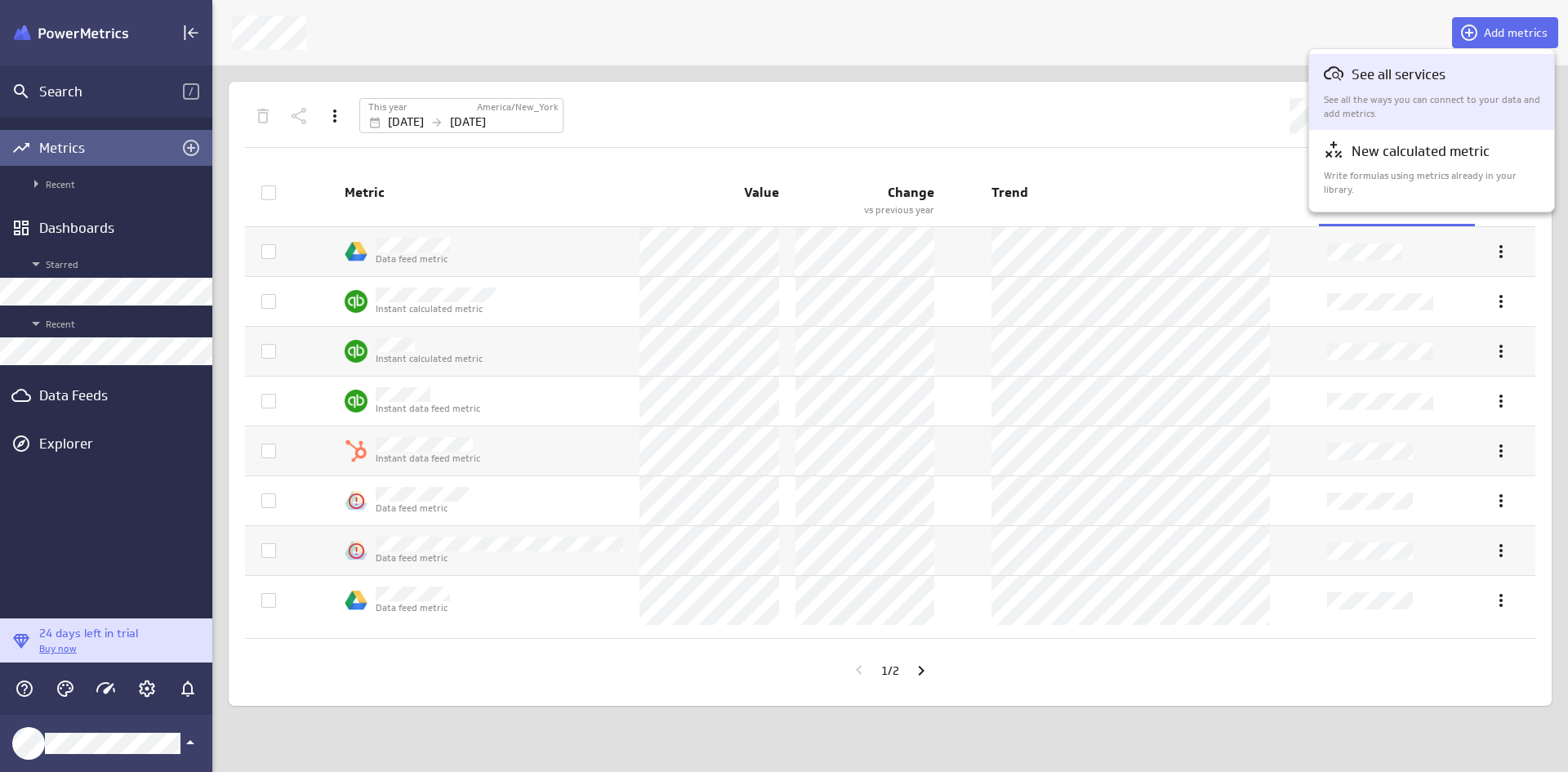
click at [1252, 84] on p "See all services" at bounding box center [1399, 75] width 94 height 20
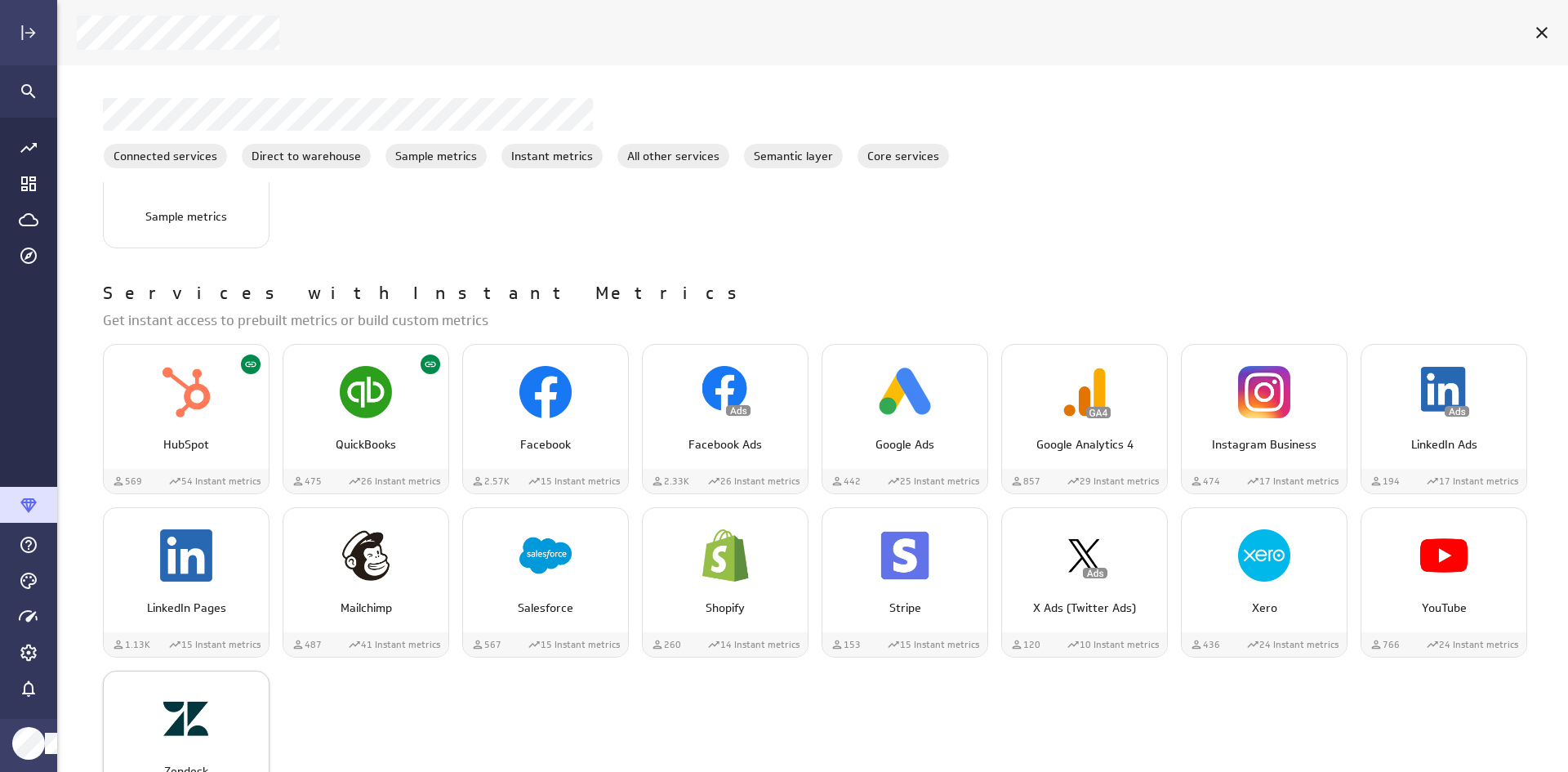
scroll to position [1062, 0]
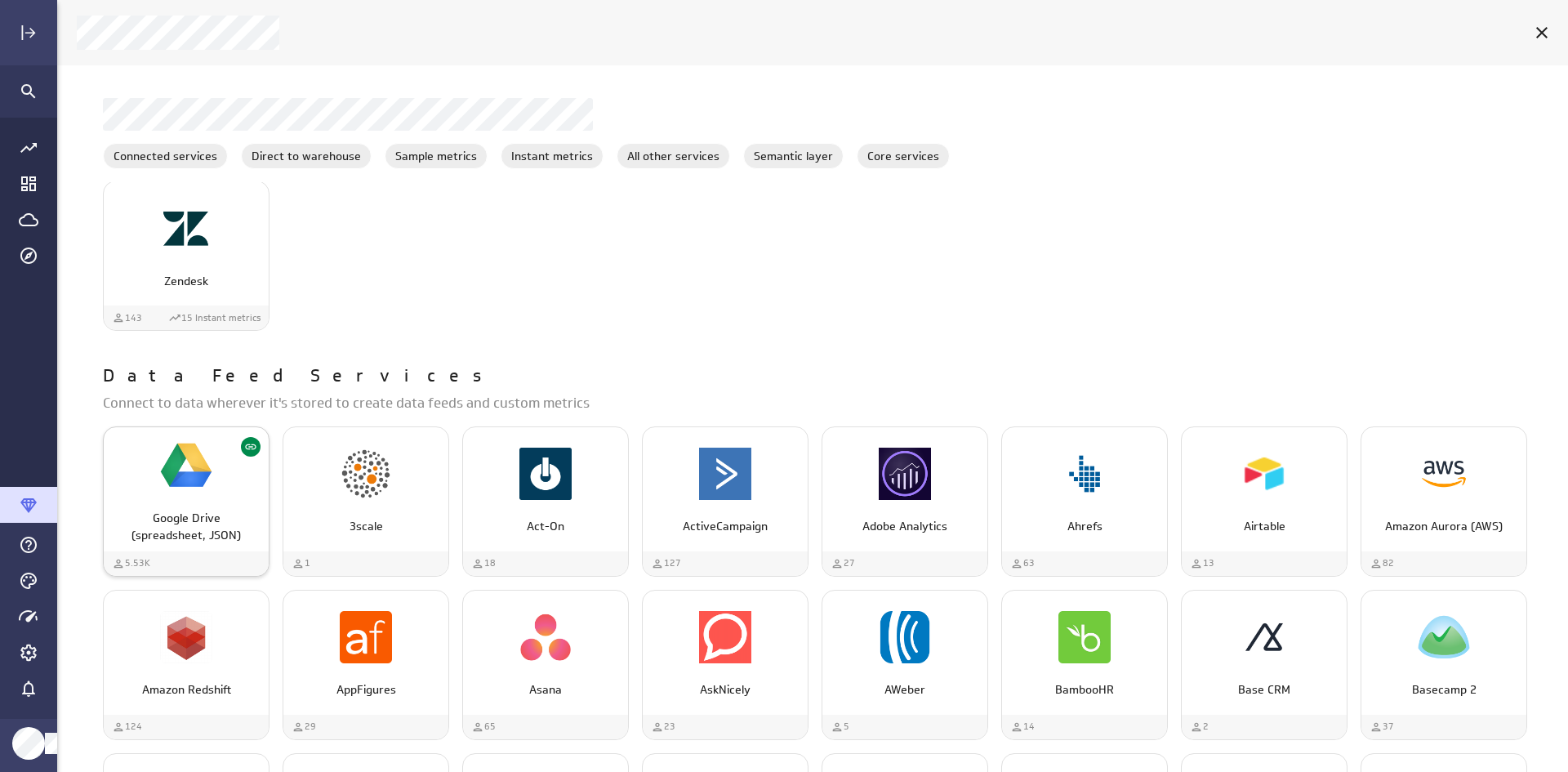
click at [157, 479] on div "Google Drive (spreadsheet, JSON)" at bounding box center [186, 465] width 165 height 62
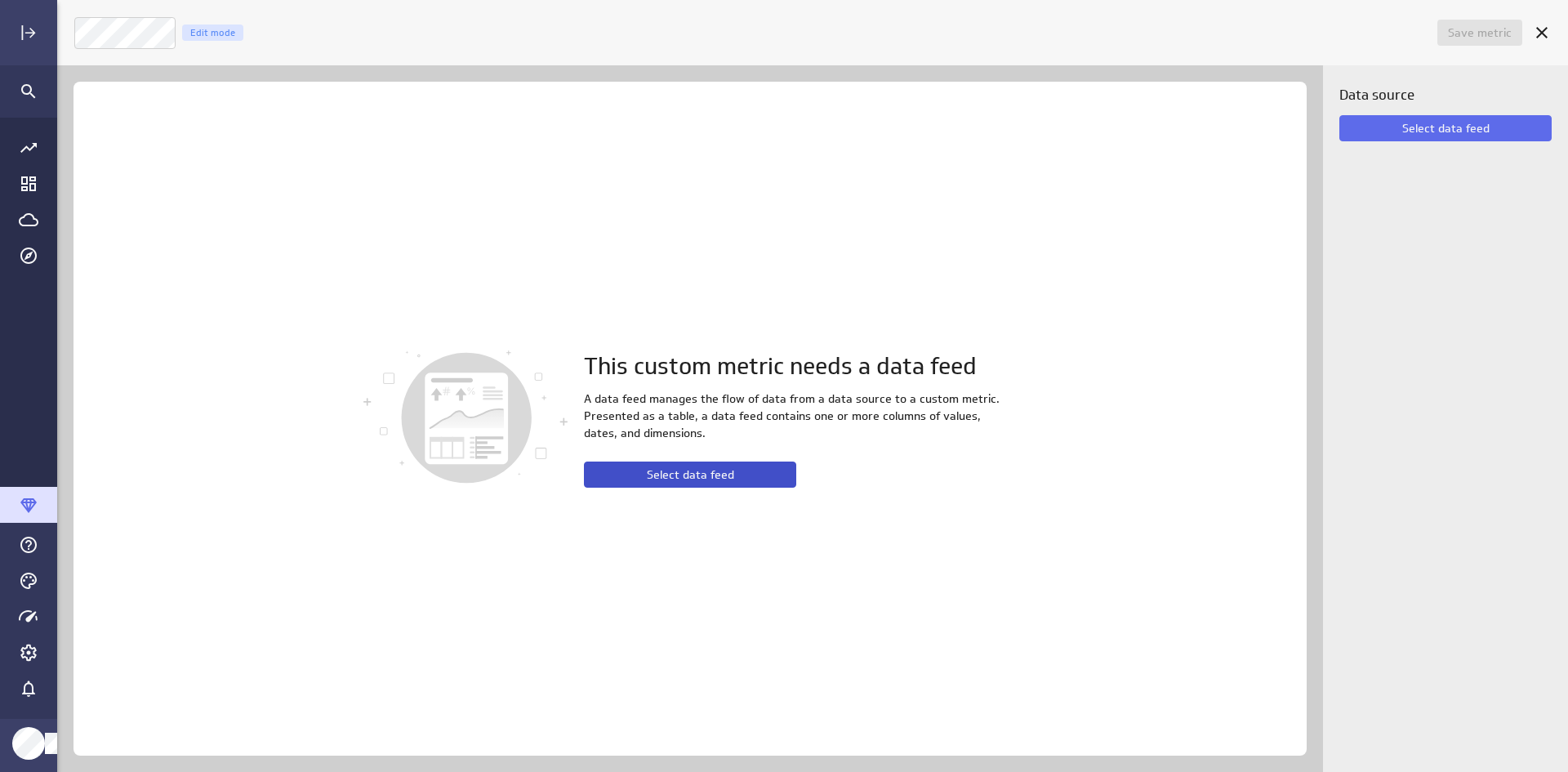
click at [772, 471] on button "Select data feed" at bounding box center [690, 474] width 213 height 26
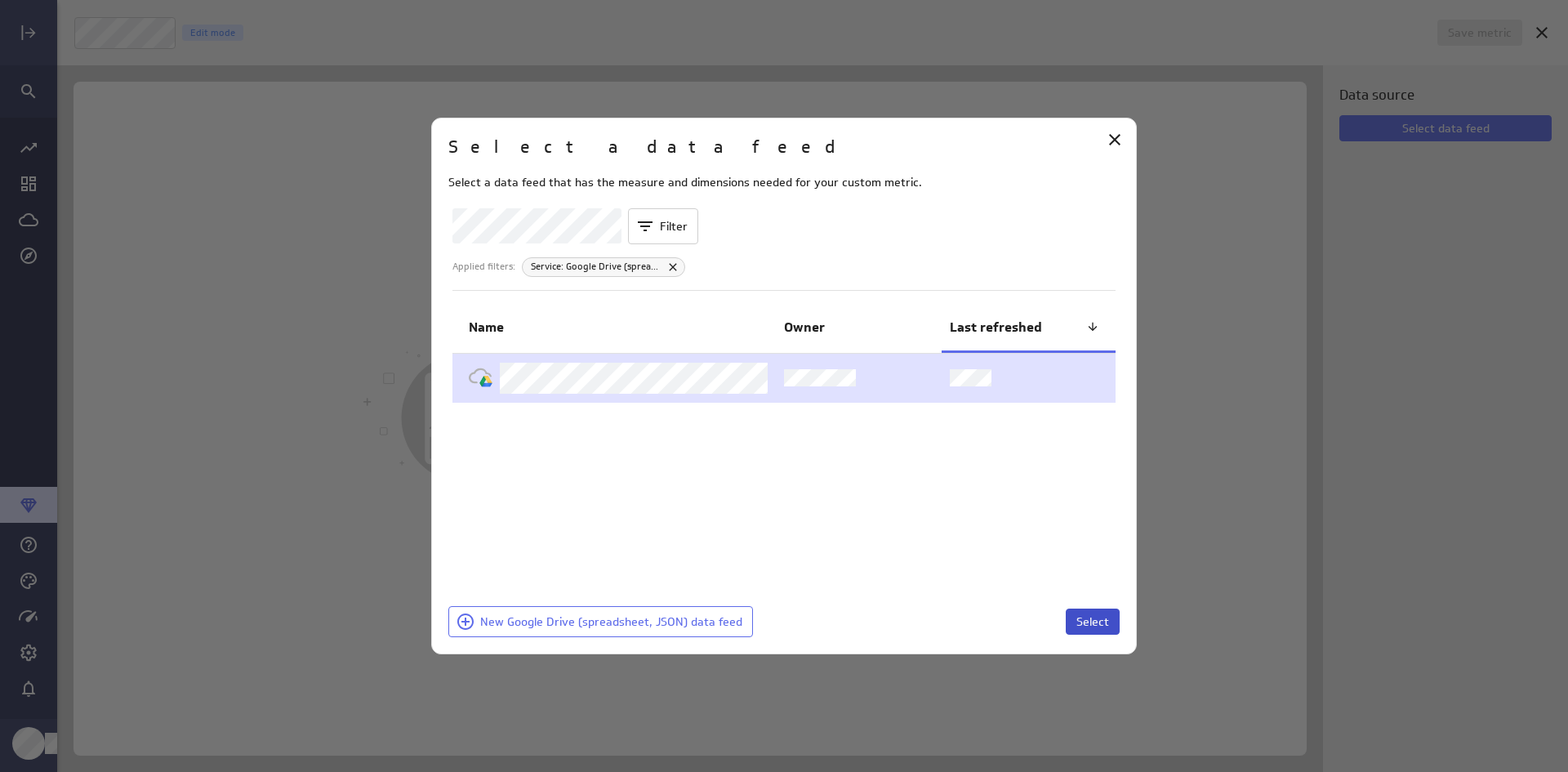
click at [1088, 594] on span "Select" at bounding box center [1092, 622] width 32 height 15
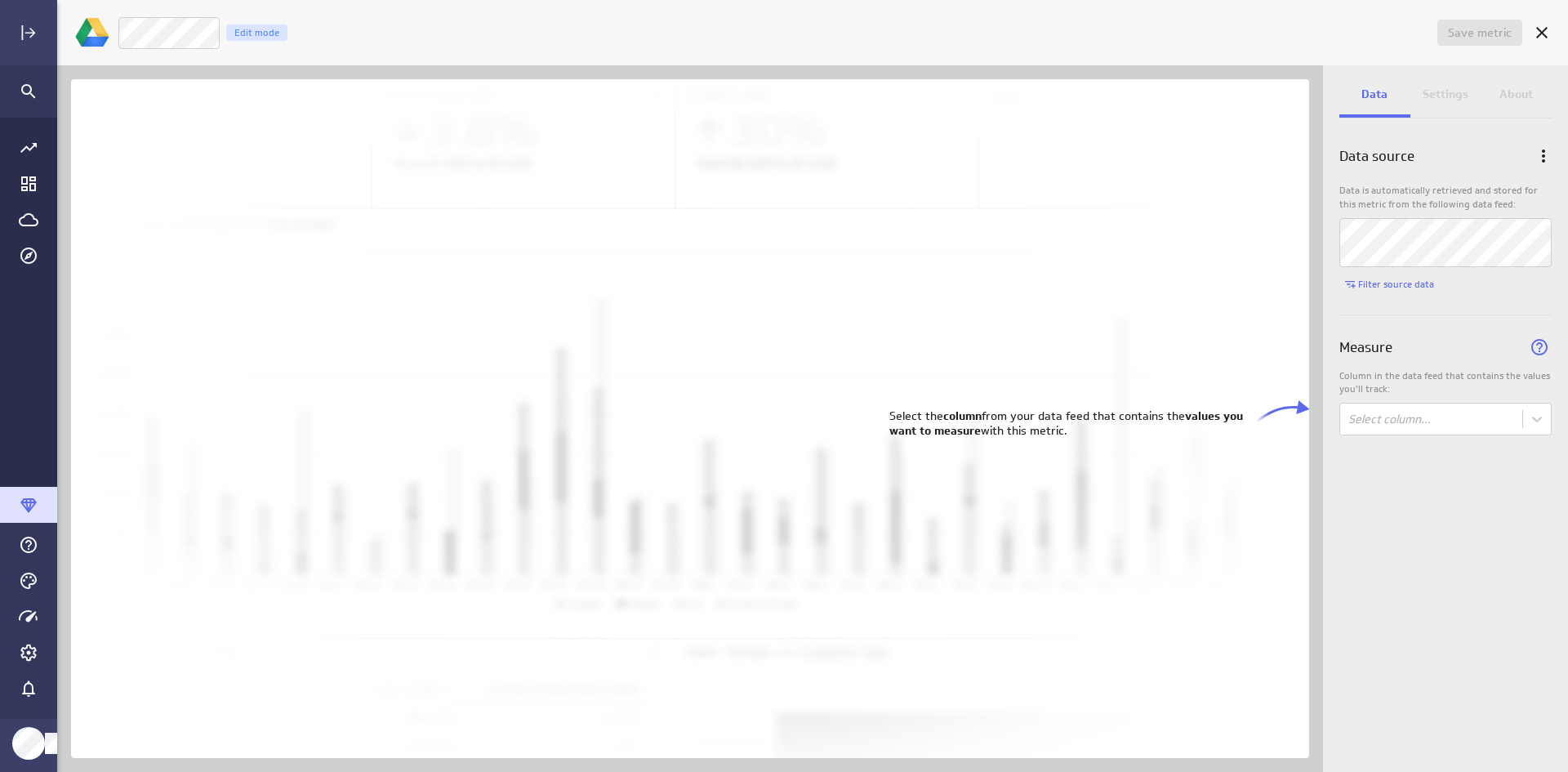
click at [1252, 449] on div "Data source Data is automatically retrieved and stored for this metric from the…" at bounding box center [1446, 298] width 245 height 345
click at [1252, 426] on body "Save metric Untitled Edit mode Data Settings About Data source Data is automati…" at bounding box center [784, 386] width 1568 height 772
click at [1252, 458] on div "BEK Platform Rev" at bounding box center [1400, 456] width 95 height 15
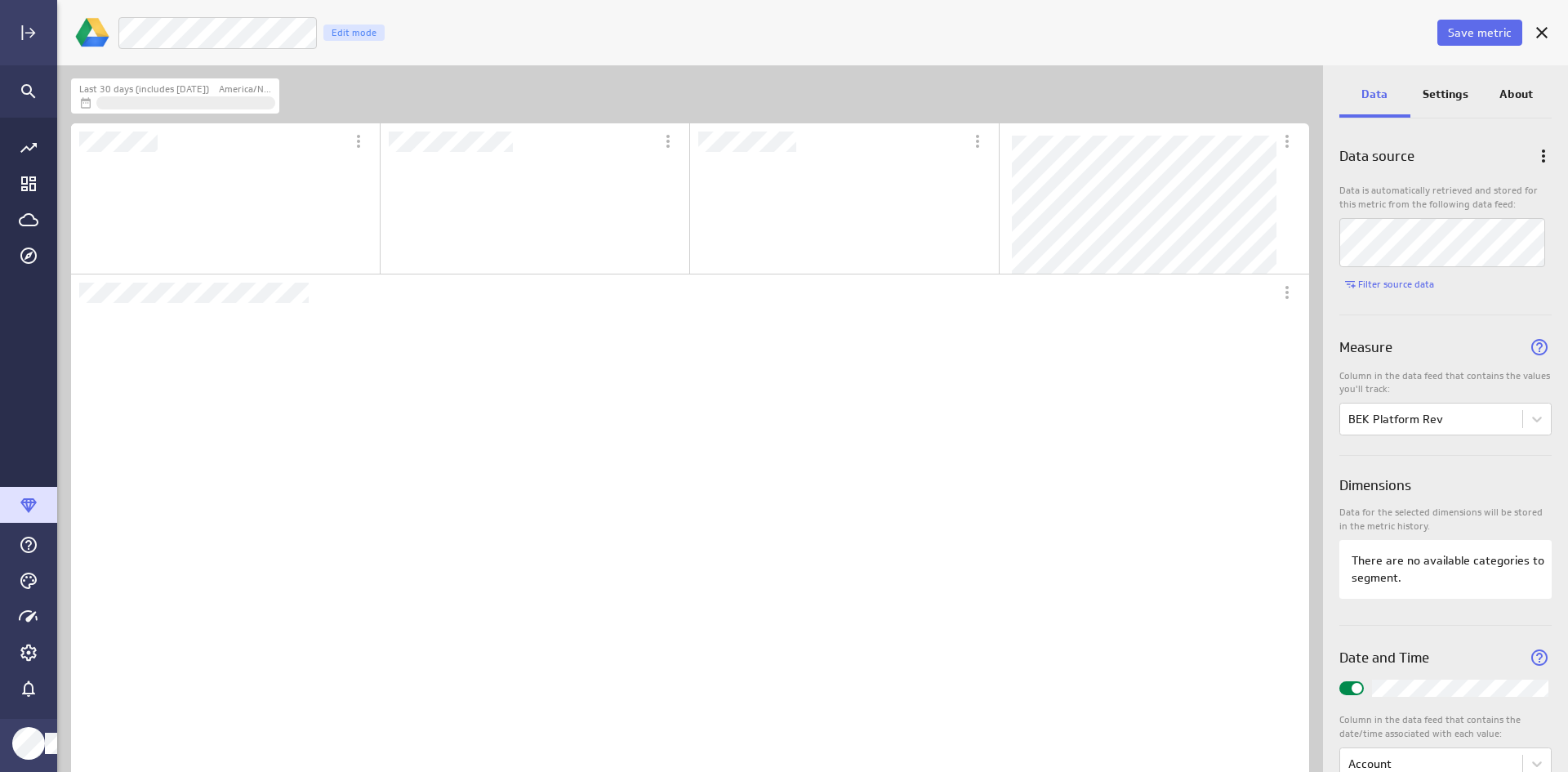
scroll to position [142, 307]
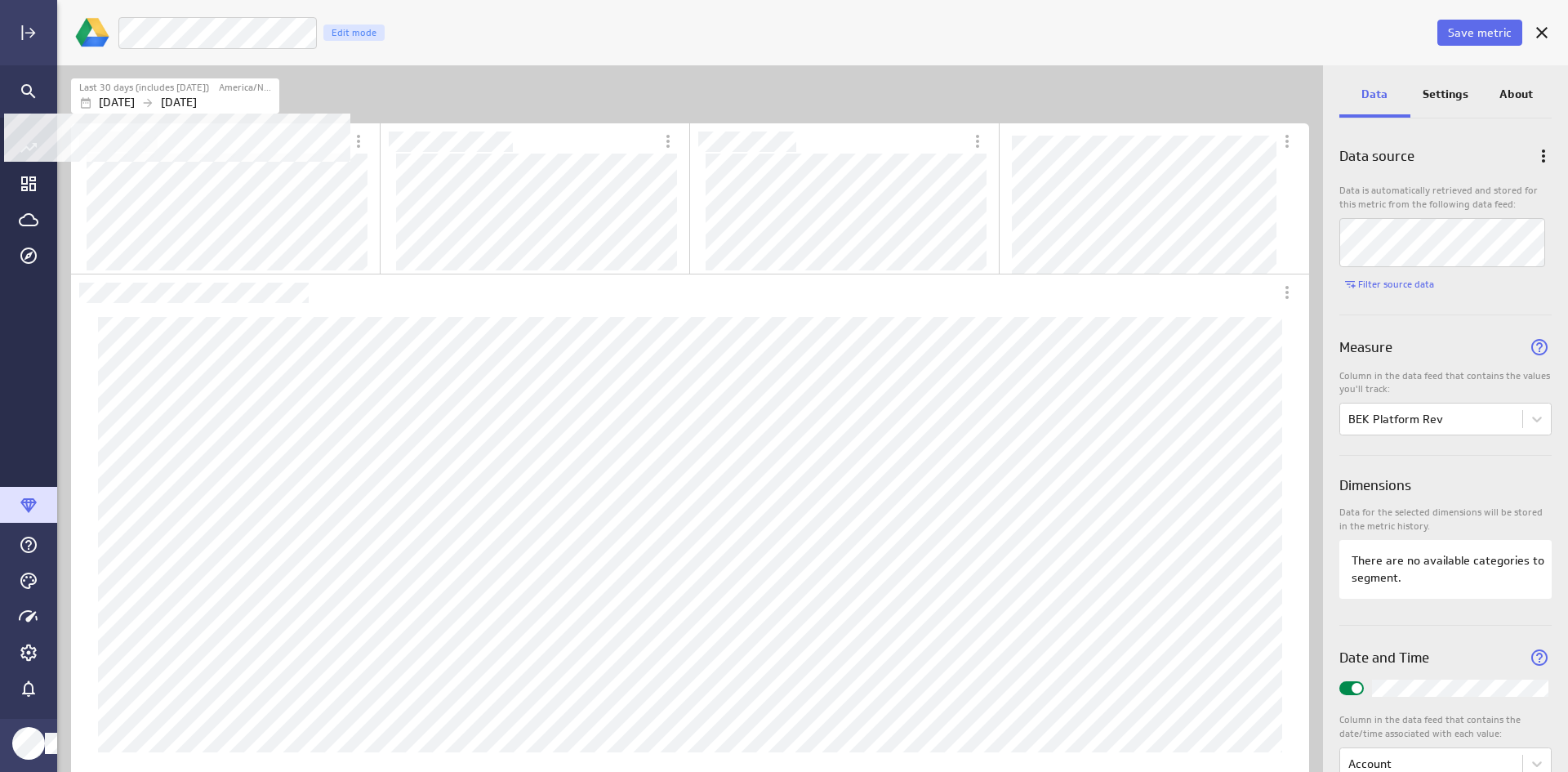
click at [134, 104] on p "[DATE]" at bounding box center [116, 102] width 36 height 18
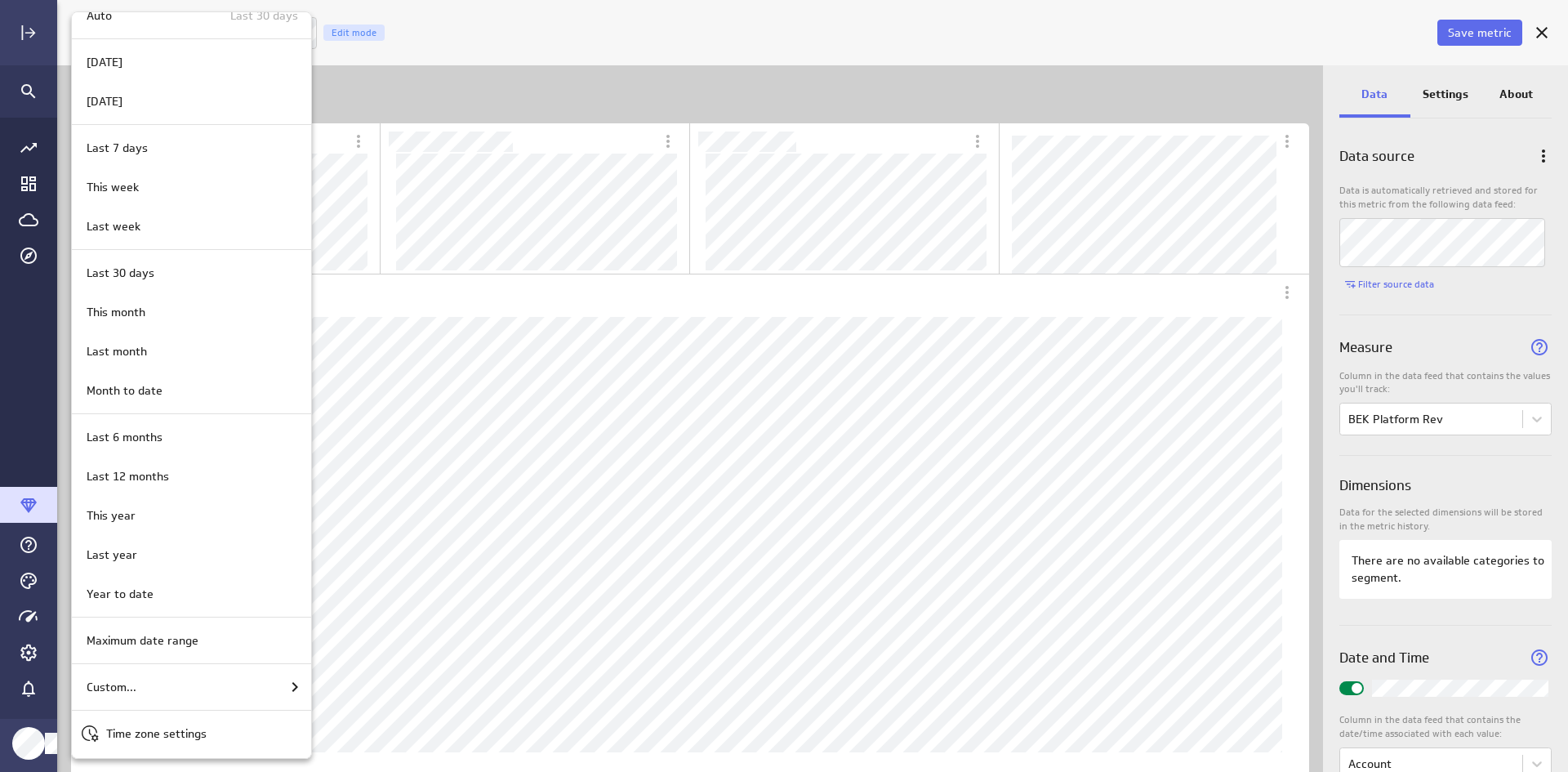
drag, startPoint x: 213, startPoint y: 591, endPoint x: 624, endPoint y: 239, distance: 541.1
click at [213, 592] on div "Year to date" at bounding box center [189, 594] width 218 height 18
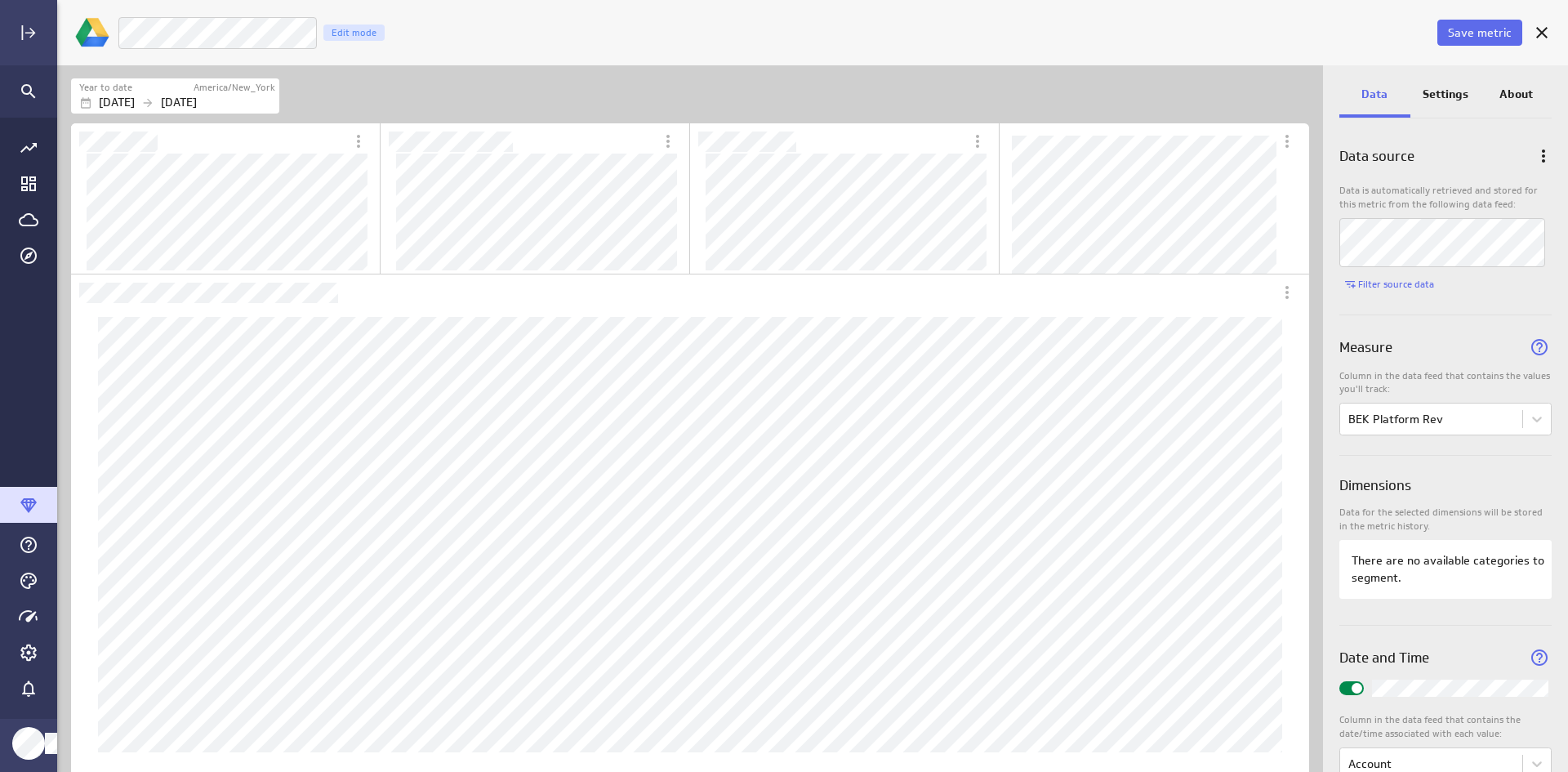
click at [1252, 101] on div "Settings" at bounding box center [1446, 96] width 71 height 44
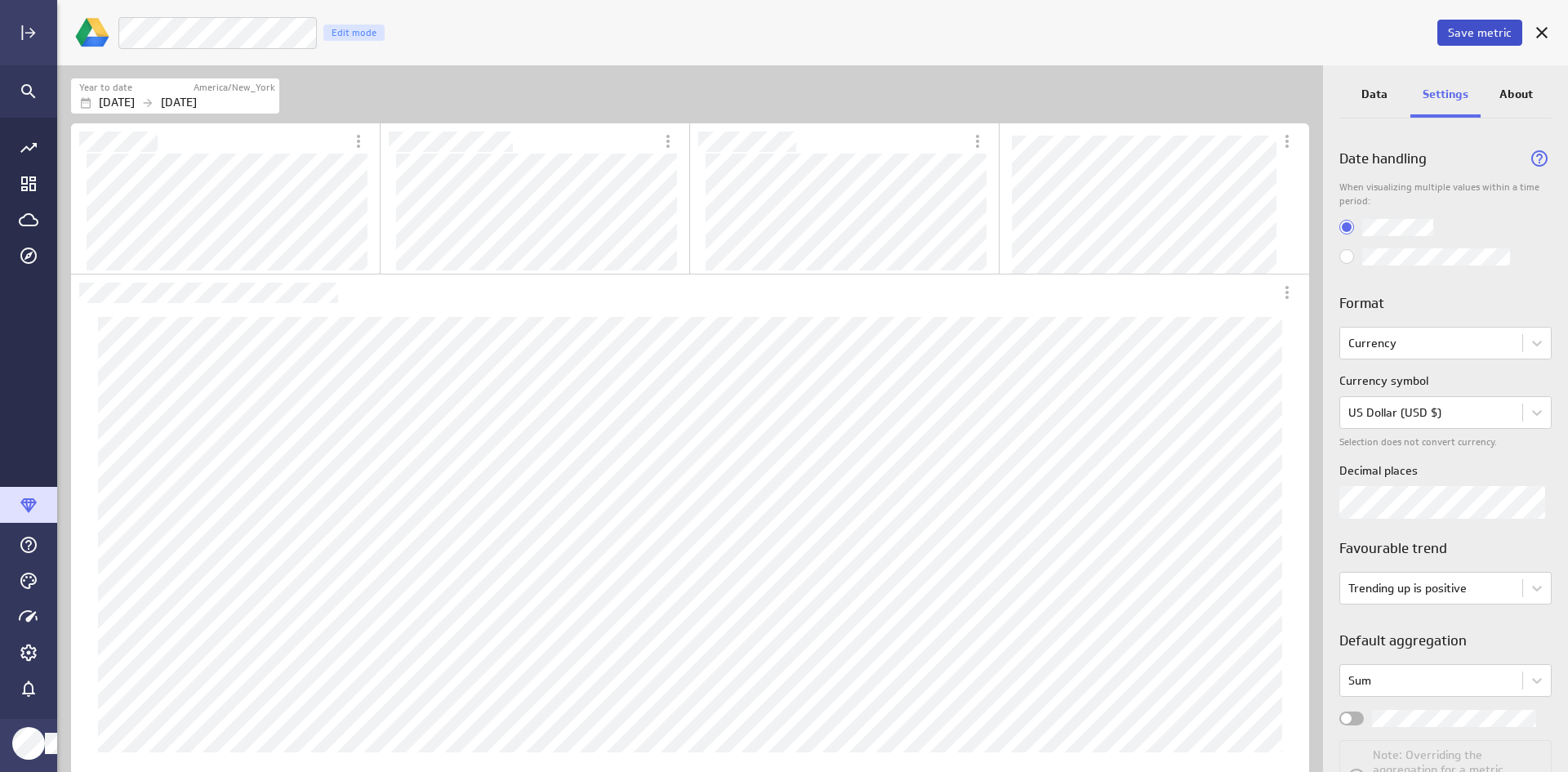
click at [1252, 32] on span "Save metric" at bounding box center [1479, 32] width 64 height 15
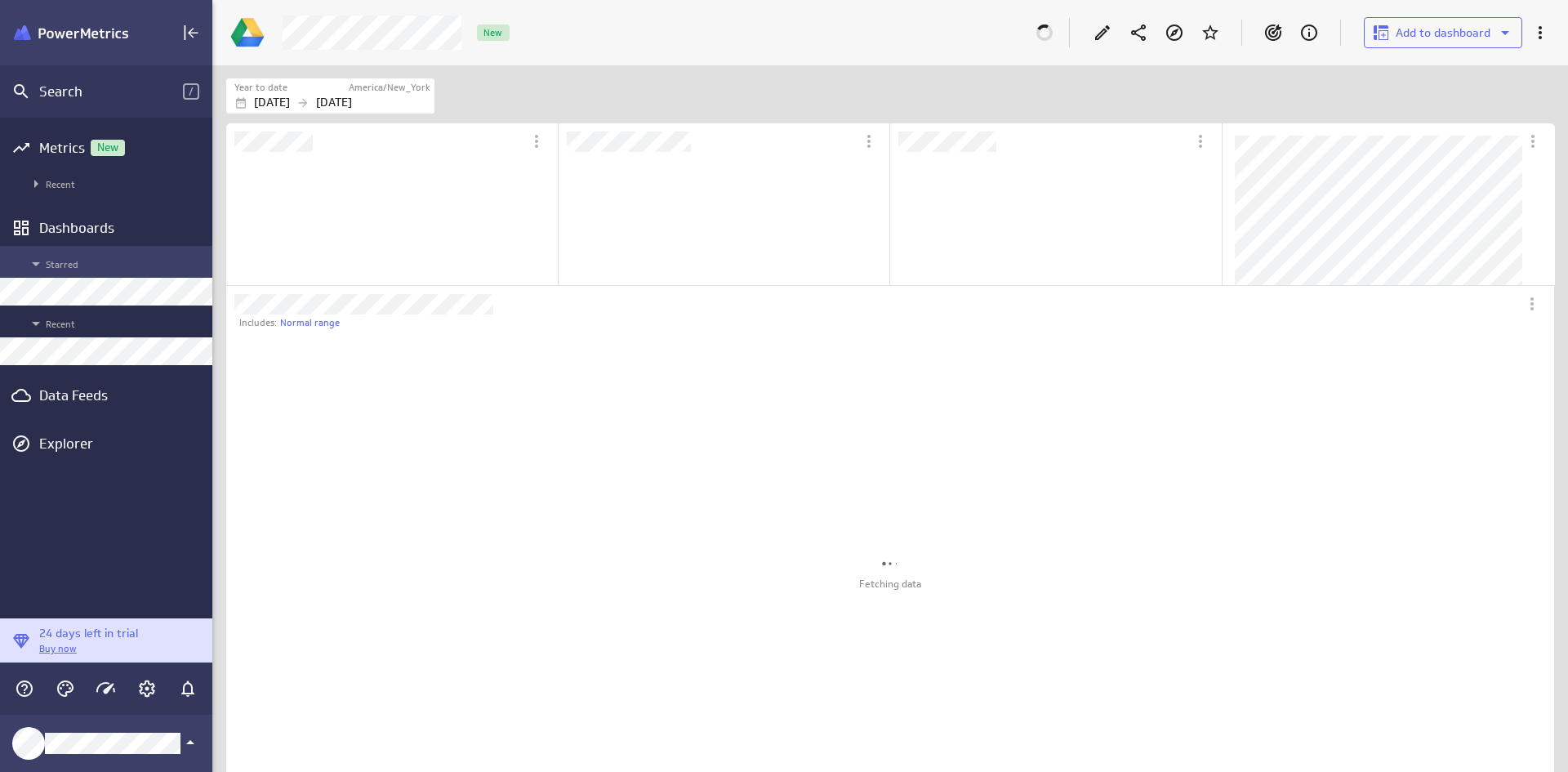
scroll to position [8, 8]
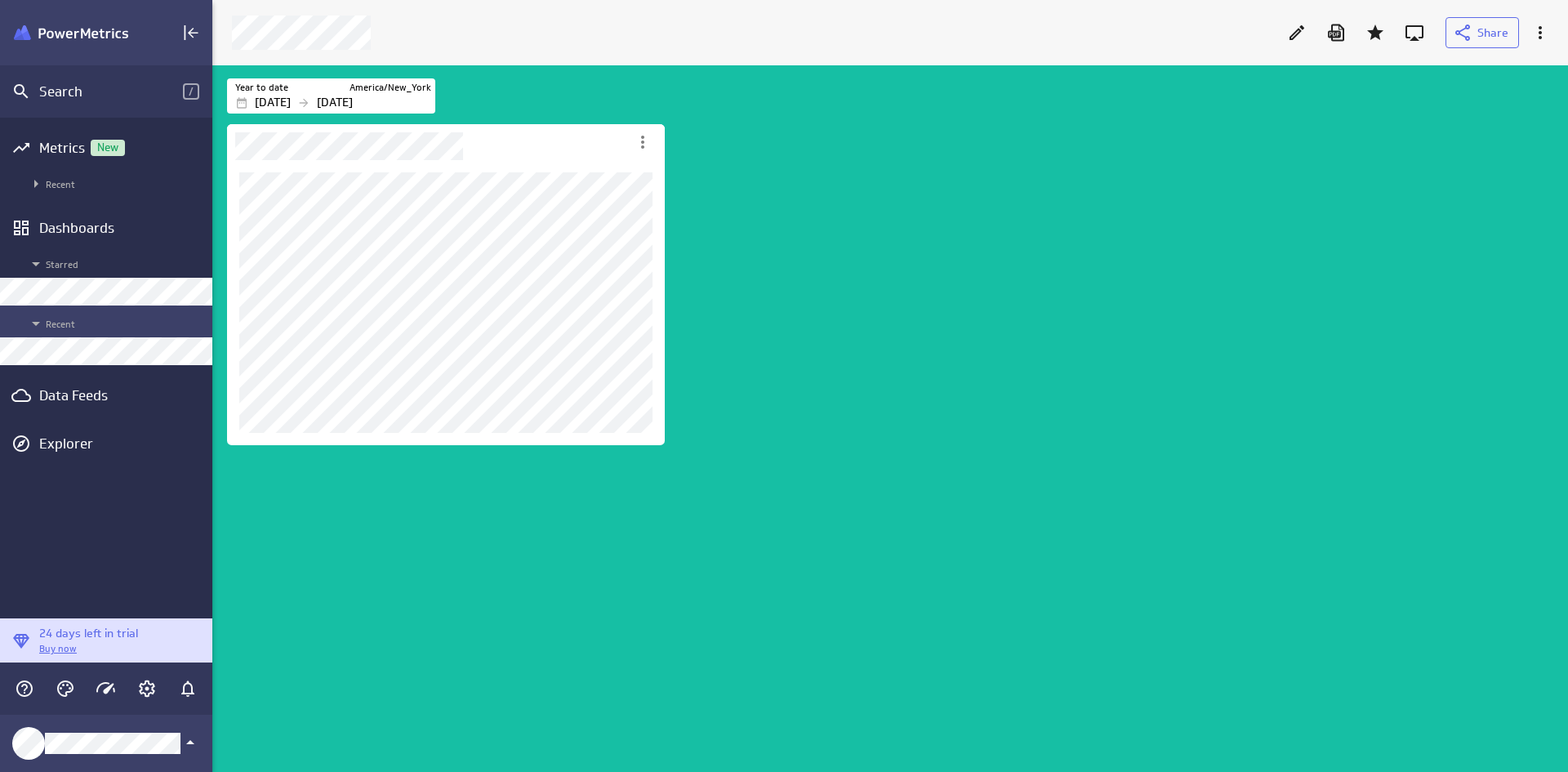
click at [67, 333] on span "Recent" at bounding box center [114, 323] width 178 height 19
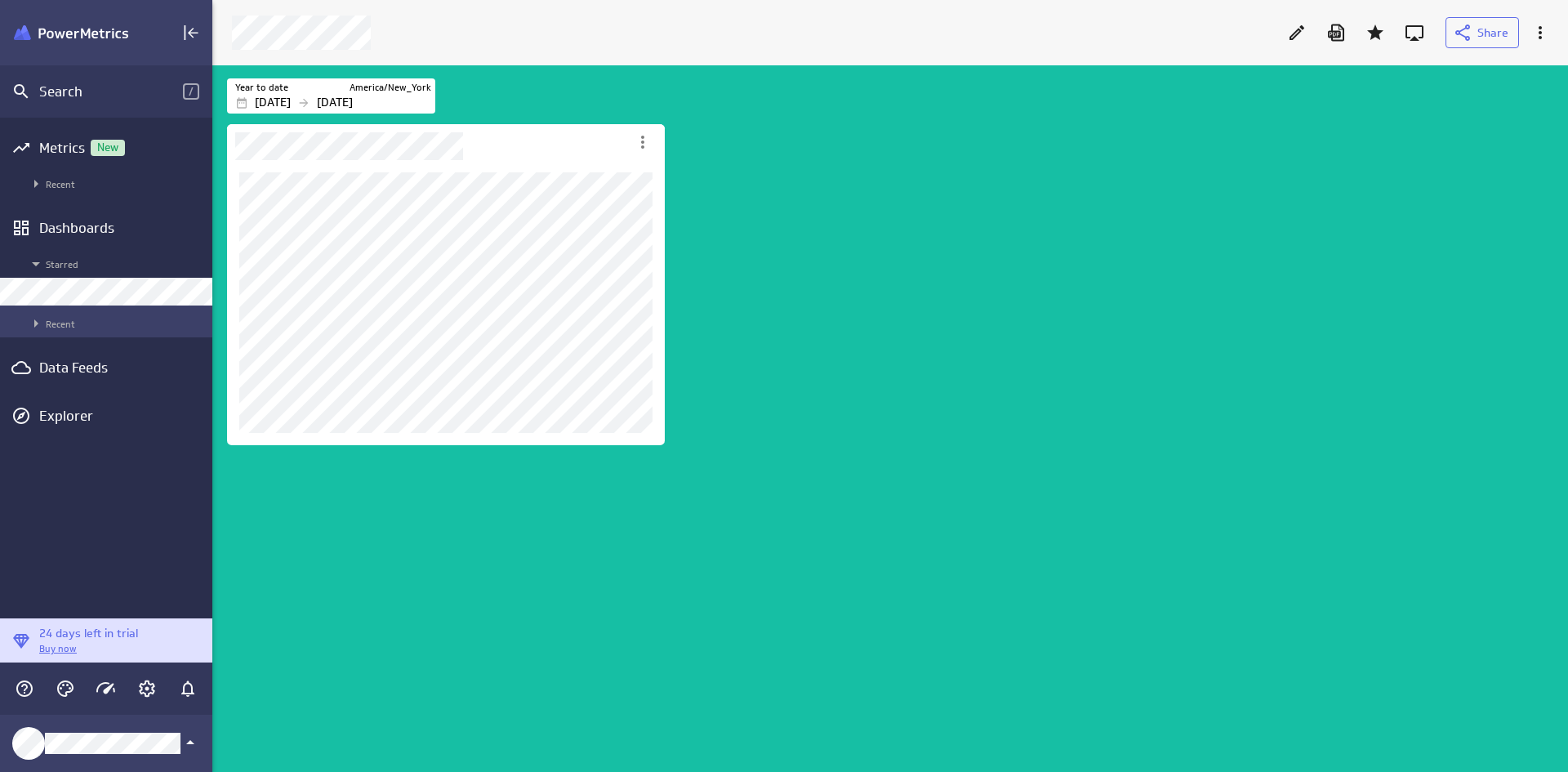
click at [67, 330] on span "Recent" at bounding box center [114, 323] width 178 height 19
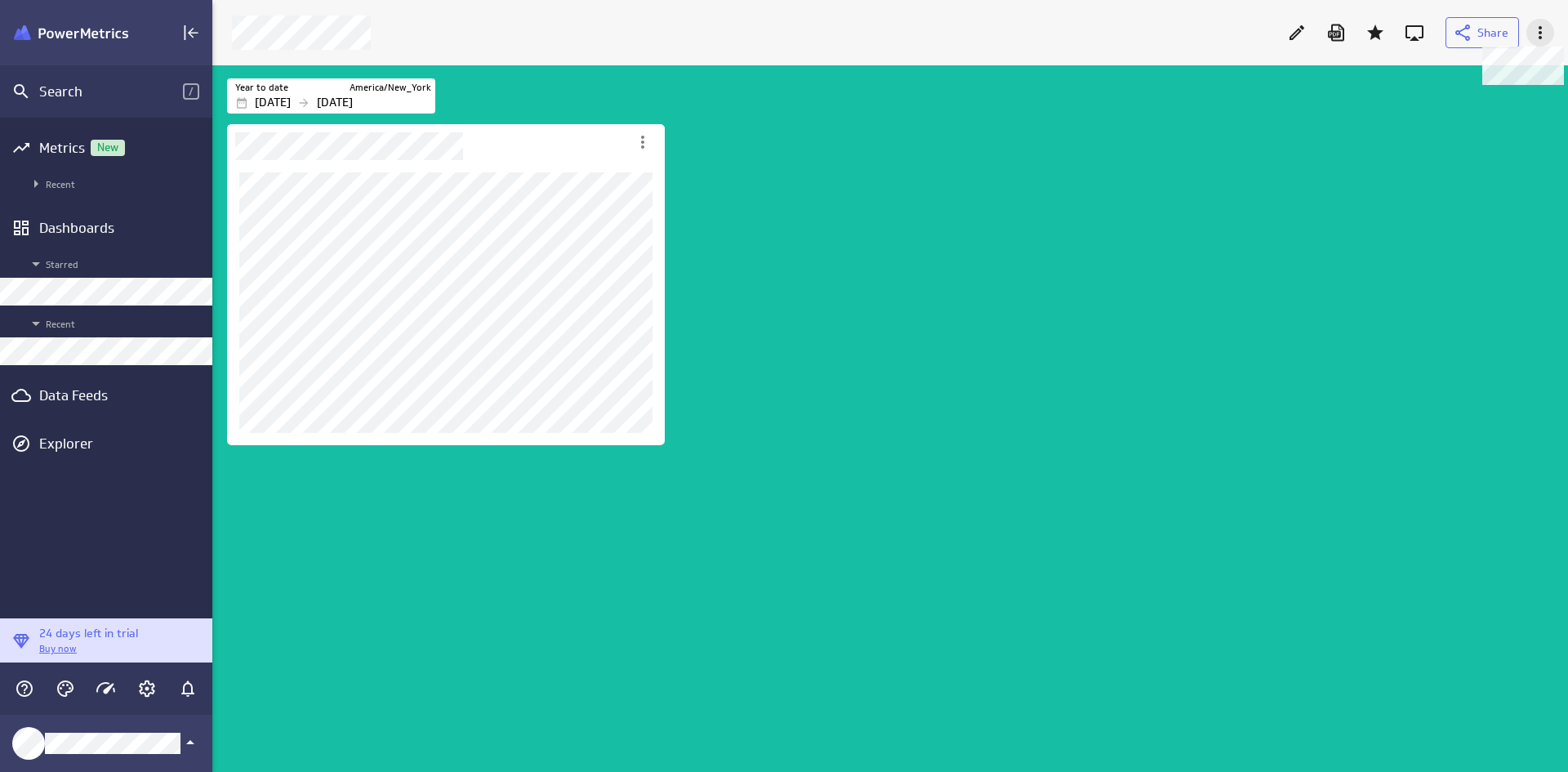
click at [1252, 29] on icon at bounding box center [1539, 32] width 19 height 19
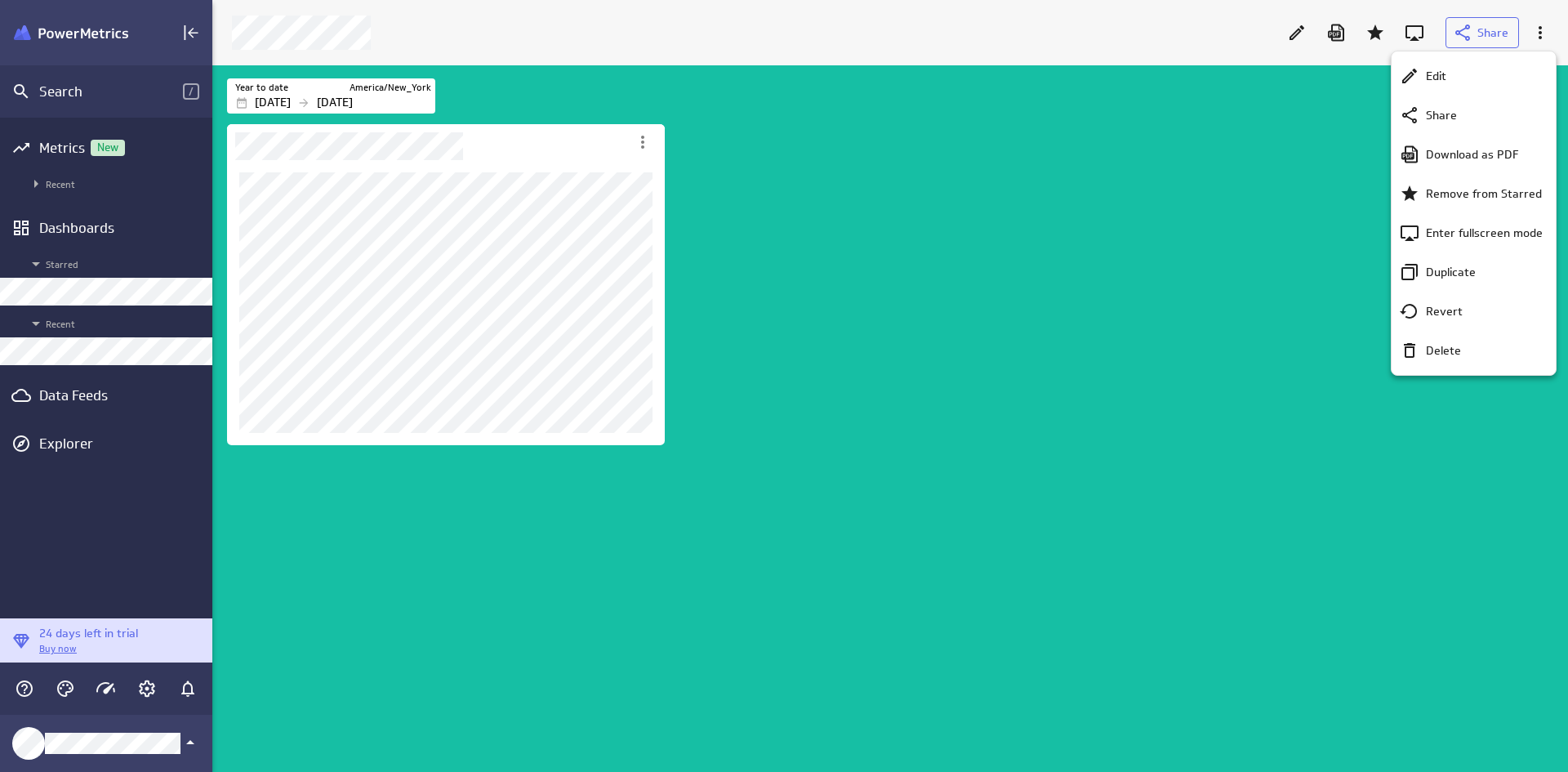
click at [1252, 32] on div at bounding box center [784, 386] width 1568 height 772
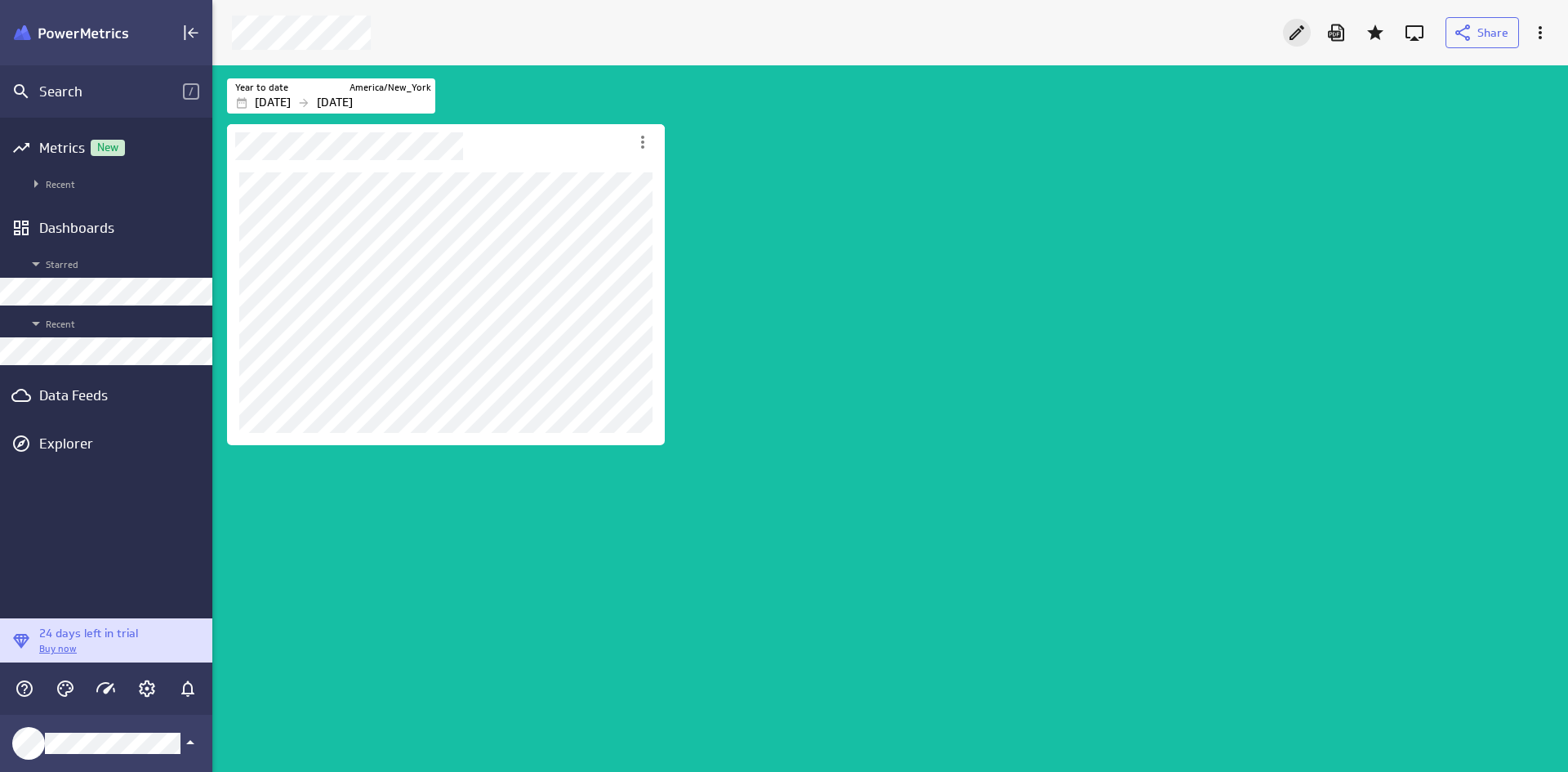
click at [1252, 29] on icon "Edit" at bounding box center [1296, 32] width 19 height 19
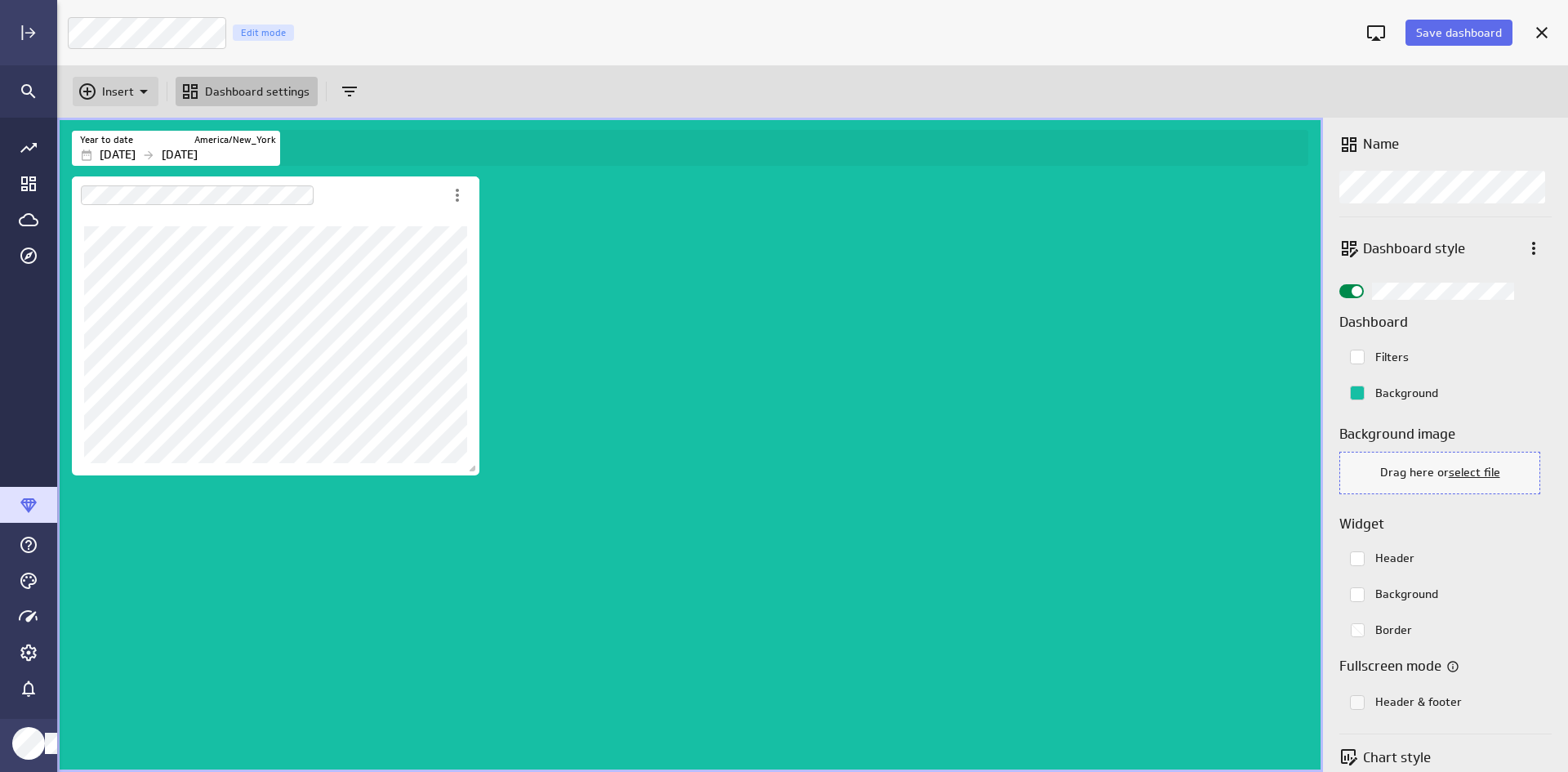
click at [112, 94] on p "Insert" at bounding box center [118, 91] width 32 height 18
click at [150, 134] on div "Metrics" at bounding box center [130, 132] width 57 height 18
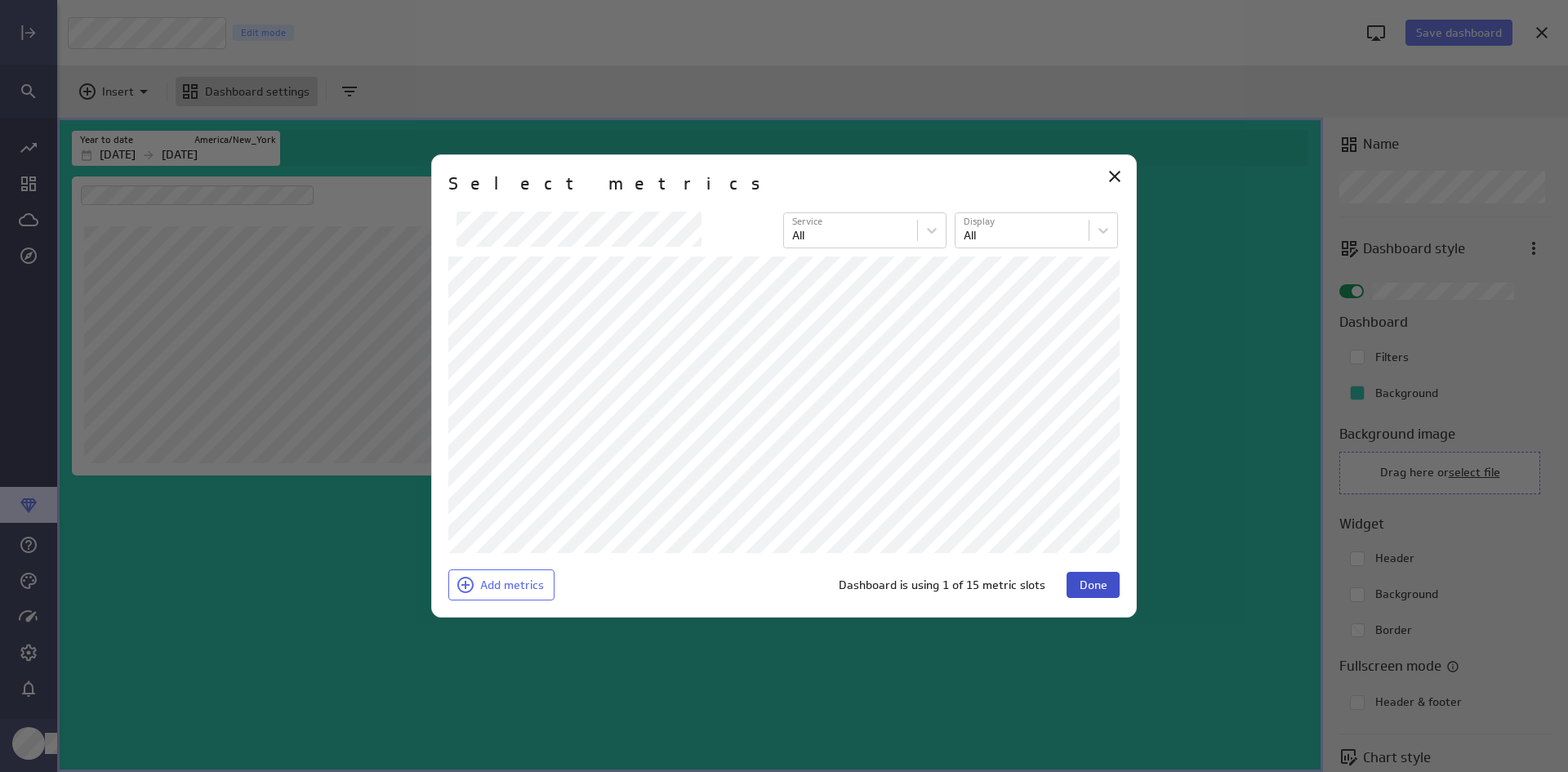
click at [1098, 580] on span "Done" at bounding box center [1093, 585] width 28 height 15
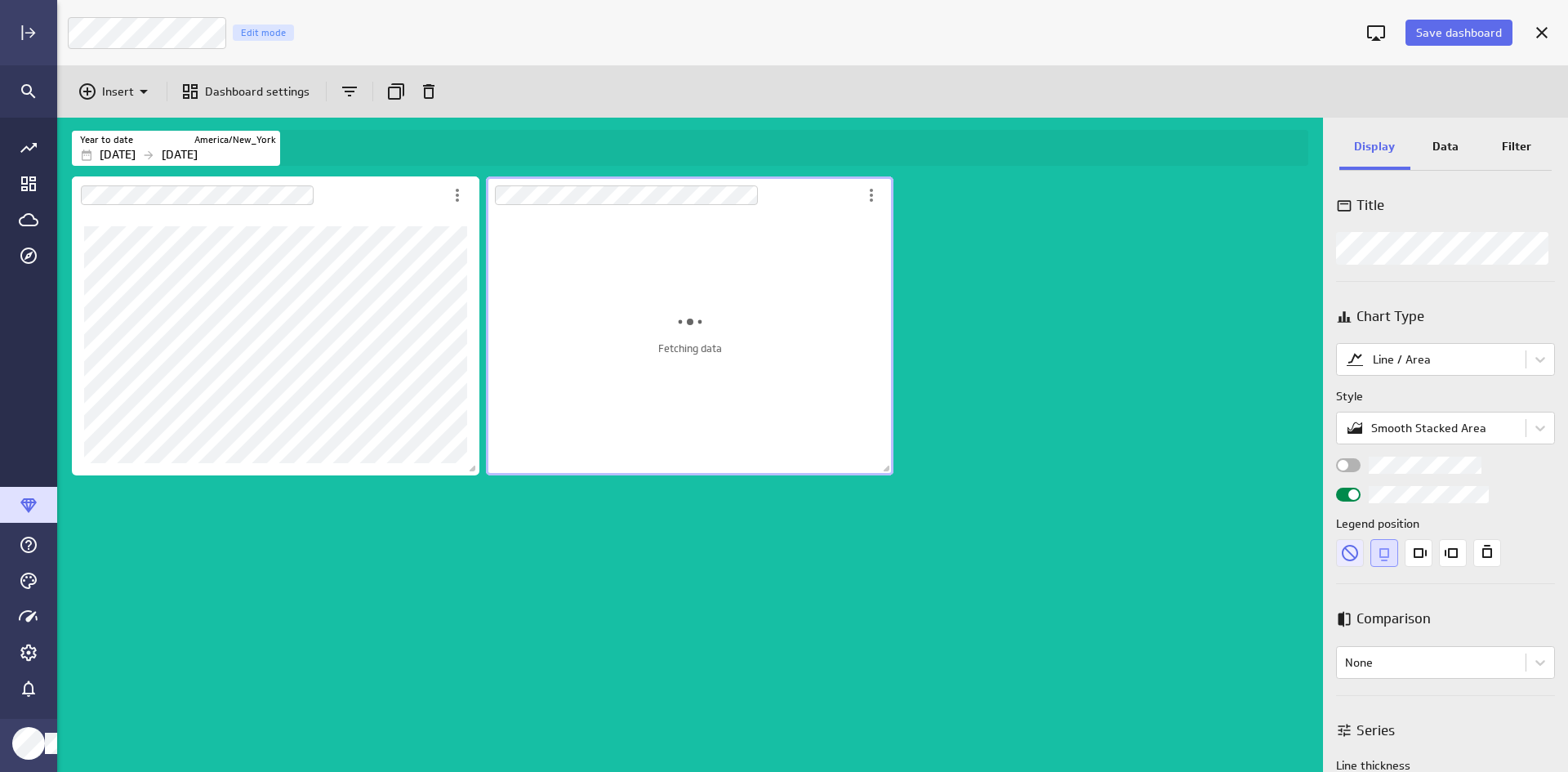
click at [1252, 556] on div "Widget Properties" at bounding box center [1446, 553] width 219 height 28
click at [1252, 552] on icon "None" at bounding box center [1350, 553] width 28 height 28
click at [1252, 148] on p "Data" at bounding box center [1445, 146] width 26 height 18
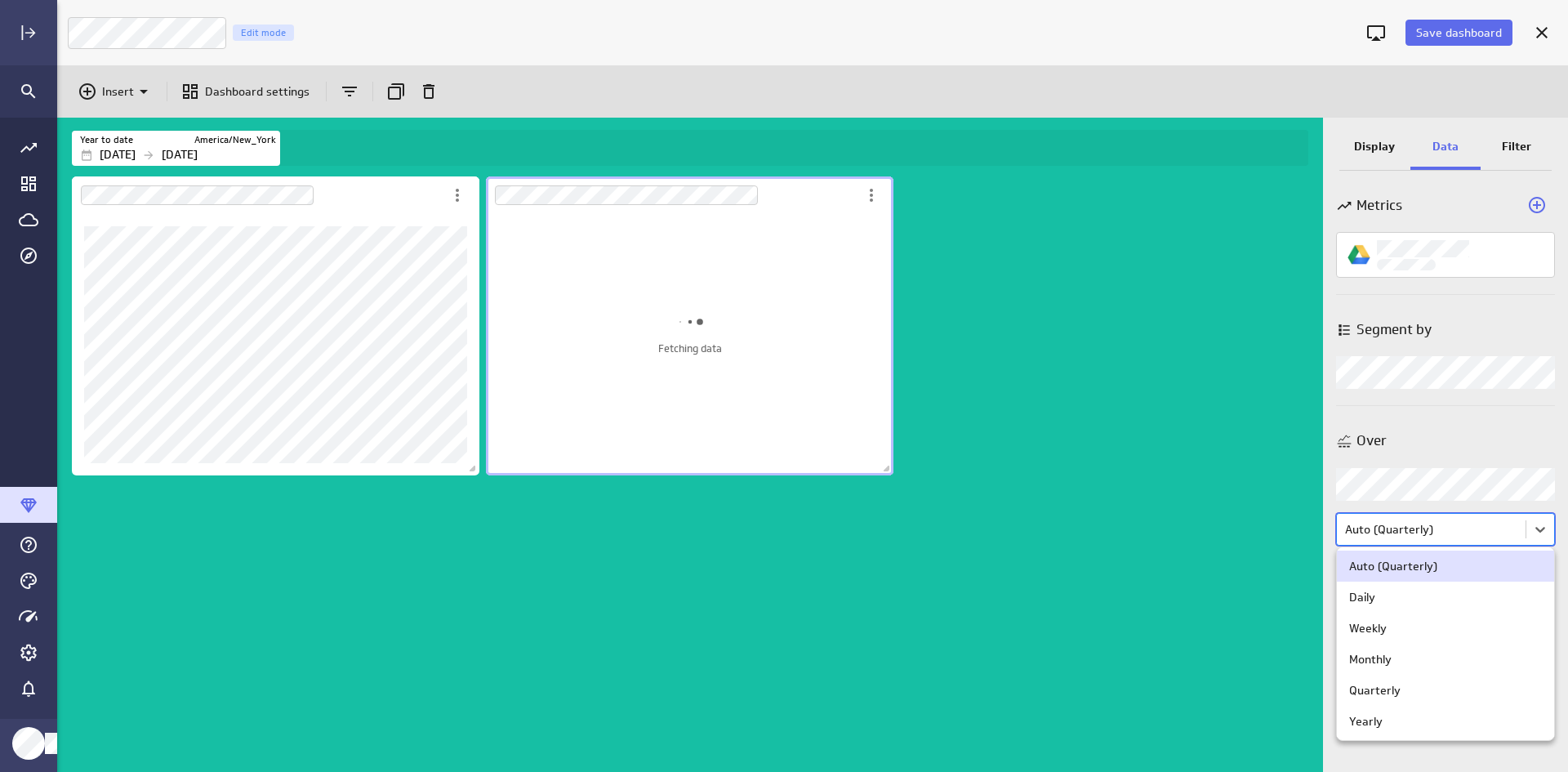
click at [1252, 528] on body "Save dashboard Financial KPIs Edit mode Insert Dashboard settings Year to date …" at bounding box center [784, 386] width 1568 height 772
click at [1252, 594] on div "Monthly" at bounding box center [1446, 660] width 217 height 31
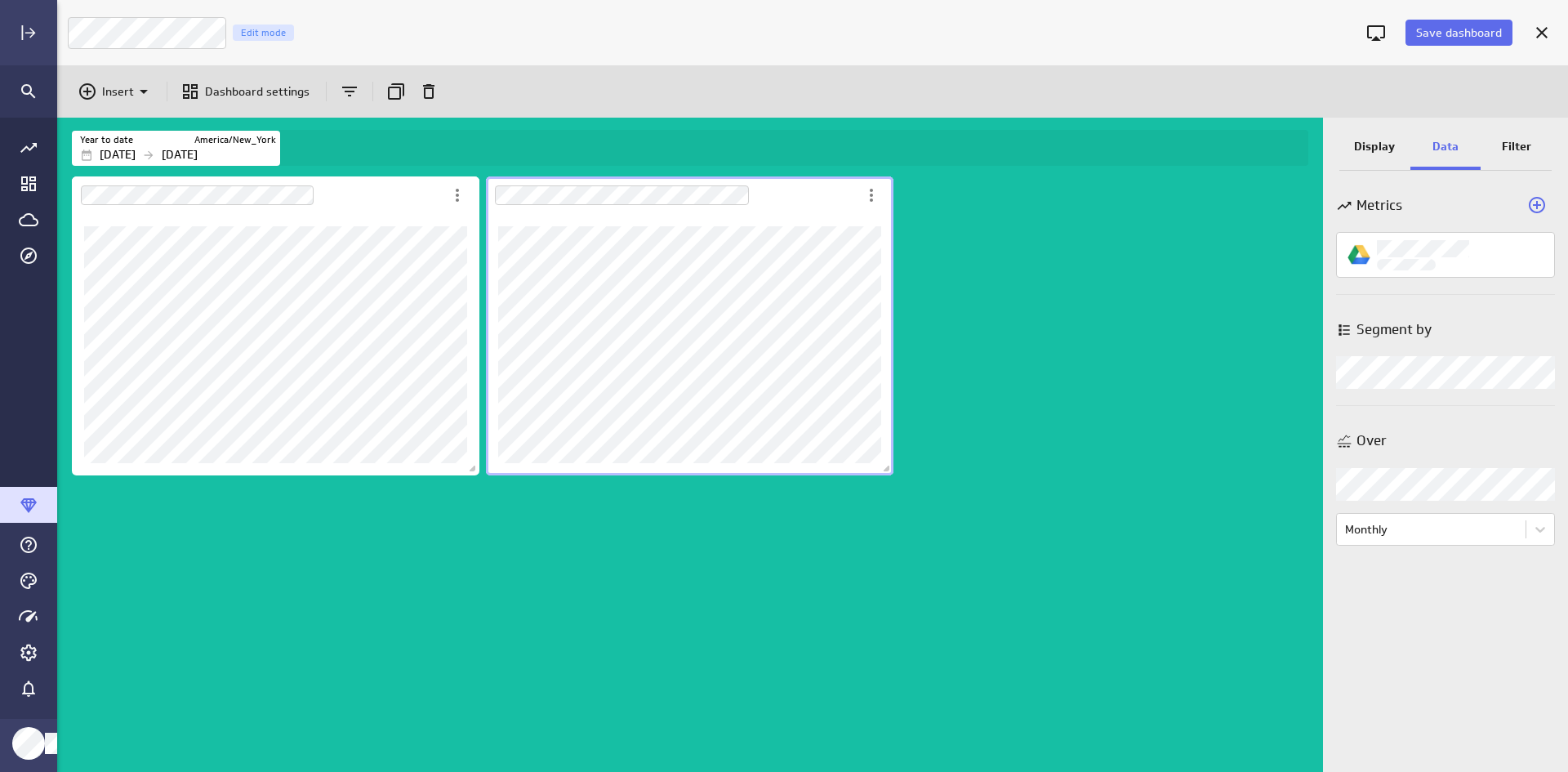
click at [1252, 150] on p "Display" at bounding box center [1374, 146] width 41 height 18
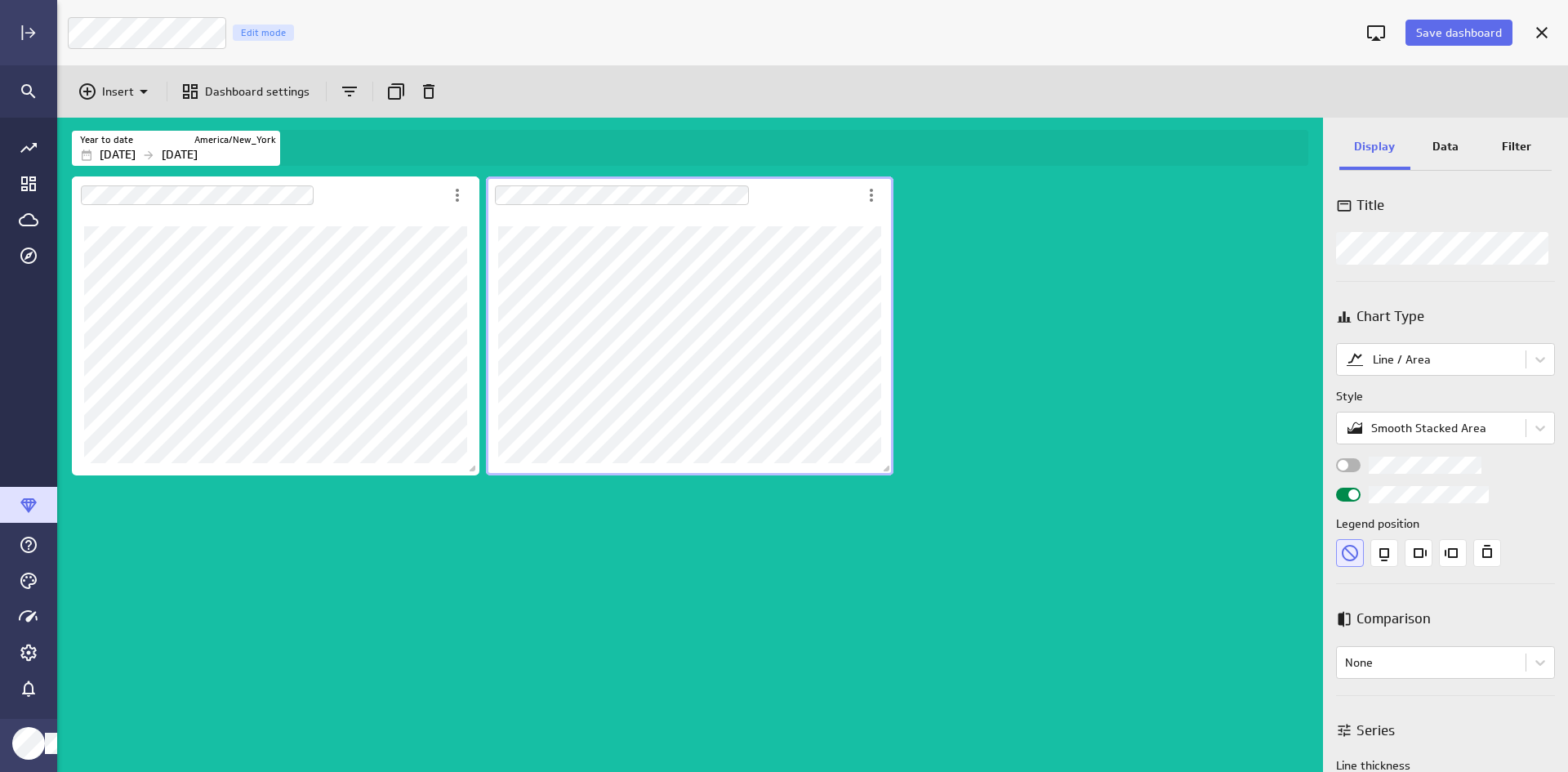
click at [1252, 547] on icon "None" at bounding box center [1350, 553] width 28 height 28
click at [1252, 554] on icon "Bottom" at bounding box center [1384, 553] width 28 height 28
click at [1252, 552] on icon "None" at bounding box center [1350, 553] width 28 height 28
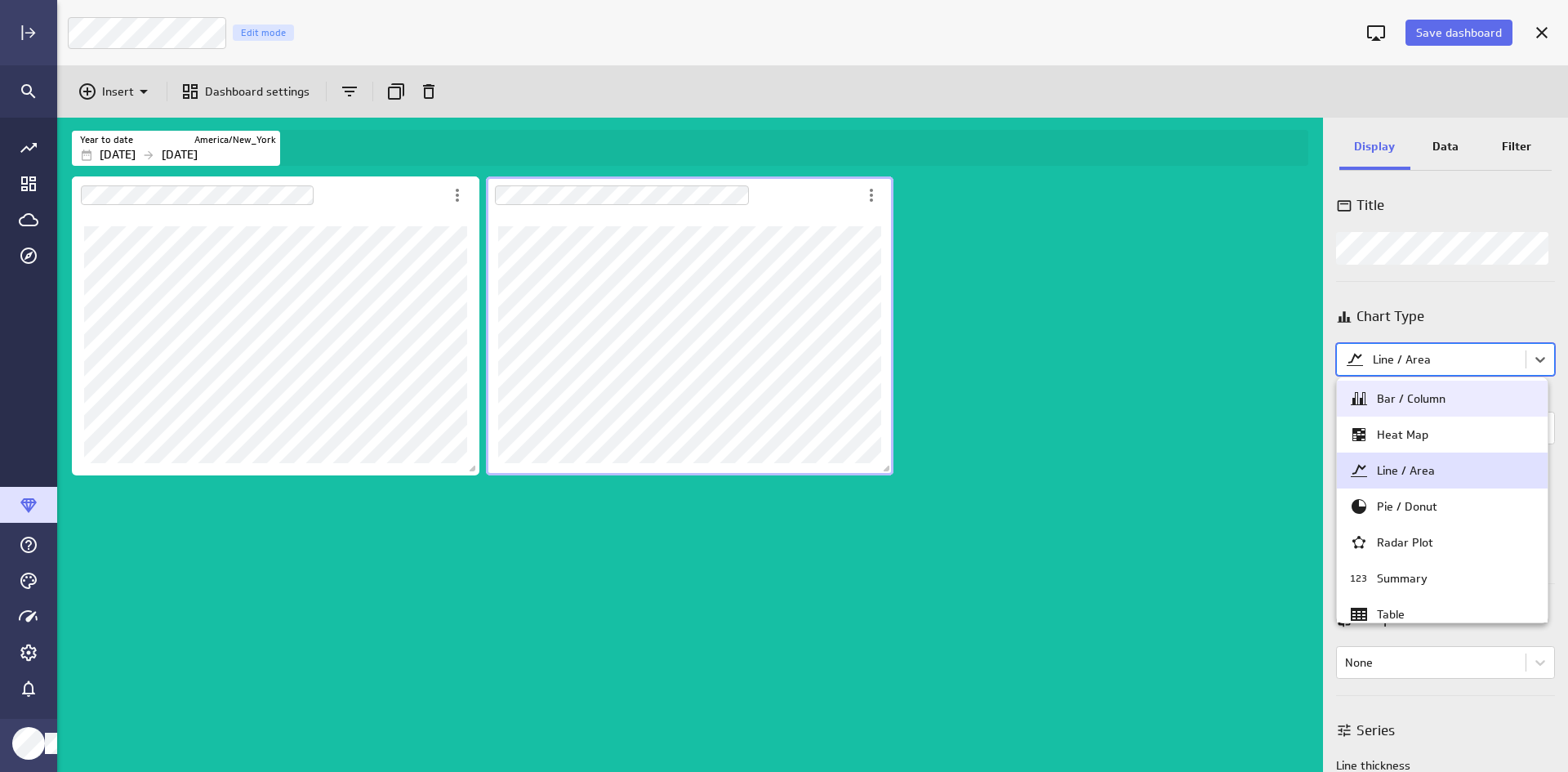
click at [1252, 347] on body "Save dashboard Financial KPIs Edit mode Insert Dashboard settings Year to date …" at bounding box center [784, 386] width 1568 height 772
click at [1252, 405] on div "Bar / Column" at bounding box center [1411, 399] width 68 height 15
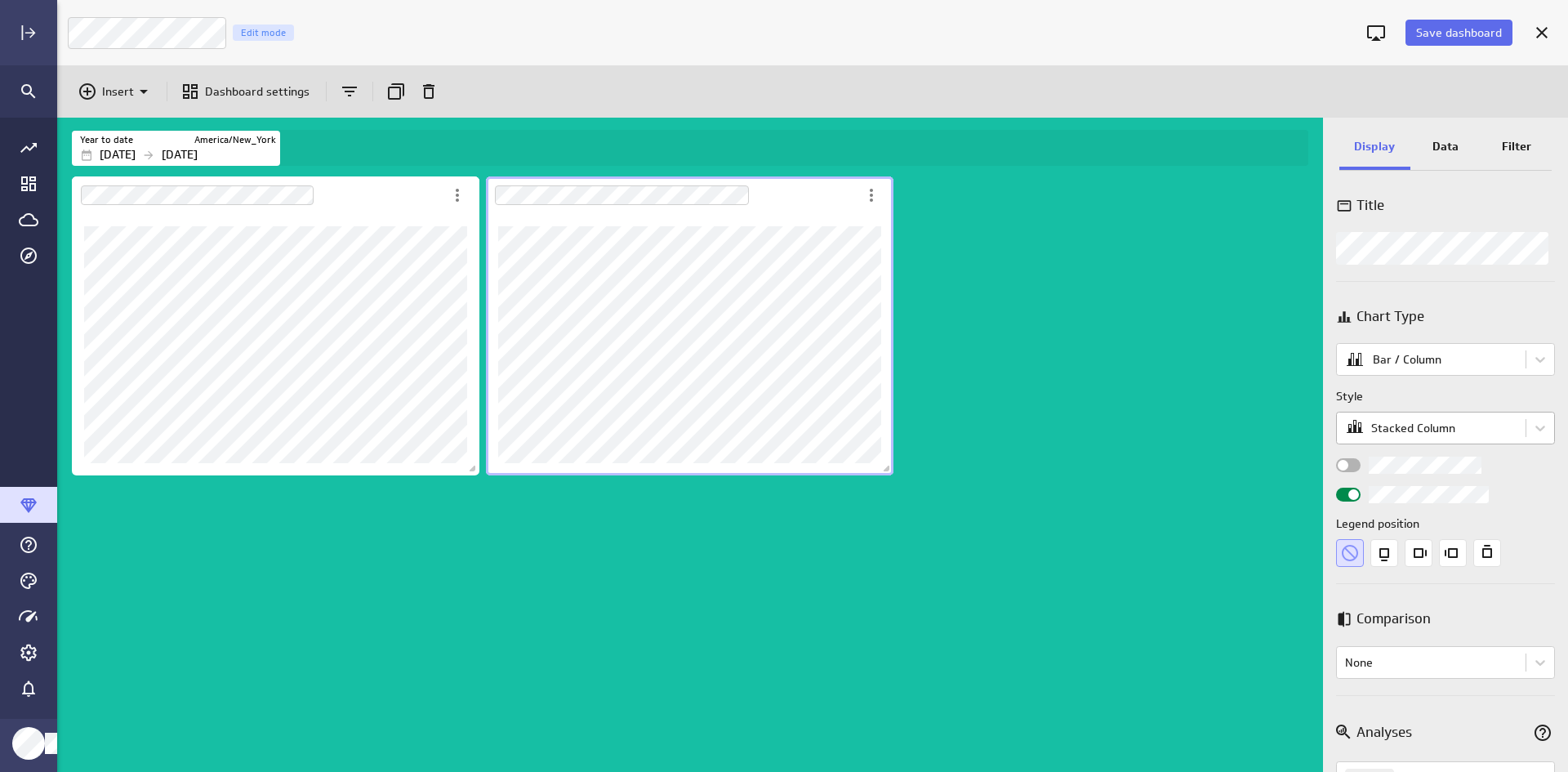
click at [1252, 427] on body "Save dashboard Financial KPIs Edit mode Insert Dashboard settings Year to date …" at bounding box center [784, 386] width 1568 height 772
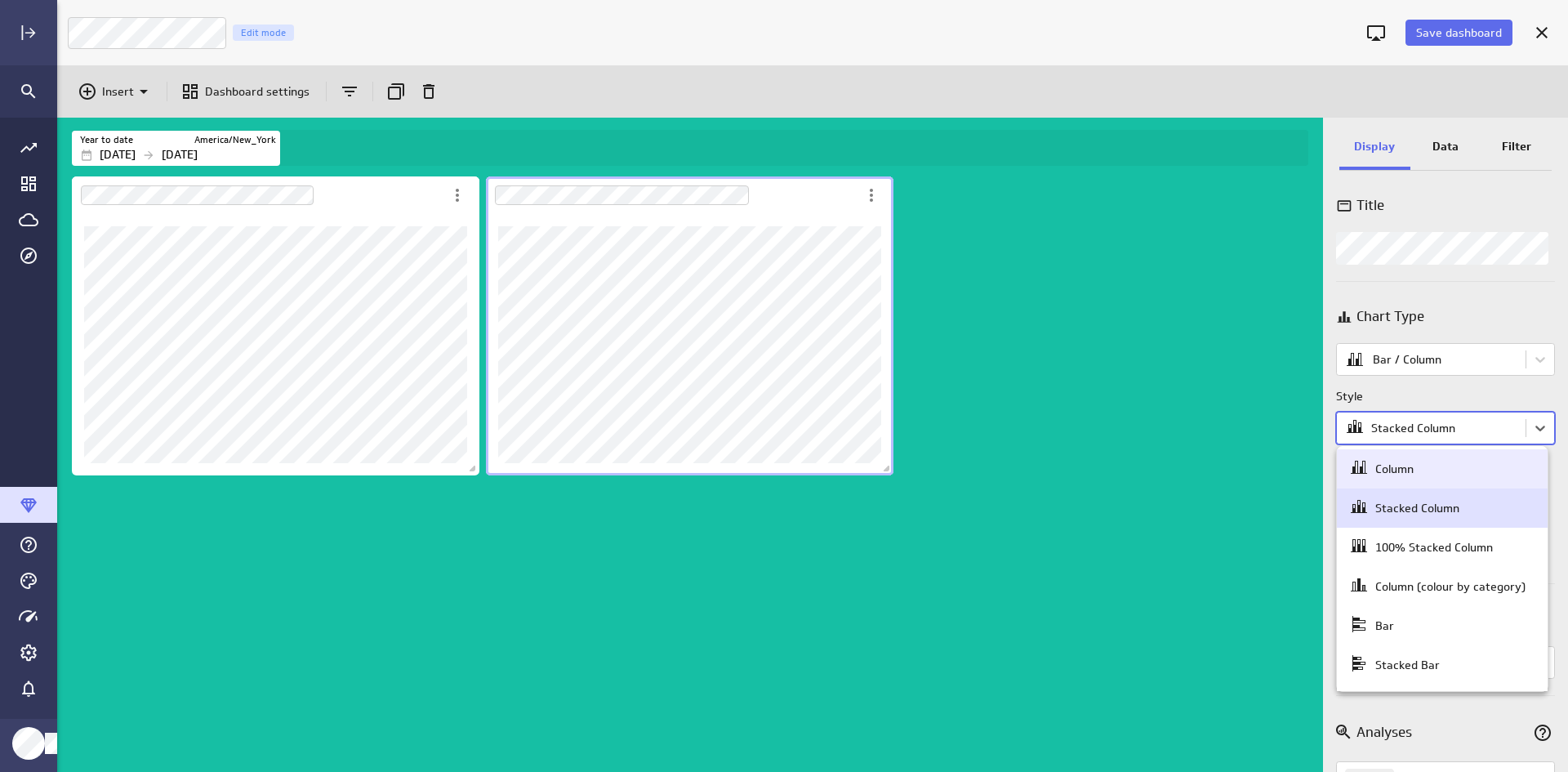
click at [1252, 455] on div "Column" at bounding box center [1442, 469] width 211 height 40
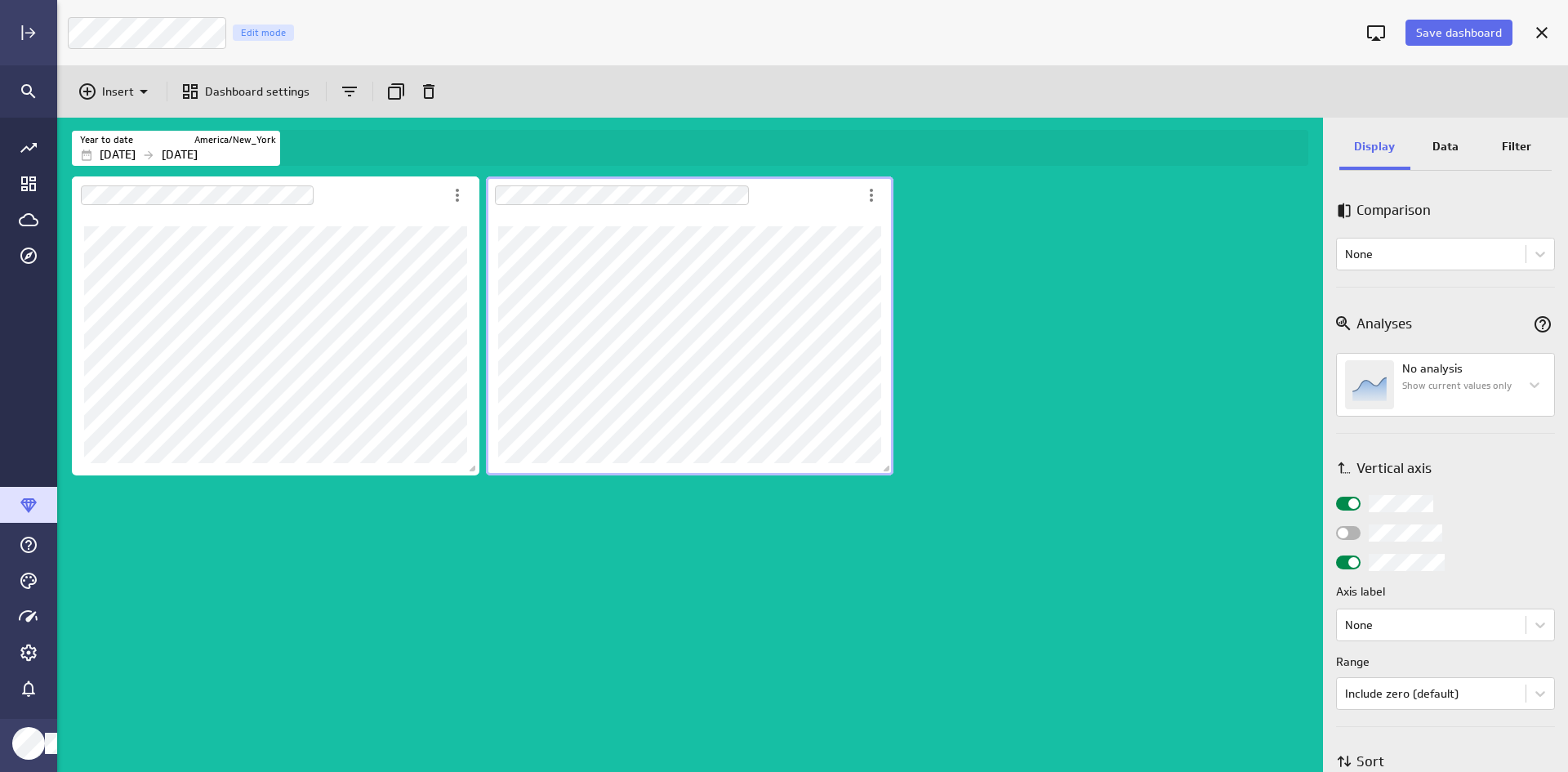
click at [1252, 532] on span "Widget Properties" at bounding box center [1343, 533] width 11 height 11
click at [0, 0] on input "Widget Properties" at bounding box center [0, 0] width 0 height 0
click at [1252, 532] on div "Widget Properties" at bounding box center [1348, 532] width 25 height 14
click at [0, 0] on input "Widget Properties" at bounding box center [0, 0] width 0 height 0
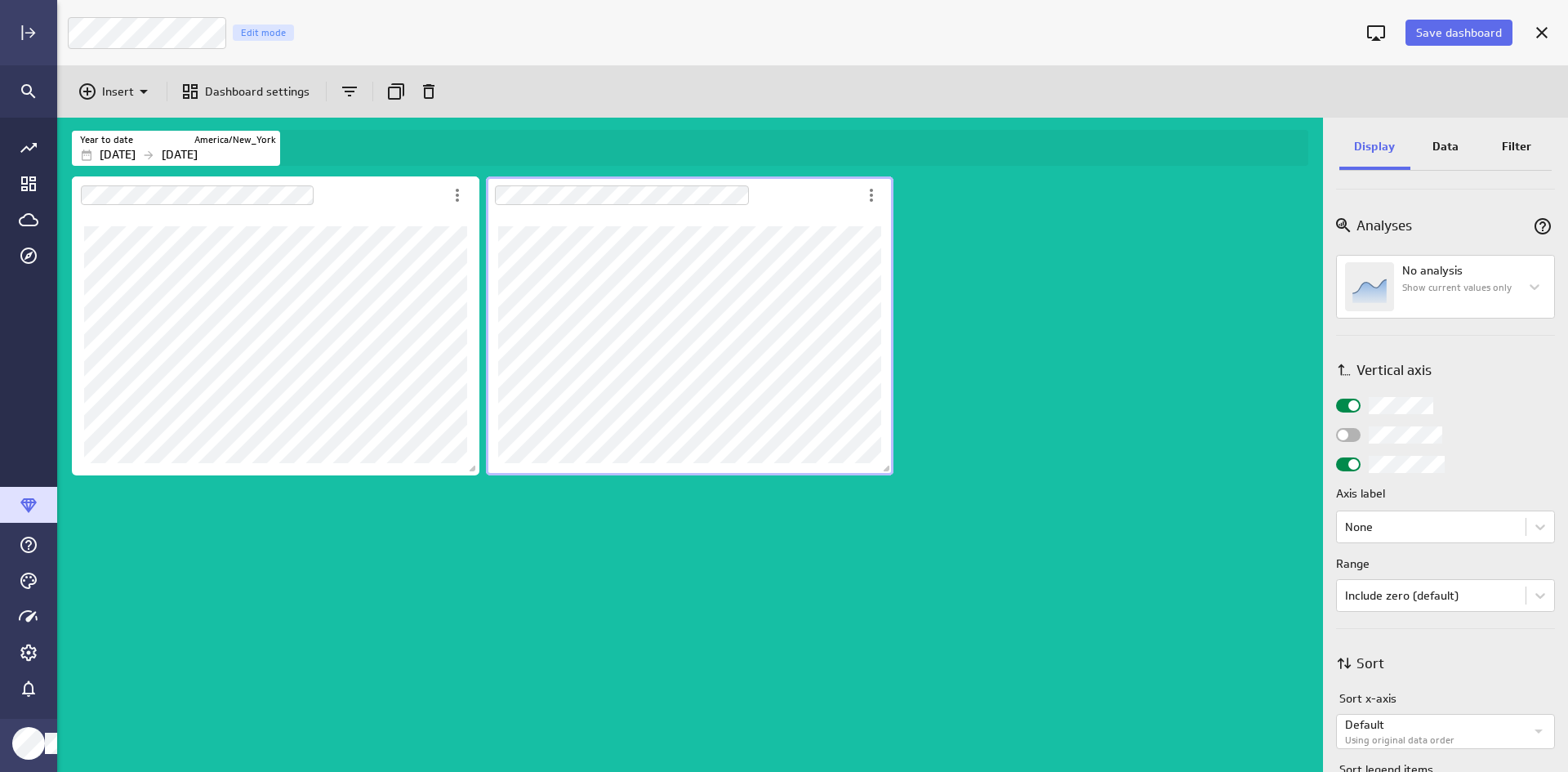
click at [1252, 404] on span "Widget Properties" at bounding box center [1353, 406] width 11 height 11
click at [0, 0] on input "Widget Properties" at bounding box center [0, 0] width 0 height 0
click at [1252, 405] on span "Widget Properties" at bounding box center [1343, 406] width 11 height 11
click at [0, 0] on input "Widget Properties" at bounding box center [0, 0] width 0 height 0
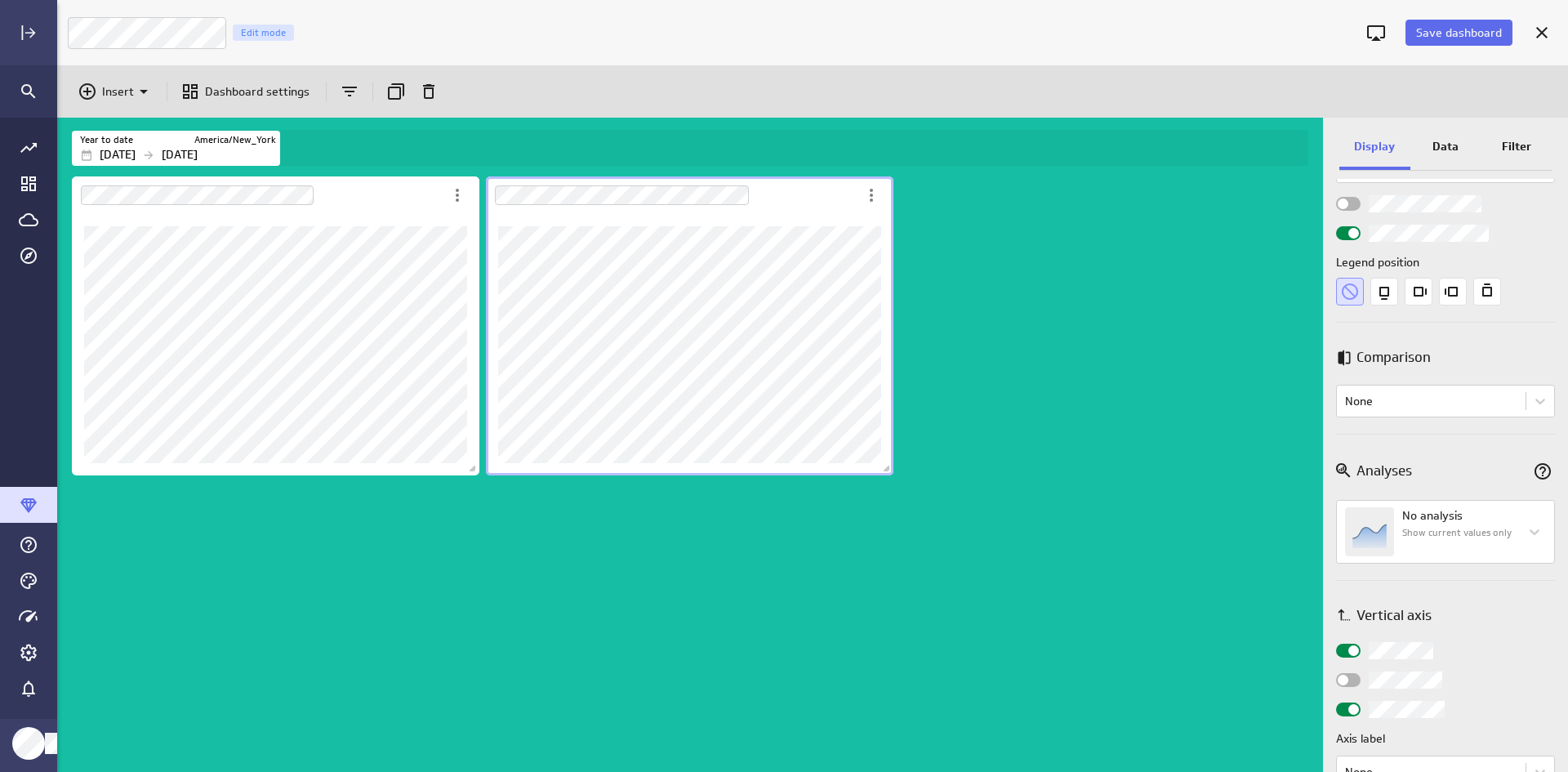
click at [1252, 144] on p "Data" at bounding box center [1445, 146] width 26 height 18
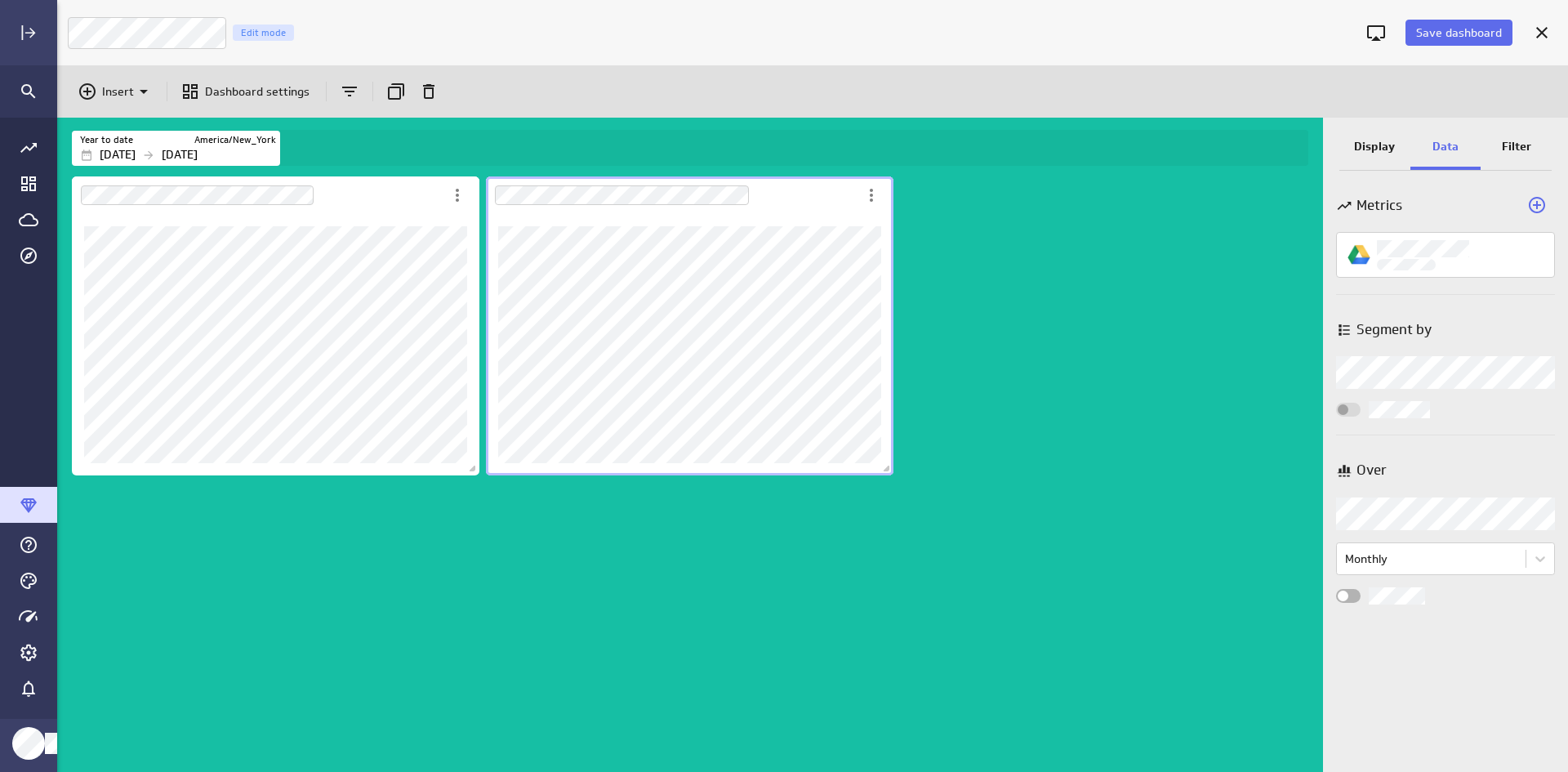
click at [1252, 142] on div "Data" at bounding box center [1446, 148] width 71 height 44
click at [1252, 594] on span "Widget Properties" at bounding box center [1343, 596] width 11 height 11
click at [0, 0] on input "Widget Properties" at bounding box center [0, 0] width 0 height 0
click at [1252, 594] on div "Widget Properties" at bounding box center [1348, 595] width 25 height 14
click at [0, 0] on input "Widget Properties" at bounding box center [0, 0] width 0 height 0
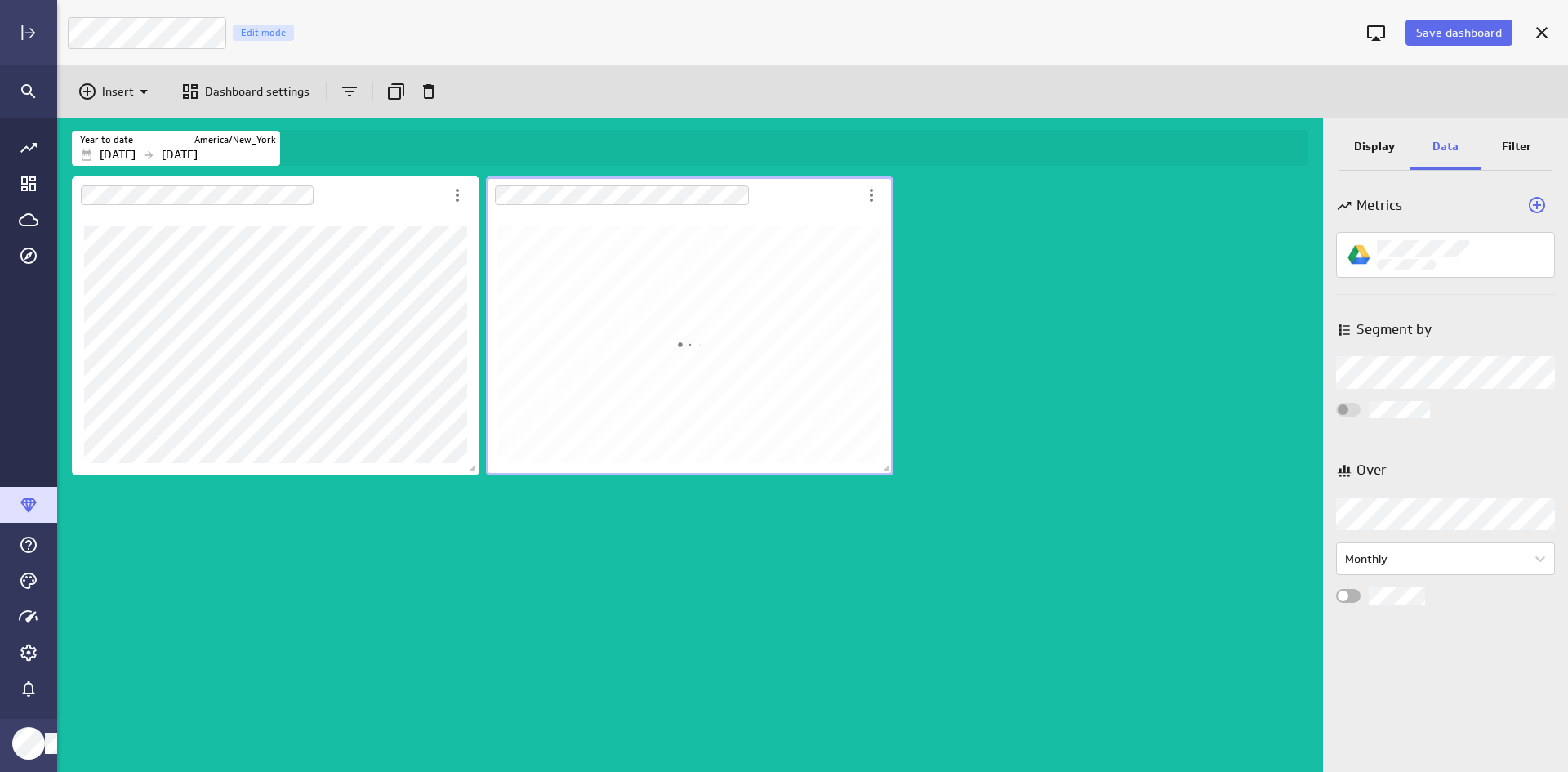
click at [1252, 155] on div "Display" at bounding box center [1374, 148] width 71 height 44
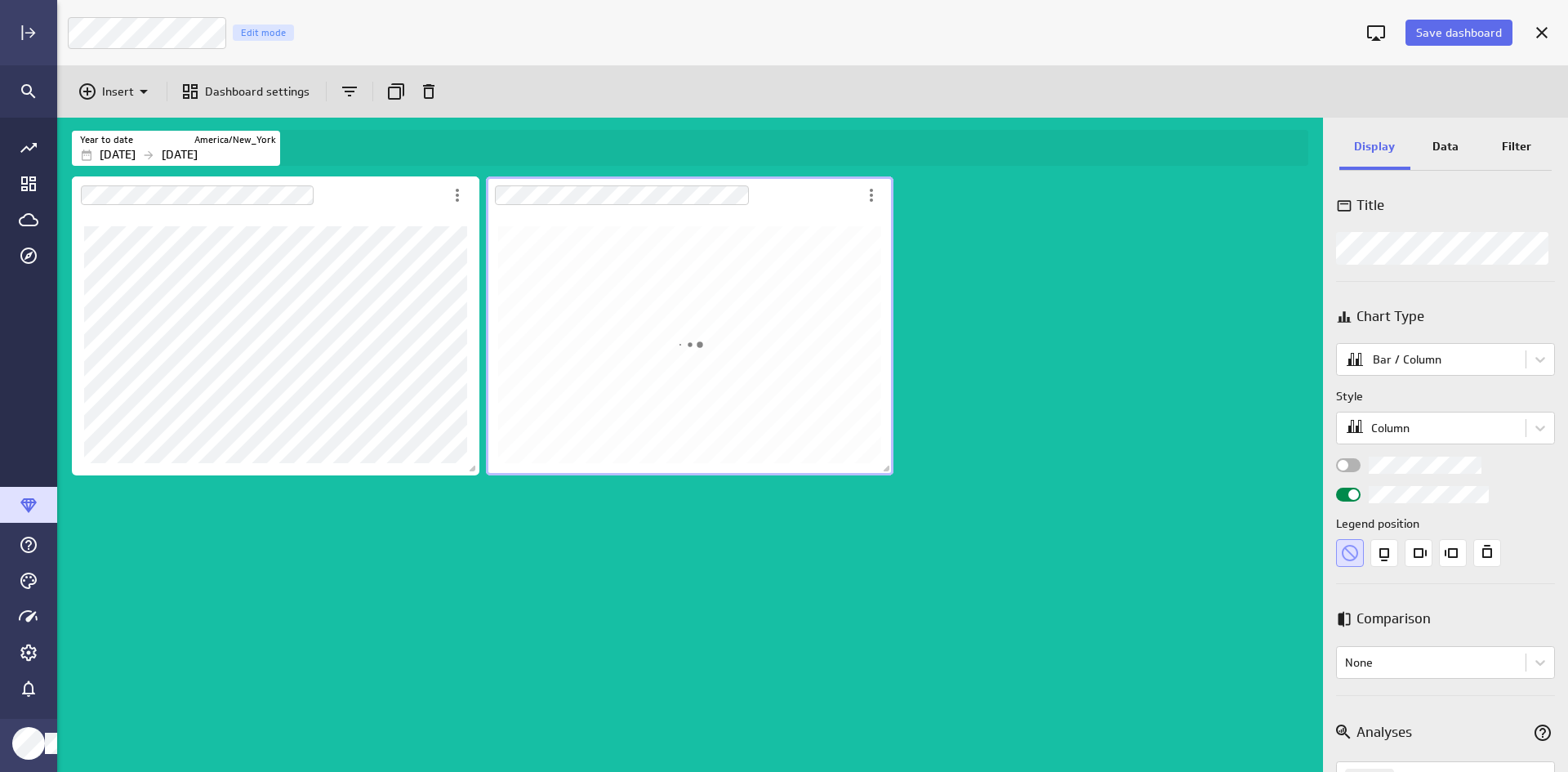
click at [1252, 465] on div "Widget Properties" at bounding box center [1348, 464] width 25 height 14
click at [0, 0] on input "Widget Properties" at bounding box center [0, 0] width 0 height 0
click at [1238, 319] on div "Dashboard content with 2 widgets" at bounding box center [692, 473] width 1249 height 599
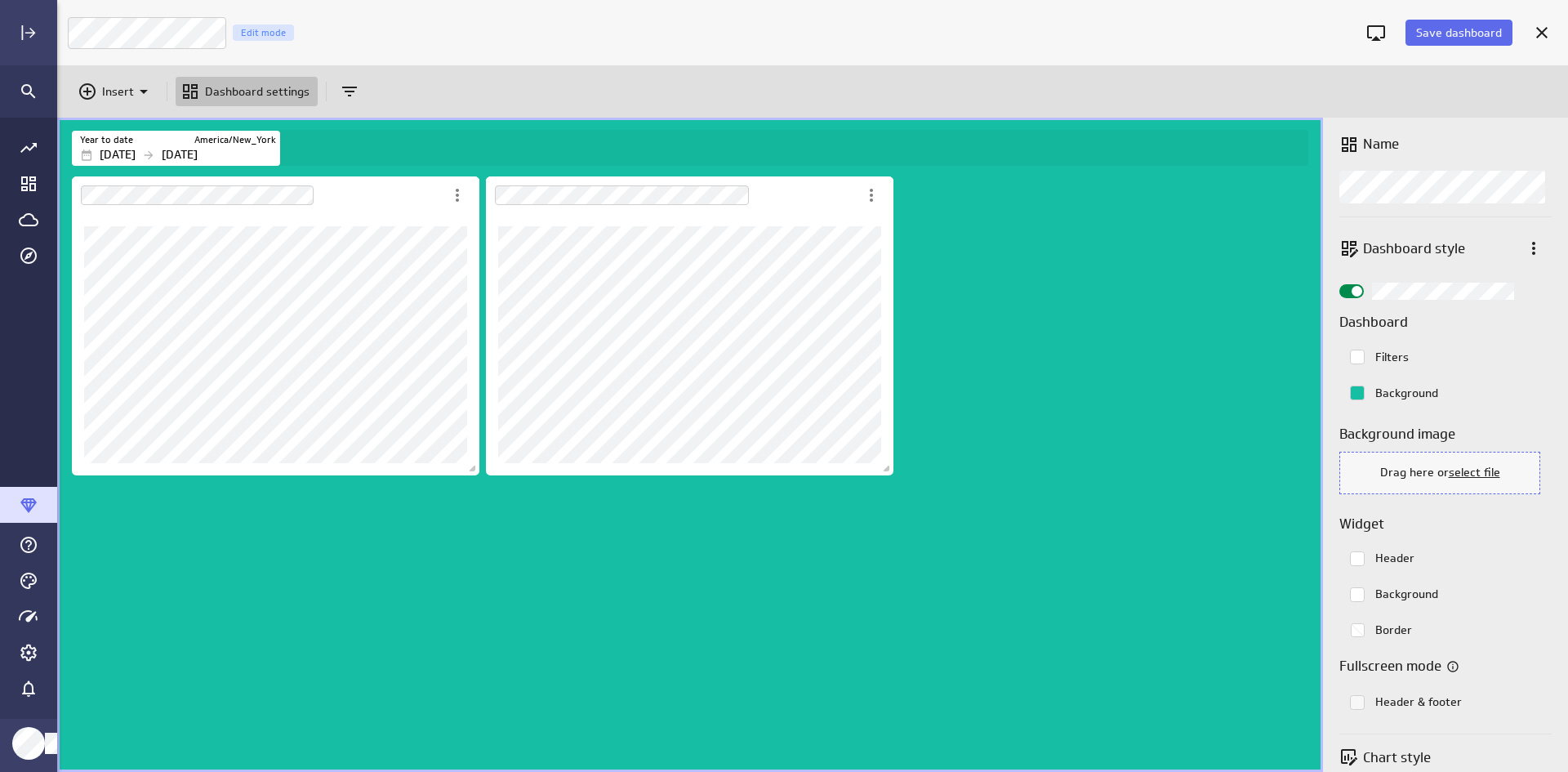
click at [1252, 53] on div "Save dashboard" at bounding box center [1440, 32] width 168 height 42
click at [1252, 40] on span "Save dashboard" at bounding box center [1458, 32] width 86 height 15
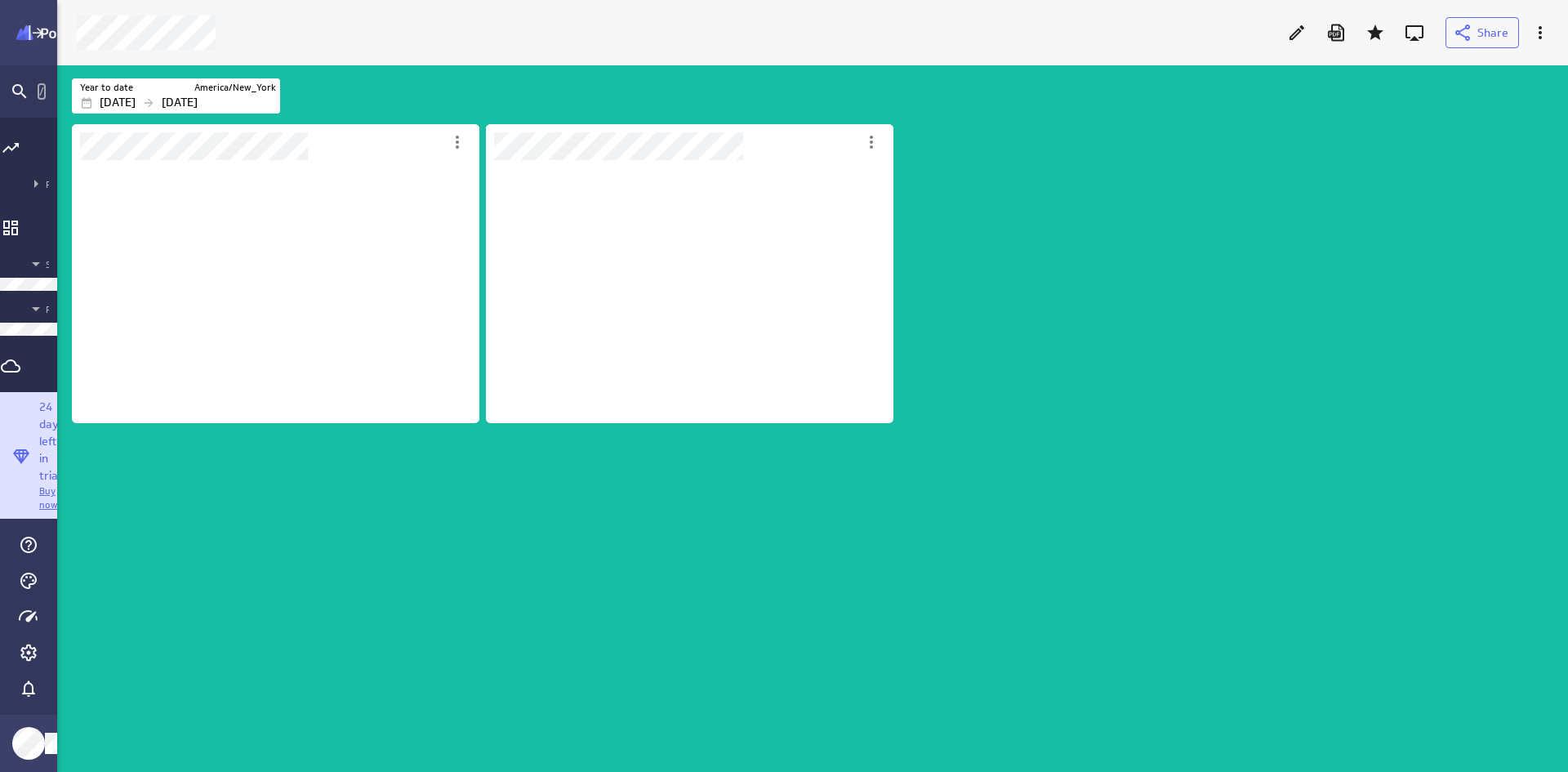
scroll to position [62, 1352]
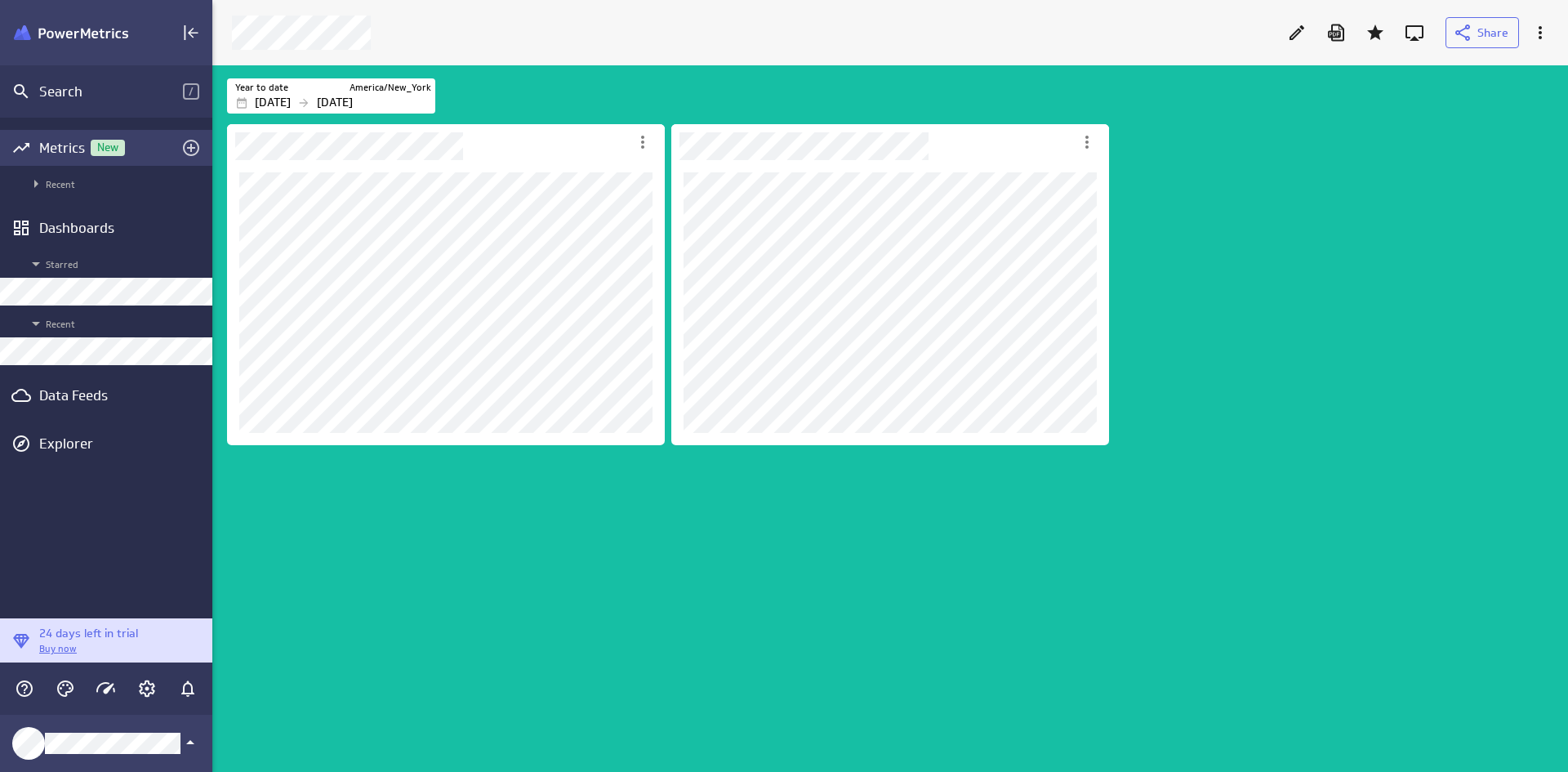
click at [97, 142] on span "New" at bounding box center [107, 147] width 34 height 11
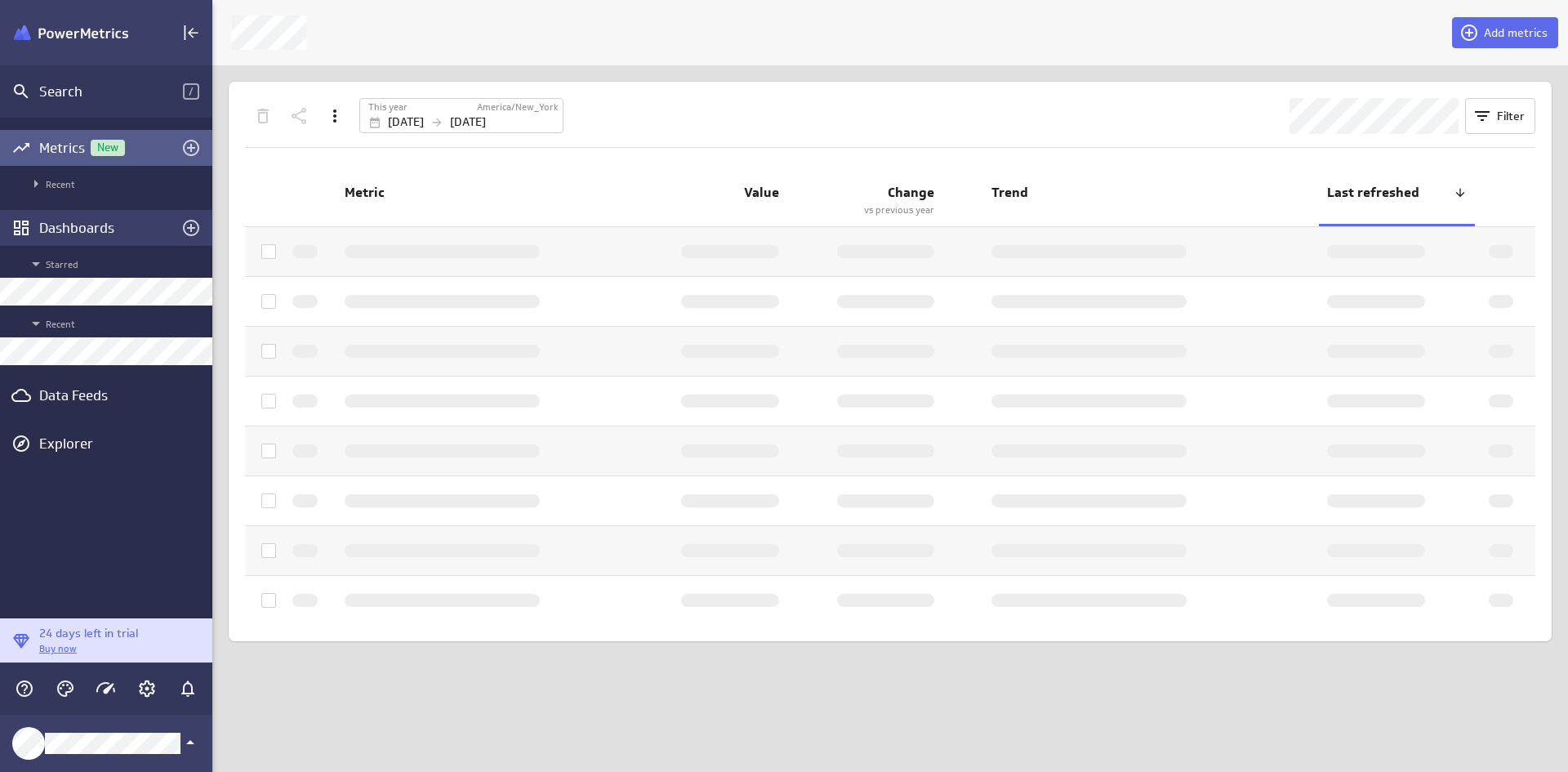
click at [94, 210] on div "Dashboards" at bounding box center [106, 228] width 213 height 36
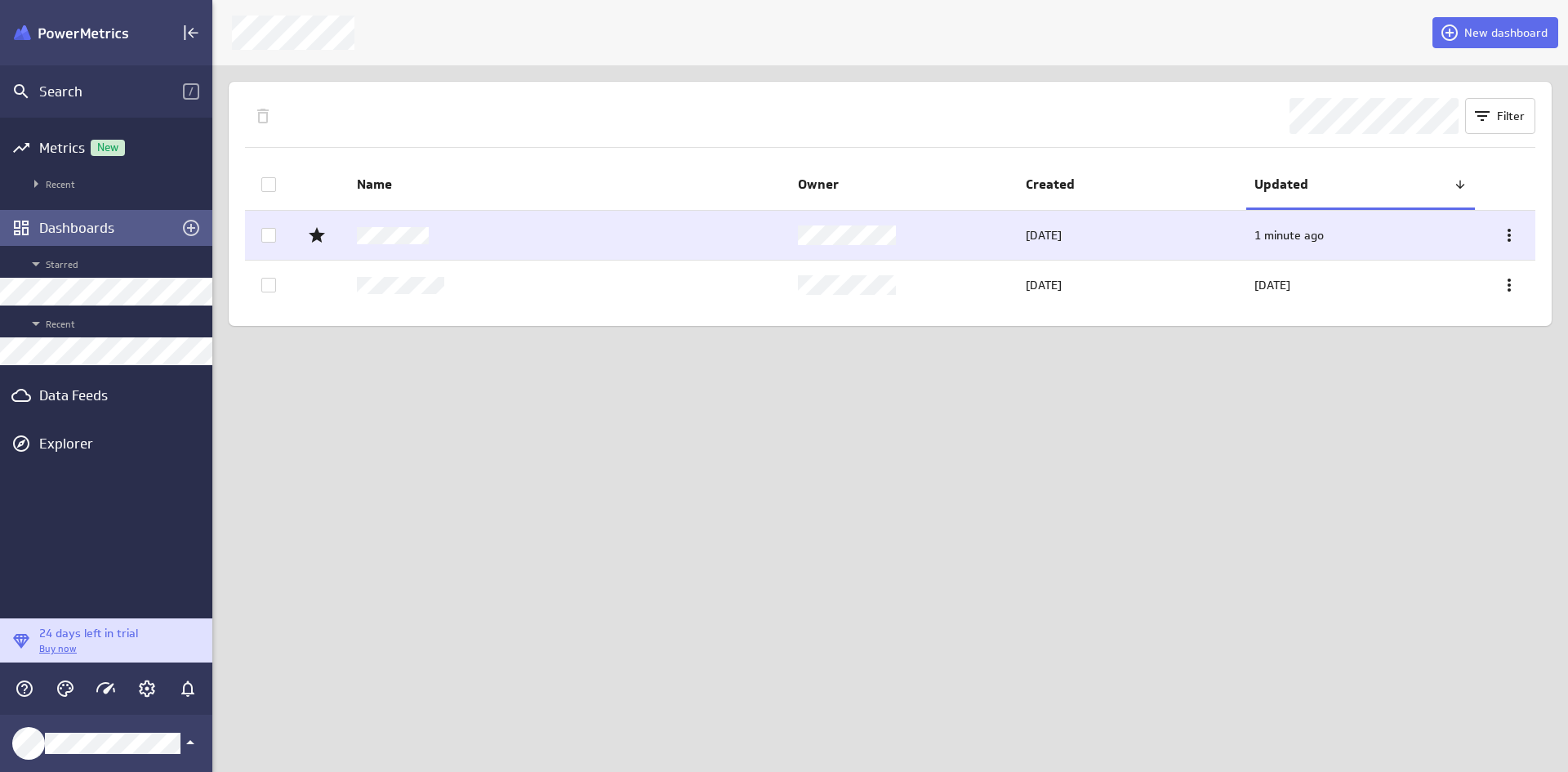
click at [474, 227] on td at bounding box center [569, 235] width 441 height 49
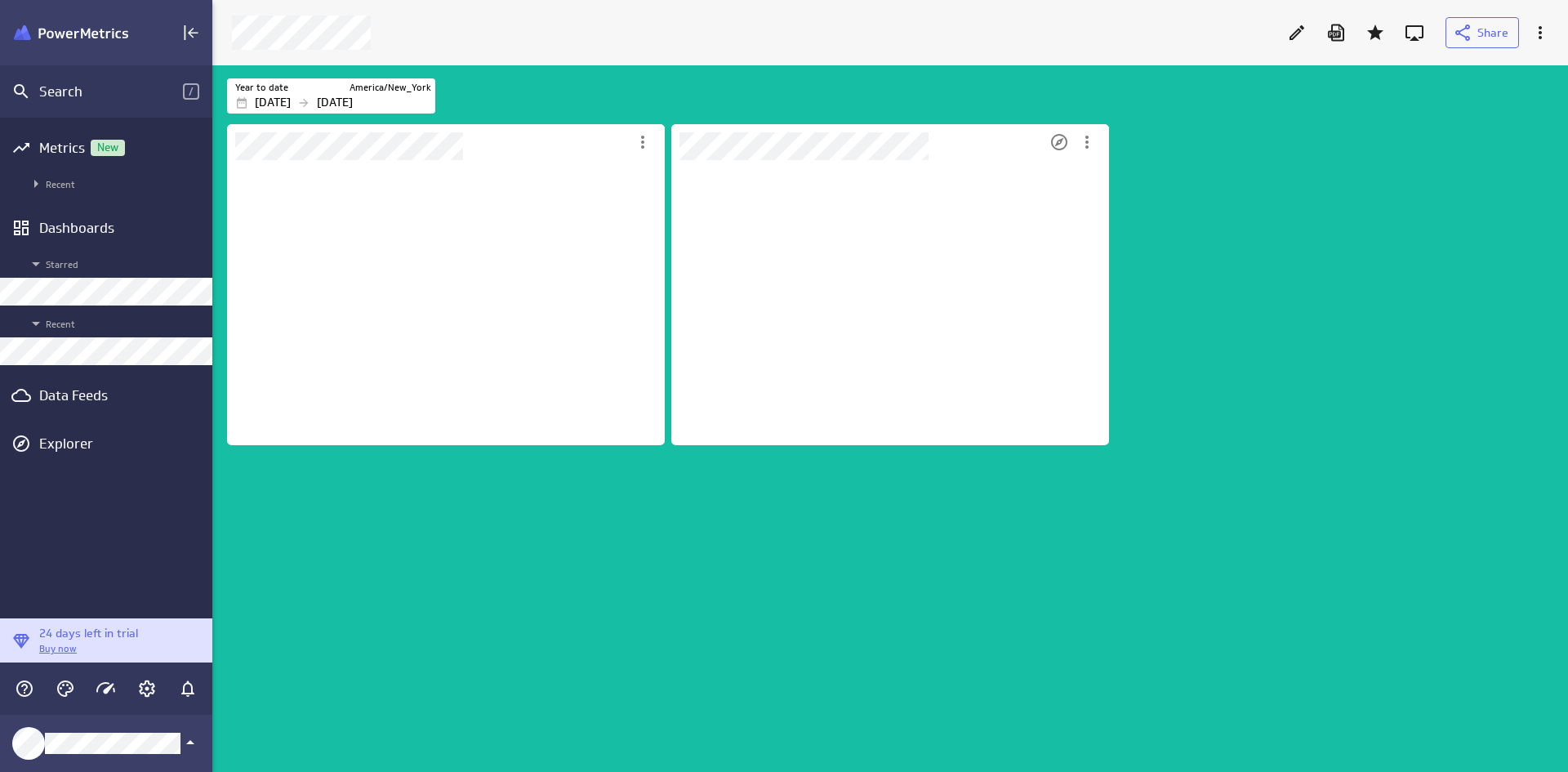
scroll to position [732, 1381]
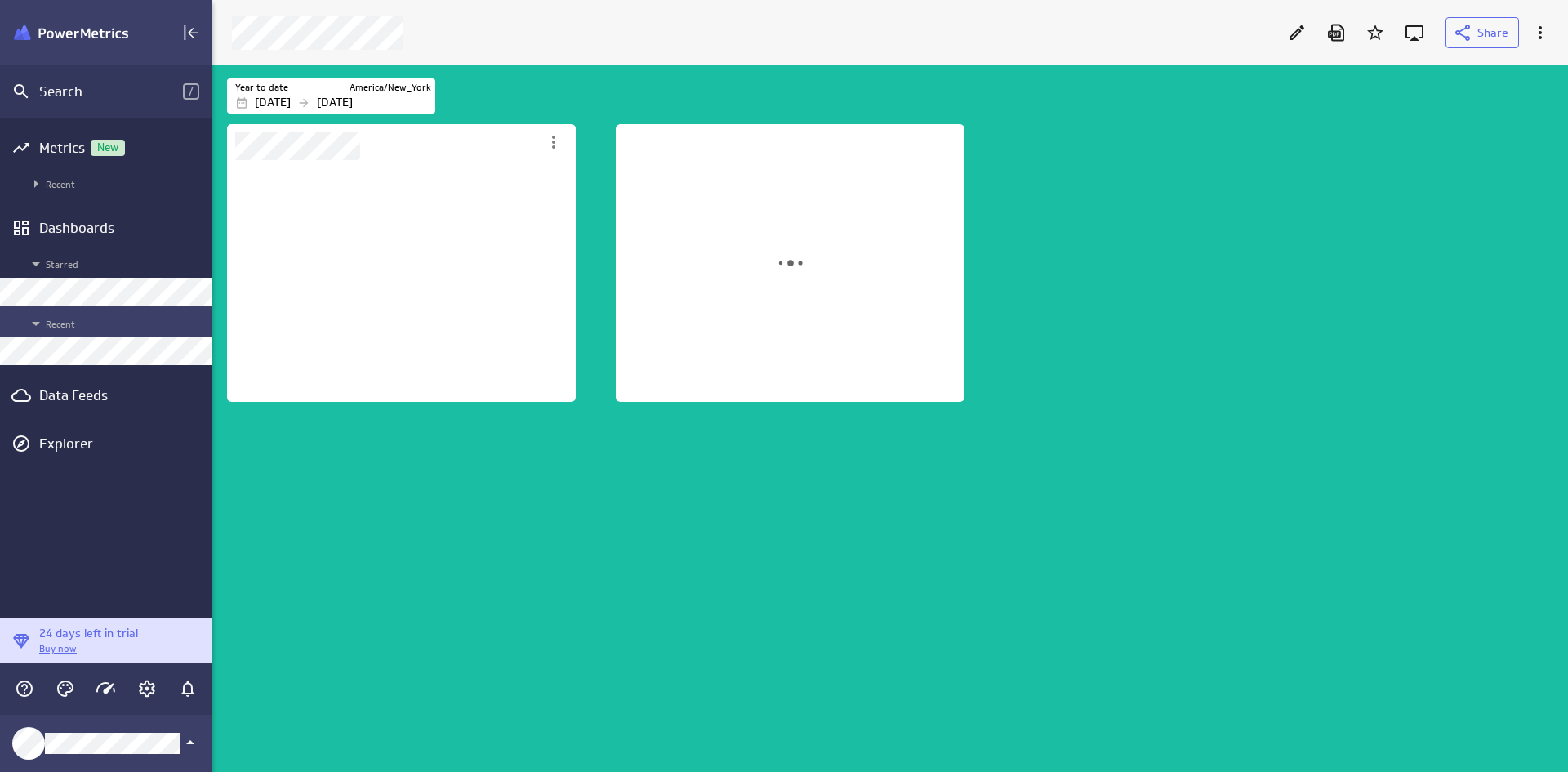
scroll to position [732, 1381]
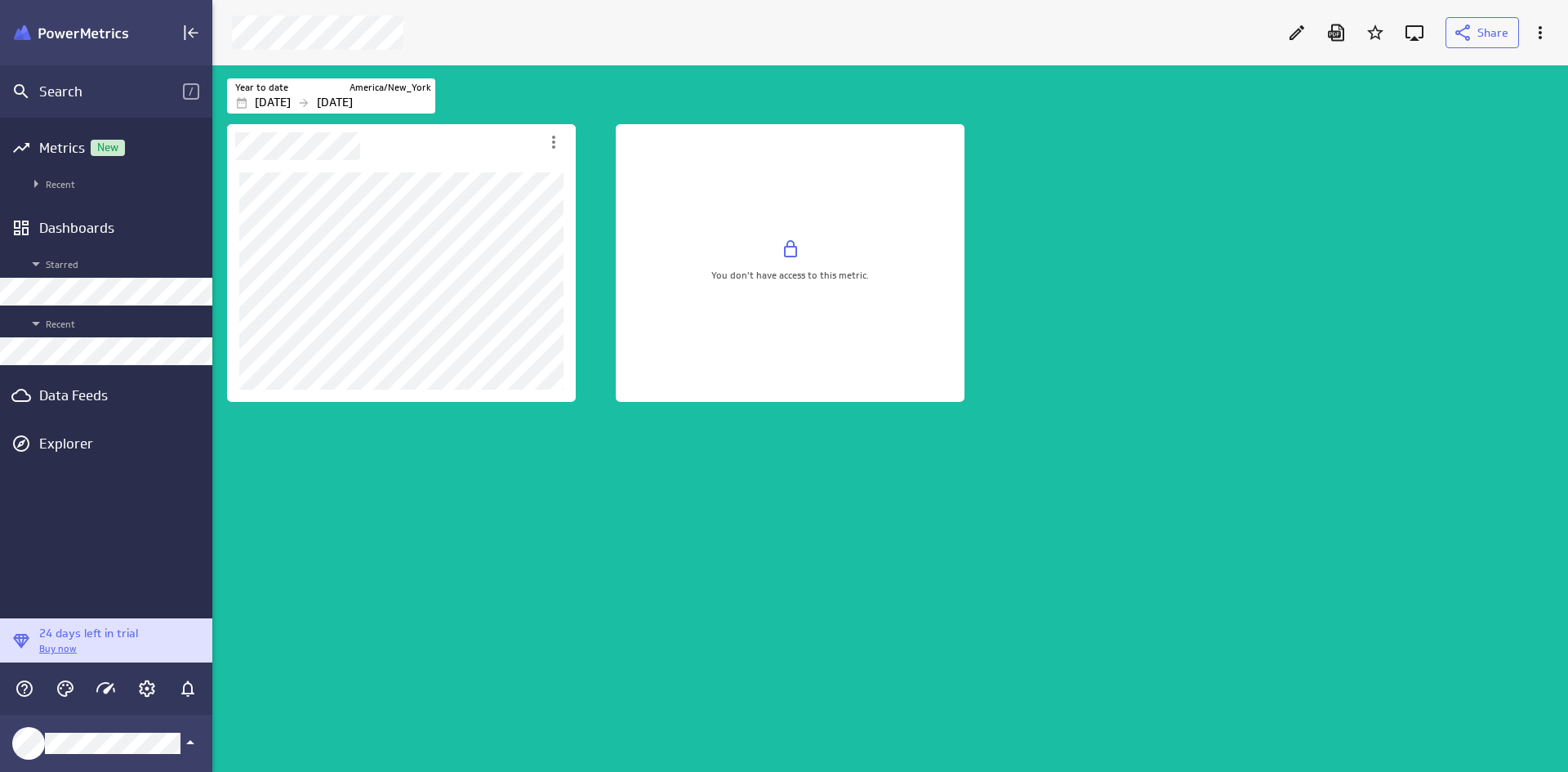
click at [749, 236] on div "You don't have access to this metric." at bounding box center [790, 267] width 349 height 270
click at [832, 256] on div "Dashboard Widget" at bounding box center [789, 251] width 157 height 23
click at [1252, 42] on div "Edit" at bounding box center [1296, 32] width 28 height 28
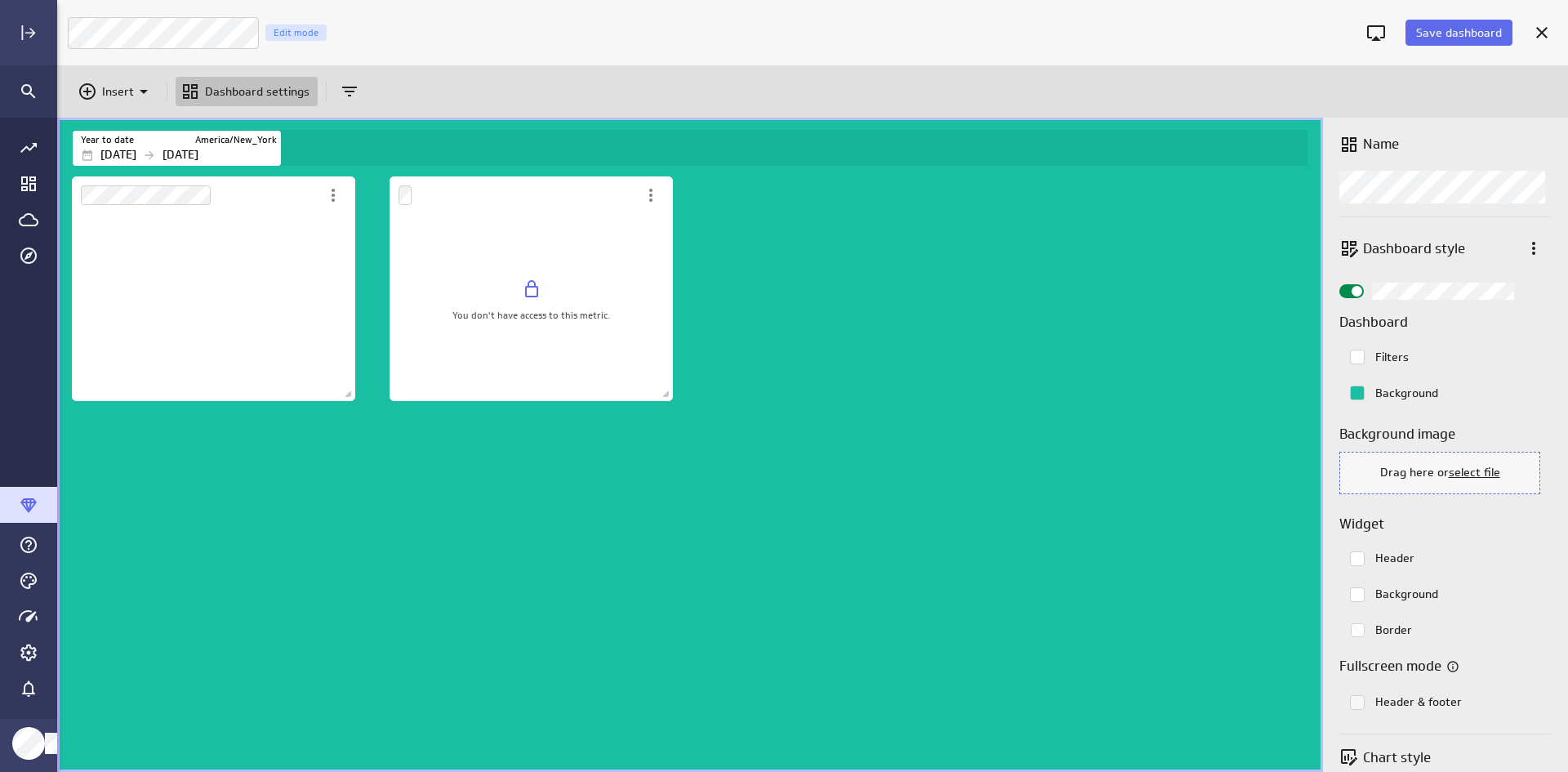
scroll to position [798, 1536]
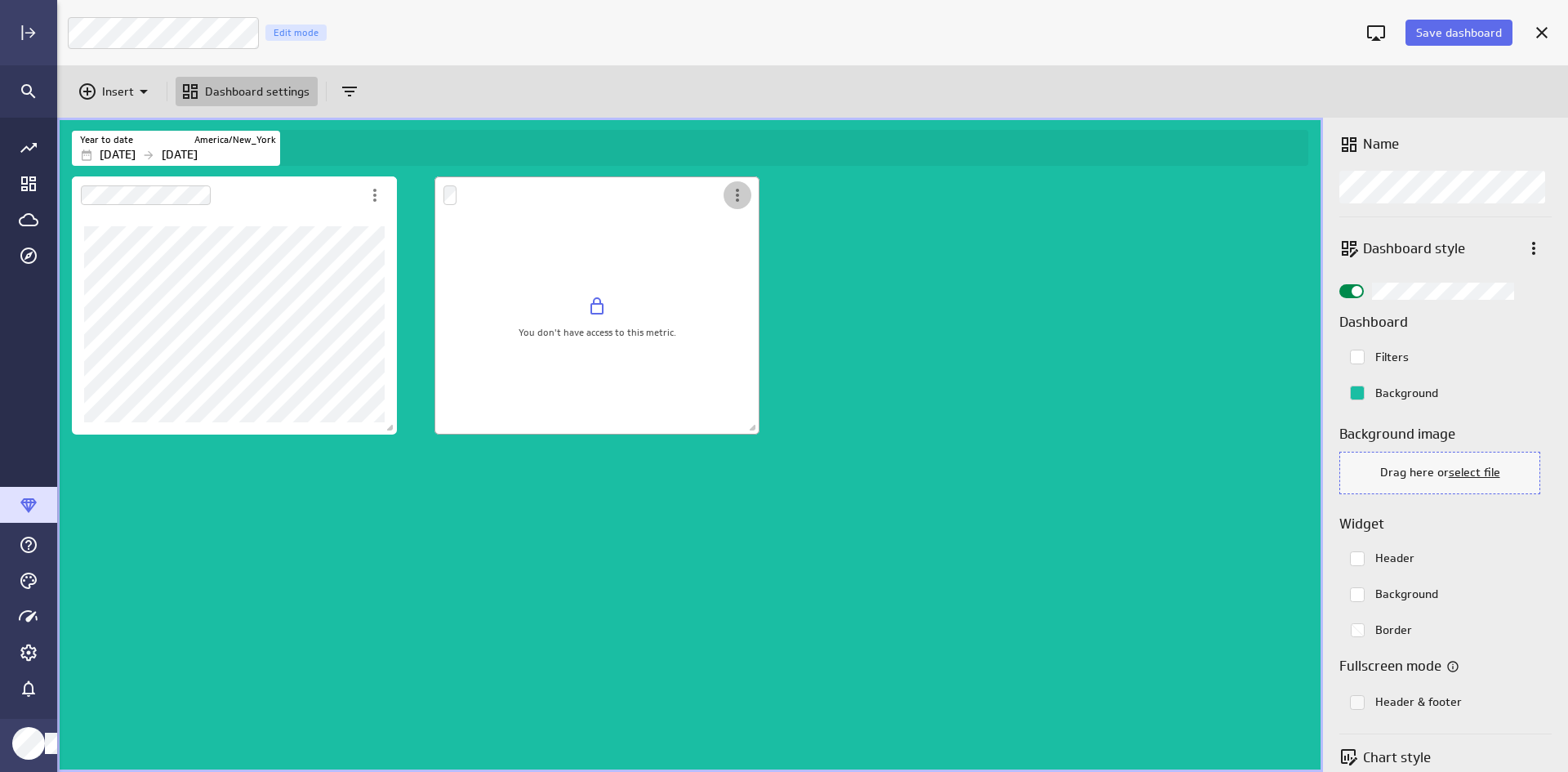
click at [731, 199] on icon "More actions" at bounding box center [737, 194] width 19 height 19
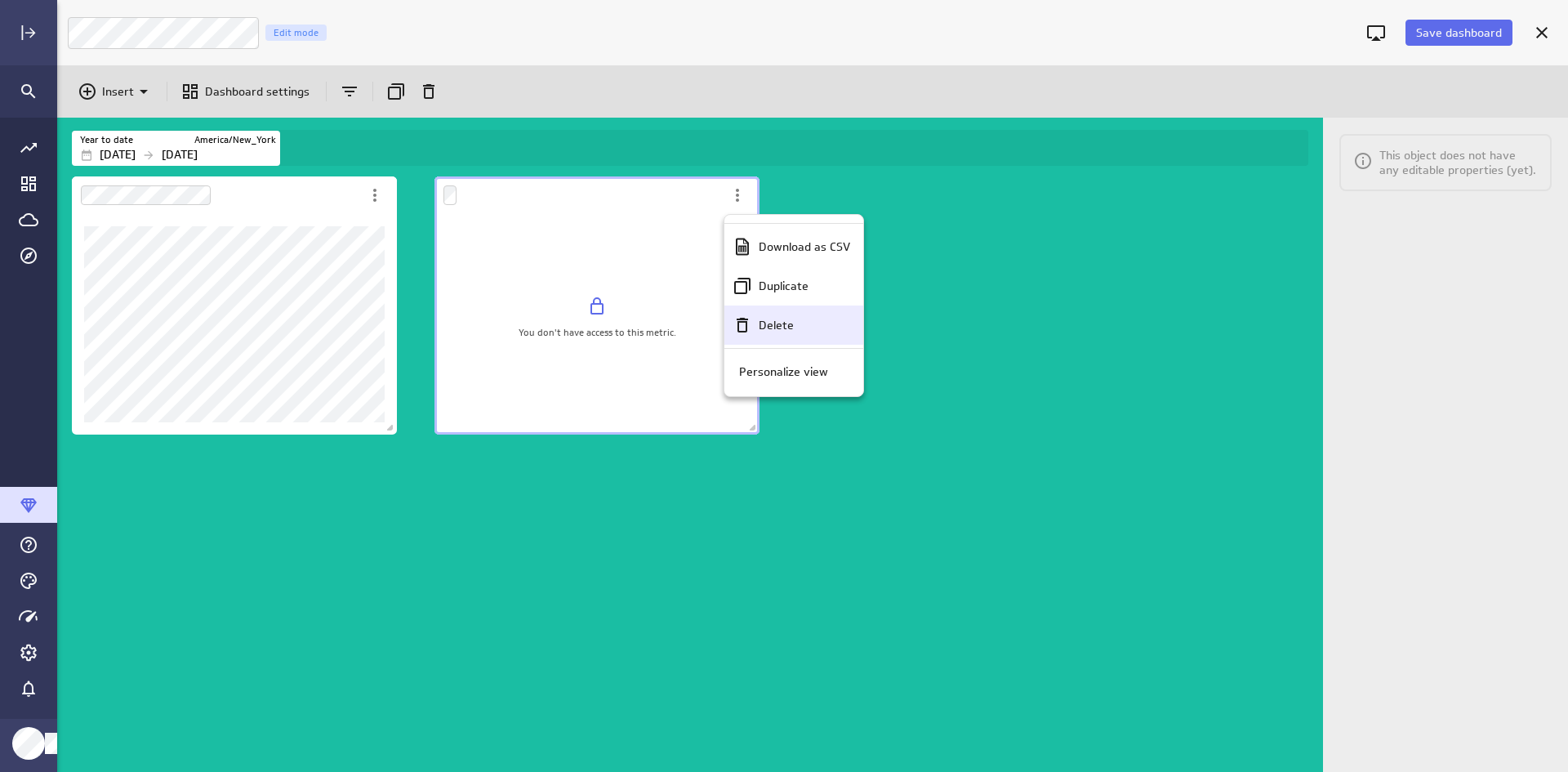
click at [789, 318] on p "Delete" at bounding box center [776, 325] width 35 height 18
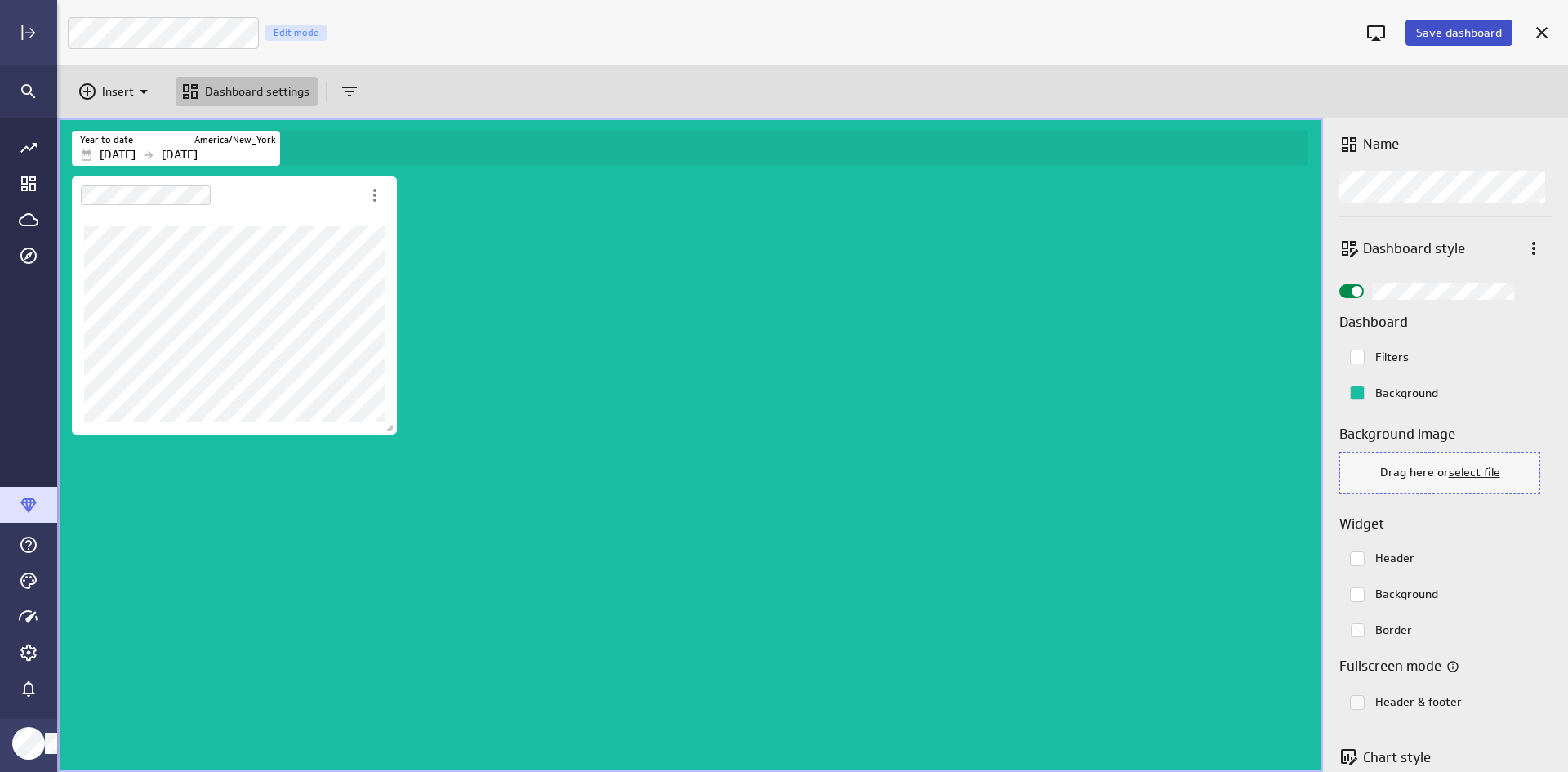
click at [1252, 35] on span "Save dashboard" at bounding box center [1458, 32] width 86 height 15
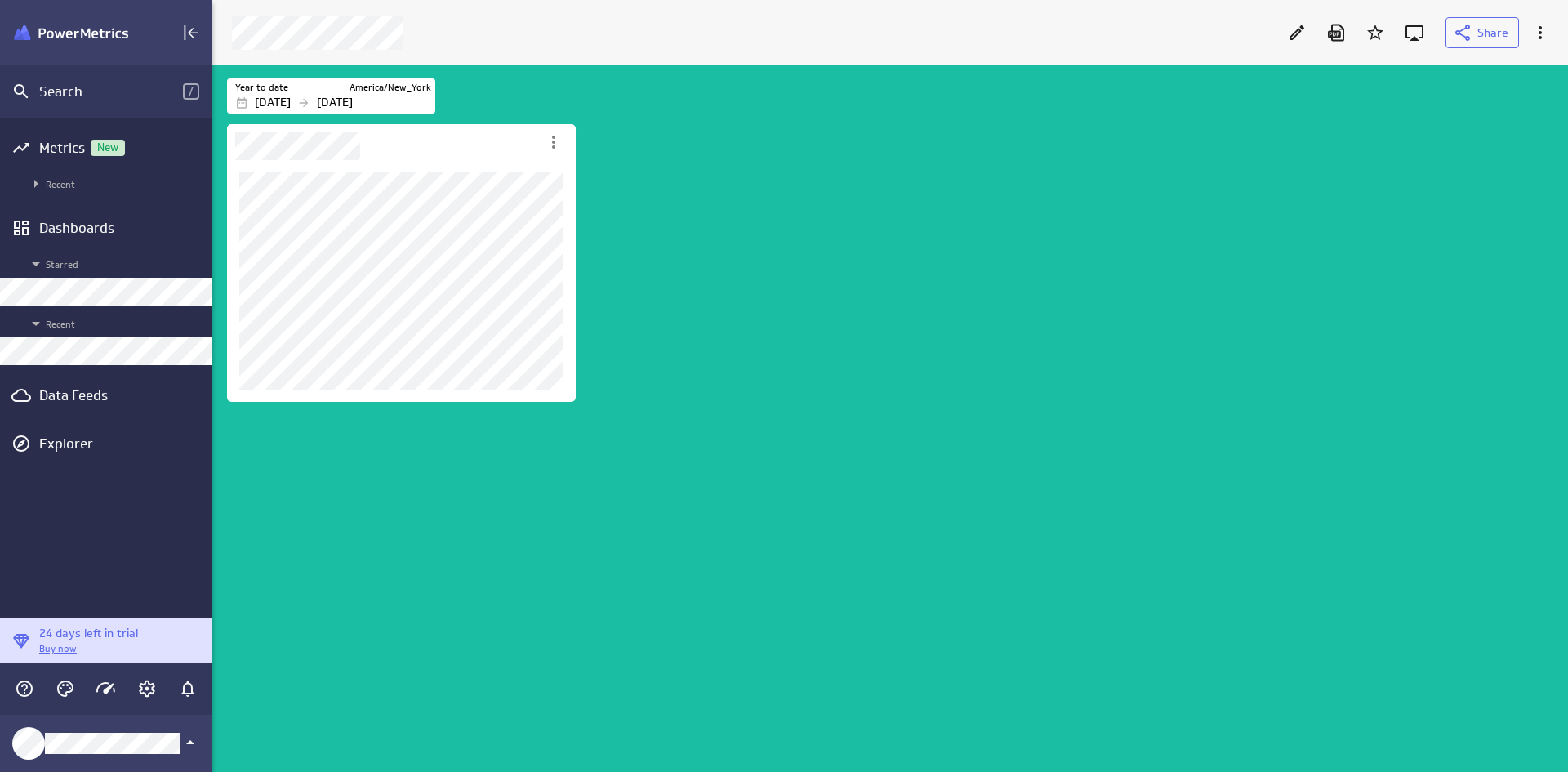
click at [756, 227] on div "Dashboard content with 1 widget" at bounding box center [893, 446] width 1339 height 651
drag, startPoint x: 455, startPoint y: 128, endPoint x: 658, endPoint y: 159, distance: 205.4
click at [658, 159] on div "Dashboard content with 1 widget" at bounding box center [893, 446] width 1339 height 651
click at [684, 145] on div "Dashboard content with 1 widget" at bounding box center [893, 446] width 1339 height 651
click at [113, 155] on div "New" at bounding box center [107, 148] width 34 height 17
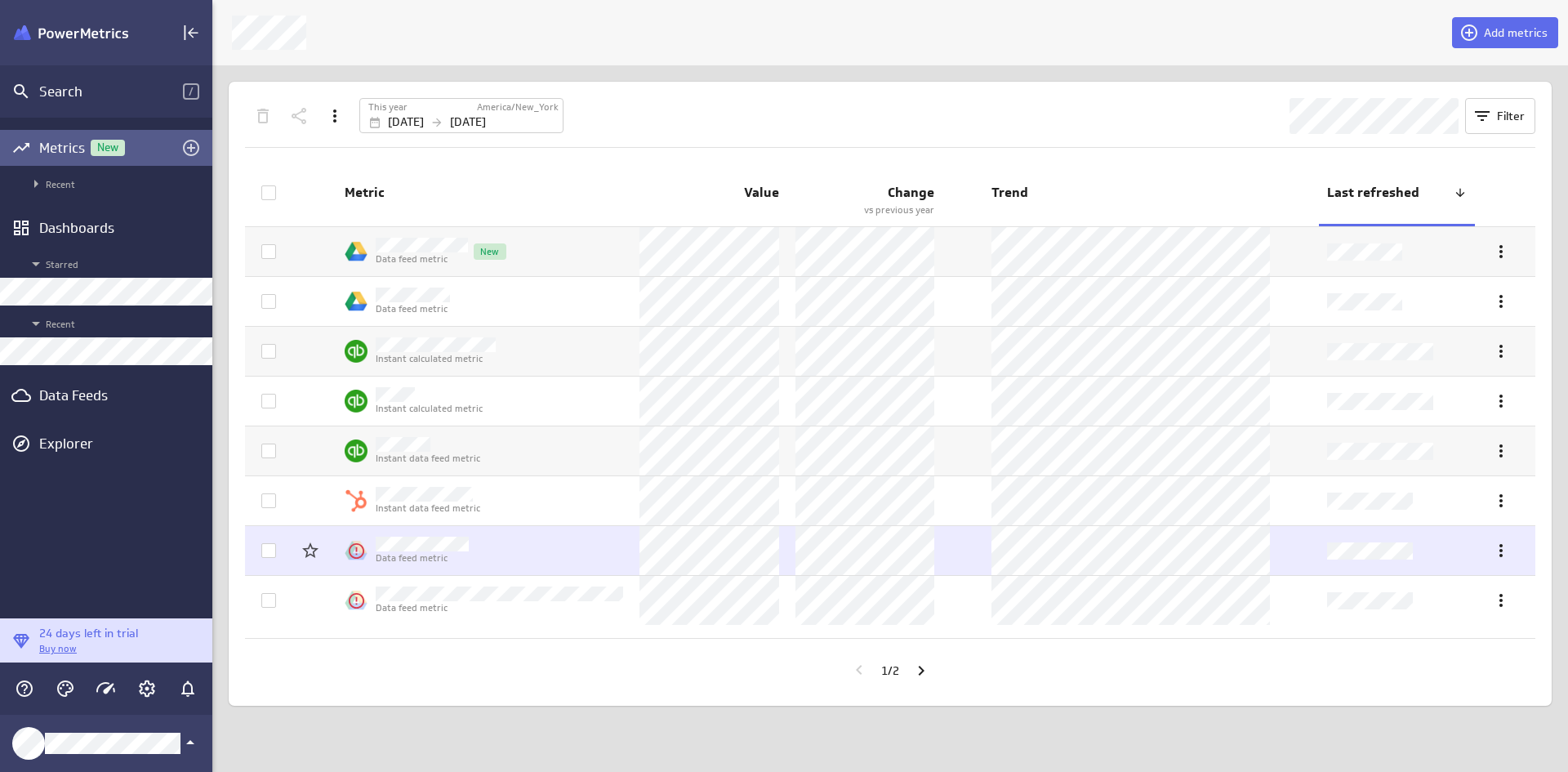
click at [279, 549] on td at bounding box center [264, 550] width 40 height 49
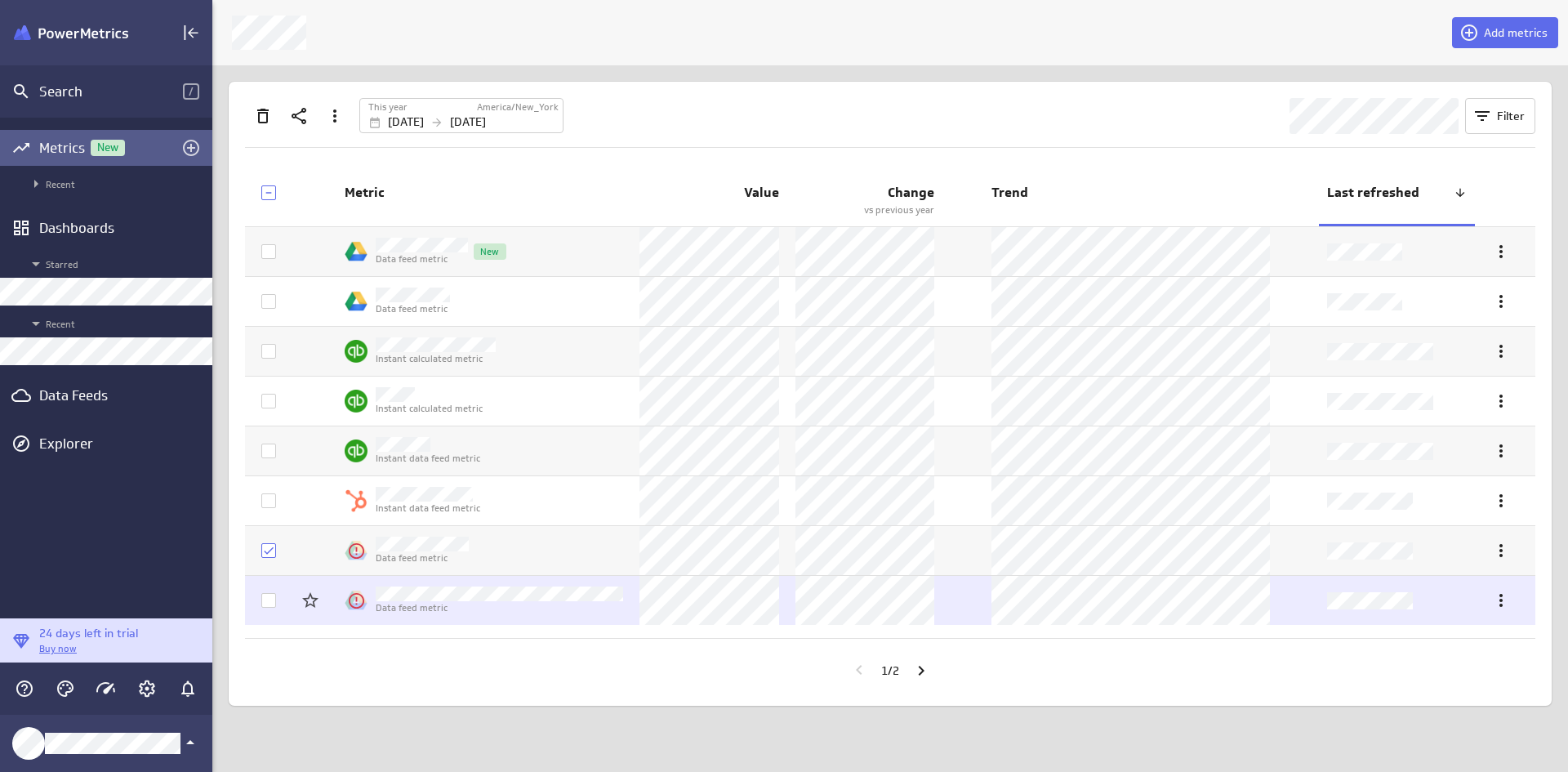
click at [267, 594] on icon at bounding box center [269, 601] width 13 height 13
click at [0, 0] on input "checkbox" at bounding box center [0, 0] width 0 height 0
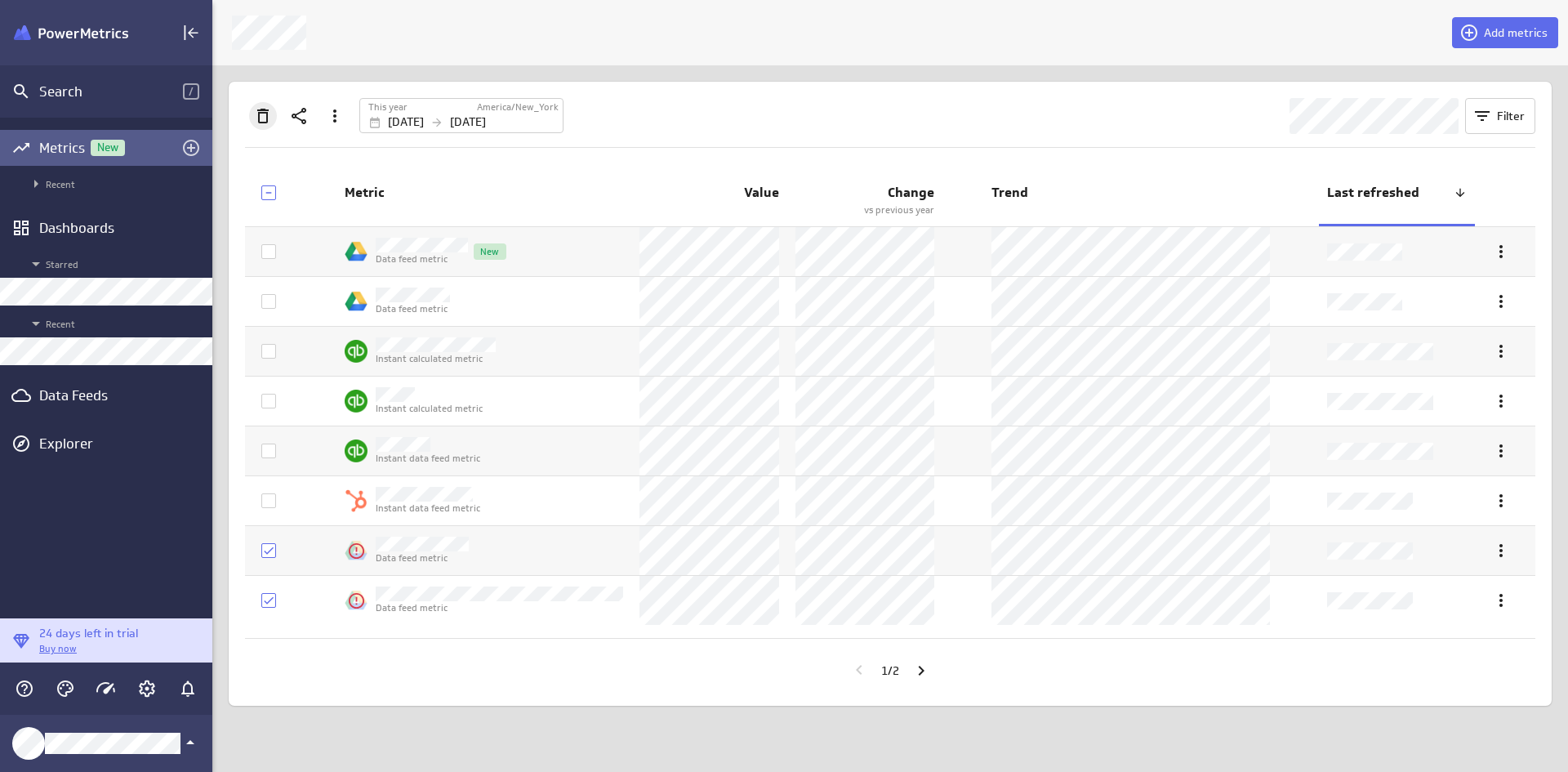
click at [253, 119] on icon "Delete" at bounding box center [262, 115] width 19 height 19
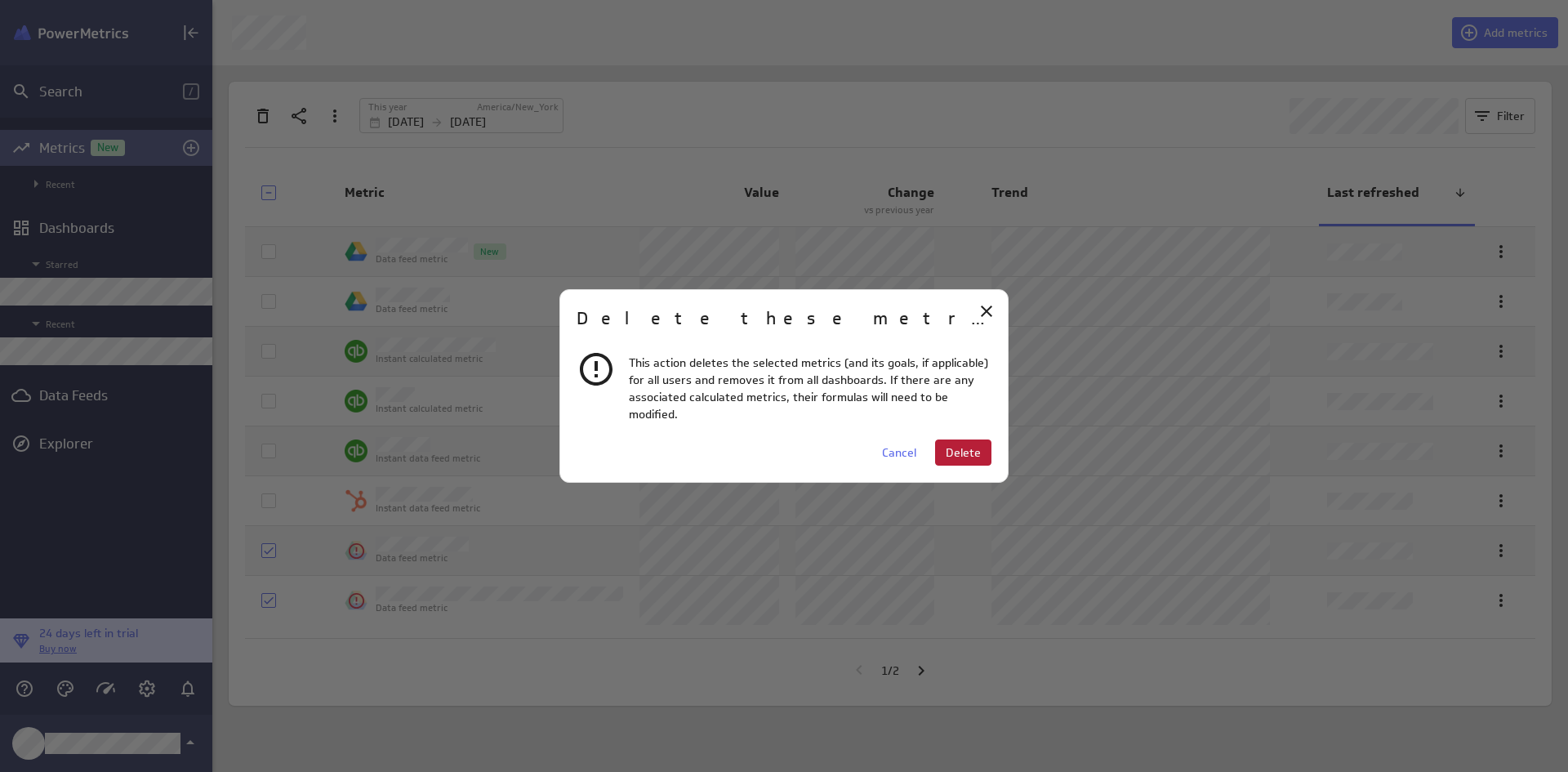
click at [942, 447] on button "Delete" at bounding box center [962, 452] width 56 height 26
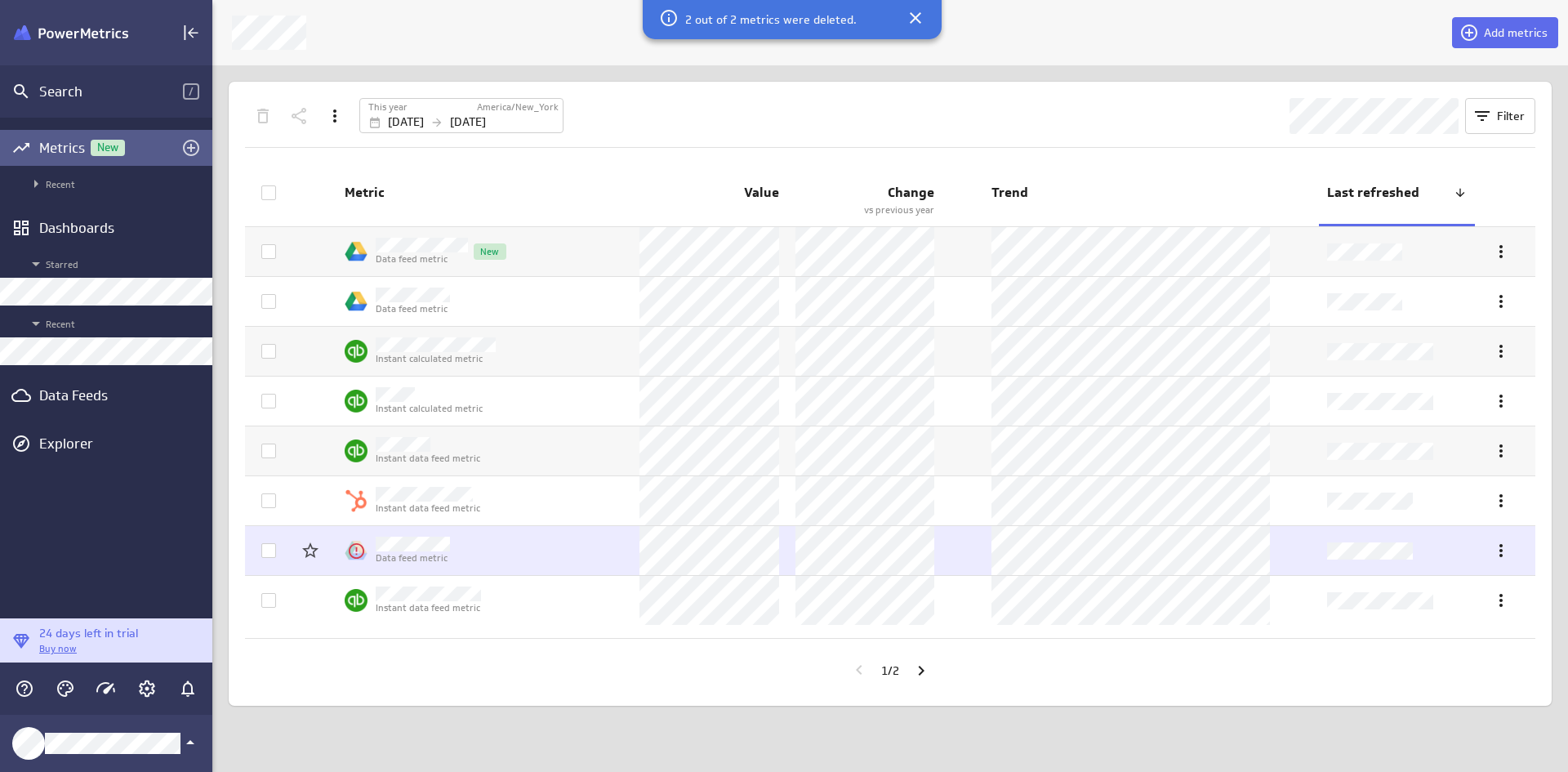
click at [266, 548] on icon at bounding box center [269, 551] width 13 height 13
click at [0, 0] on input "checkbox" at bounding box center [0, 0] width 0 height 0
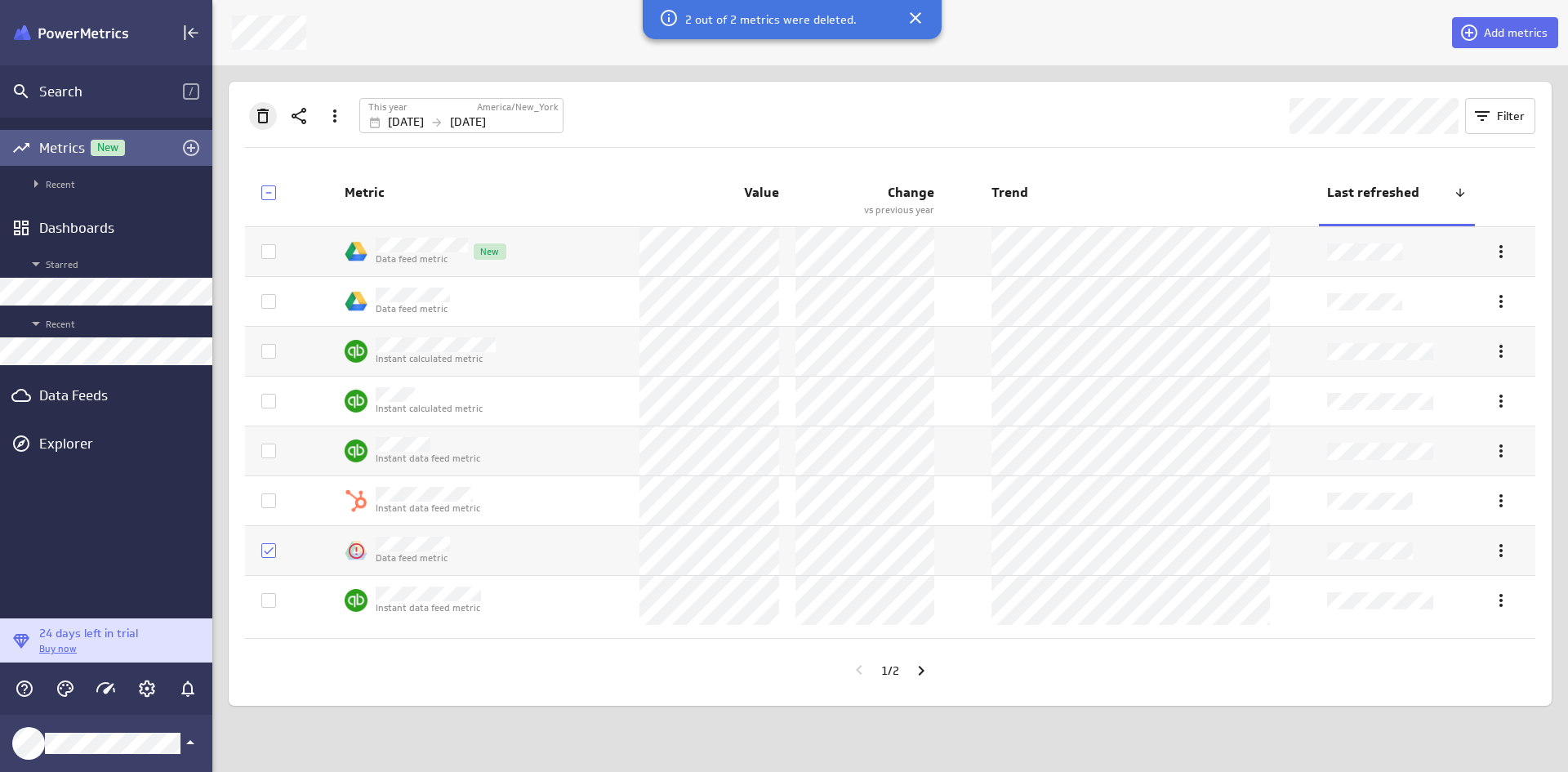
click at [268, 111] on icon "Delete" at bounding box center [262, 116] width 11 height 15
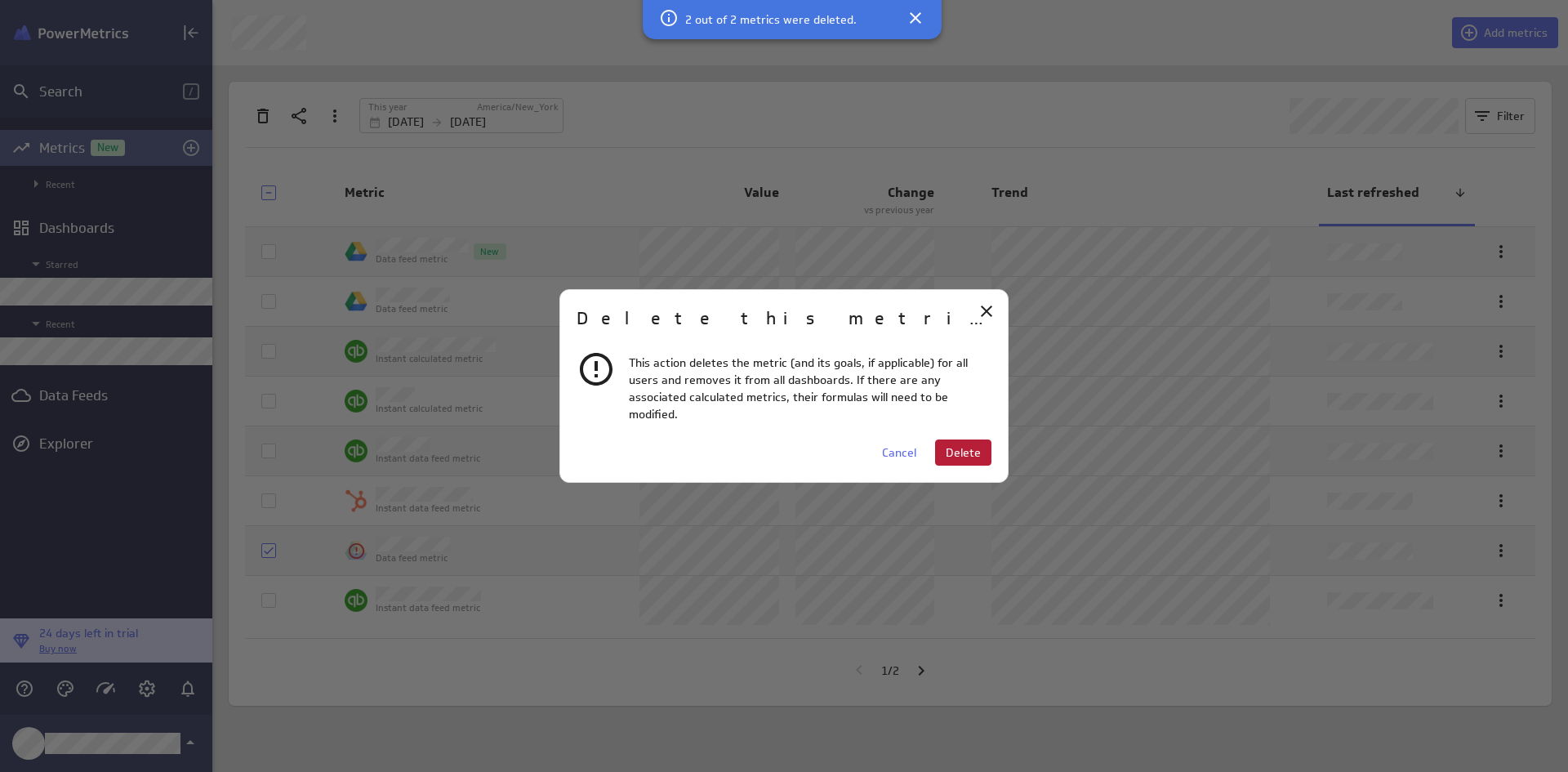
click at [957, 450] on span "Delete" at bounding box center [963, 452] width 35 height 15
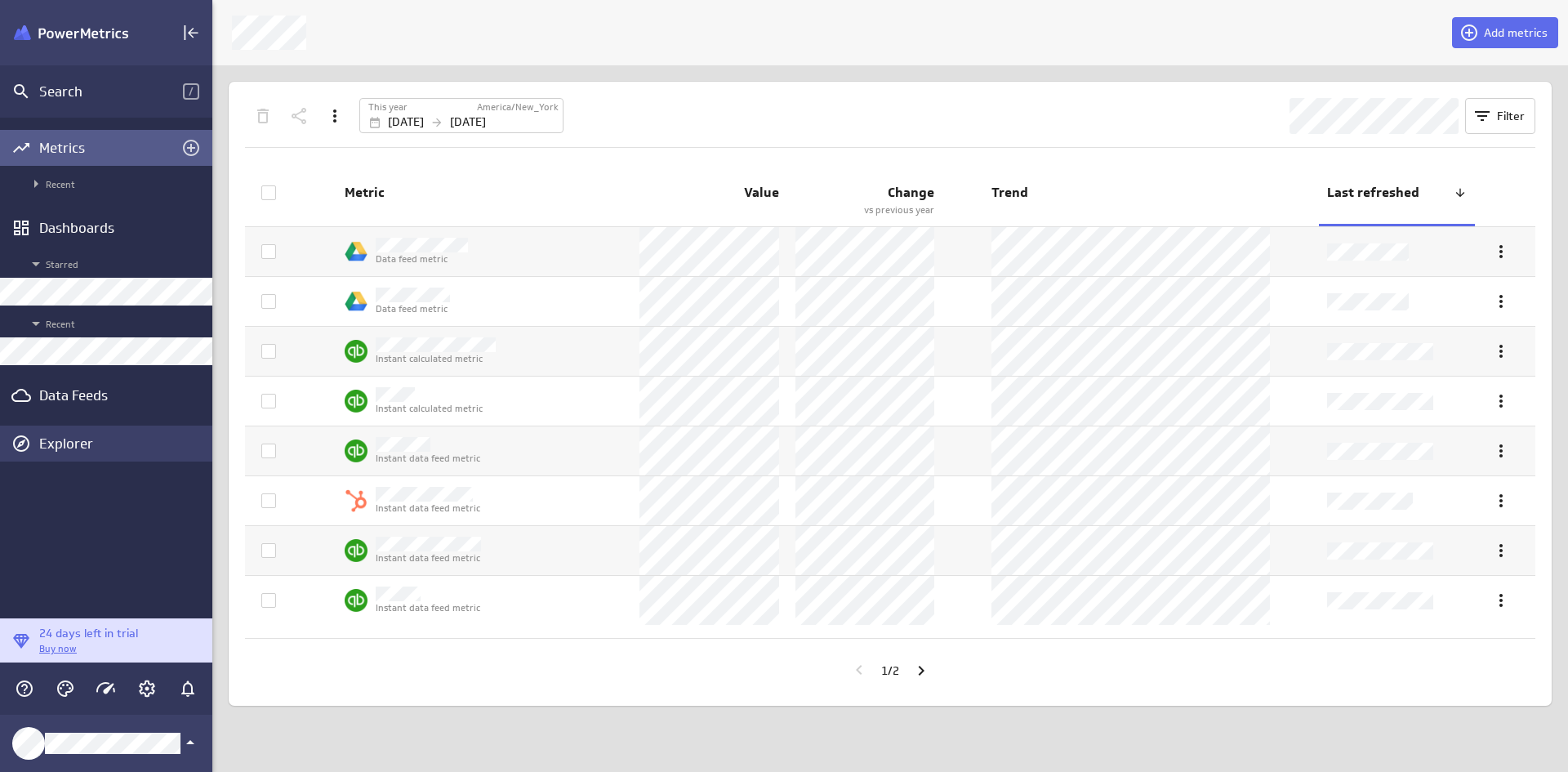
click at [106, 442] on div "Explorer" at bounding box center [124, 444] width 169 height 18
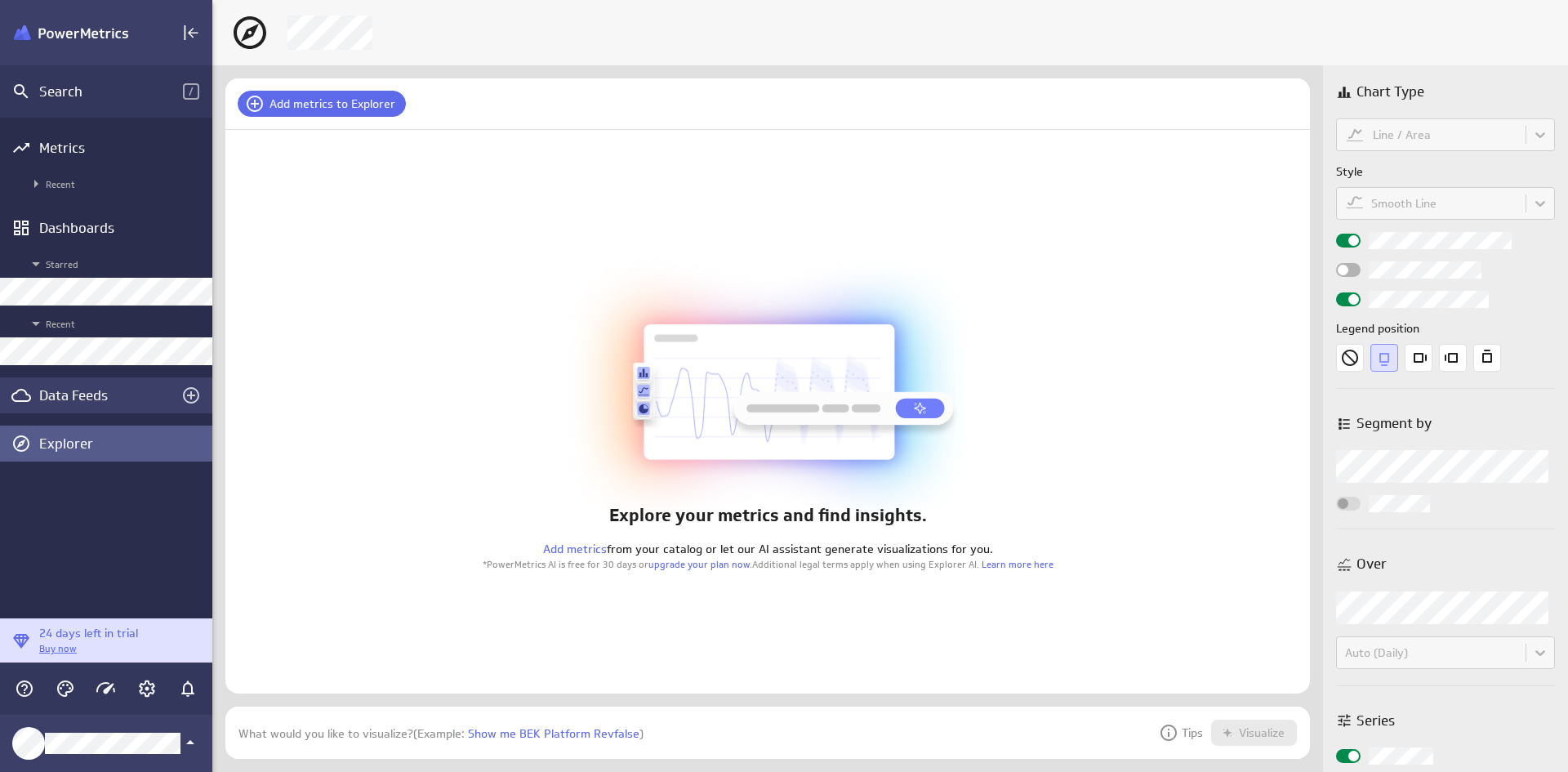
scroll to position [77, 1109]
click at [105, 391] on div "Data Feeds" at bounding box center [106, 395] width 134 height 18
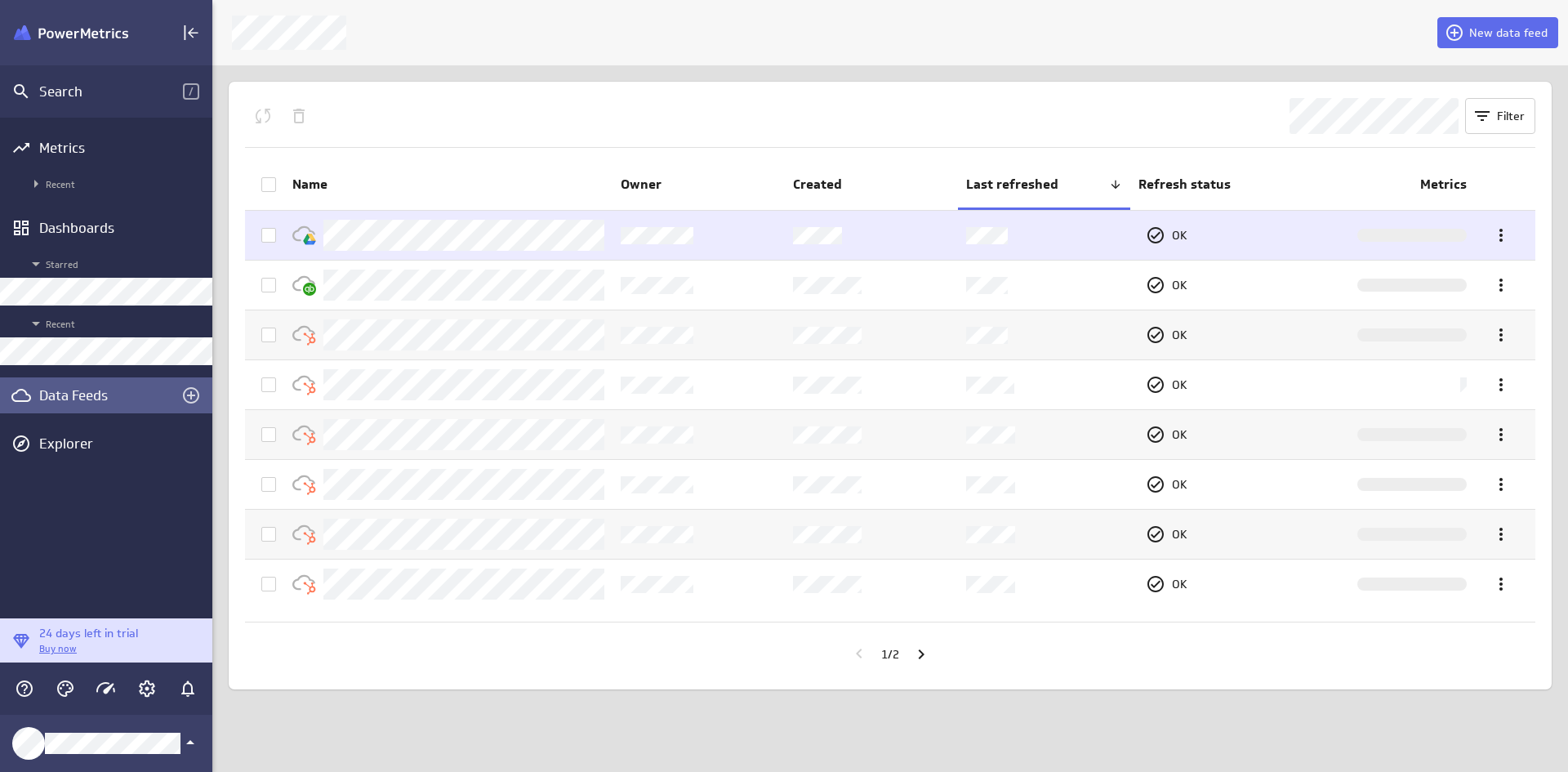
click at [1252, 238] on div at bounding box center [1411, 235] width 110 height 13
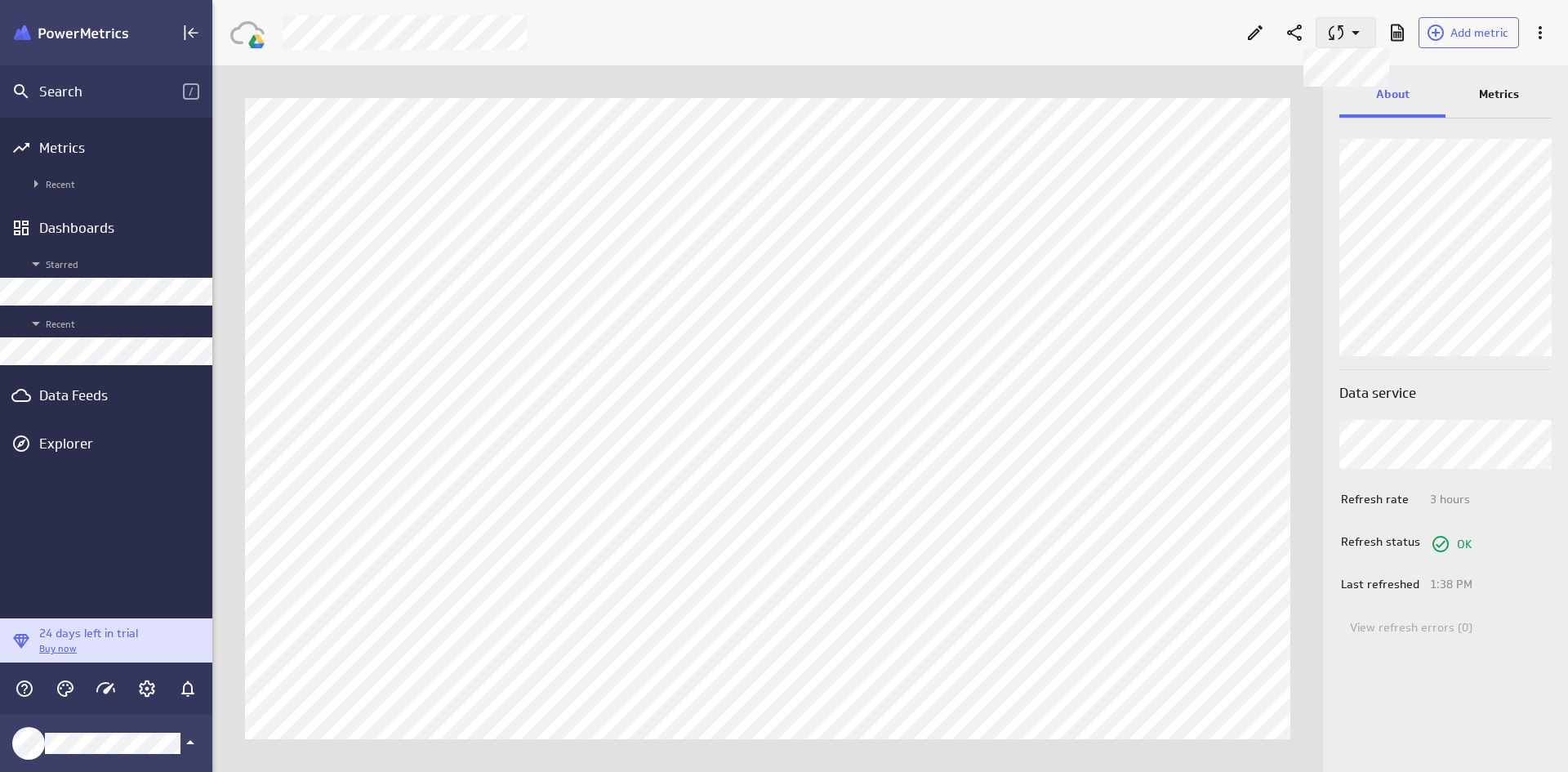
click at [1252, 37] on icon at bounding box center [1335, 32] width 19 height 19
click at [1252, 76] on p "Queue for refresh" at bounding box center [1423, 74] width 96 height 18
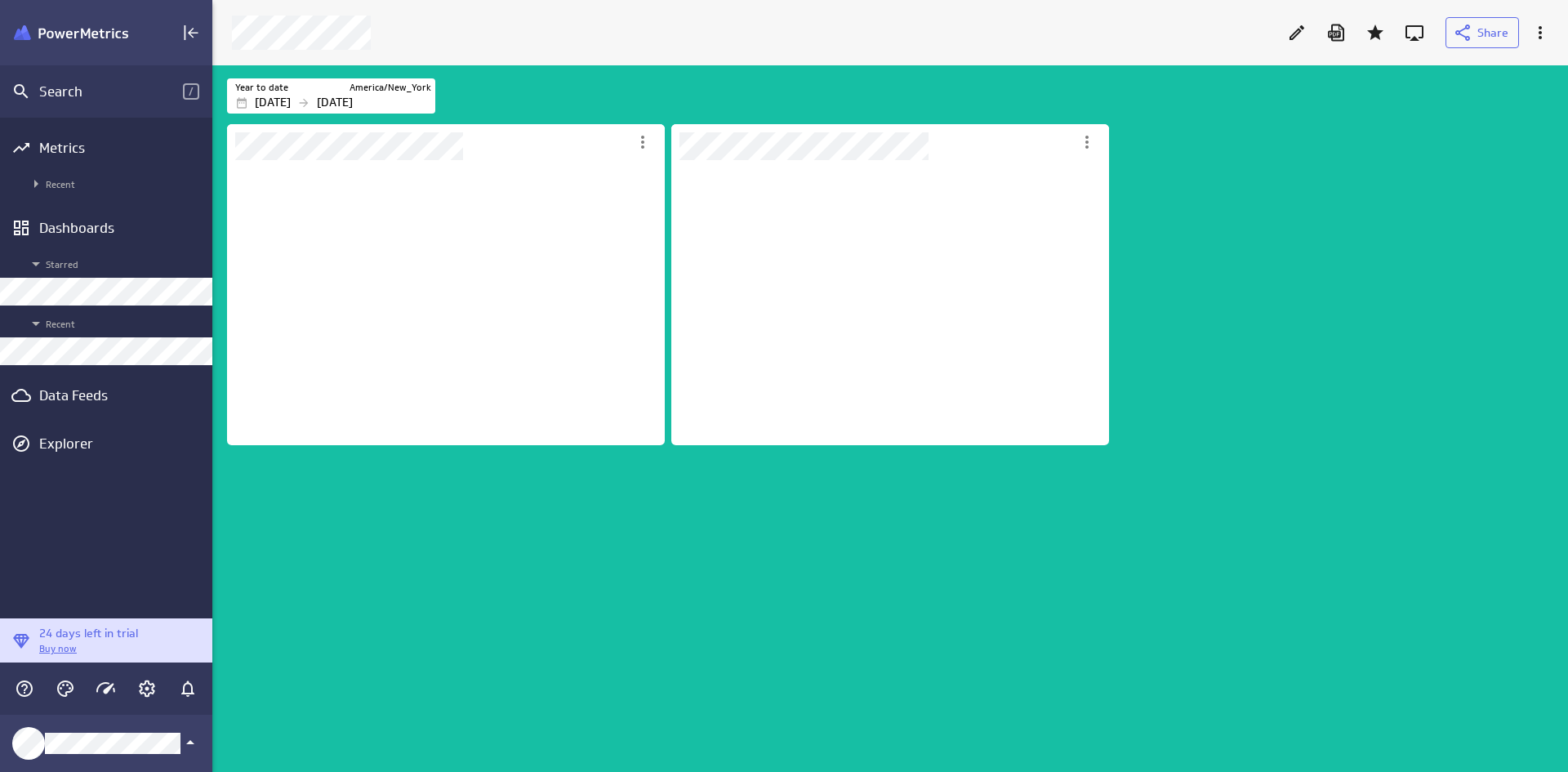
scroll to position [732, 1381]
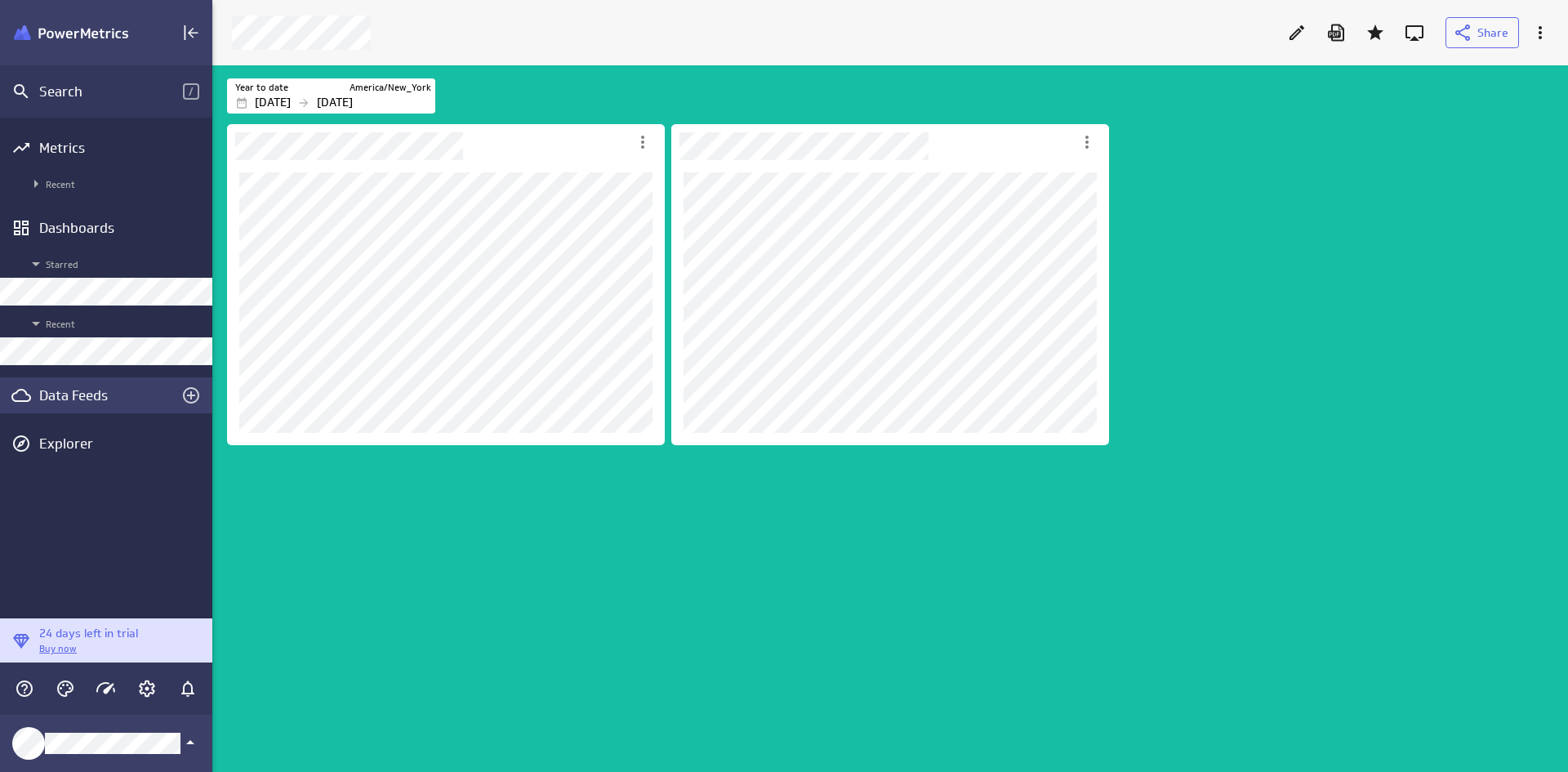
click at [94, 383] on div "Data Feeds" at bounding box center [106, 395] width 213 height 36
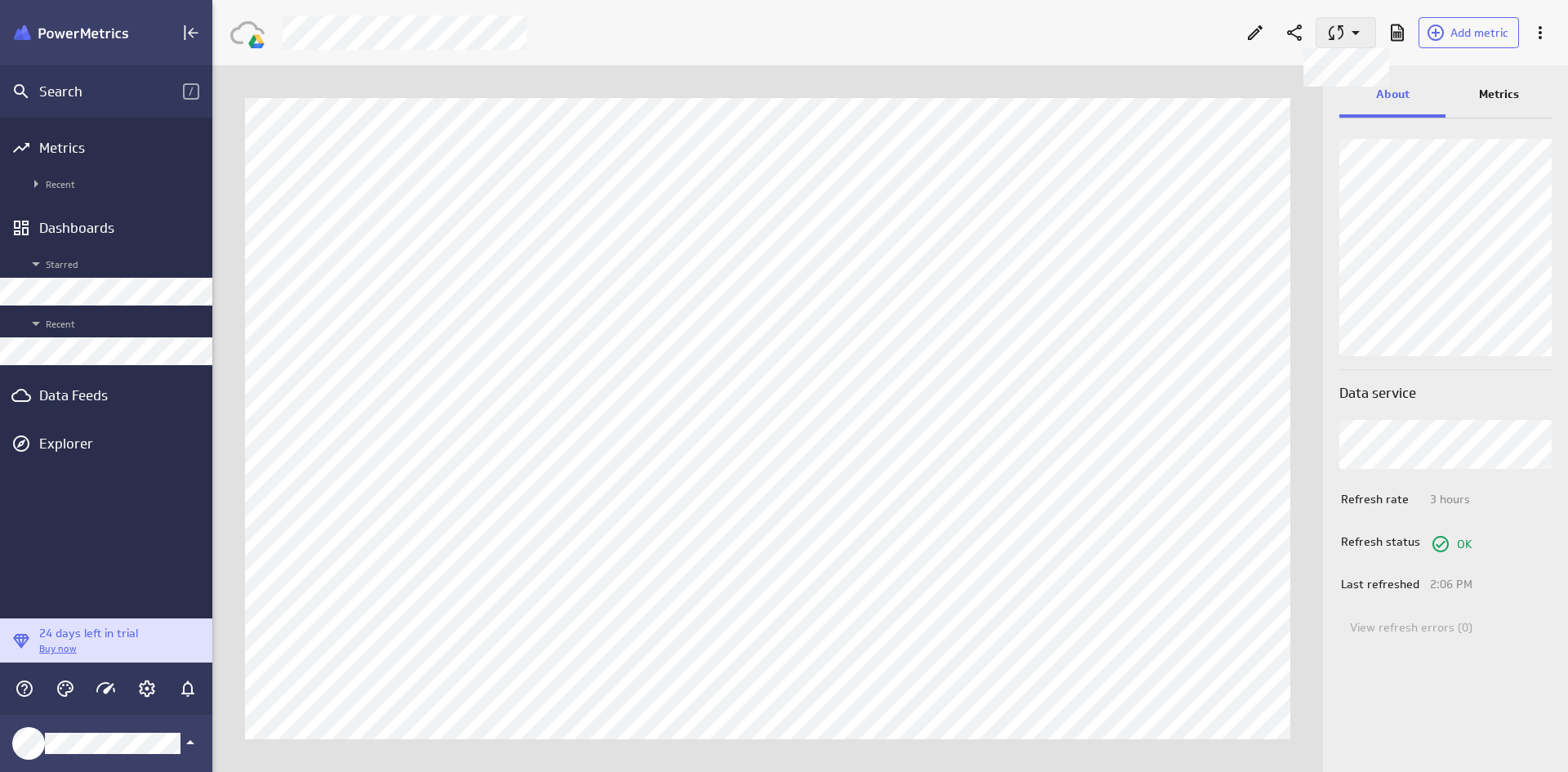
click at [1252, 40] on icon at bounding box center [1335, 32] width 19 height 19
click at [1252, 79] on p "Queue for refresh" at bounding box center [1423, 74] width 96 height 18
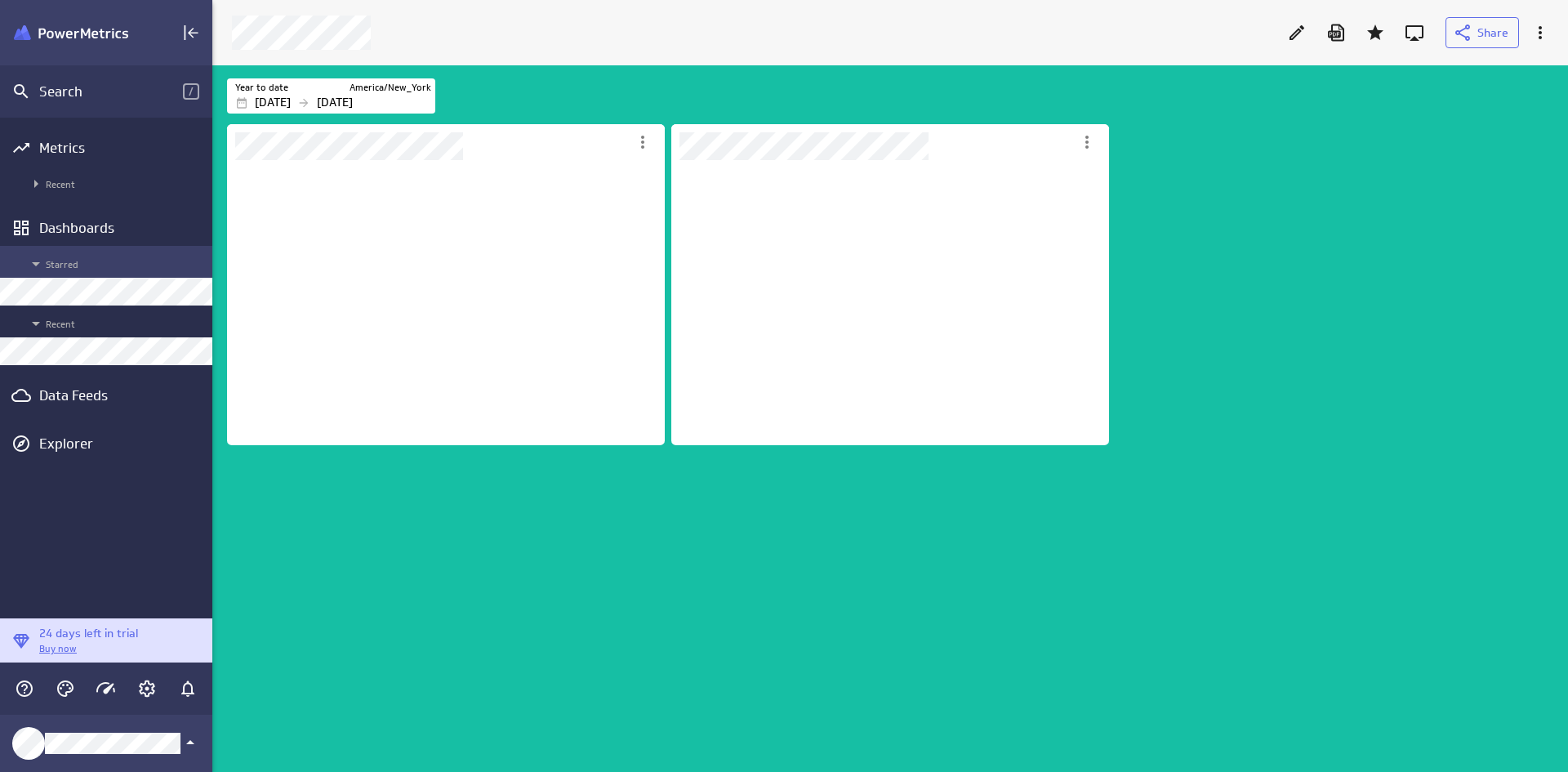
scroll to position [732, 1381]
